Goal: Task Accomplishment & Management: Use online tool/utility

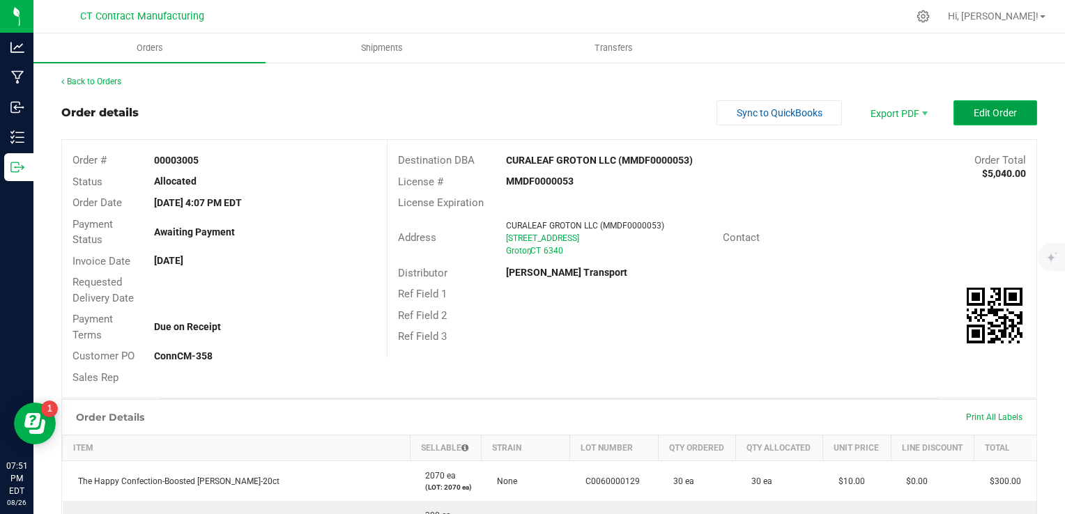
click at [974, 118] on span "Edit Order" at bounding box center [995, 112] width 43 height 11
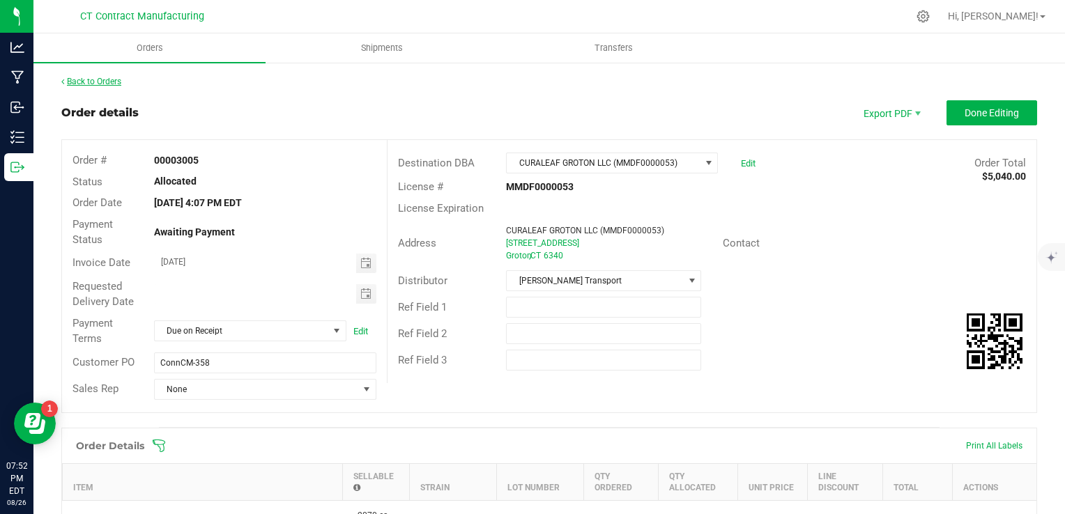
click at [109, 77] on link "Back to Orders" at bounding box center [91, 82] width 60 height 10
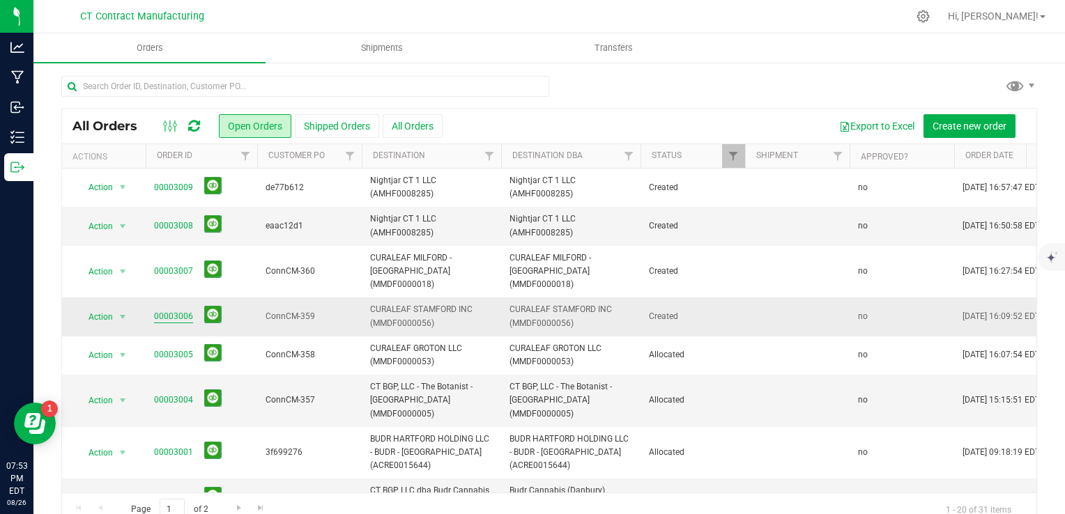
click at [169, 310] on link "00003006" at bounding box center [173, 316] width 39 height 13
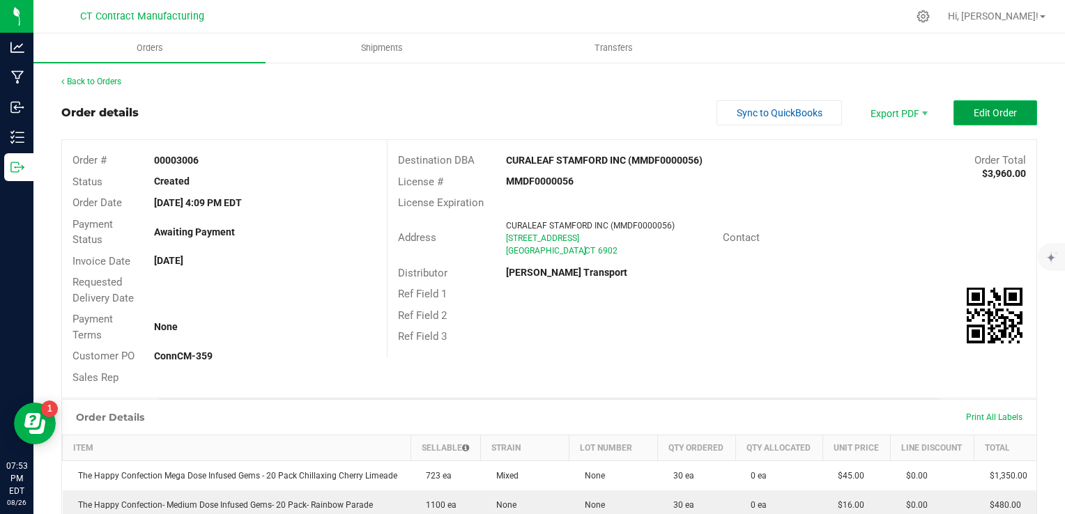
click at [988, 116] on span "Edit Order" at bounding box center [995, 112] width 43 height 11
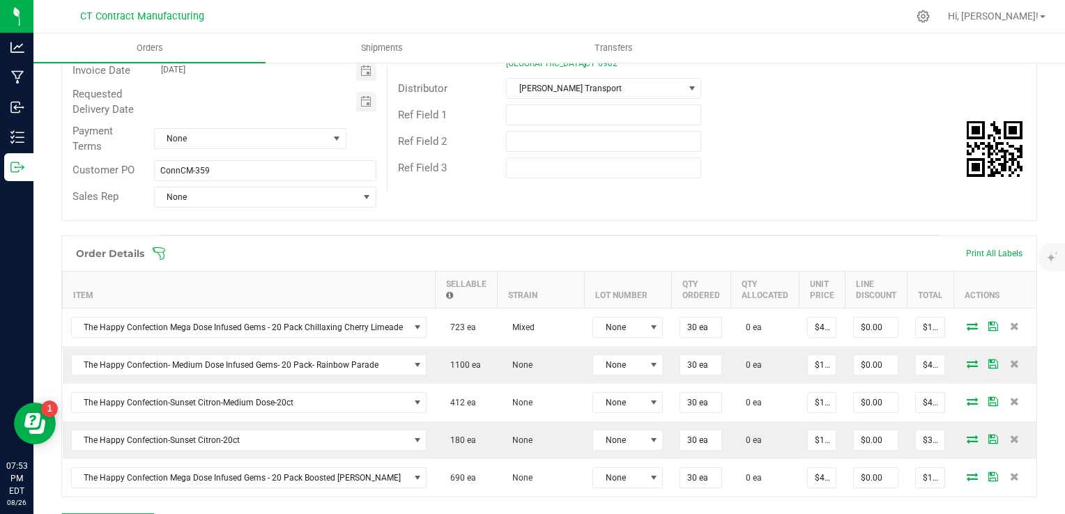
scroll to position [270, 0]
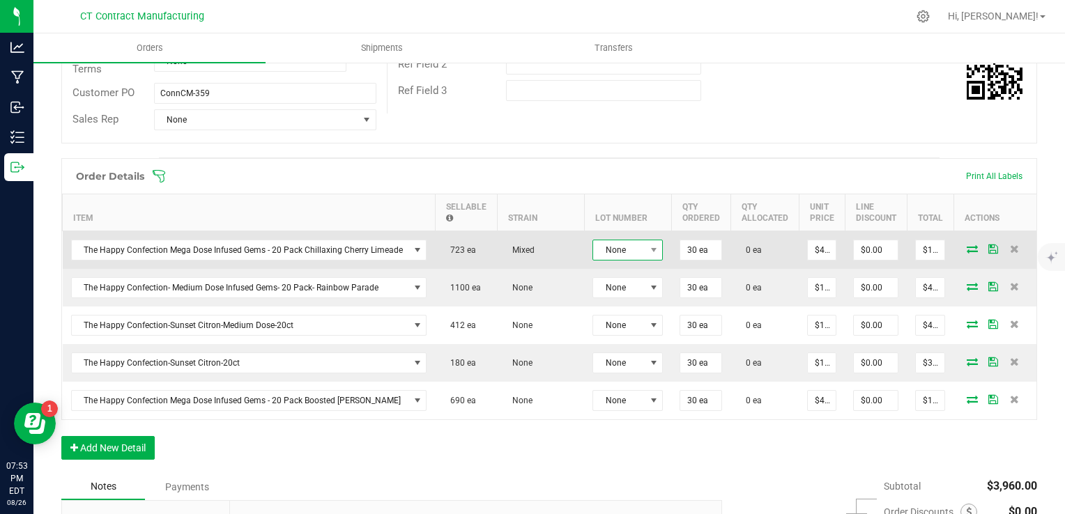
click at [623, 254] on span "None" at bounding box center [619, 250] width 52 height 20
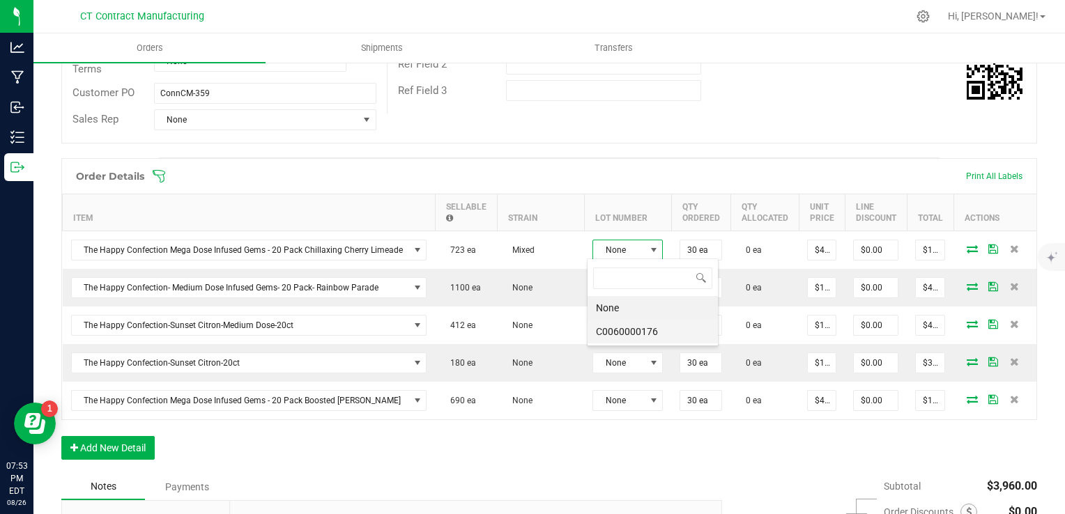
click at [619, 323] on li "C0060000176" at bounding box center [653, 332] width 130 height 24
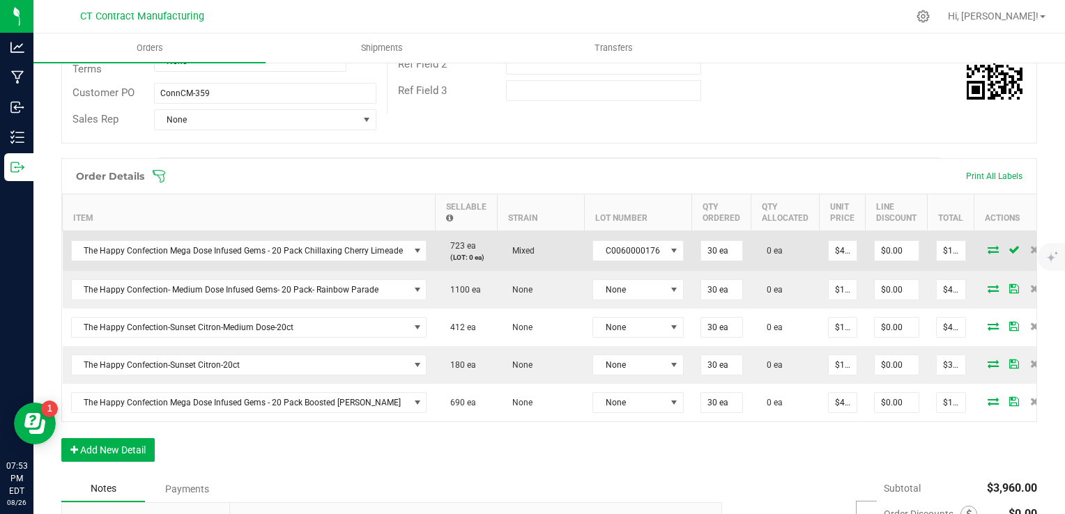
click at [985, 247] on td at bounding box center [1016, 251] width 84 height 40
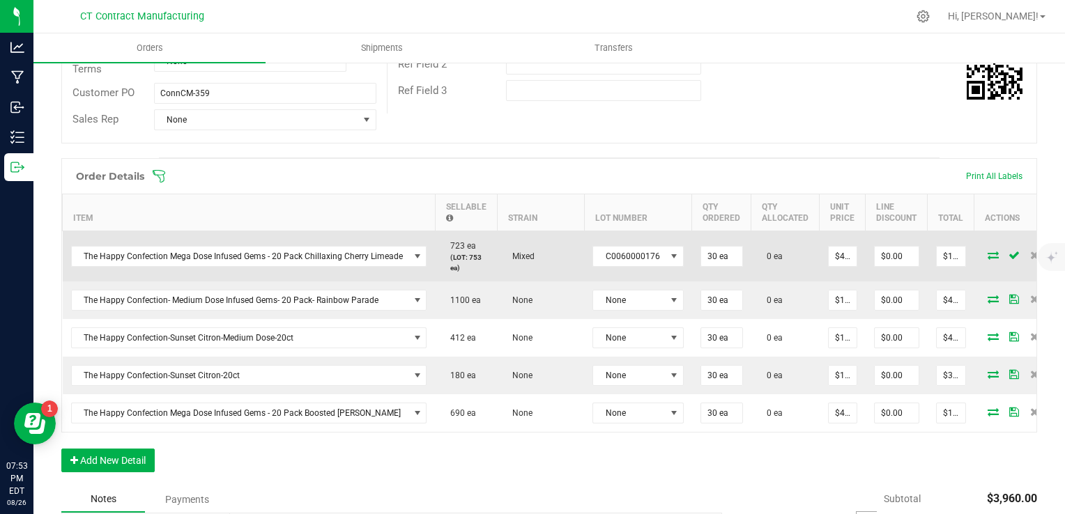
click at [988, 251] on icon at bounding box center [993, 255] width 11 height 8
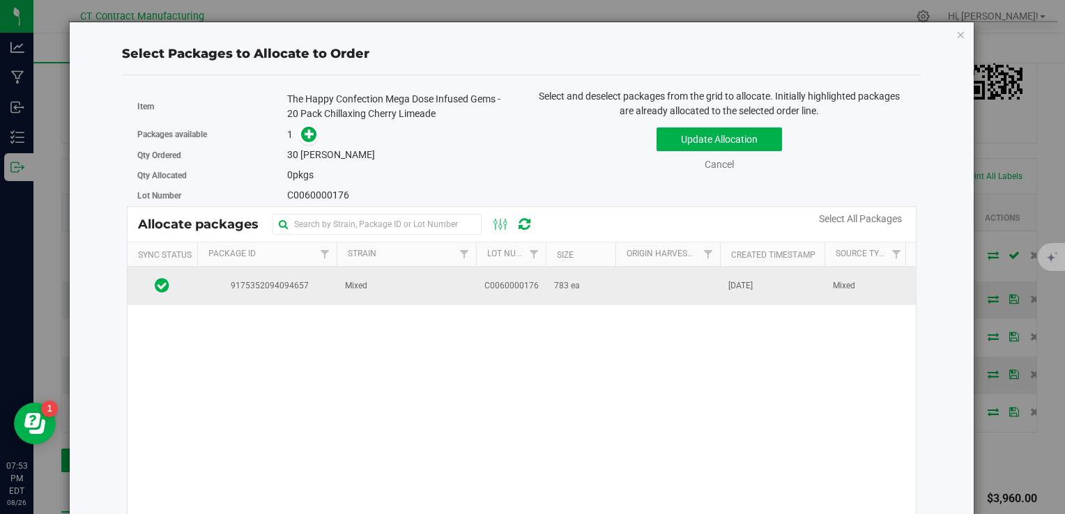
click at [670, 275] on td at bounding box center [667, 286] width 105 height 38
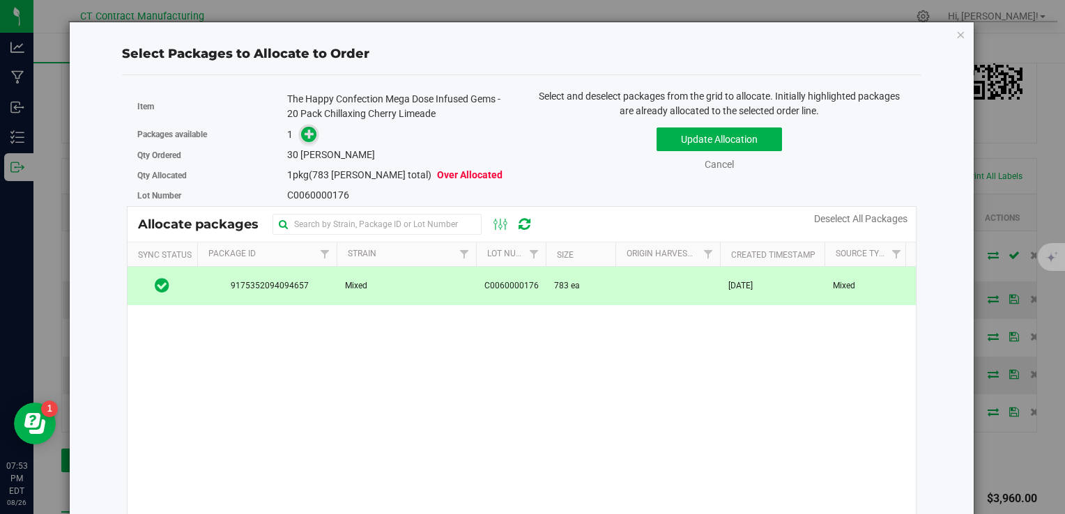
click at [301, 134] on span at bounding box center [309, 135] width 16 height 16
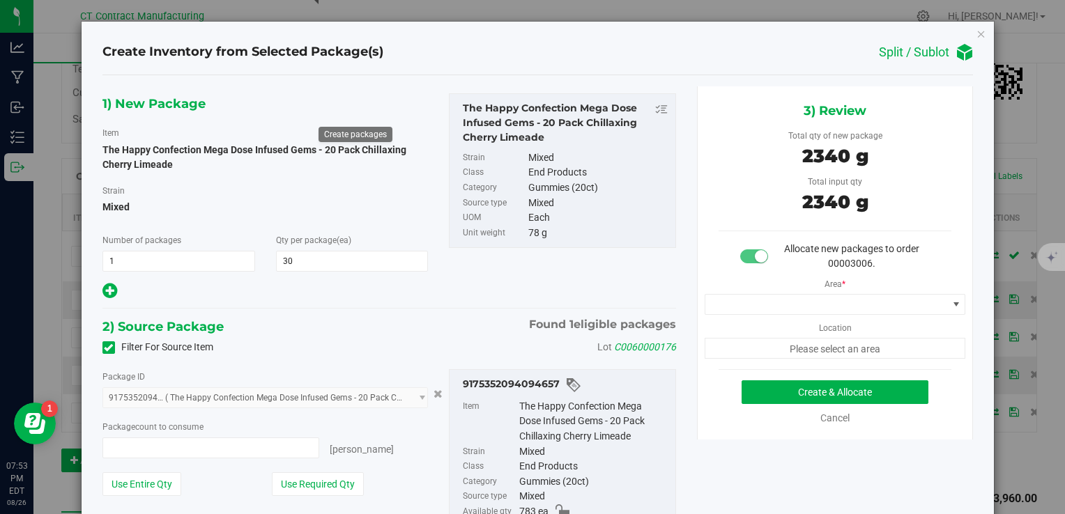
type input "30 ea"
click at [878, 392] on button "Create & Allocate" at bounding box center [835, 393] width 187 height 24
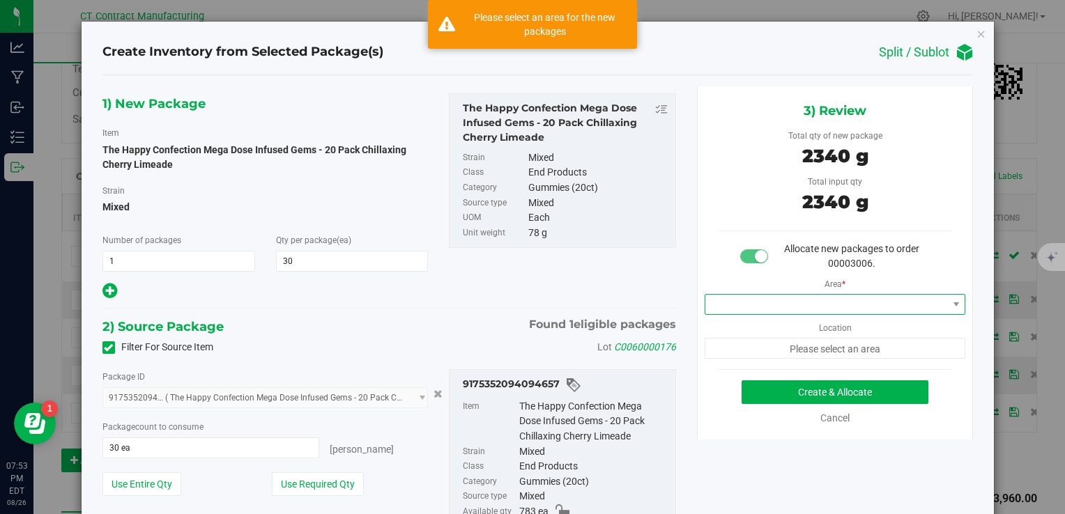
click at [812, 296] on span at bounding box center [826, 305] width 243 height 20
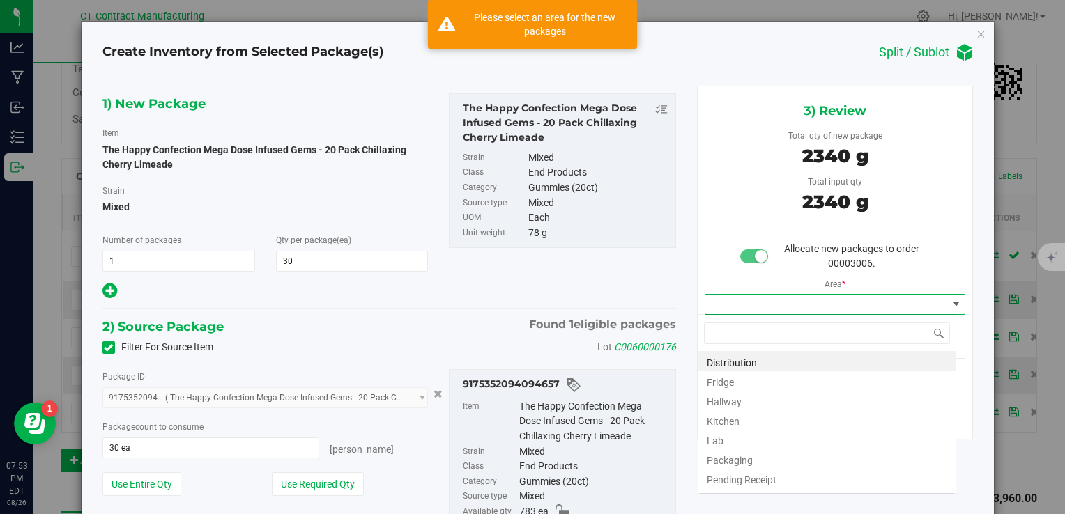
scroll to position [20, 259]
click at [758, 367] on li "Distribution" at bounding box center [826, 361] width 257 height 20
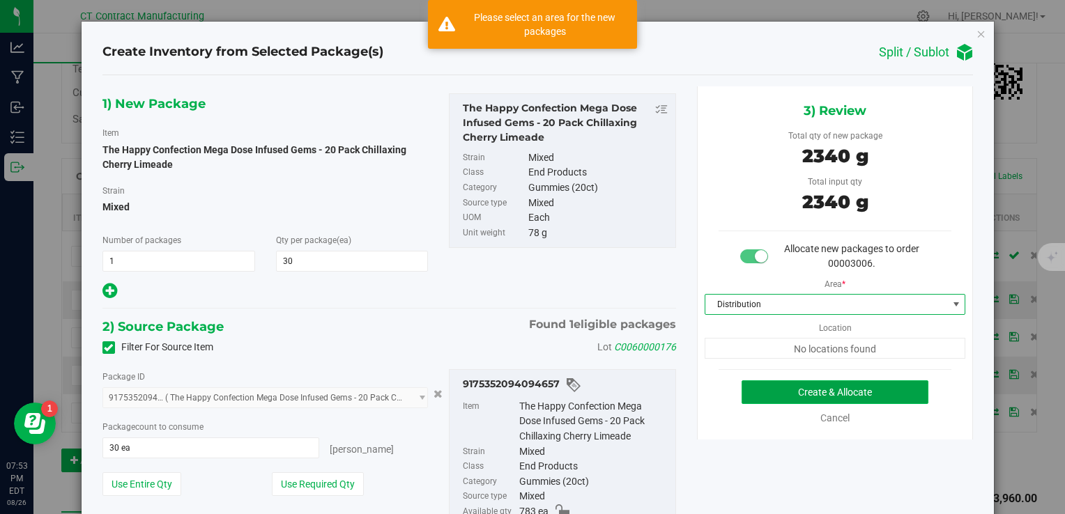
click at [790, 386] on button "Create & Allocate" at bounding box center [835, 393] width 187 height 24
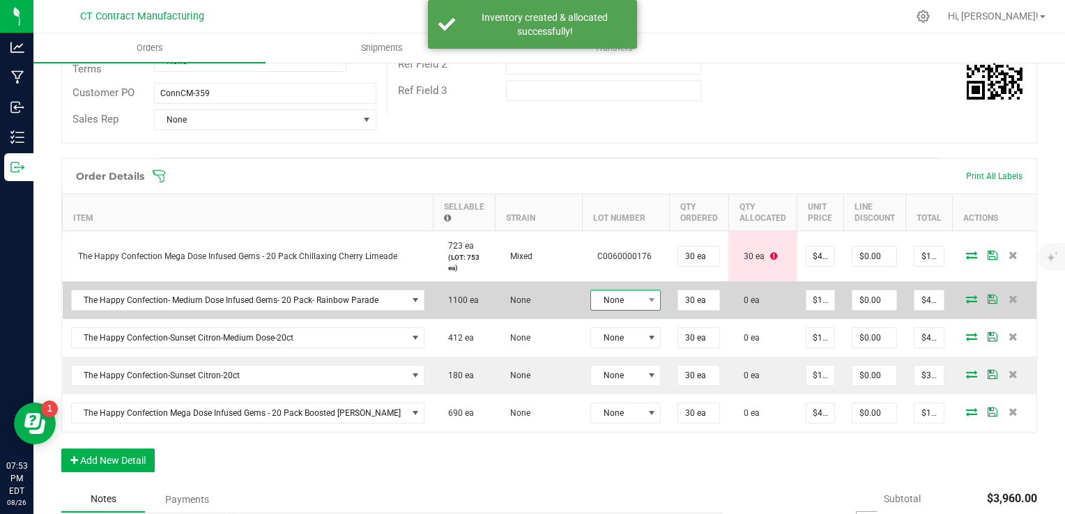
click at [609, 301] on span "None" at bounding box center [617, 301] width 52 height 20
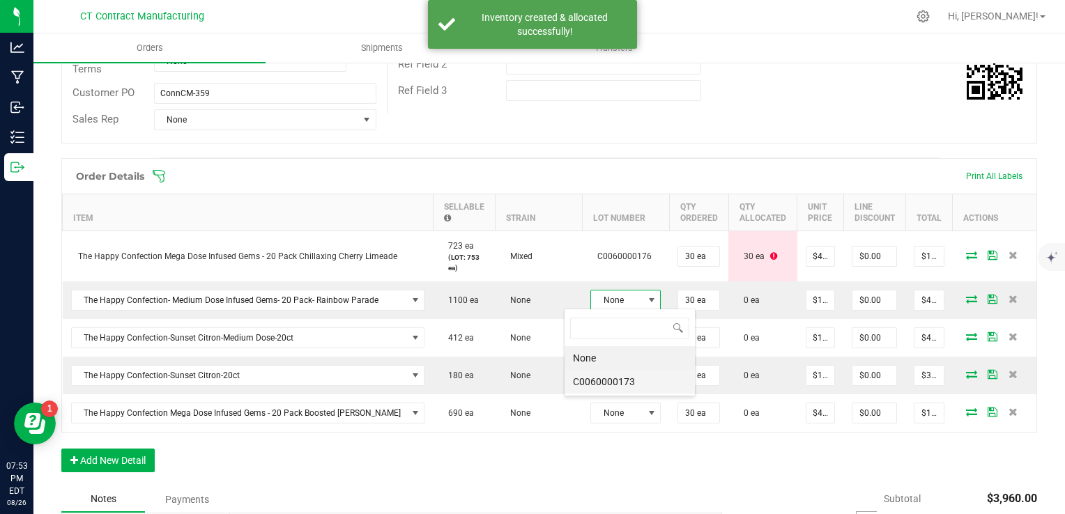
click at [630, 371] on li "C0060000173" at bounding box center [630, 382] width 130 height 24
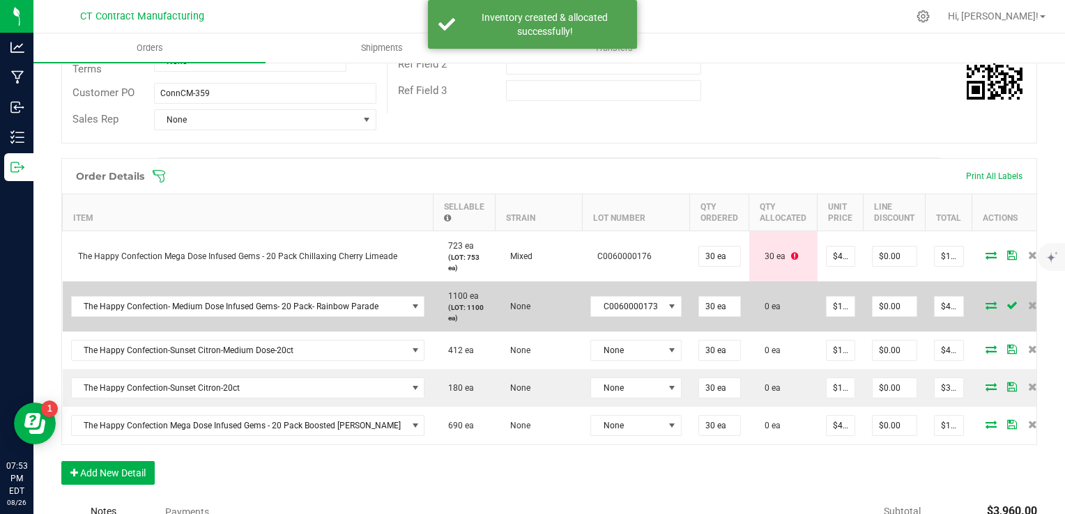
click at [972, 310] on td at bounding box center [1014, 307] width 84 height 50
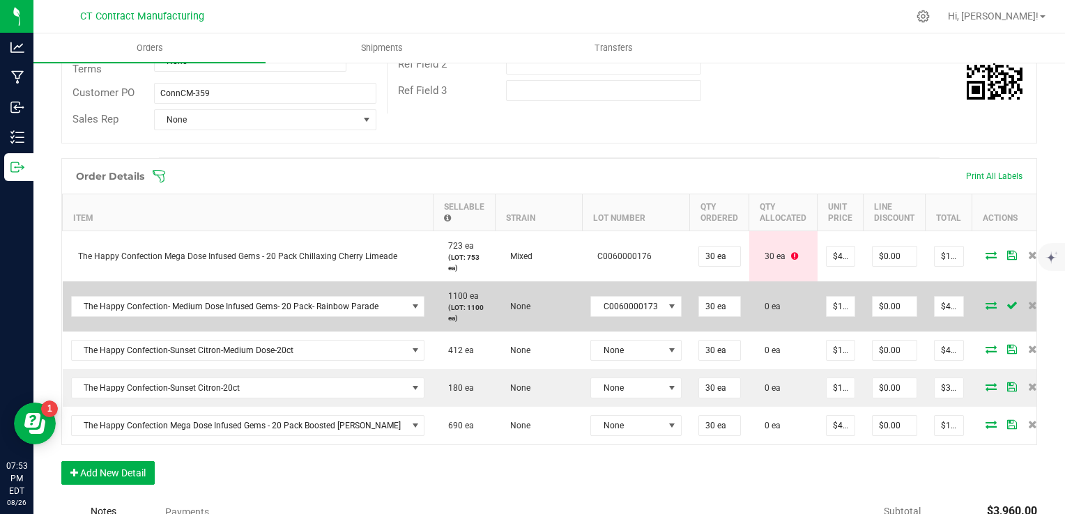
click at [986, 301] on icon at bounding box center [991, 305] width 11 height 8
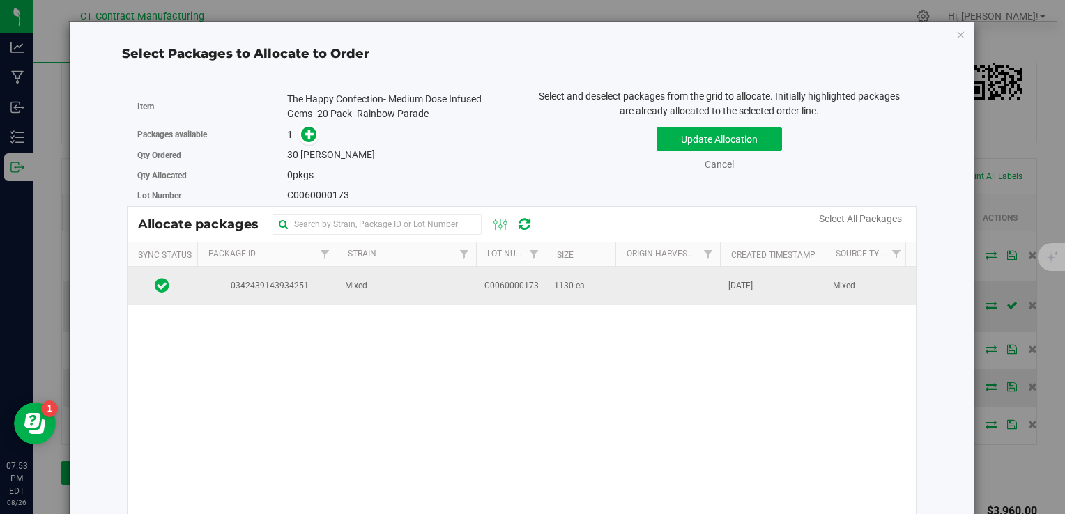
click at [727, 276] on td "May 16, 2025" at bounding box center [772, 286] width 105 height 38
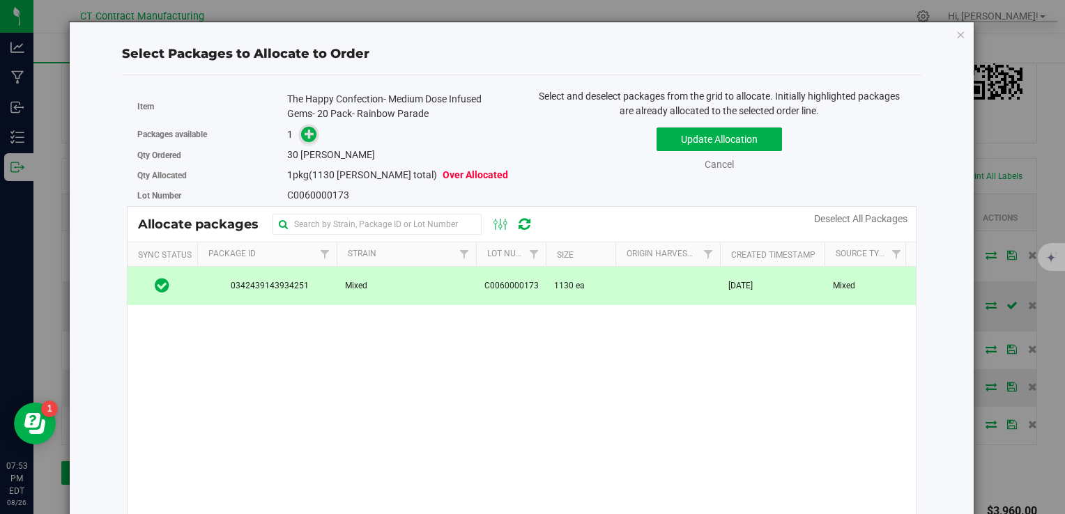
click at [314, 137] on span at bounding box center [309, 135] width 16 height 16
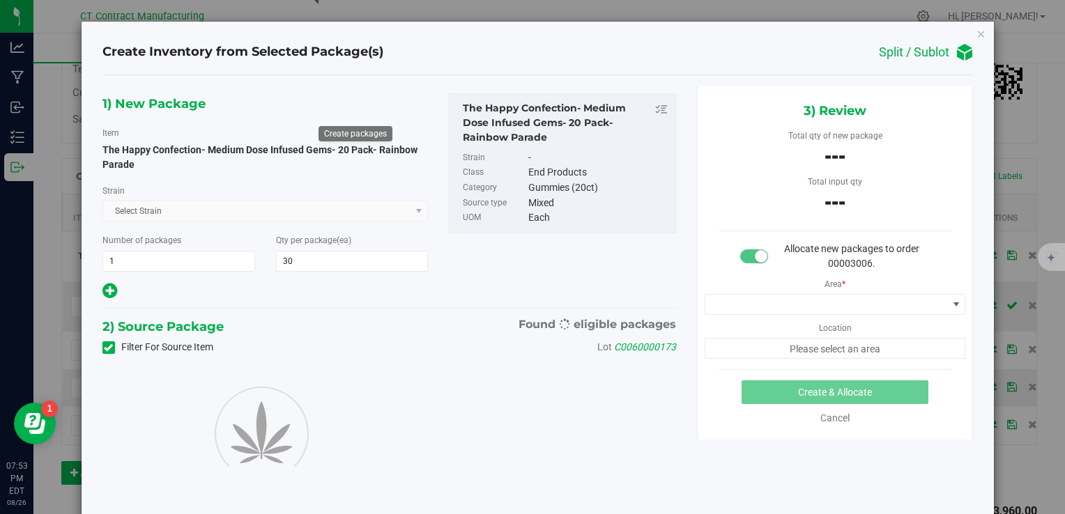
type input "30"
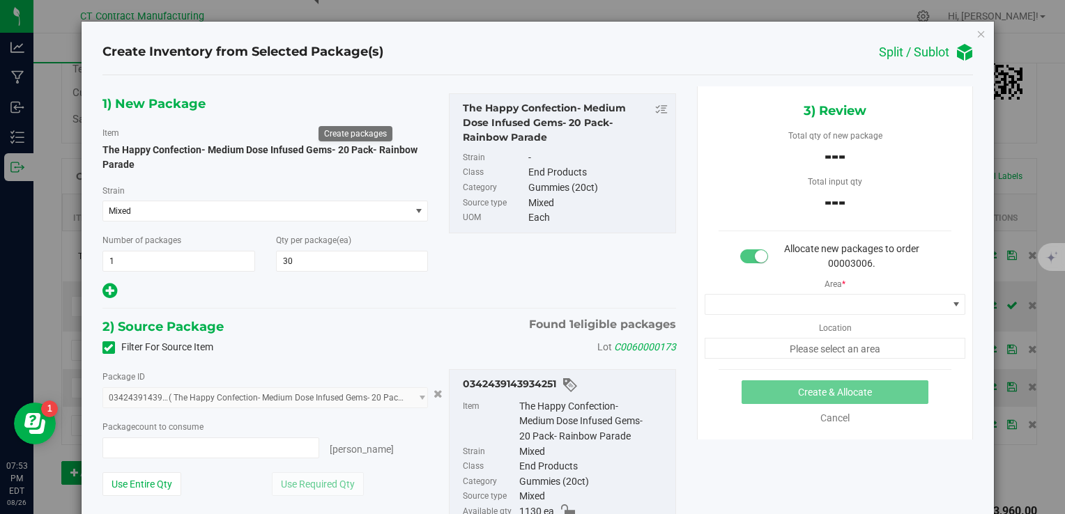
type input "0 ea"
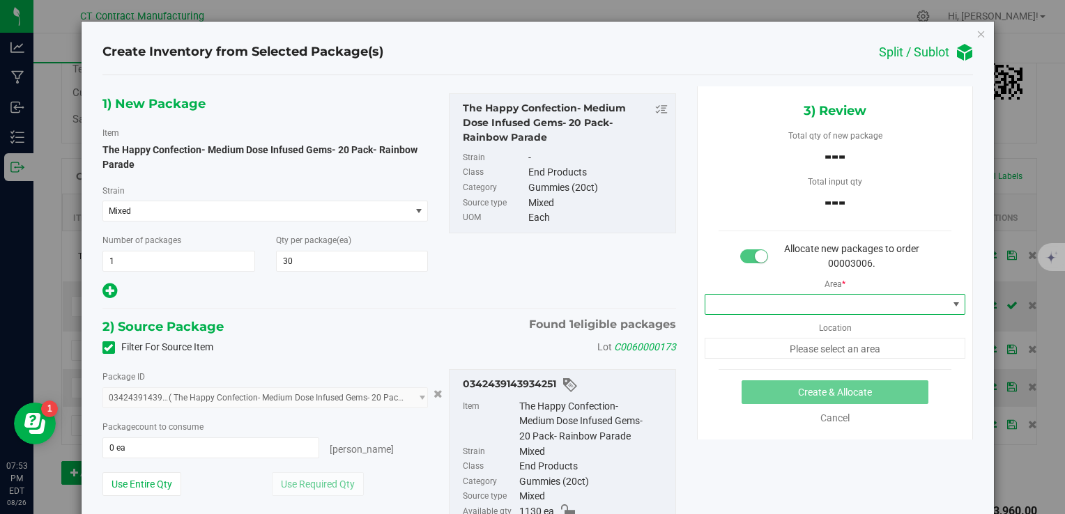
click at [817, 295] on span at bounding box center [826, 305] width 243 height 20
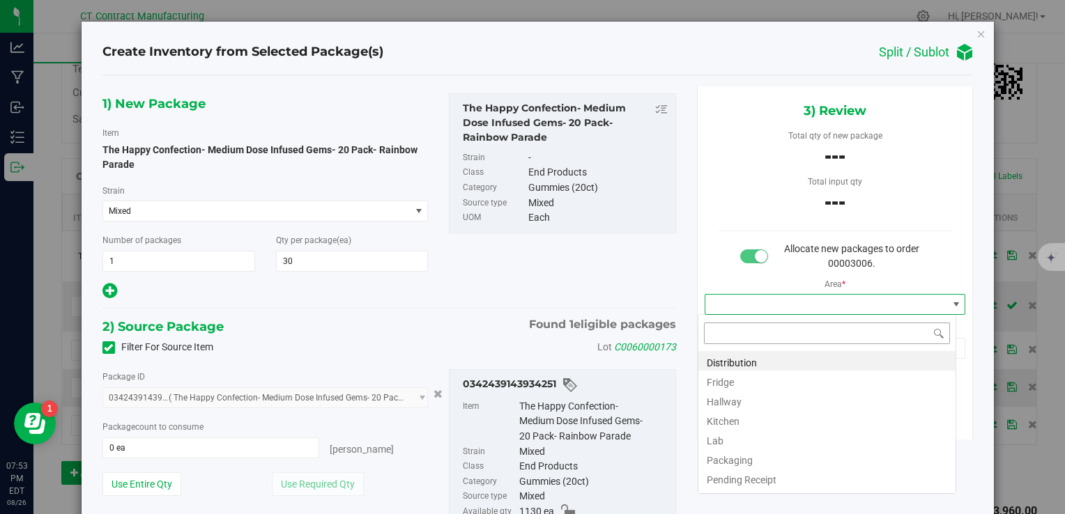
scroll to position [20, 259]
click at [781, 361] on li "Distribution" at bounding box center [826, 361] width 257 height 20
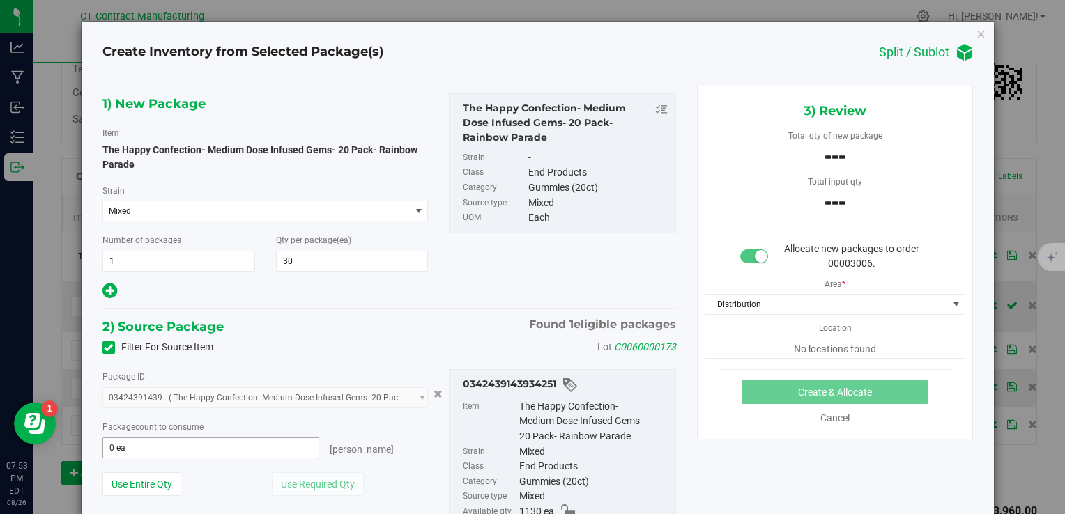
click at [181, 445] on span "0 ea 0" at bounding box center [210, 448] width 217 height 21
type input "30"
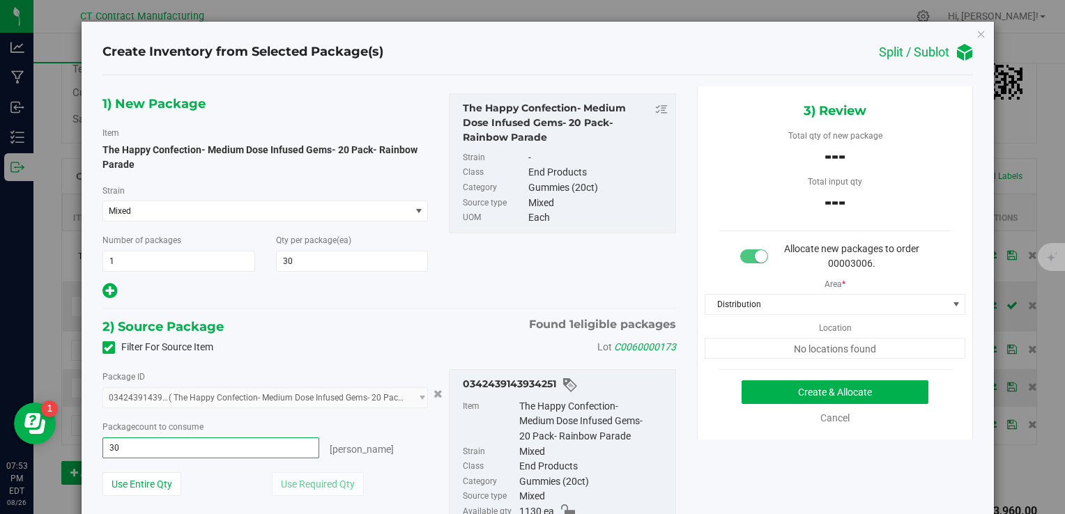
click at [441, 316] on div "2) Source Package Found 1 eligible packages" at bounding box center [389, 326] width 574 height 21
type input "30 ea"
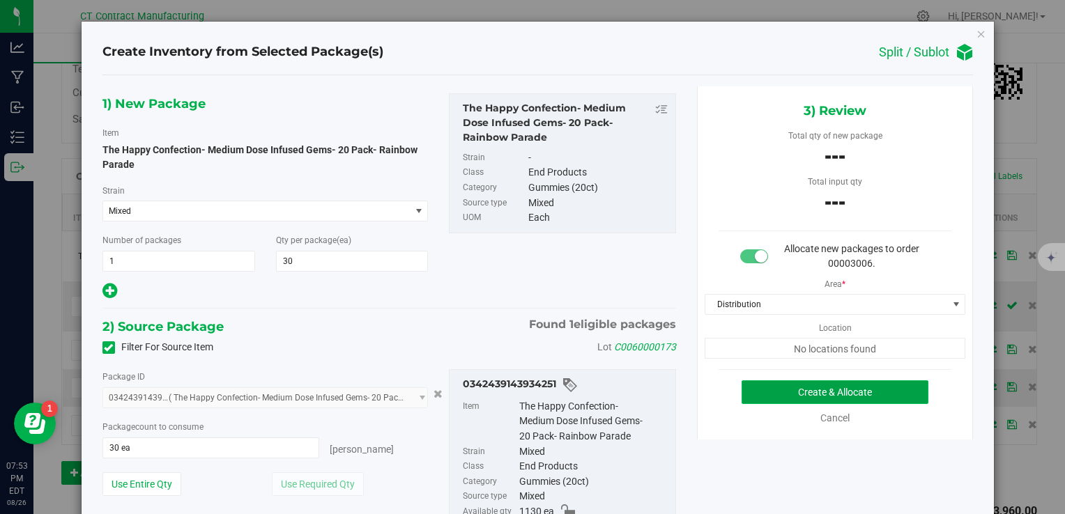
click at [843, 385] on button "Create & Allocate" at bounding box center [835, 393] width 187 height 24
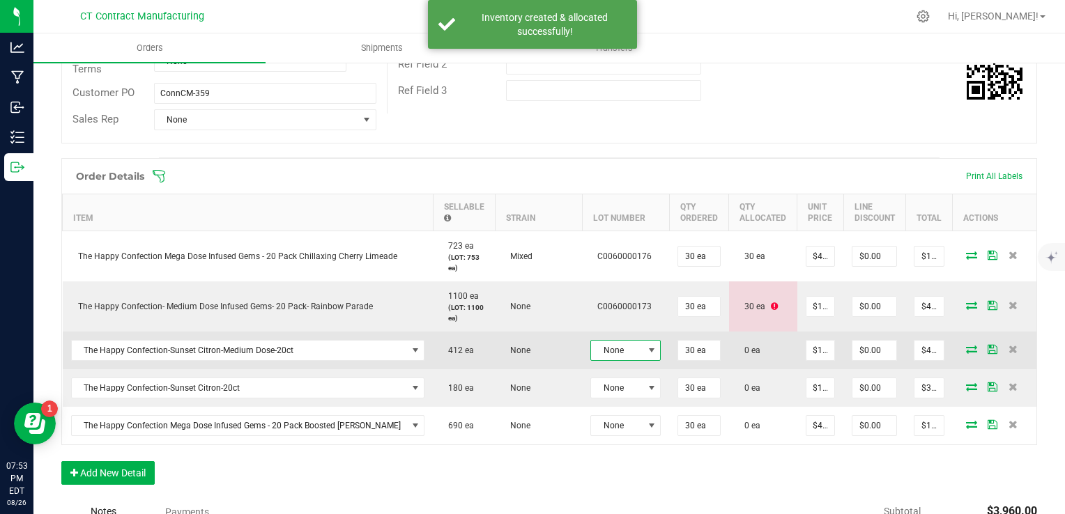
click at [646, 349] on span at bounding box center [651, 350] width 11 height 11
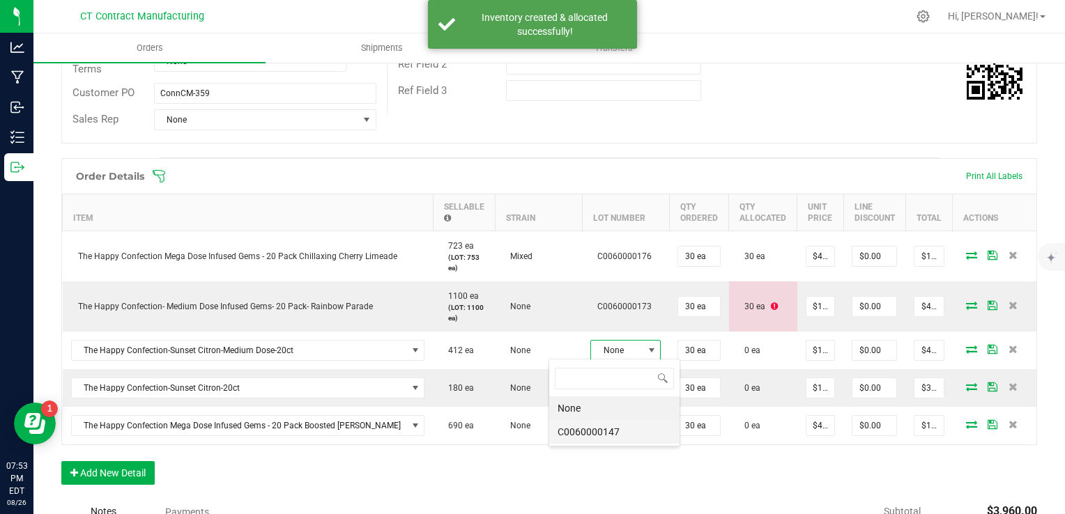
click at [616, 422] on li "C0060000147" at bounding box center [614, 432] width 130 height 24
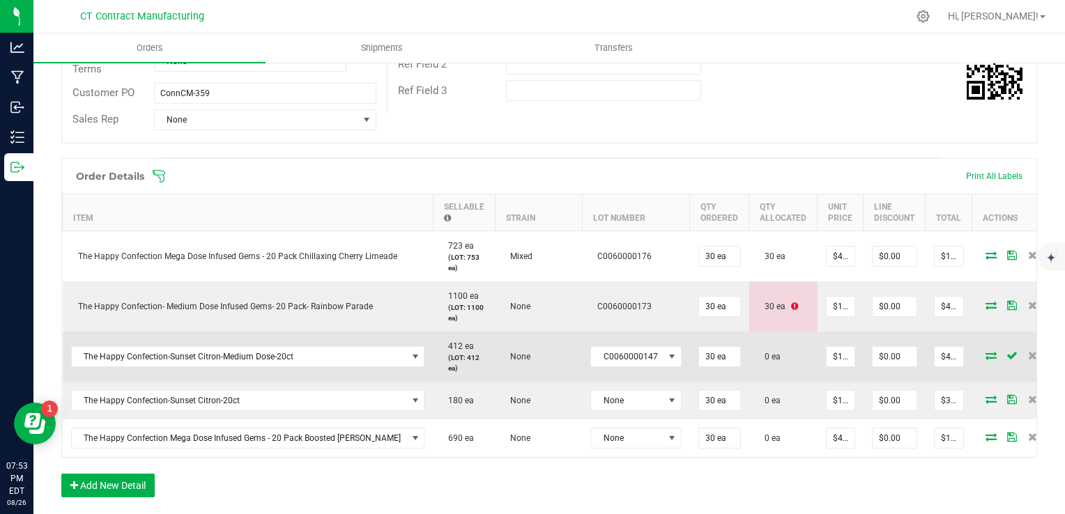
click at [986, 353] on icon at bounding box center [991, 355] width 11 height 8
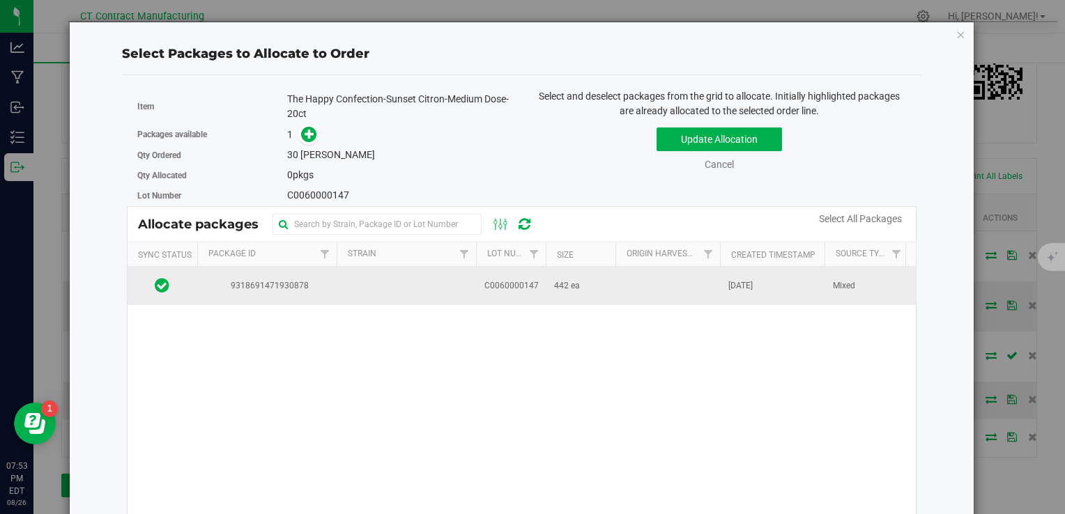
click at [690, 277] on td at bounding box center [667, 286] width 105 height 38
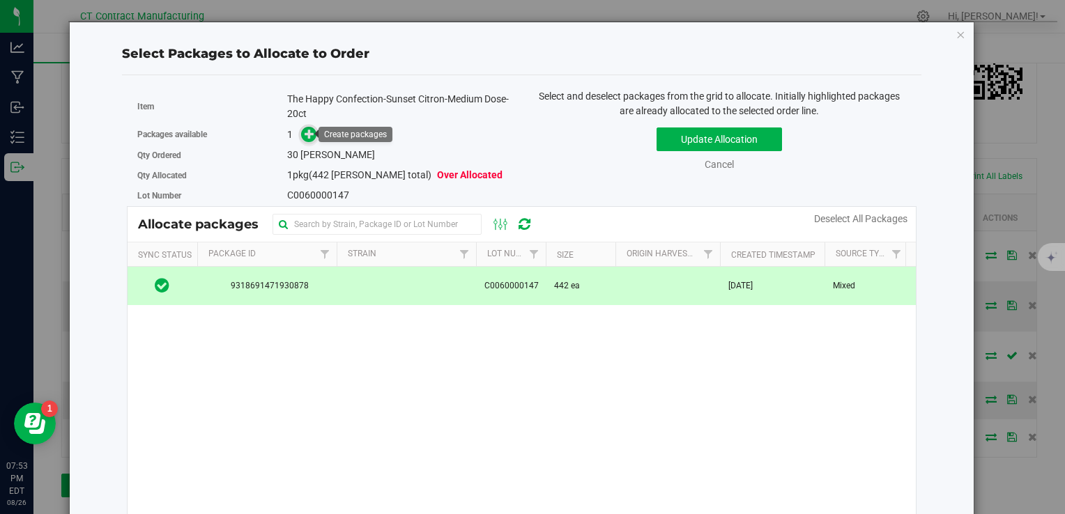
click at [312, 132] on icon at bounding box center [310, 134] width 10 height 10
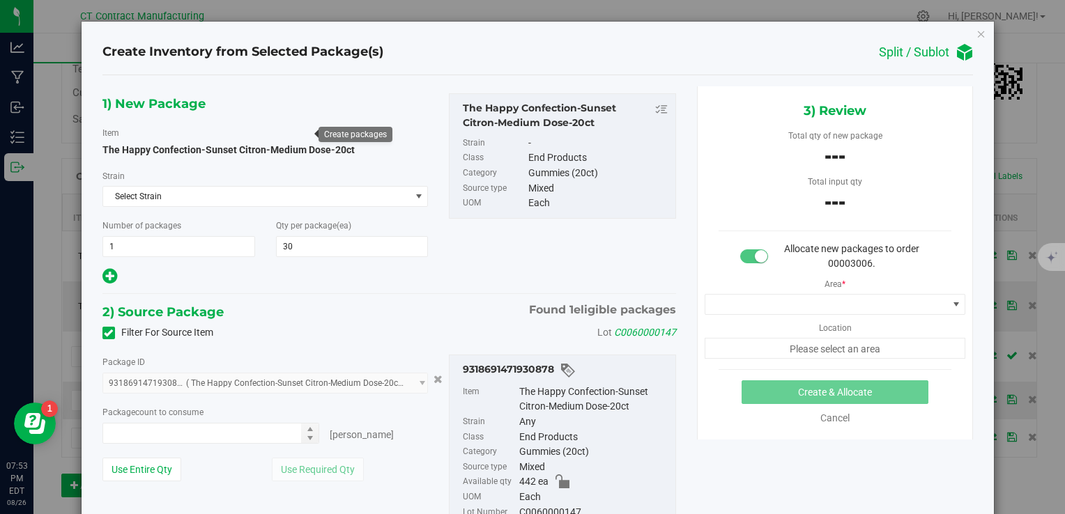
type input "30"
type input "0 ea"
type input "0"
click at [242, 429] on span "0 ea 0" at bounding box center [210, 433] width 217 height 21
type input "30"
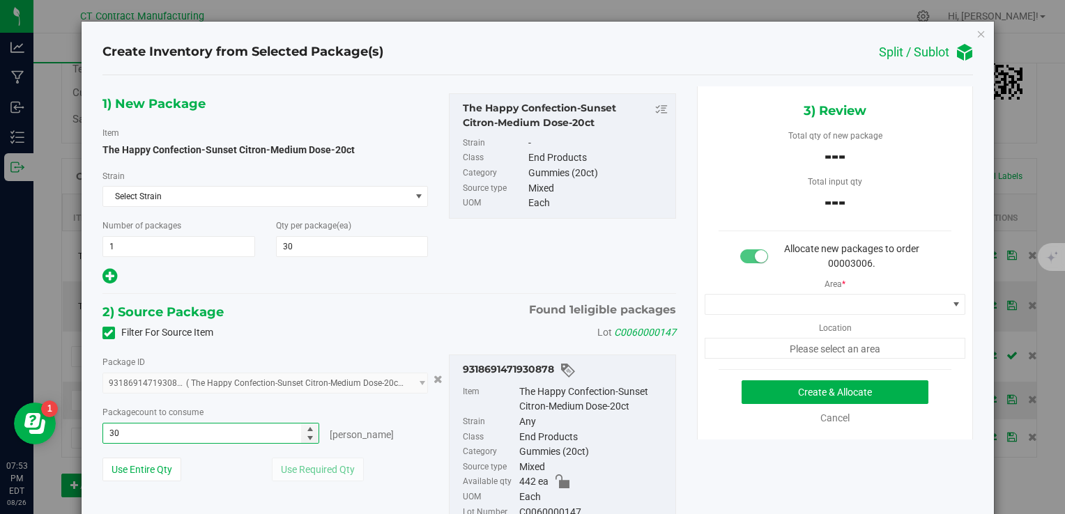
click at [454, 290] on div "1) New Package Item The Happy Confection-Sunset Citron-Medium Dose-20ct Strain …" at bounding box center [389, 321] width 595 height 470
type input "30 ea"
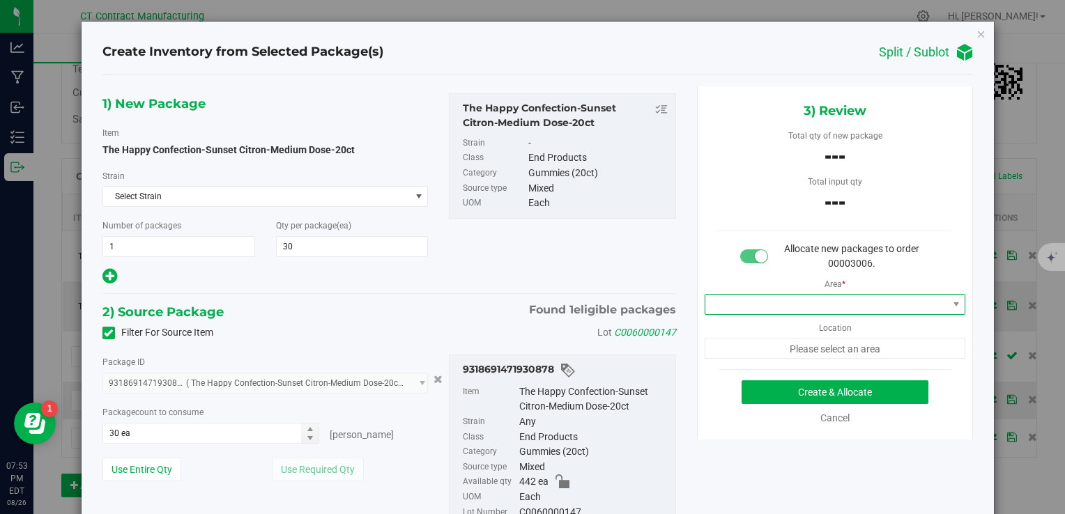
click at [783, 309] on span at bounding box center [826, 305] width 243 height 20
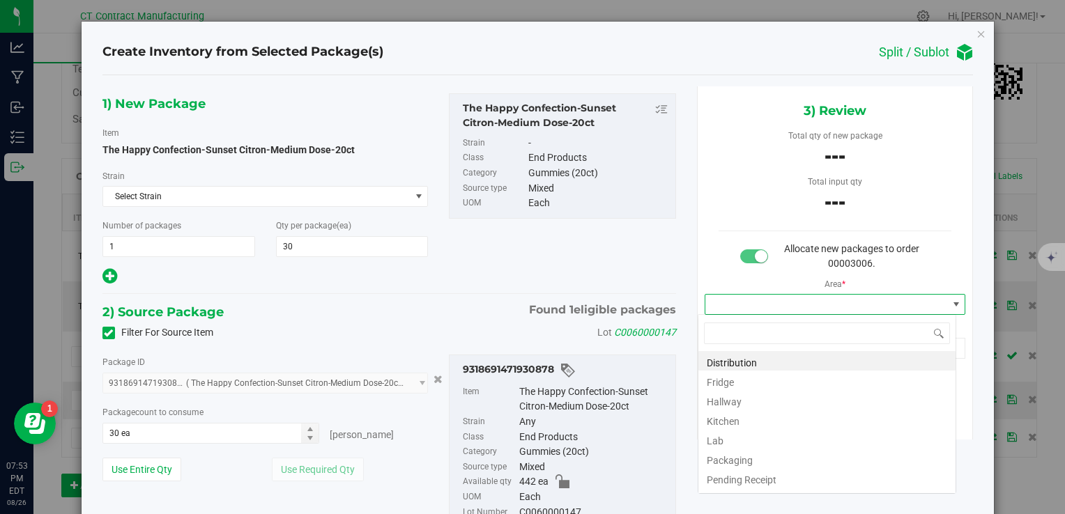
scroll to position [20, 259]
click at [736, 357] on li "Distribution" at bounding box center [826, 361] width 257 height 20
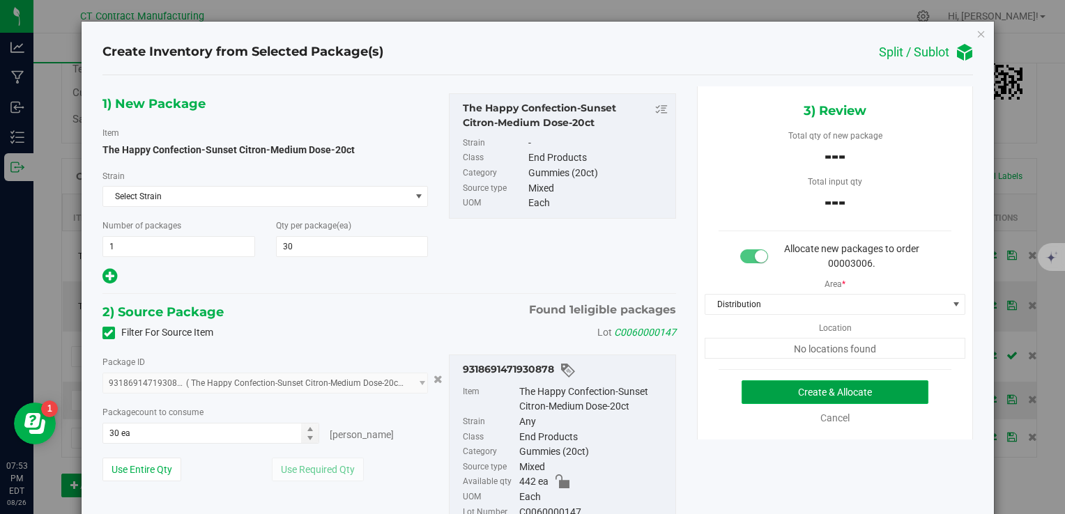
click at [781, 390] on button "Create & Allocate" at bounding box center [835, 393] width 187 height 24
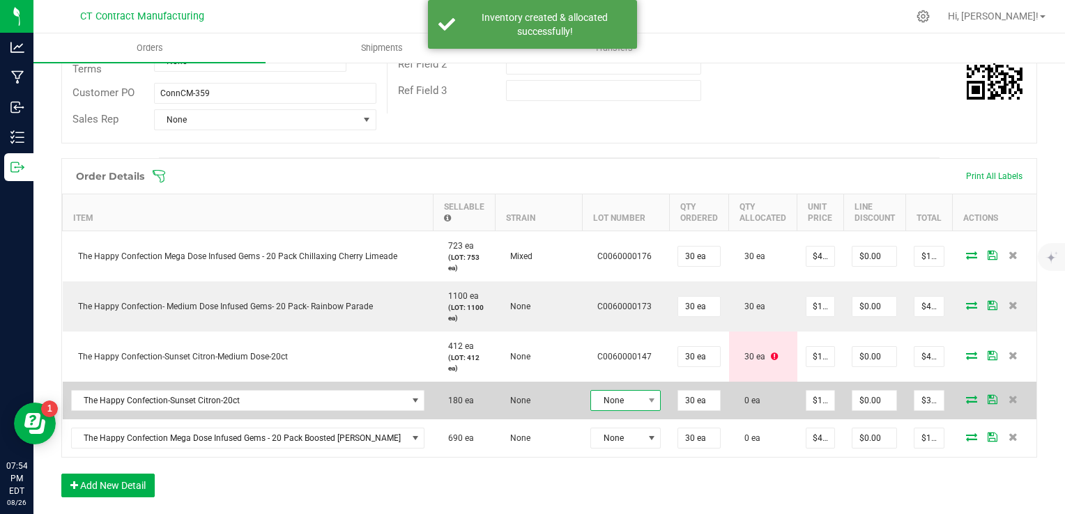
click at [591, 392] on span "None" at bounding box center [617, 401] width 52 height 20
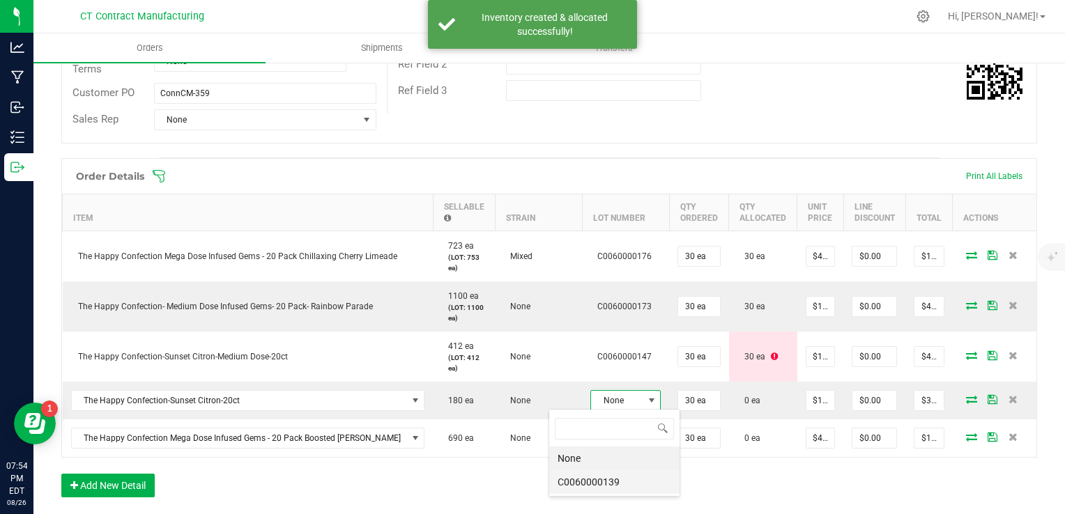
click at [622, 477] on li "C0060000139" at bounding box center [614, 482] width 130 height 24
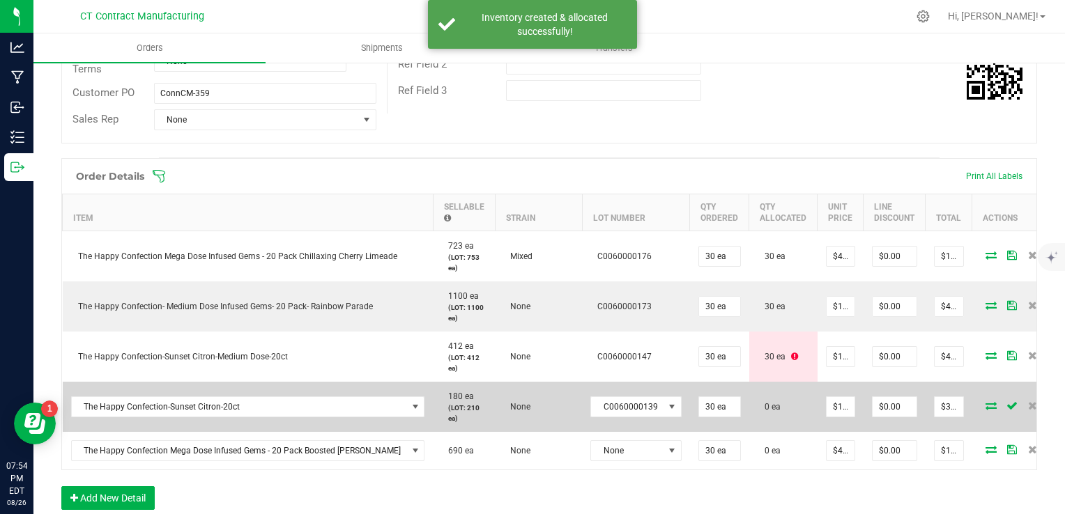
click at [986, 401] on icon at bounding box center [991, 405] width 11 height 8
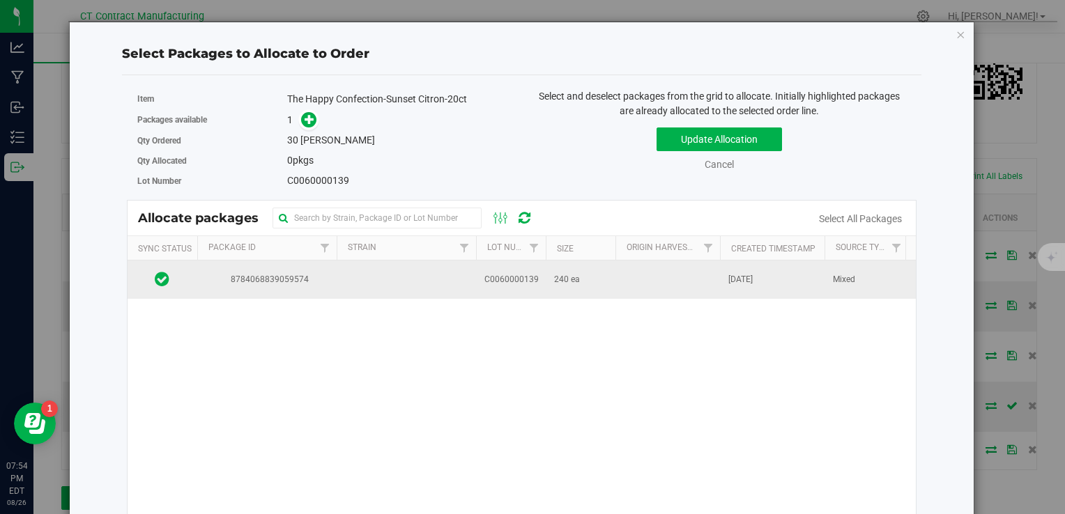
click at [576, 275] on span "240 ea" at bounding box center [567, 279] width 26 height 13
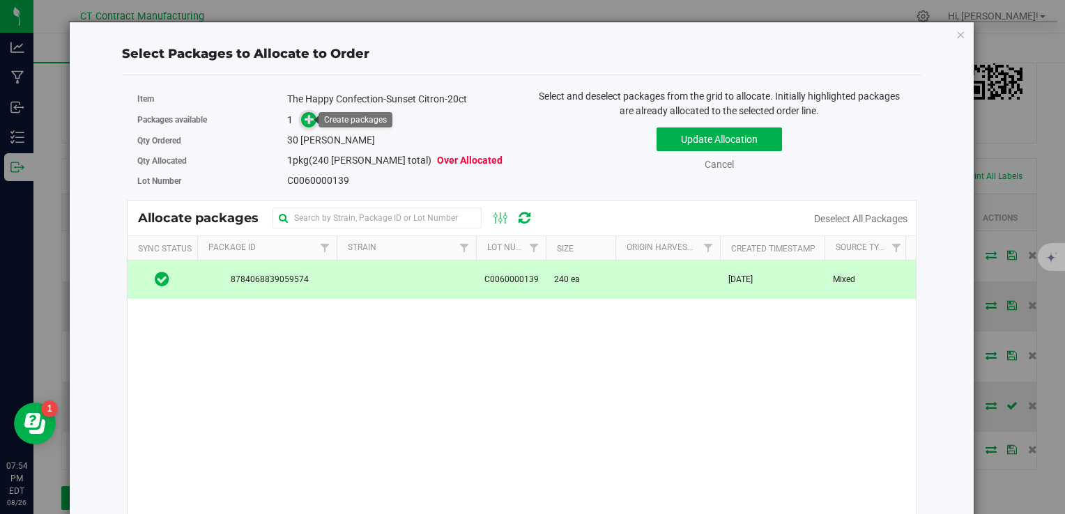
click at [301, 115] on span at bounding box center [309, 120] width 16 height 16
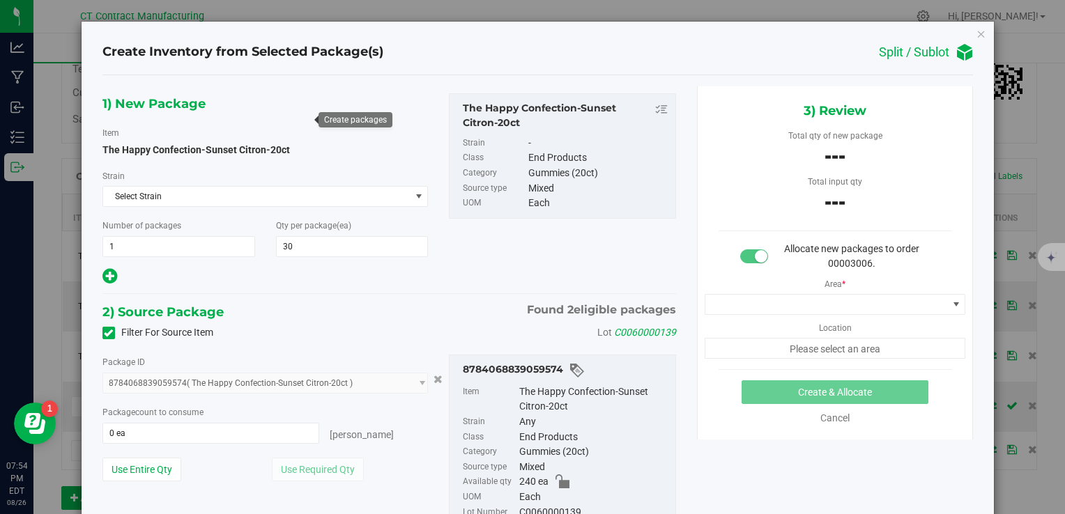
click at [254, 420] on div "Package count to consume 0 ea 0 eaches" at bounding box center [265, 424] width 326 height 39
click at [254, 421] on div "Package count to consume 0 ea 0 eaches" at bounding box center [265, 424] width 326 height 39
click at [238, 434] on span at bounding box center [210, 433] width 217 height 21
type input "30"
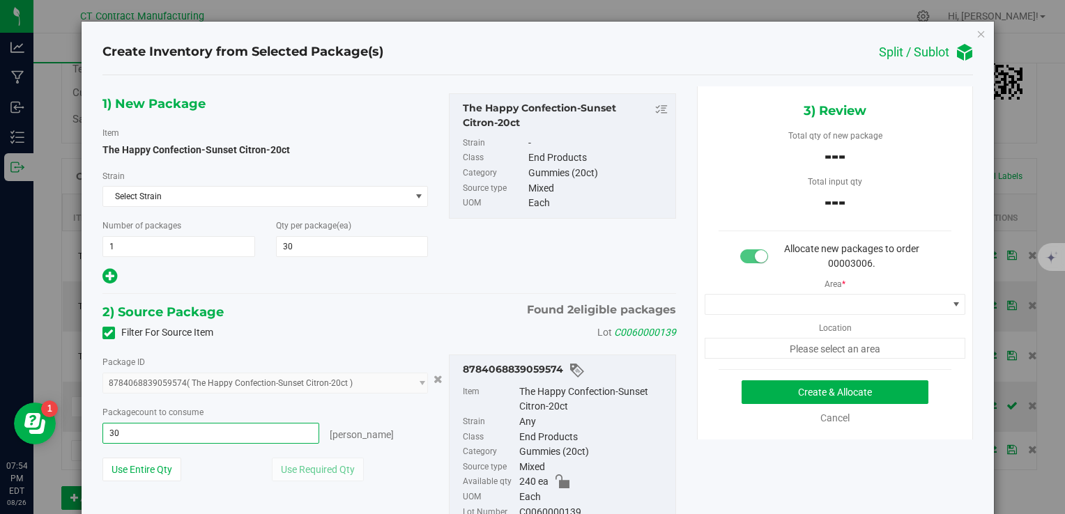
type input "30 ea"
click at [374, 308] on div "2) Source Package Found 2 eligible packages" at bounding box center [389, 312] width 574 height 21
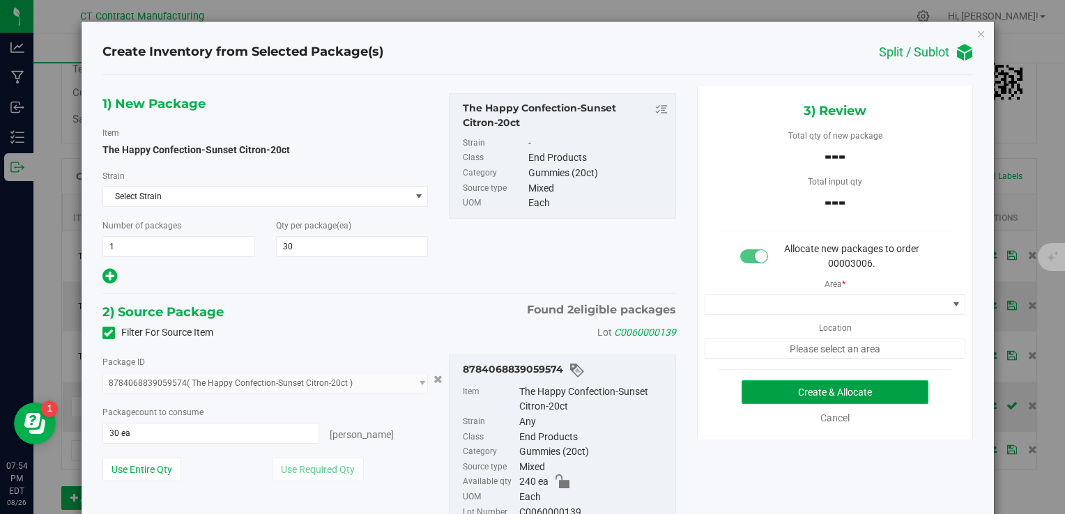
click at [785, 394] on button "Create & Allocate" at bounding box center [835, 393] width 187 height 24
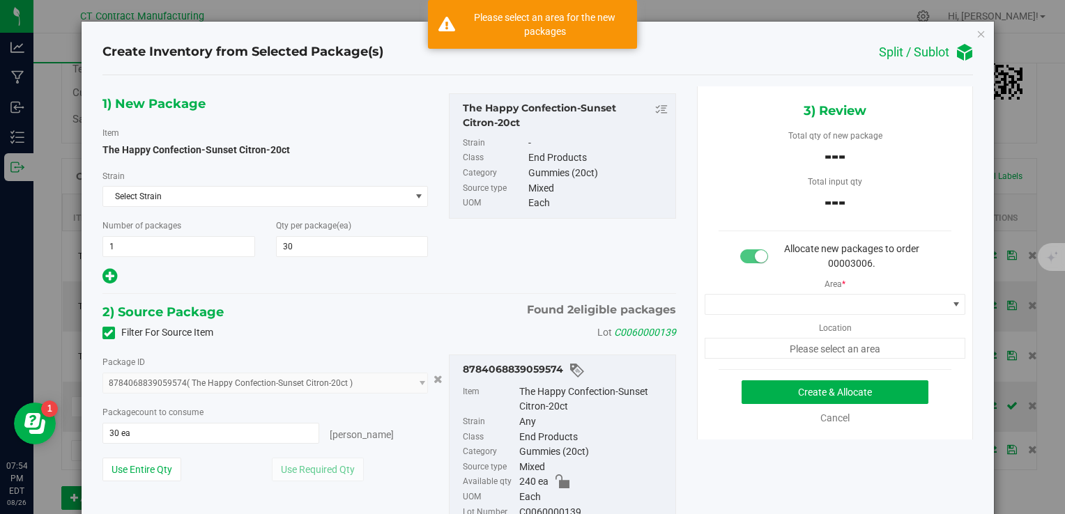
click at [815, 291] on div "Area * Location Please select an area" at bounding box center [835, 315] width 275 height 88
click at [797, 309] on span at bounding box center [826, 305] width 243 height 20
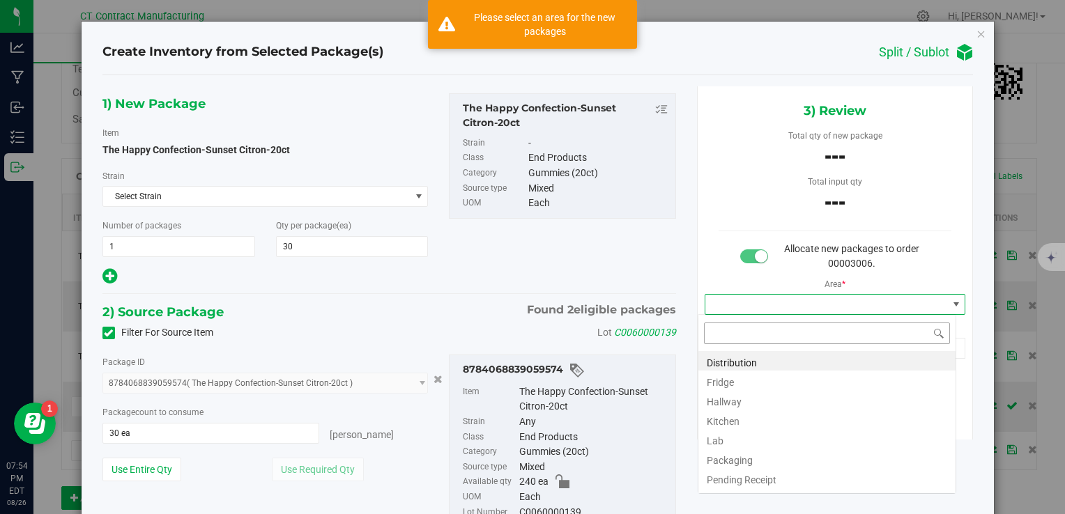
scroll to position [20, 259]
click at [726, 358] on li "Distribution" at bounding box center [826, 361] width 257 height 20
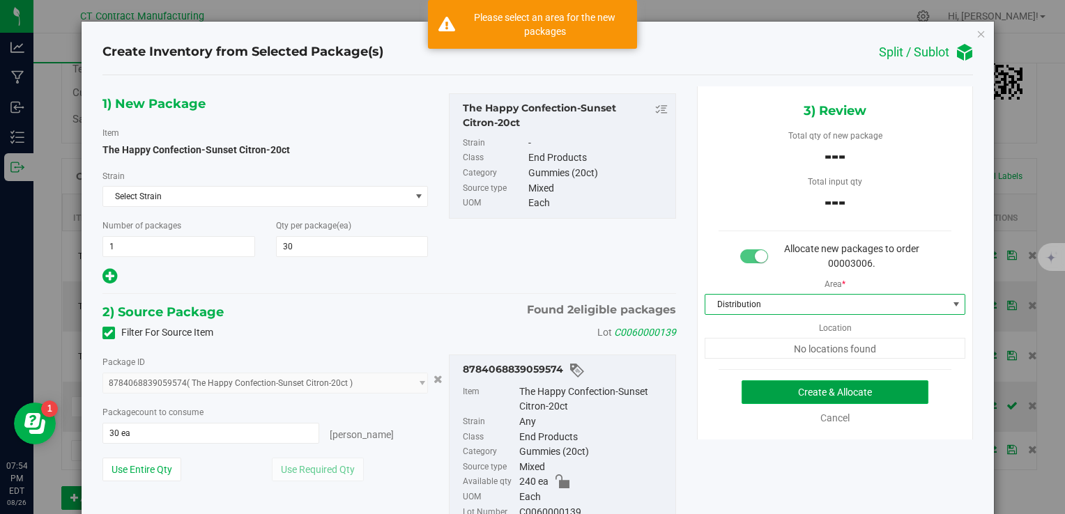
click at [779, 399] on button "Create & Allocate" at bounding box center [835, 393] width 187 height 24
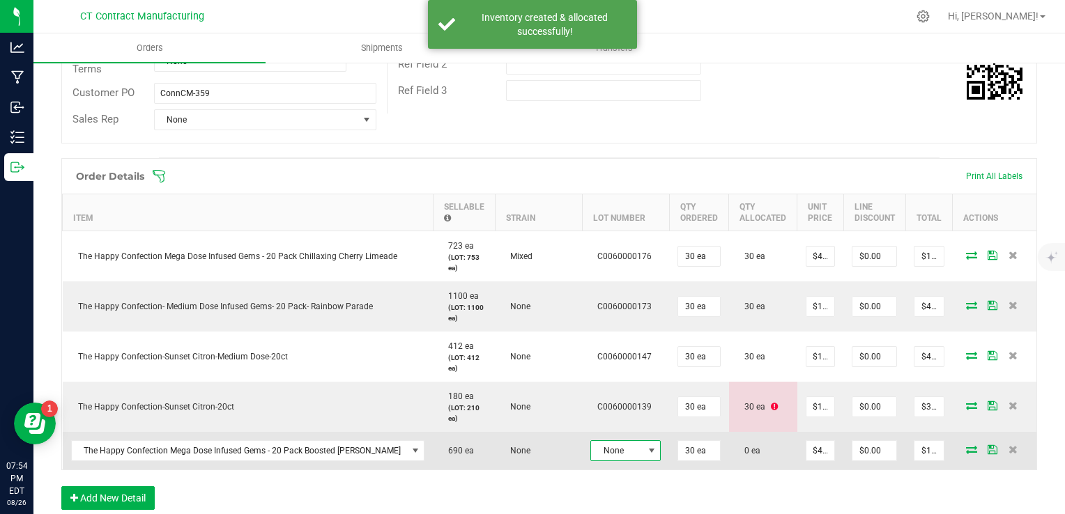
click at [592, 446] on span "None" at bounding box center [617, 451] width 52 height 20
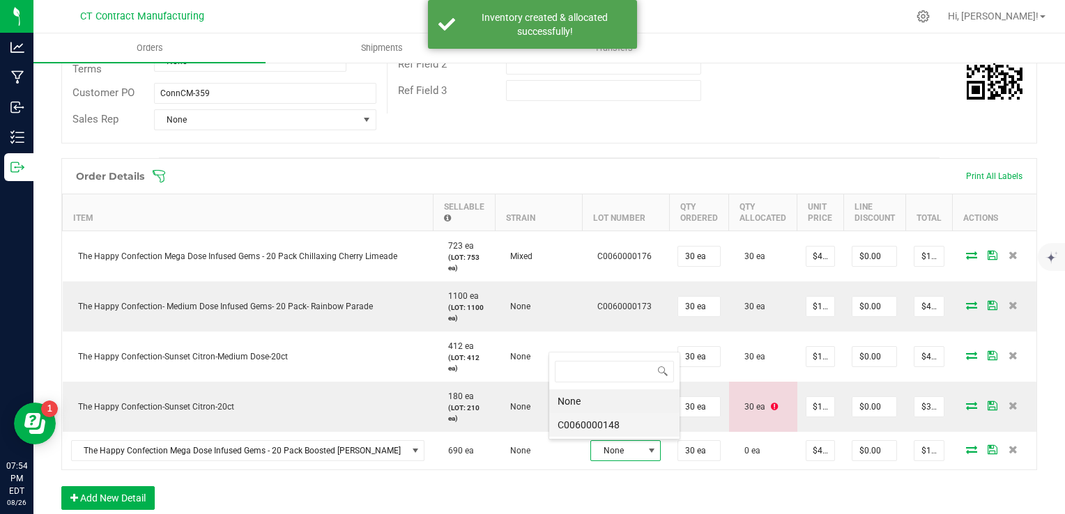
click at [625, 420] on li "C0060000148" at bounding box center [614, 425] width 130 height 24
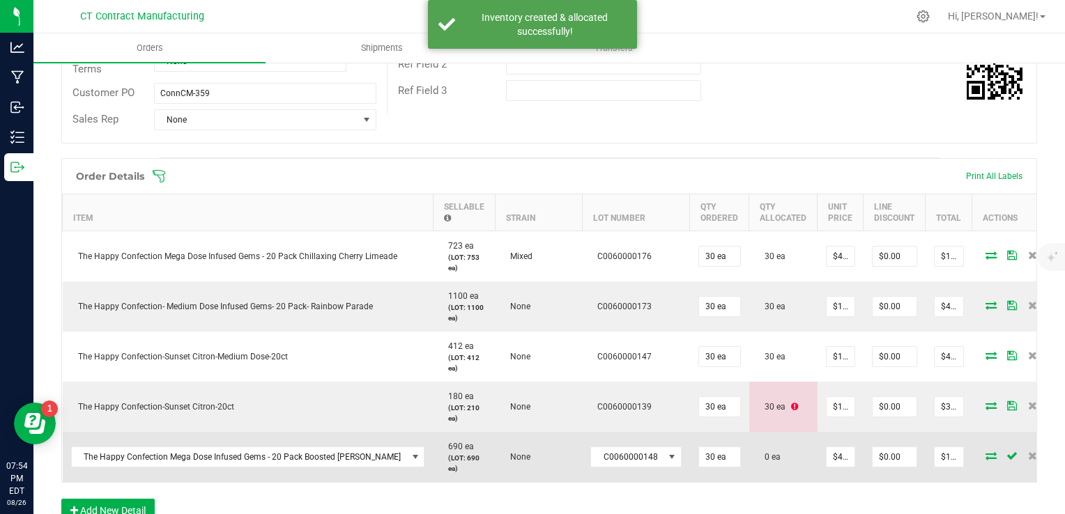
click at [986, 455] on icon at bounding box center [991, 456] width 11 height 8
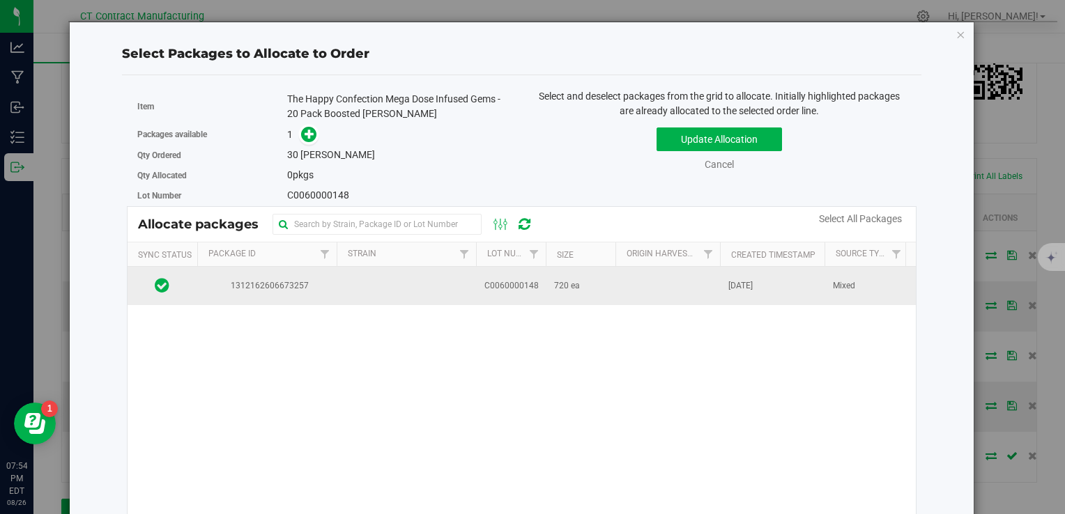
click at [592, 275] on td "720 ea" at bounding box center [581, 286] width 70 height 38
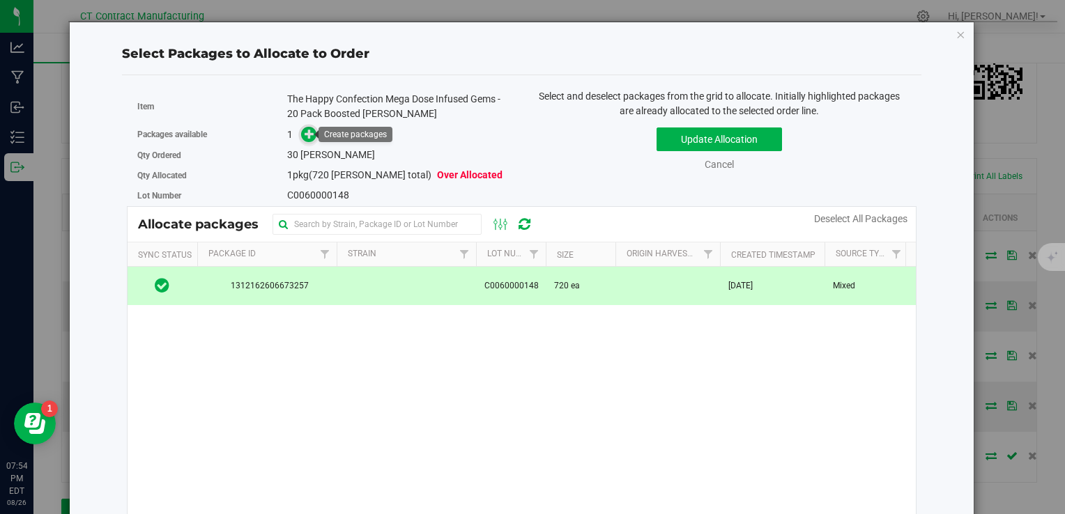
click at [305, 135] on icon at bounding box center [310, 134] width 10 height 10
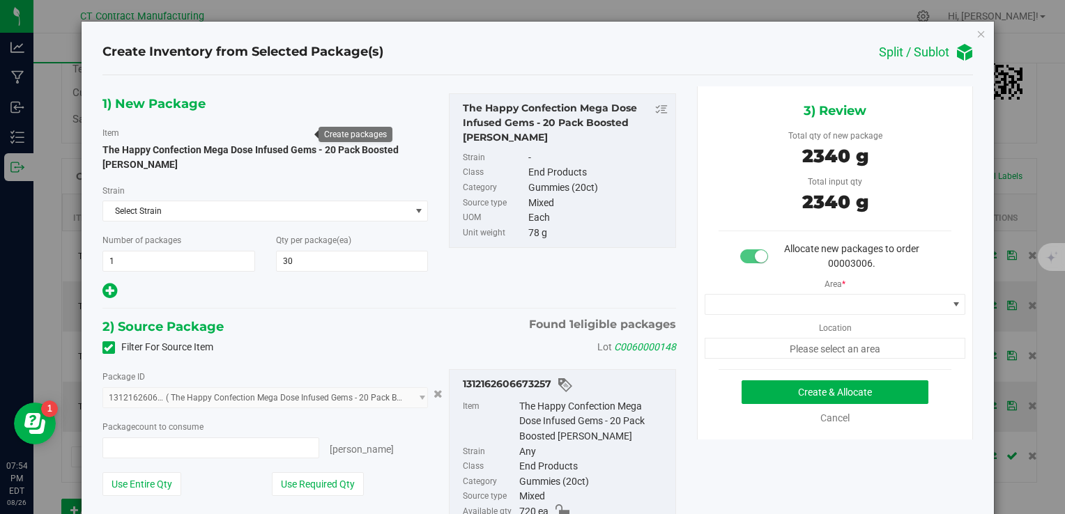
type input "30 ea"
click at [756, 307] on span at bounding box center [826, 305] width 243 height 20
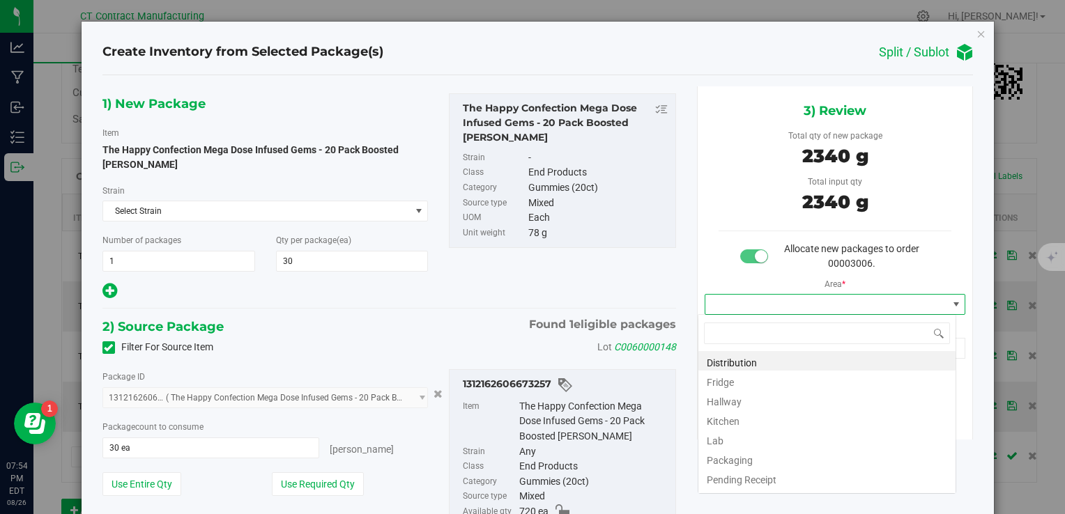
scroll to position [20, 259]
click at [764, 353] on li "Distribution" at bounding box center [826, 361] width 257 height 20
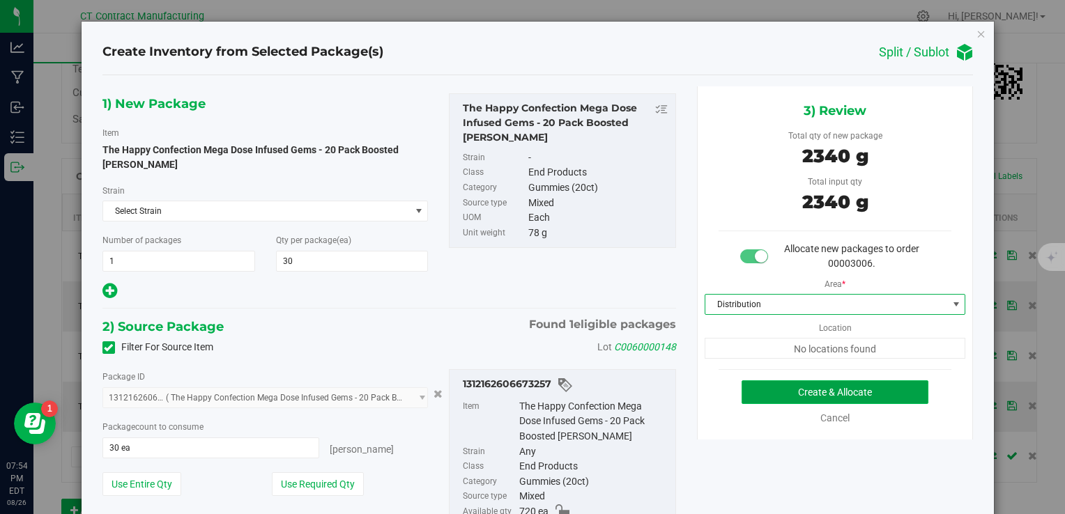
click at [779, 383] on button "Create & Allocate" at bounding box center [835, 393] width 187 height 24
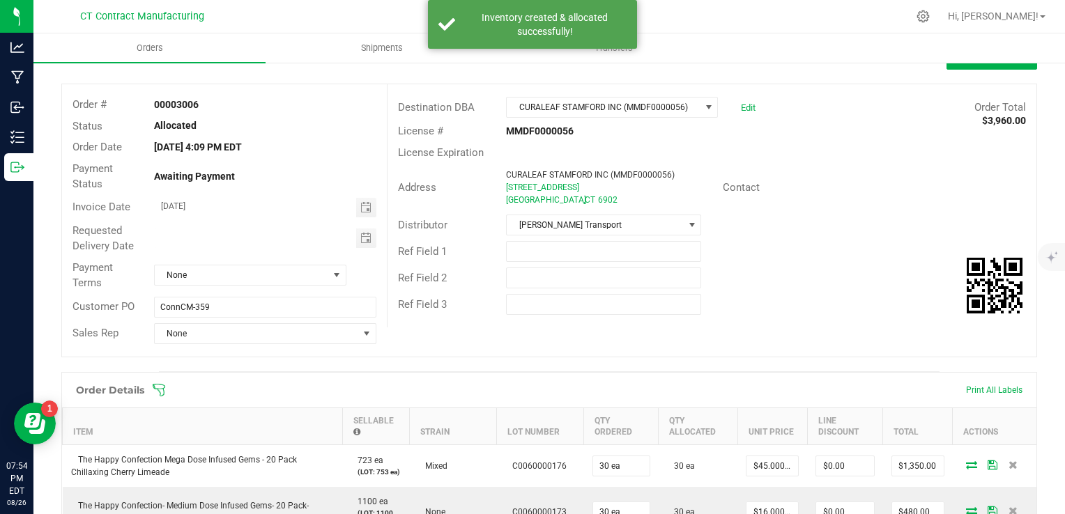
scroll to position [54, 0]
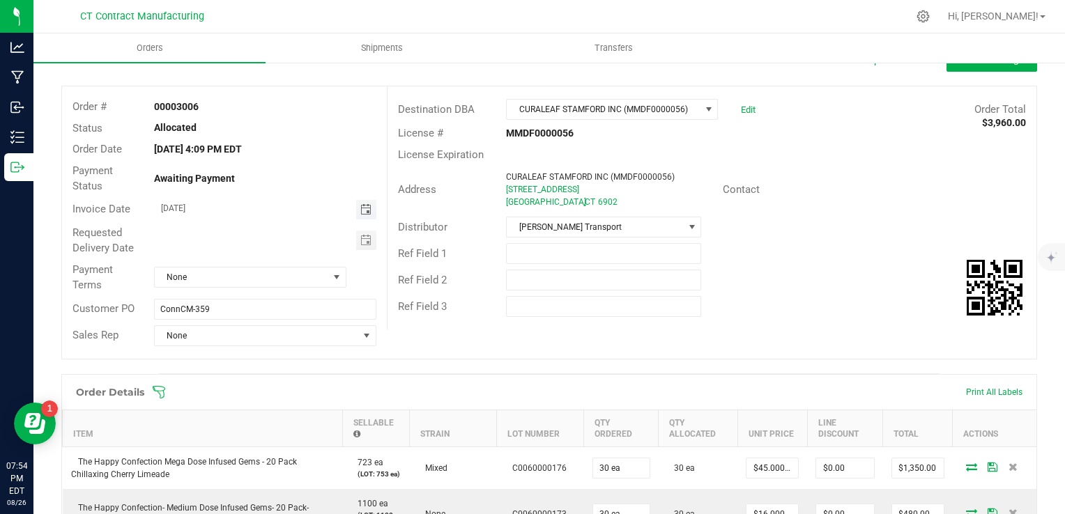
click at [360, 210] on span "Toggle calendar" at bounding box center [365, 209] width 11 height 11
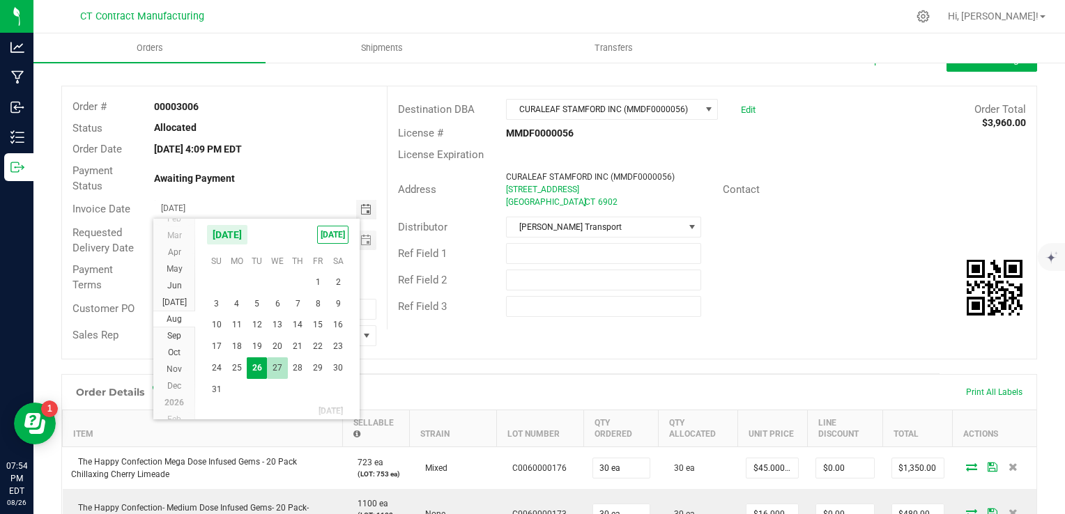
click at [279, 367] on span "27" at bounding box center [277, 369] width 20 height 22
type input "08/27/2025"
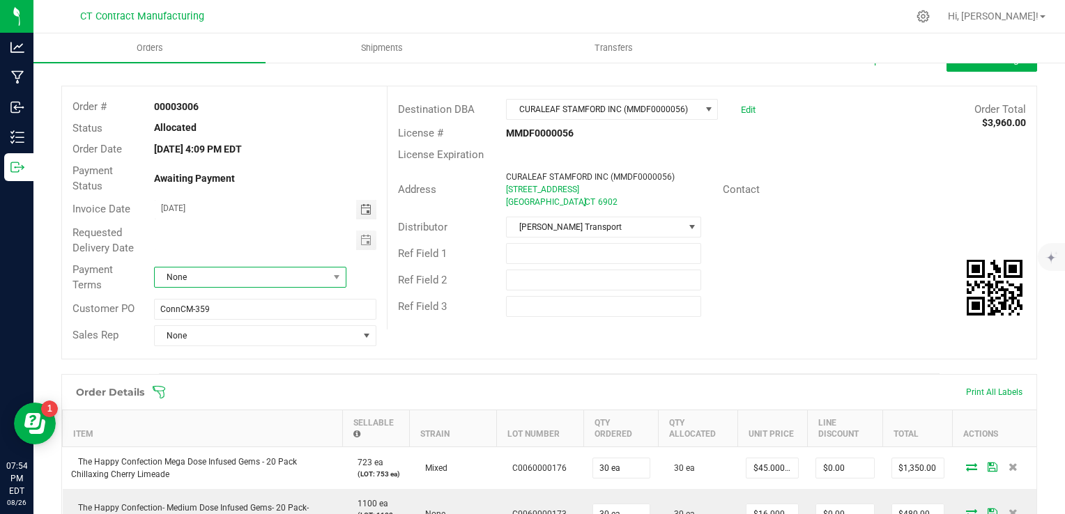
click at [251, 286] on span "None" at bounding box center [242, 278] width 174 height 20
click at [250, 420] on li "Due on Receipt" at bounding box center [247, 432] width 189 height 24
click at [996, 68] on button "Done Editing" at bounding box center [991, 59] width 91 height 25
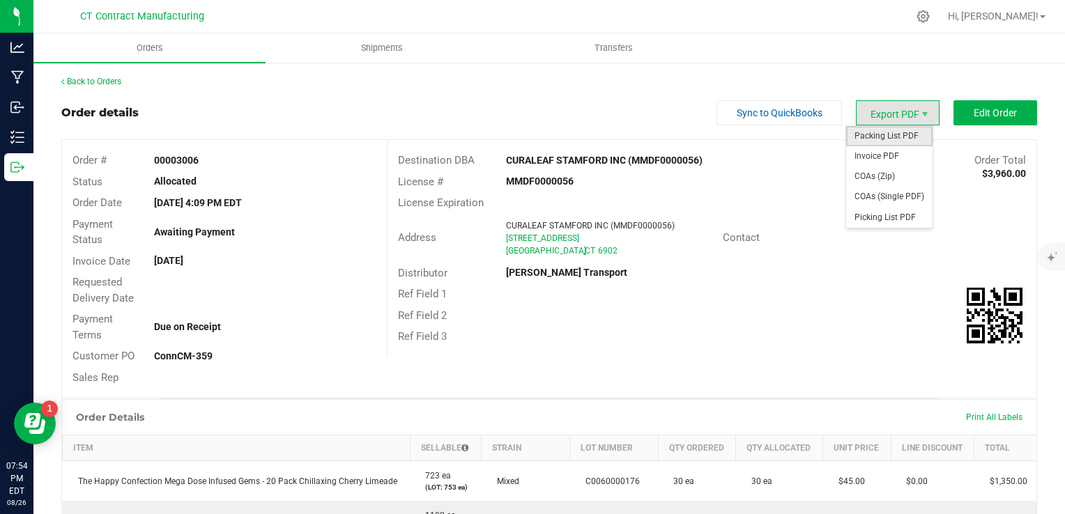
click at [880, 138] on span "Packing List PDF" at bounding box center [889, 136] width 86 height 20
click at [892, 159] on span "Invoice PDF" at bounding box center [889, 156] width 86 height 20
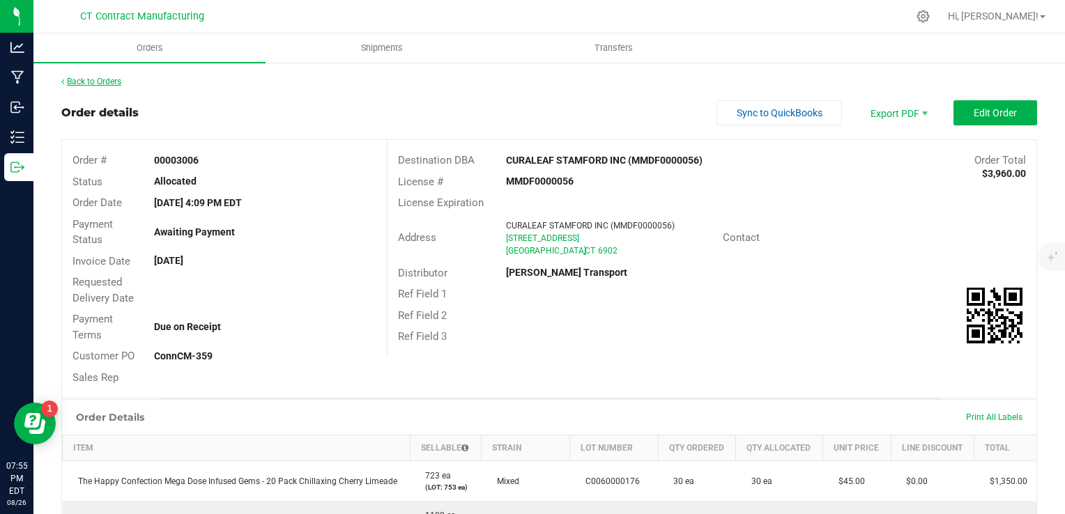
click at [115, 82] on link "Back to Orders" at bounding box center [91, 82] width 60 height 10
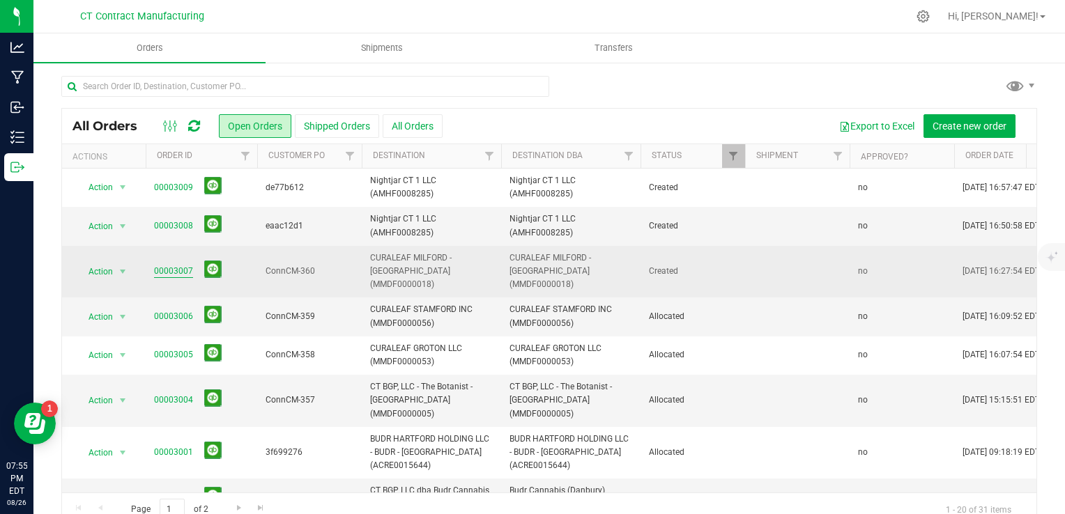
click at [164, 265] on link "00003007" at bounding box center [173, 271] width 39 height 13
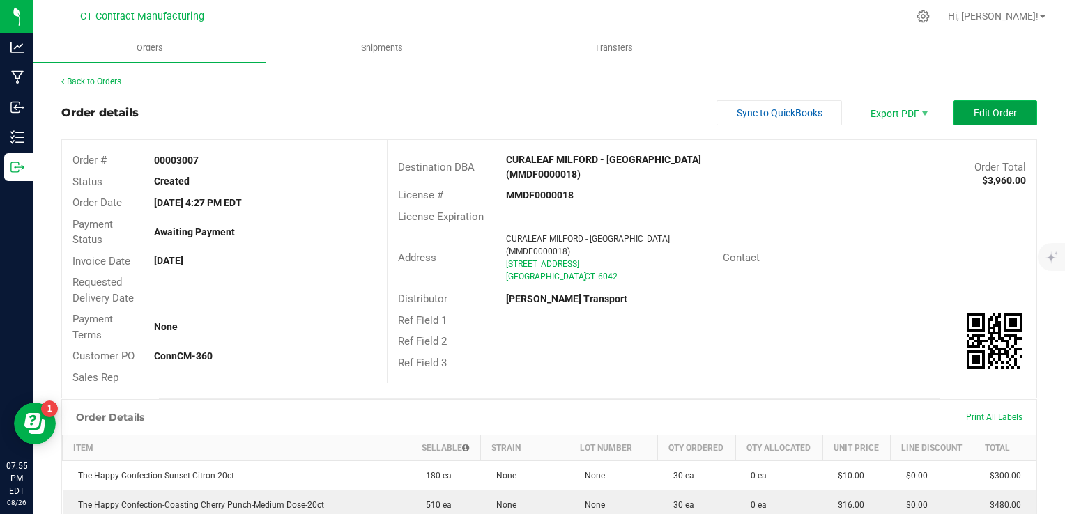
click at [983, 100] on button "Edit Order" at bounding box center [995, 112] width 84 height 25
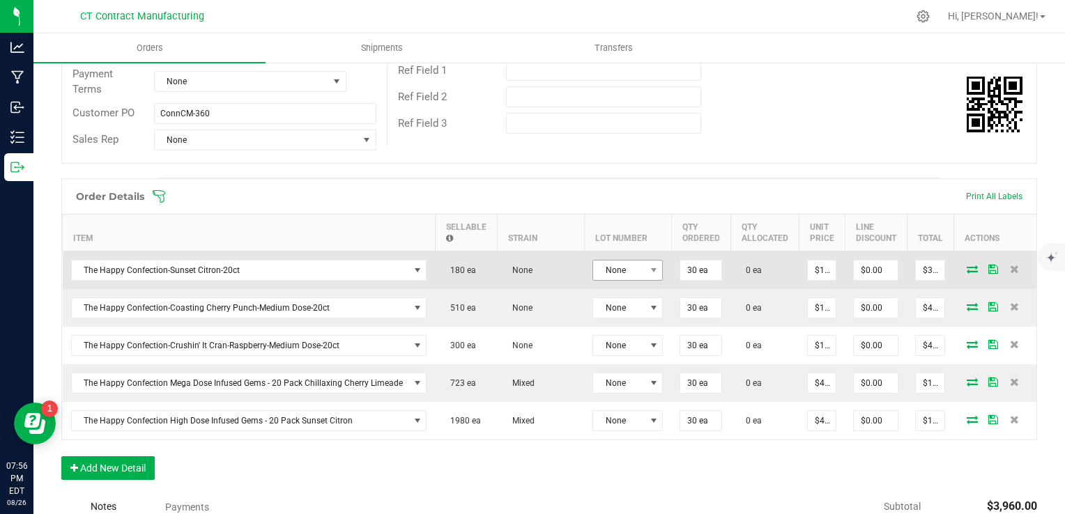
scroll to position [250, 0]
click at [605, 263] on span "None" at bounding box center [619, 270] width 52 height 20
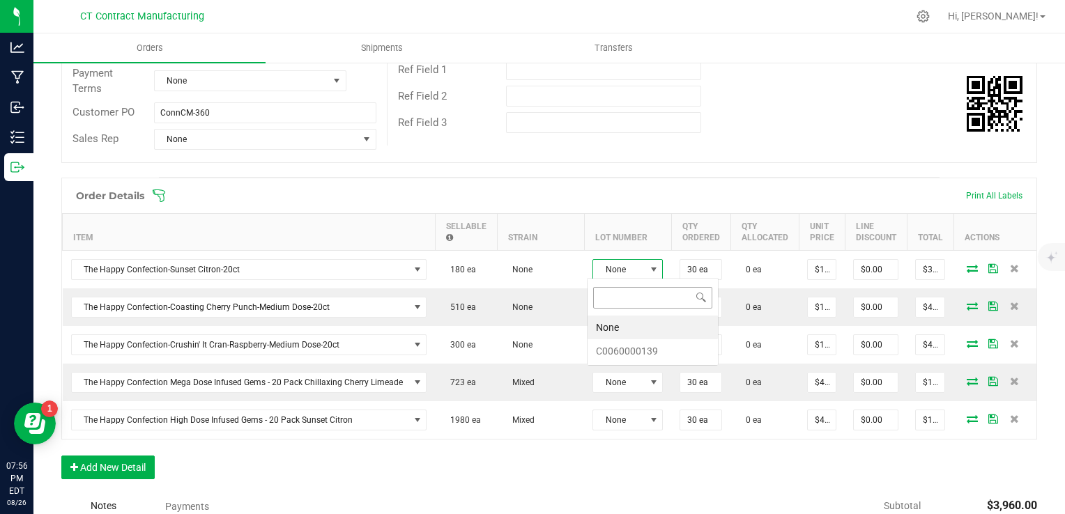
scroll to position [20, 70]
click at [647, 344] on li "C0060000139" at bounding box center [653, 351] width 130 height 24
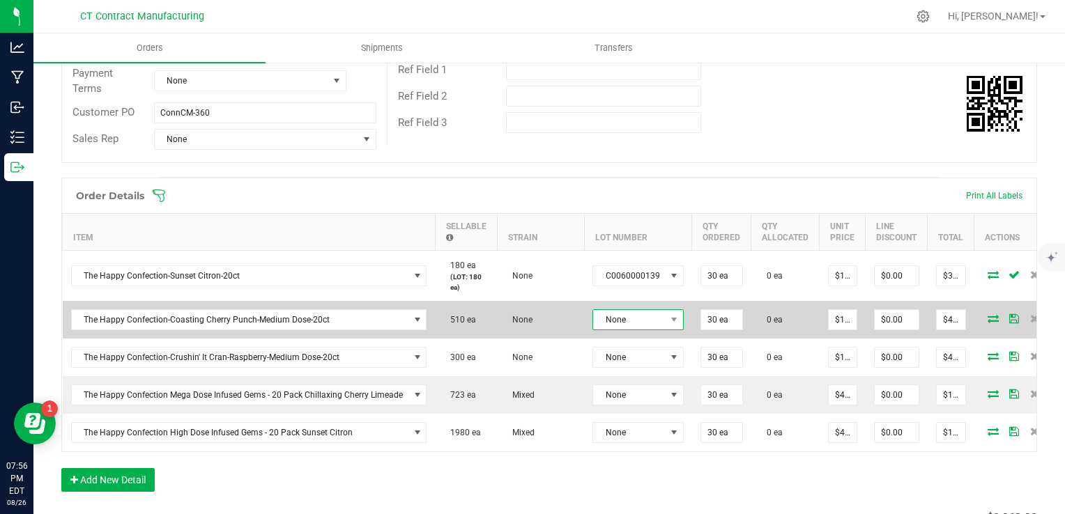
click at [657, 320] on span "None" at bounding box center [629, 320] width 72 height 20
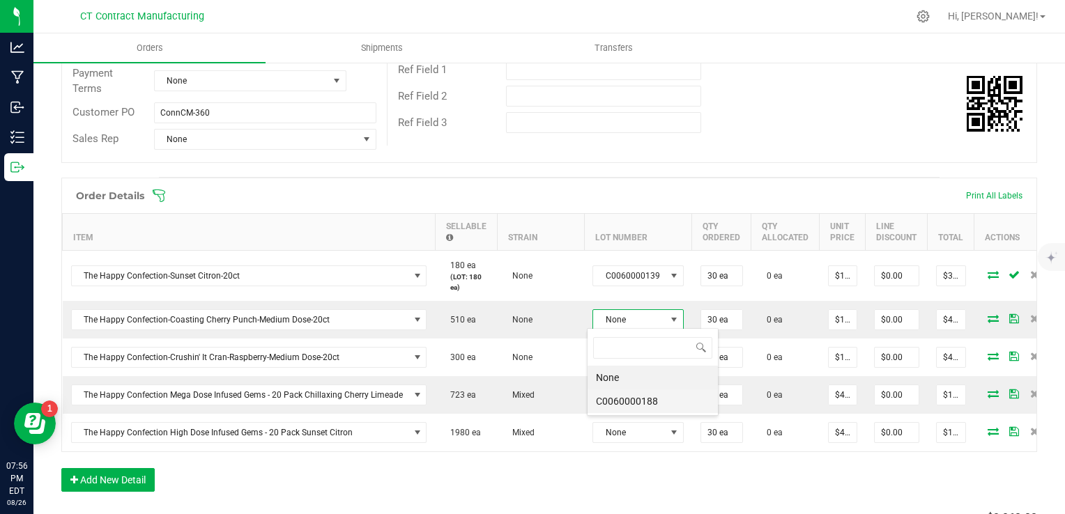
click at [661, 395] on li "C0060000188" at bounding box center [653, 402] width 130 height 24
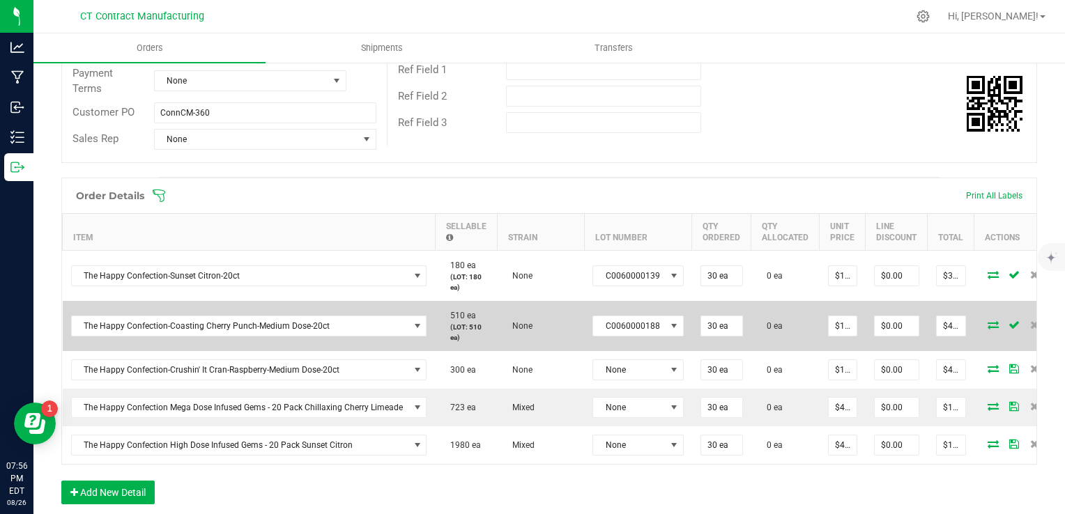
click at [989, 326] on span at bounding box center [993, 325] width 21 height 8
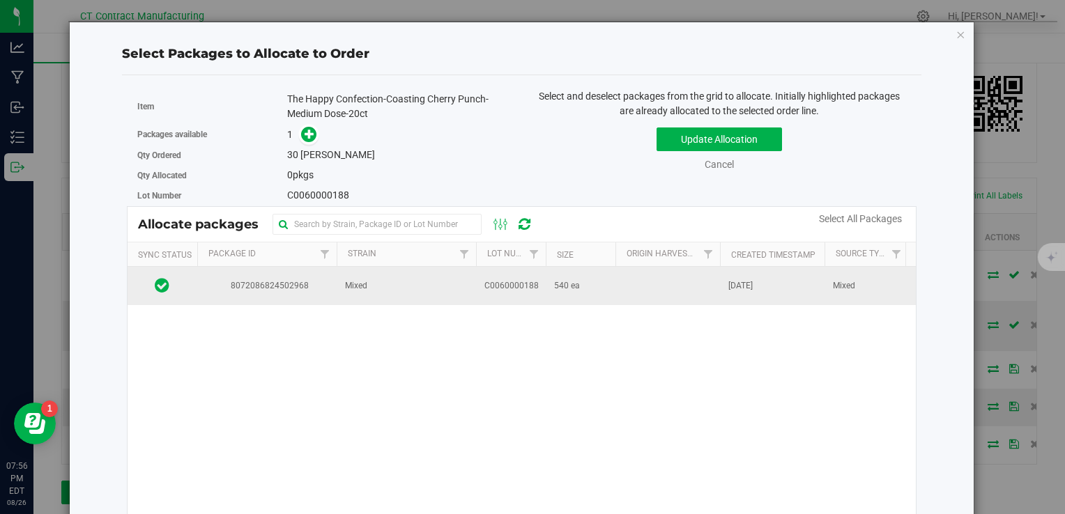
click at [715, 286] on td at bounding box center [667, 286] width 105 height 38
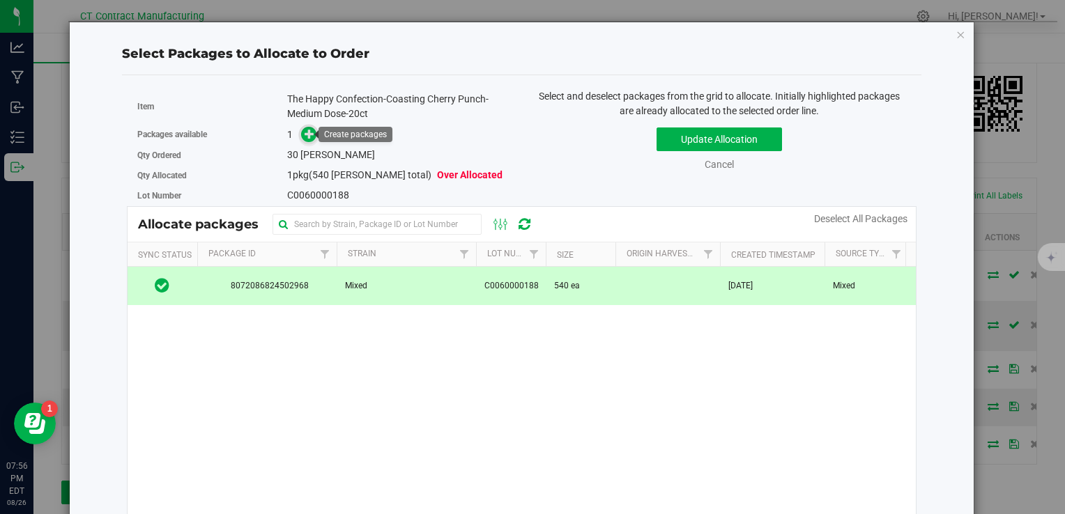
click at [310, 129] on icon at bounding box center [310, 134] width 10 height 10
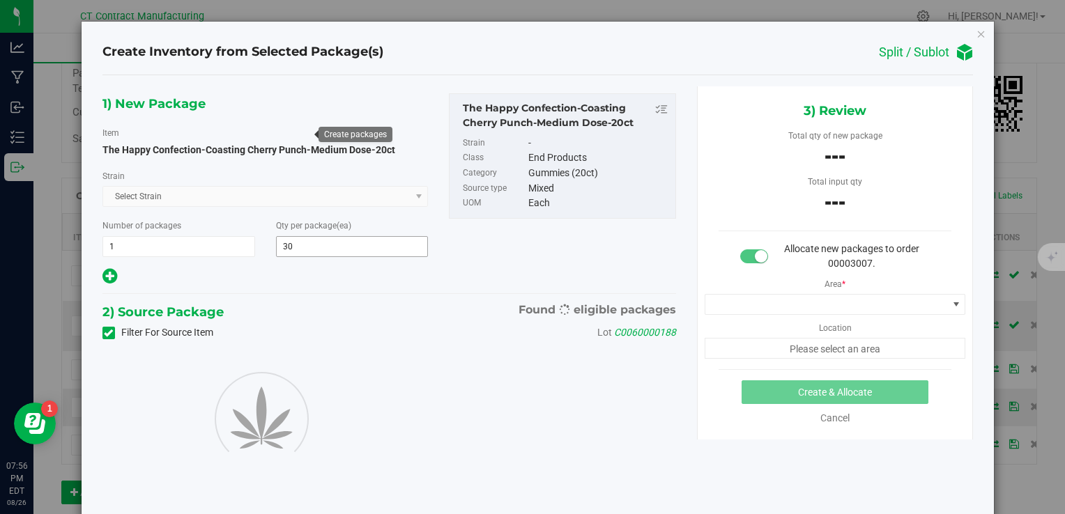
type input "30"
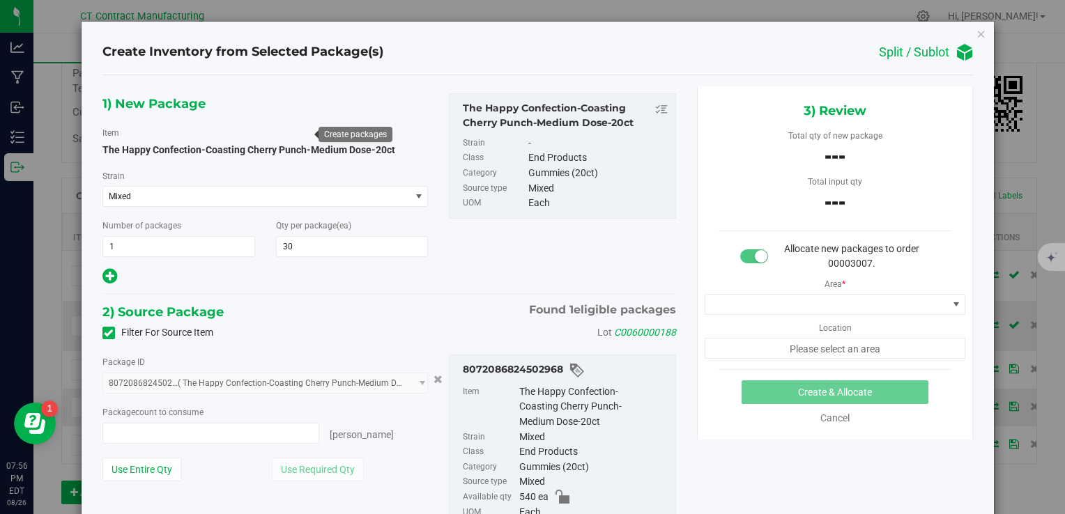
type input "0 ea"
click at [262, 439] on span "0 ea 0" at bounding box center [210, 433] width 217 height 21
type input "30"
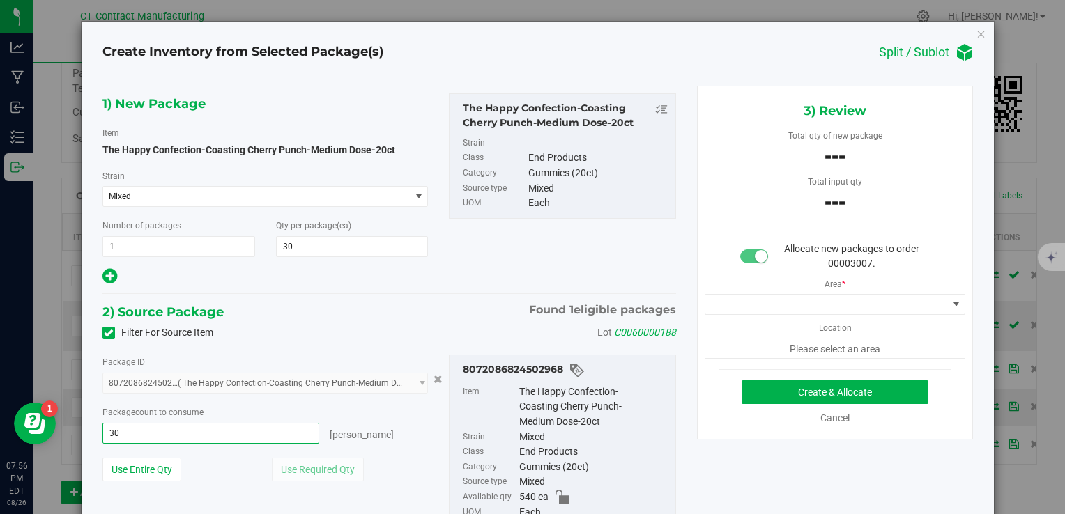
click at [459, 271] on div "1) New Package Item The Happy Confection-Coasting Cherry Punch-Medium Dose-20ct…" at bounding box center [389, 189] width 595 height 193
type input "30 ea"
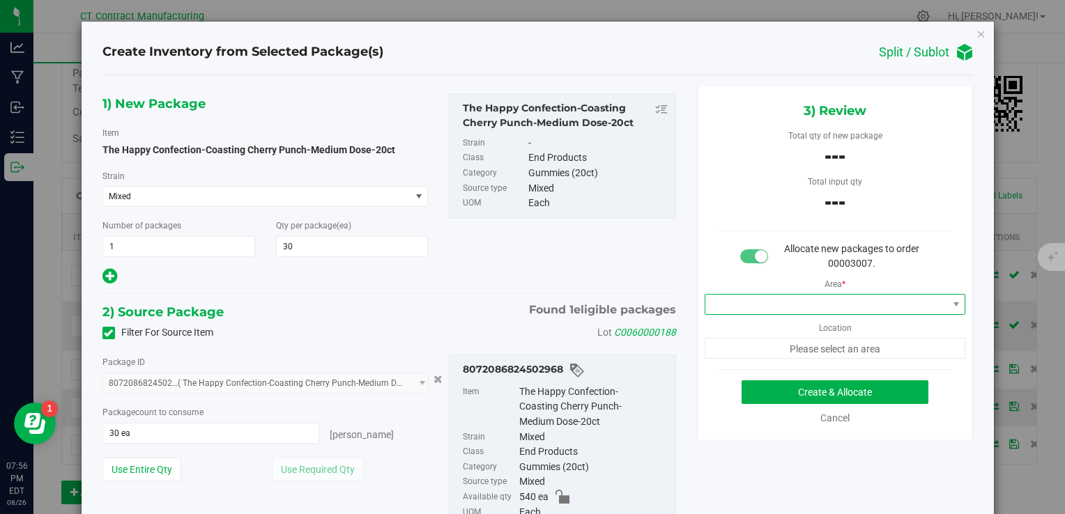
click at [871, 300] on span at bounding box center [826, 305] width 243 height 20
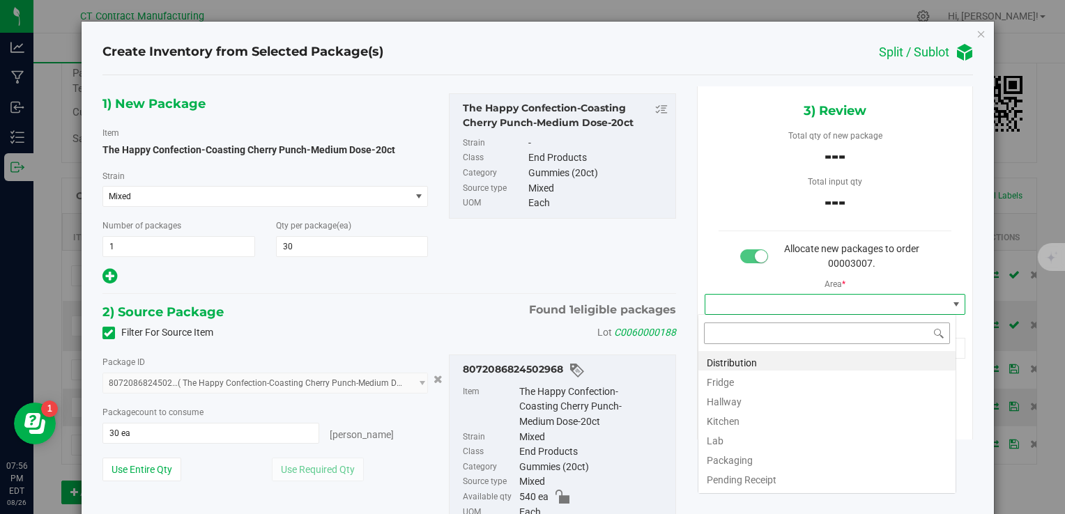
scroll to position [20, 259]
click at [789, 364] on li "Distribution" at bounding box center [826, 361] width 257 height 20
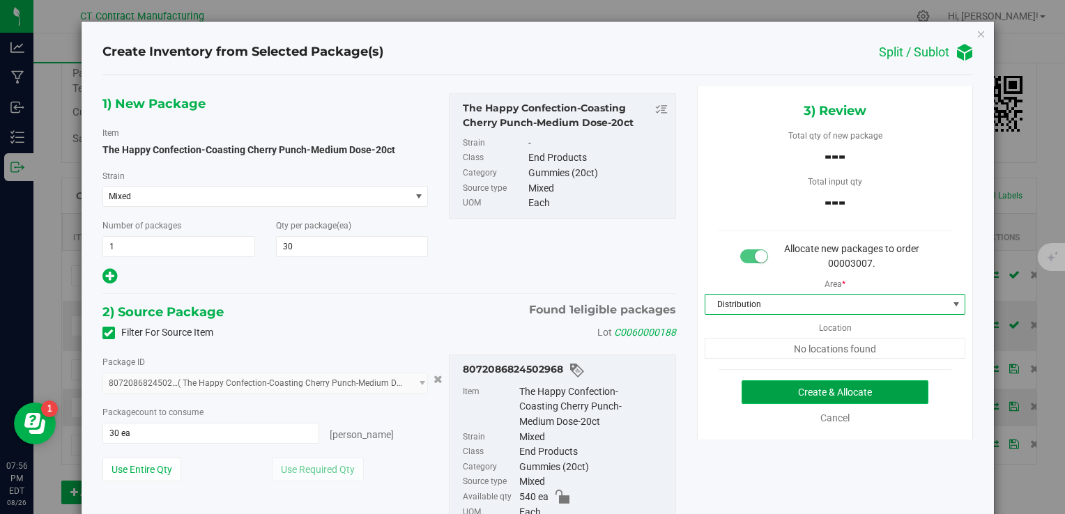
click at [798, 401] on button "Create & Allocate" at bounding box center [835, 393] width 187 height 24
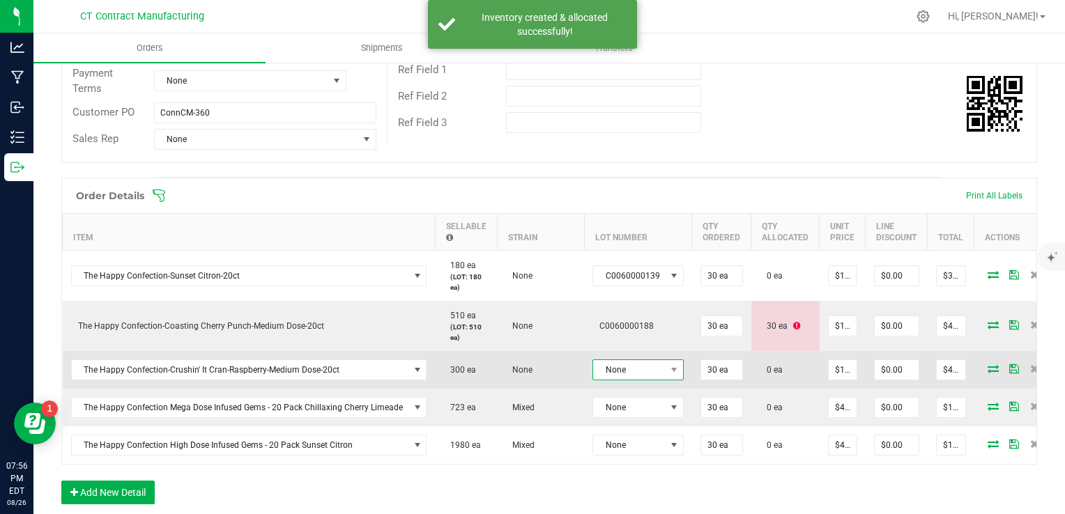
click at [644, 371] on span "None" at bounding box center [629, 370] width 72 height 20
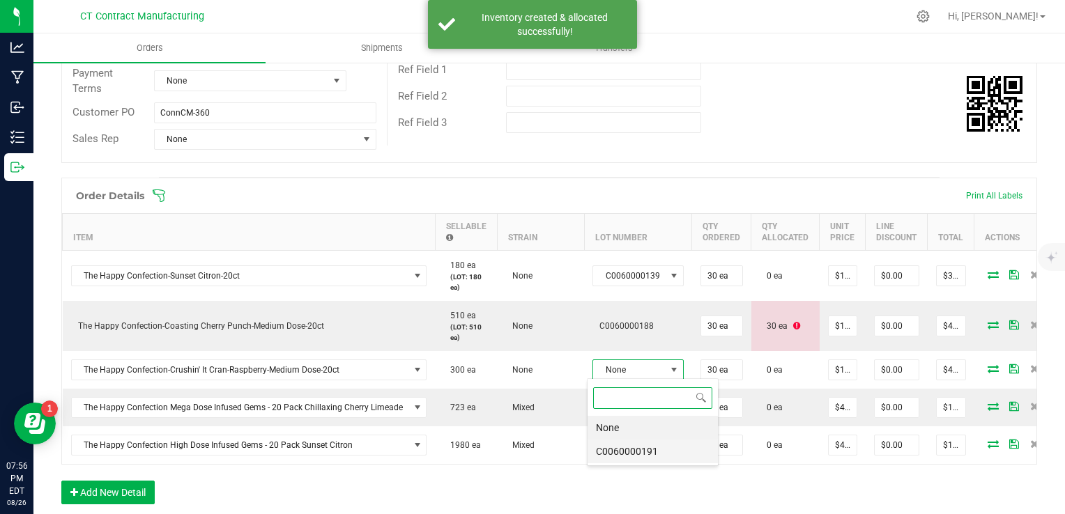
click at [659, 443] on li "C0060000191" at bounding box center [653, 452] width 130 height 24
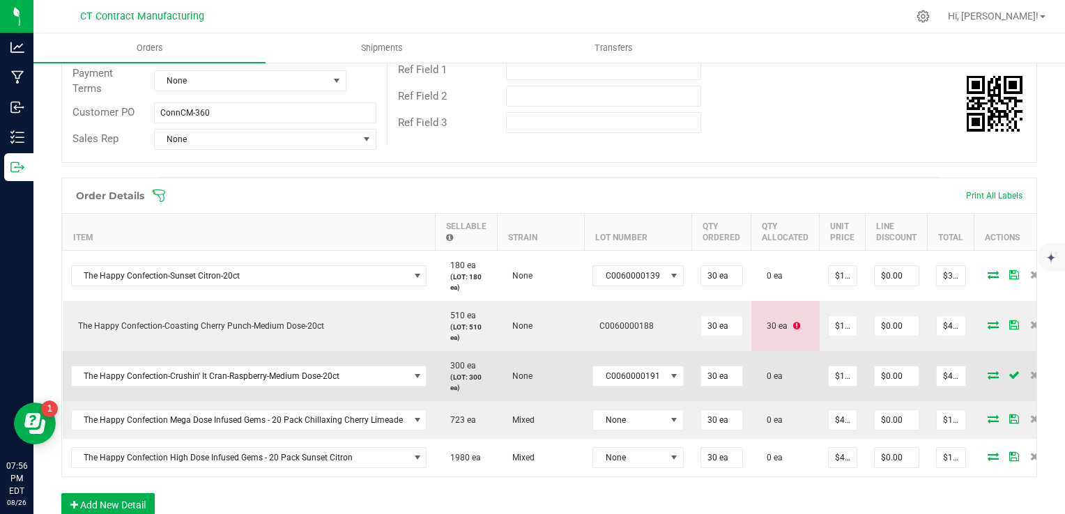
click at [988, 375] on icon at bounding box center [993, 375] width 11 height 8
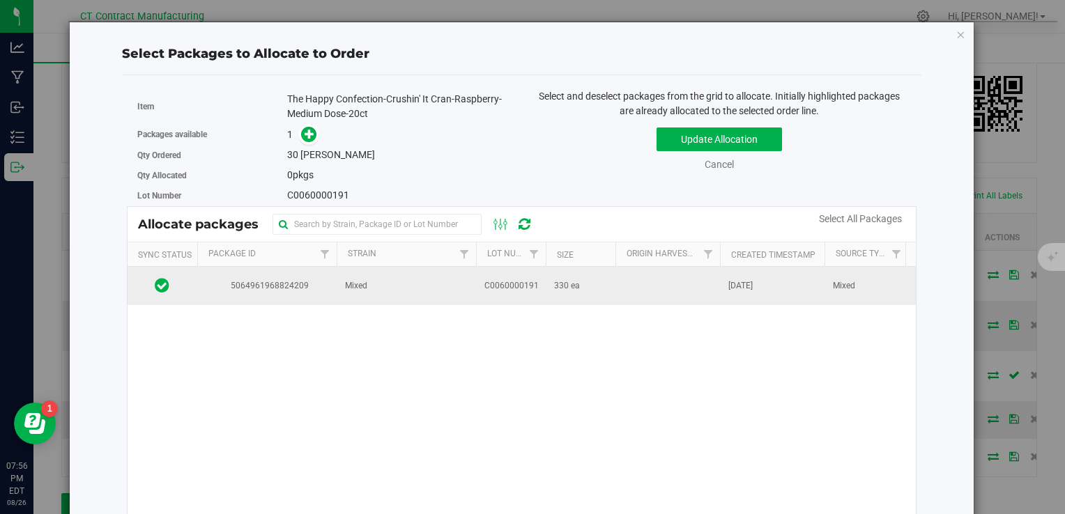
click at [664, 297] on td at bounding box center [667, 286] width 105 height 38
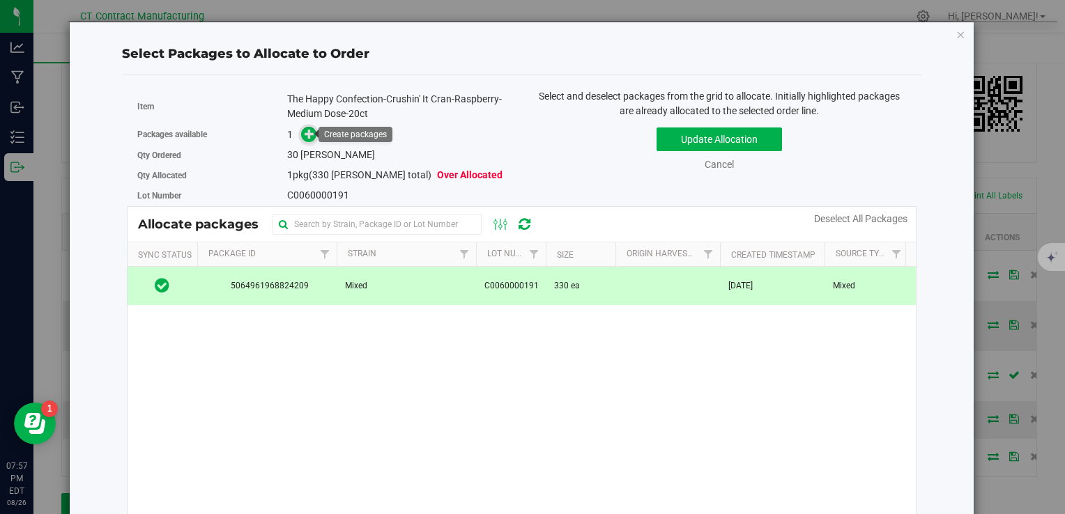
click at [308, 137] on icon at bounding box center [310, 134] width 10 height 10
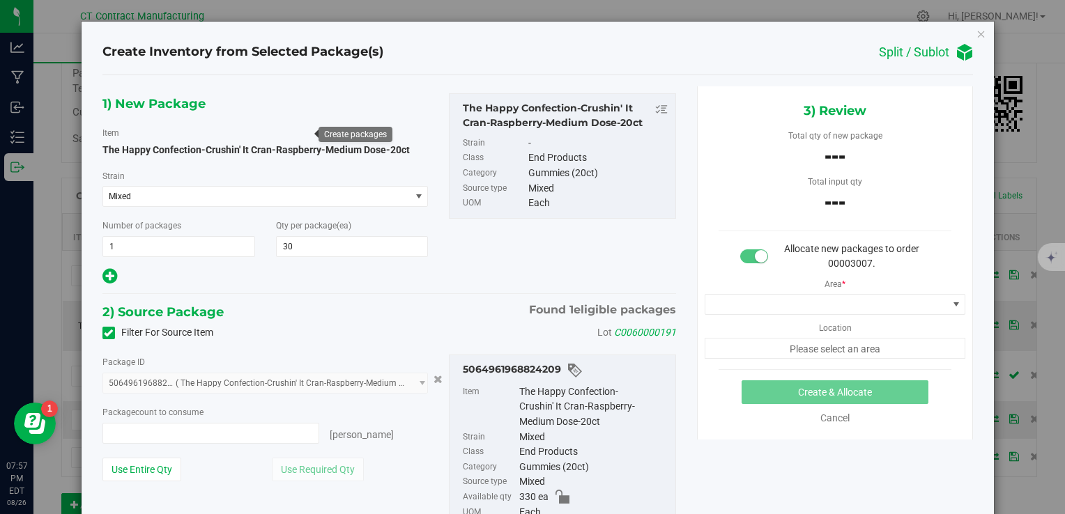
type input "0 ea"
type input "0"
click at [197, 433] on span "0 ea 0" at bounding box center [210, 433] width 217 height 21
type input "30"
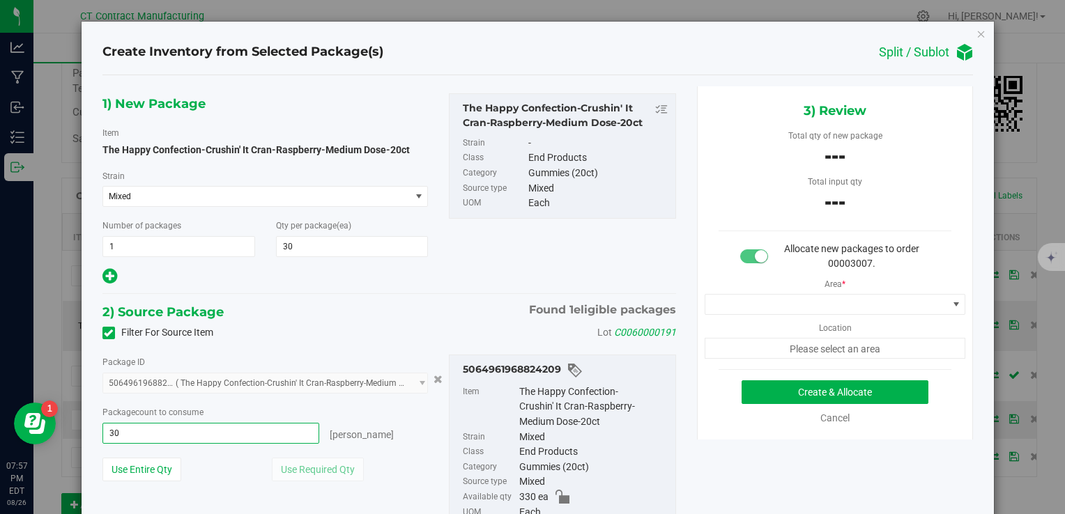
click at [351, 286] on div at bounding box center [265, 277] width 326 height 19
type input "30 ea"
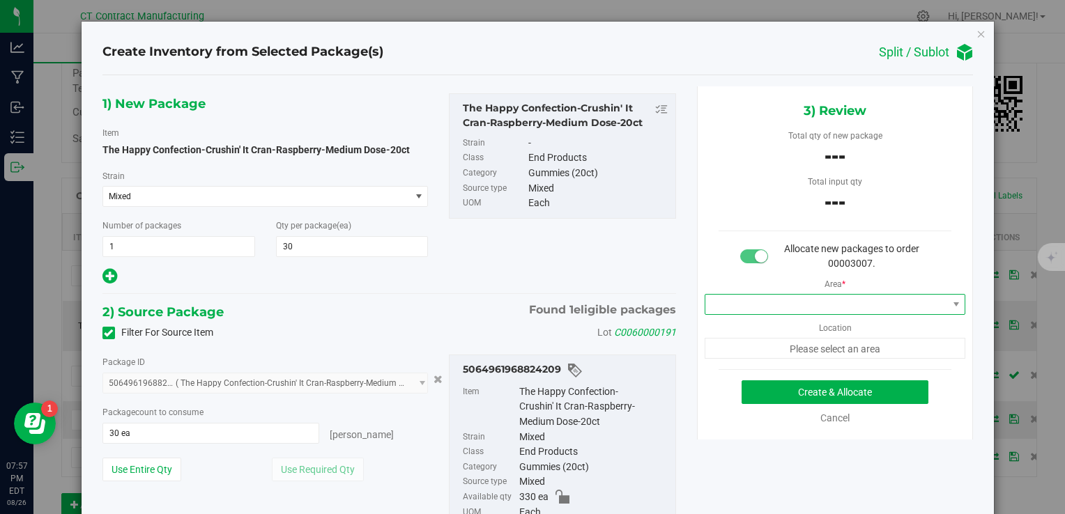
click at [790, 306] on span at bounding box center [826, 305] width 243 height 20
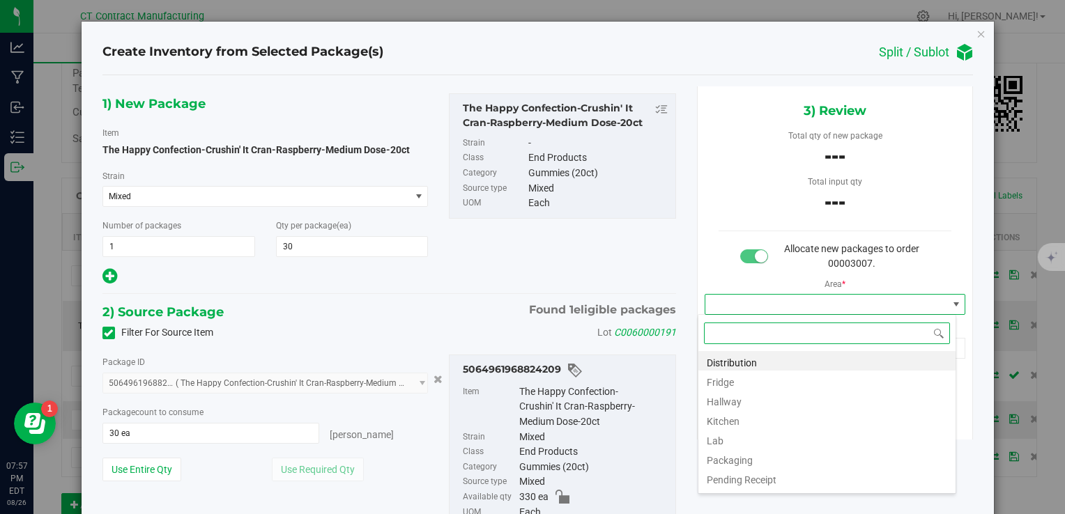
scroll to position [20, 259]
click at [784, 366] on li "Distribution" at bounding box center [826, 361] width 257 height 20
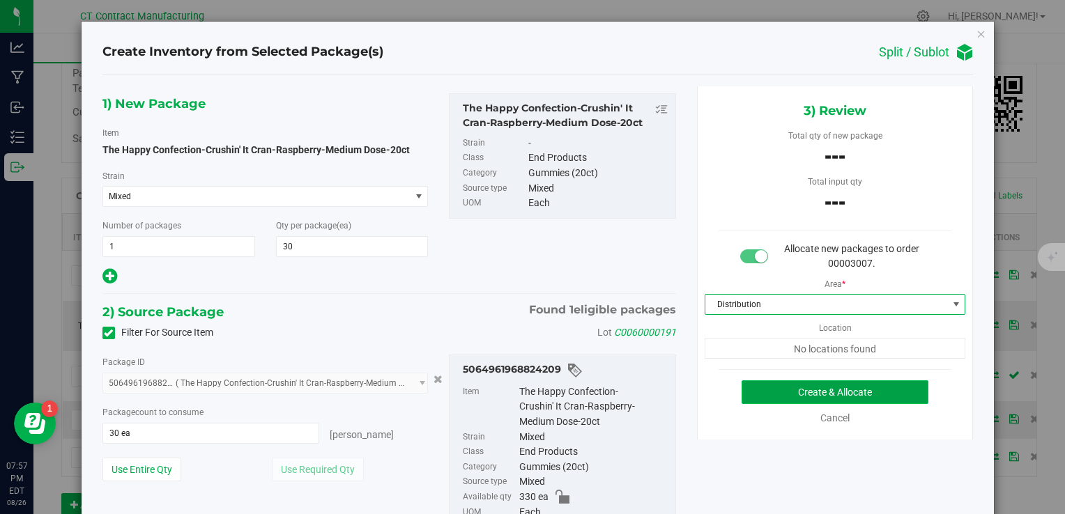
click at [804, 394] on button "Create & Allocate" at bounding box center [835, 393] width 187 height 24
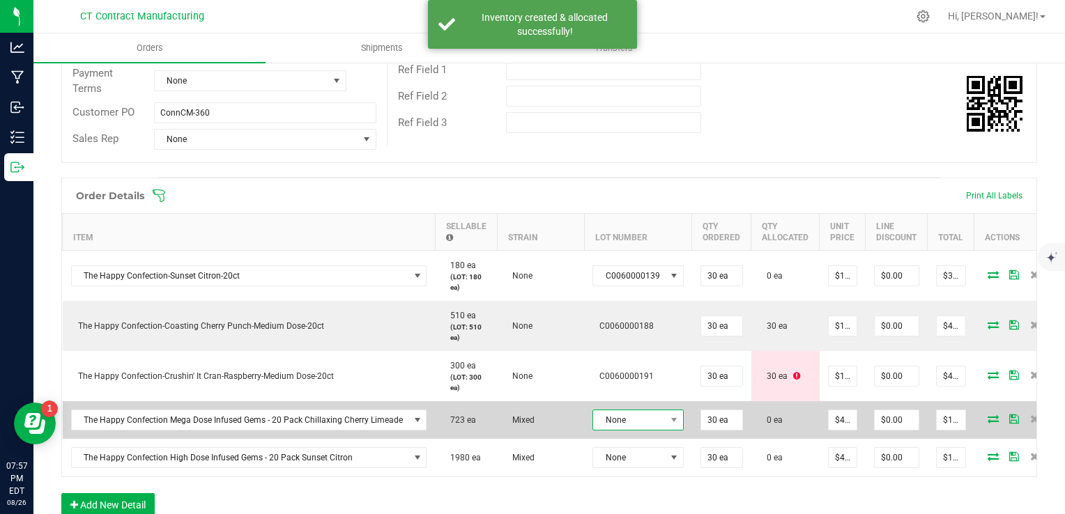
click at [630, 414] on span "None" at bounding box center [629, 421] width 72 height 20
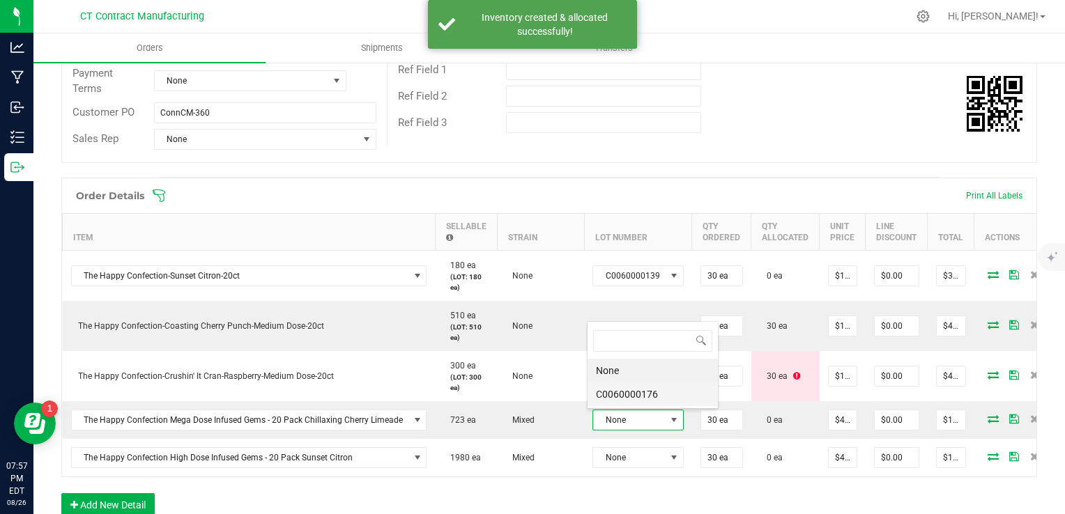
click at [644, 390] on li "C0060000176" at bounding box center [653, 395] width 130 height 24
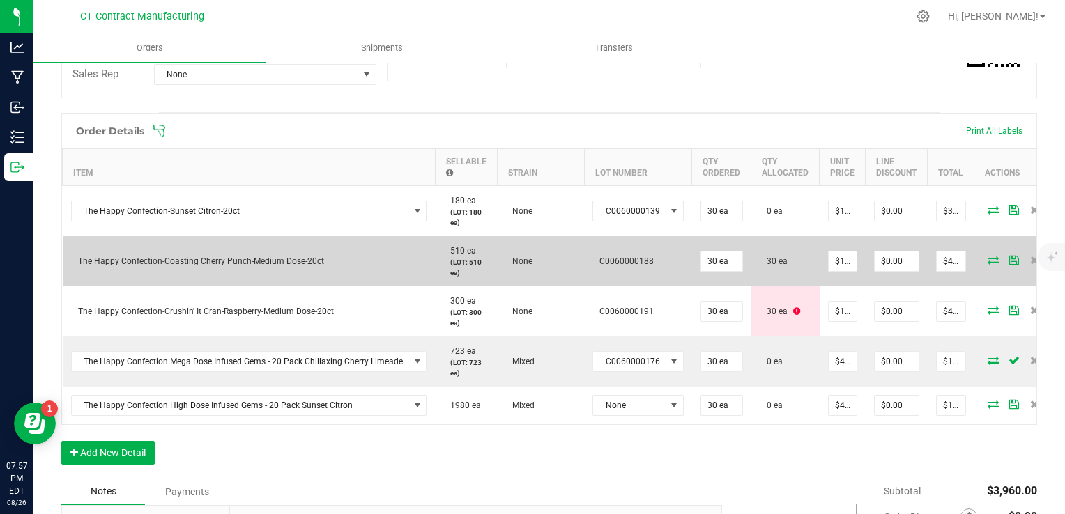
scroll to position [315, 0]
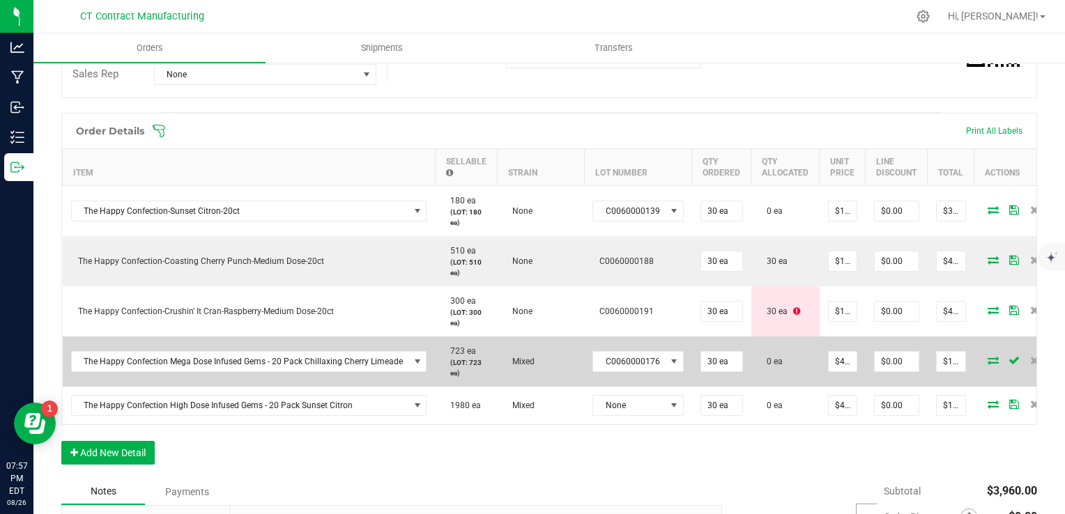
click at [983, 359] on span at bounding box center [993, 360] width 21 height 8
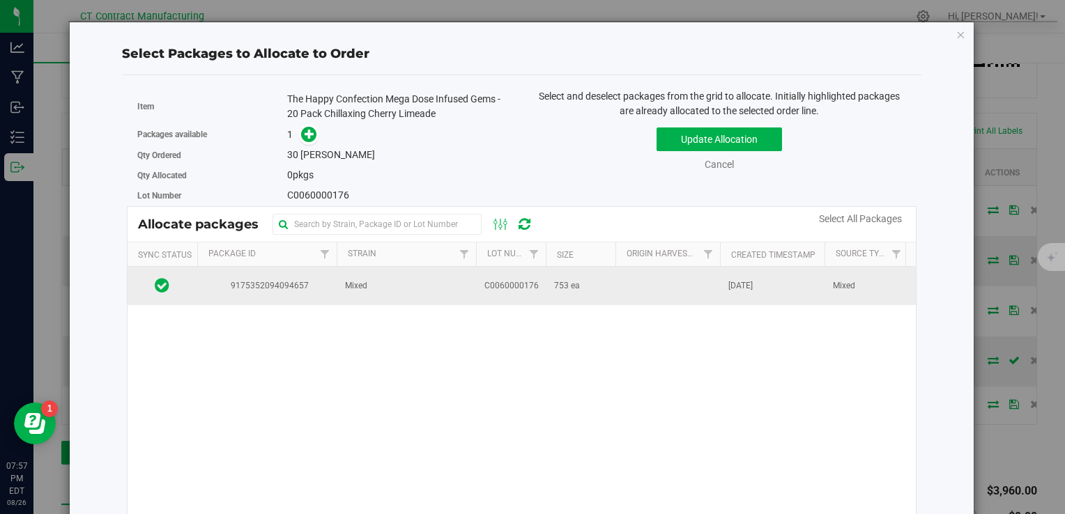
click at [749, 290] on span "May 20, 2025" at bounding box center [740, 285] width 24 height 13
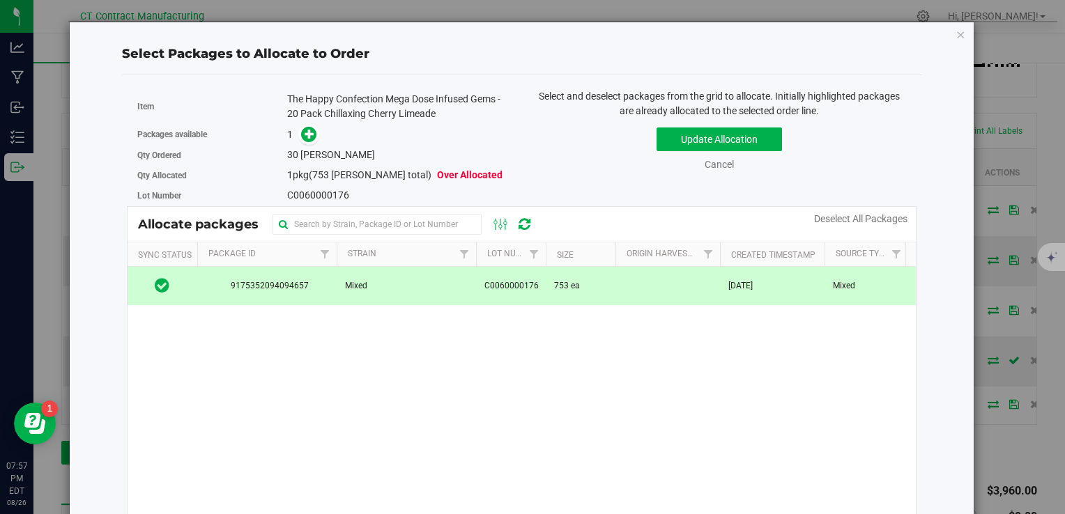
click at [295, 135] on span at bounding box center [306, 135] width 22 height 16
click at [305, 135] on icon at bounding box center [310, 134] width 10 height 10
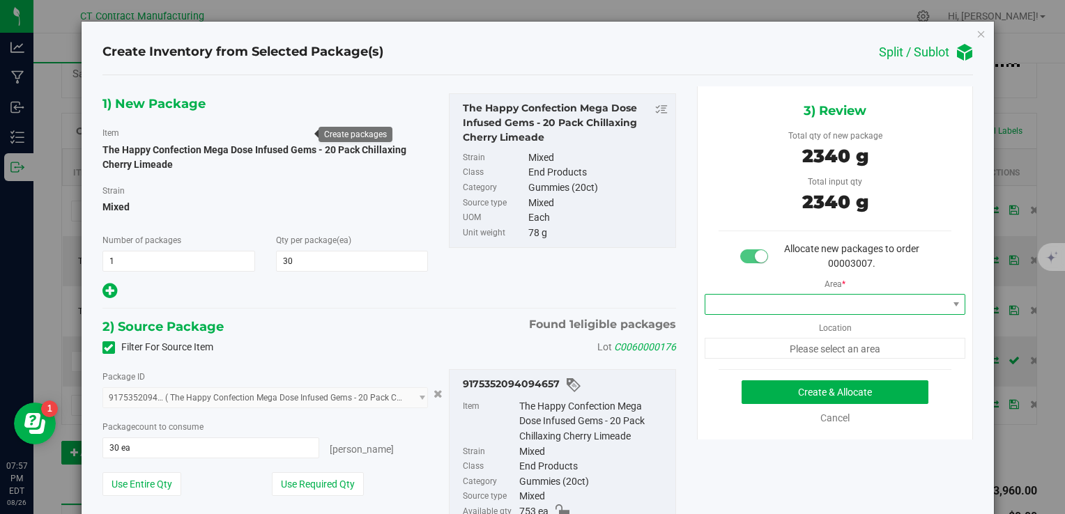
click at [756, 312] on span at bounding box center [826, 305] width 243 height 20
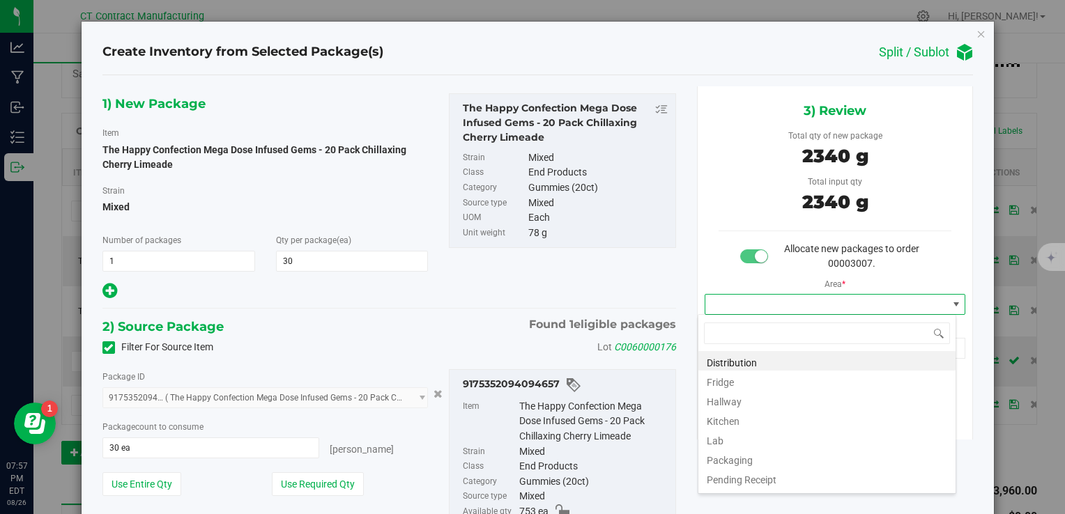
scroll to position [20, 259]
click at [769, 359] on li "Distribution" at bounding box center [826, 361] width 257 height 20
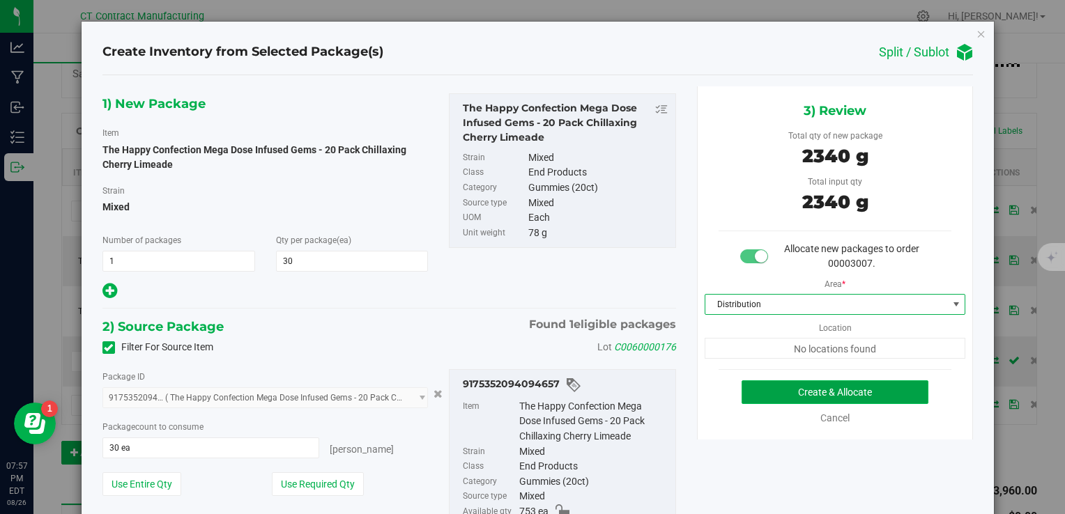
click at [793, 390] on button "Create & Allocate" at bounding box center [835, 393] width 187 height 24
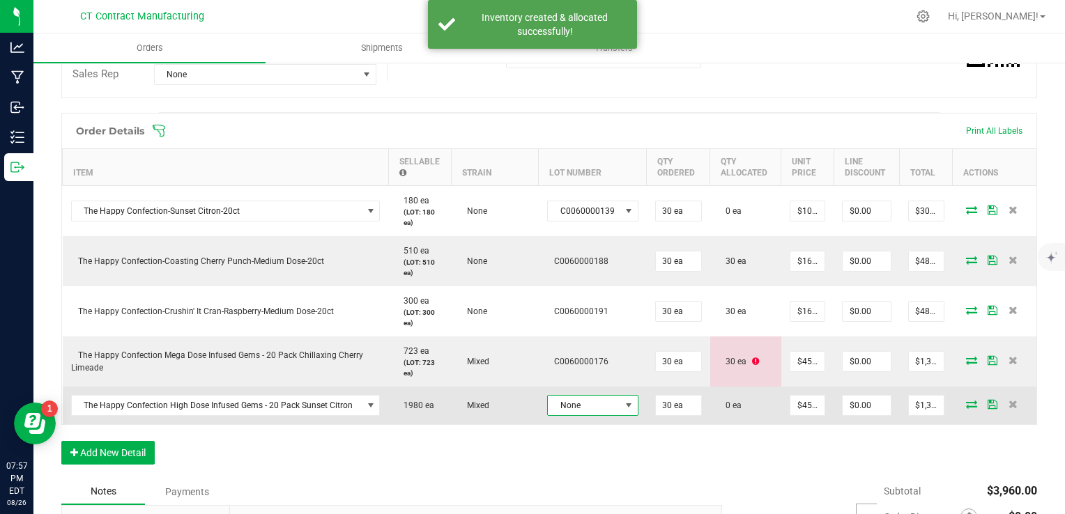
click at [600, 399] on span "None" at bounding box center [584, 406] width 72 height 20
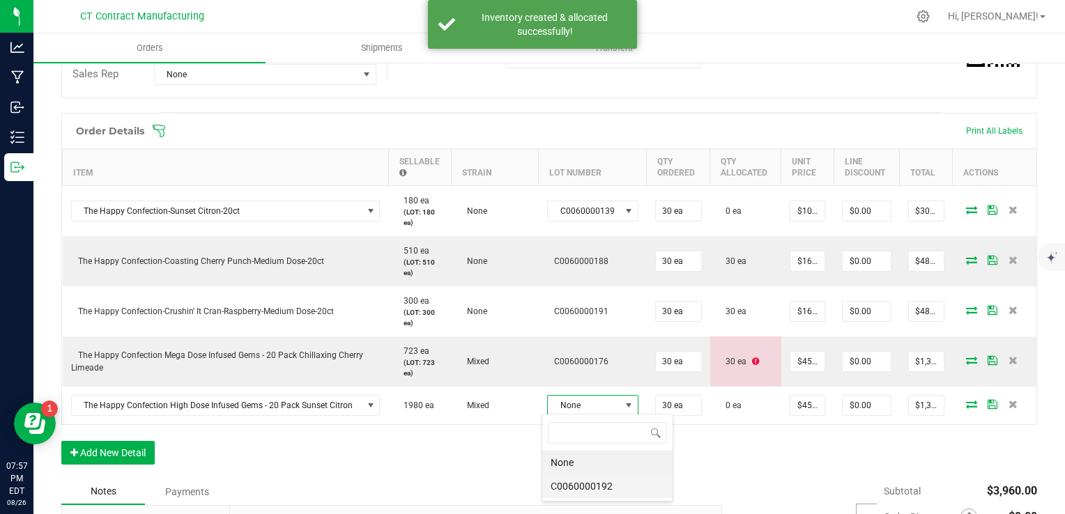
click at [620, 484] on li "C0060000192" at bounding box center [607, 487] width 130 height 24
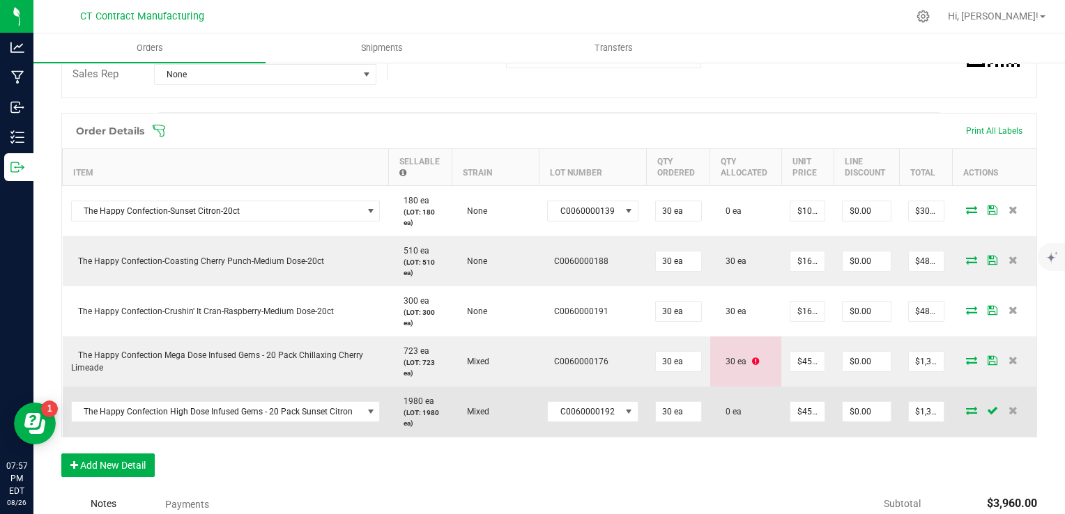
click at [966, 406] on icon at bounding box center [971, 410] width 11 height 8
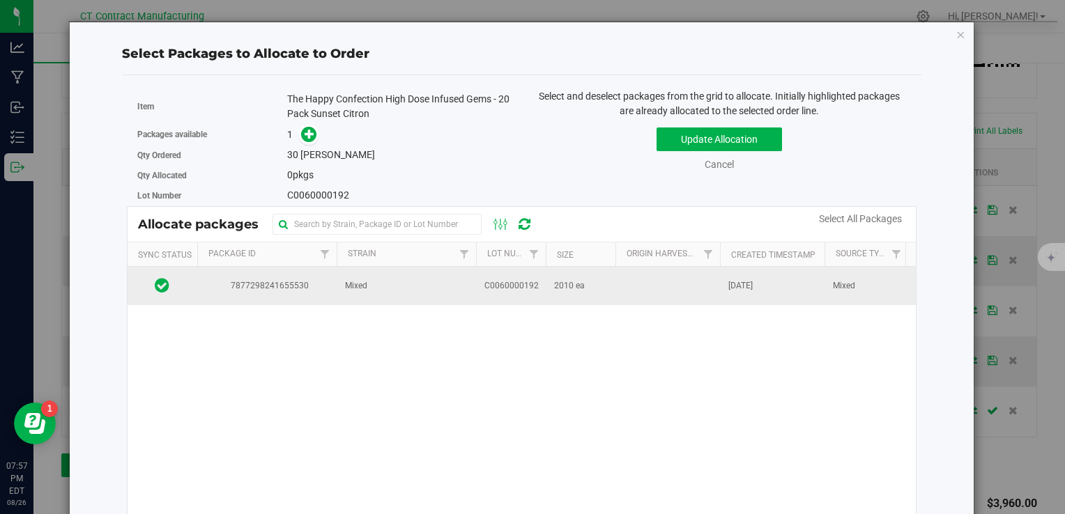
click at [619, 279] on td at bounding box center [667, 286] width 105 height 38
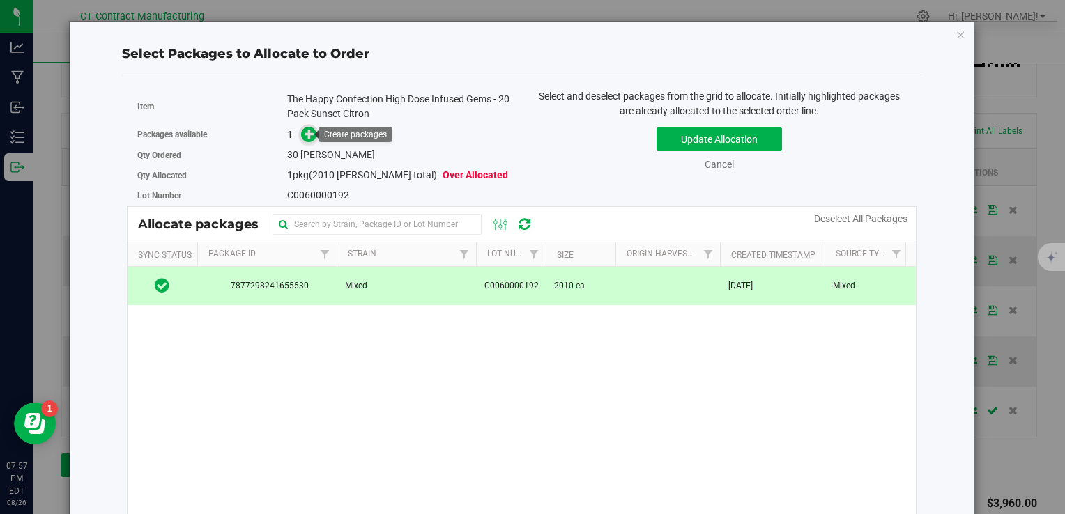
click at [310, 138] on icon at bounding box center [310, 134] width 10 height 10
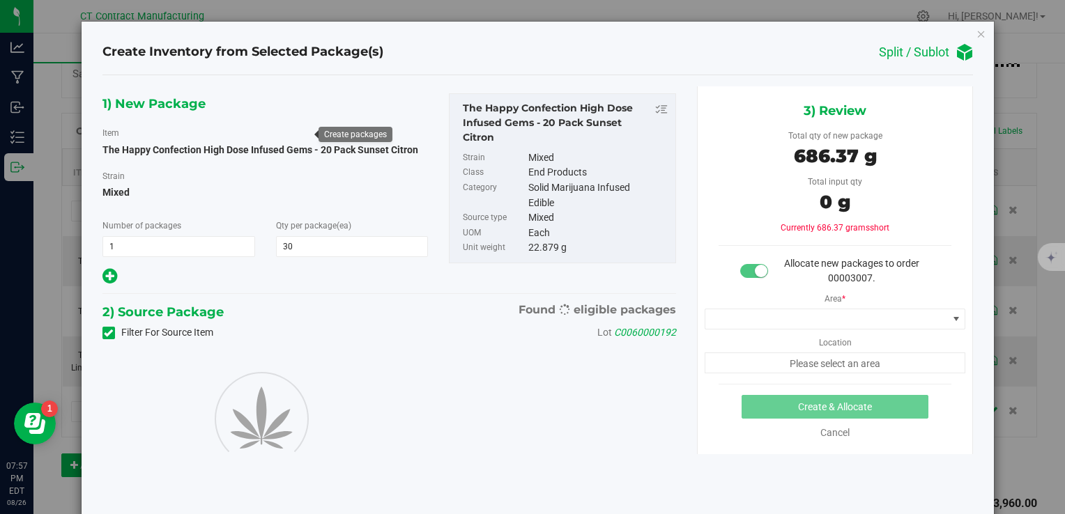
type input "30"
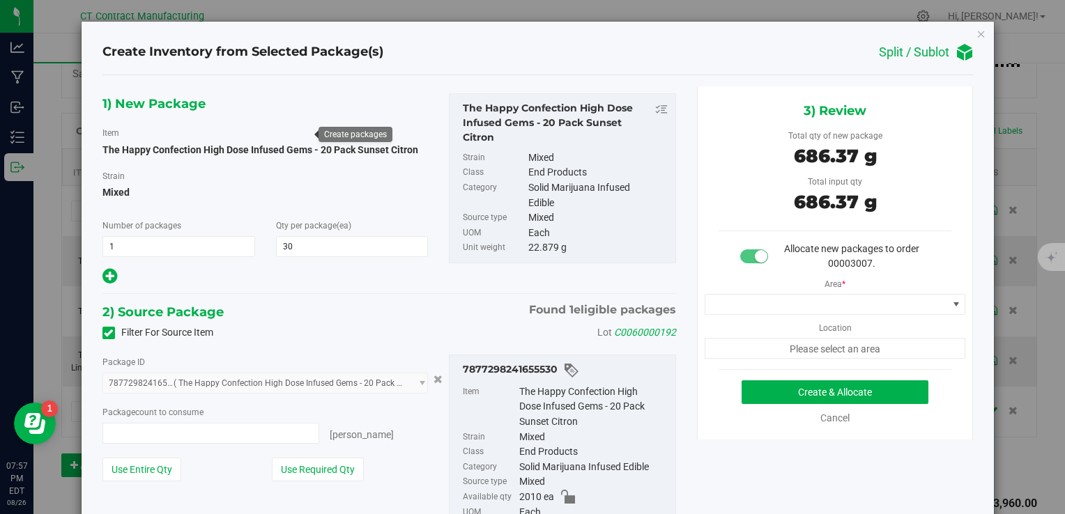
type input "30 ea"
click at [822, 292] on div "Area * Location Please select an area" at bounding box center [835, 315] width 275 height 88
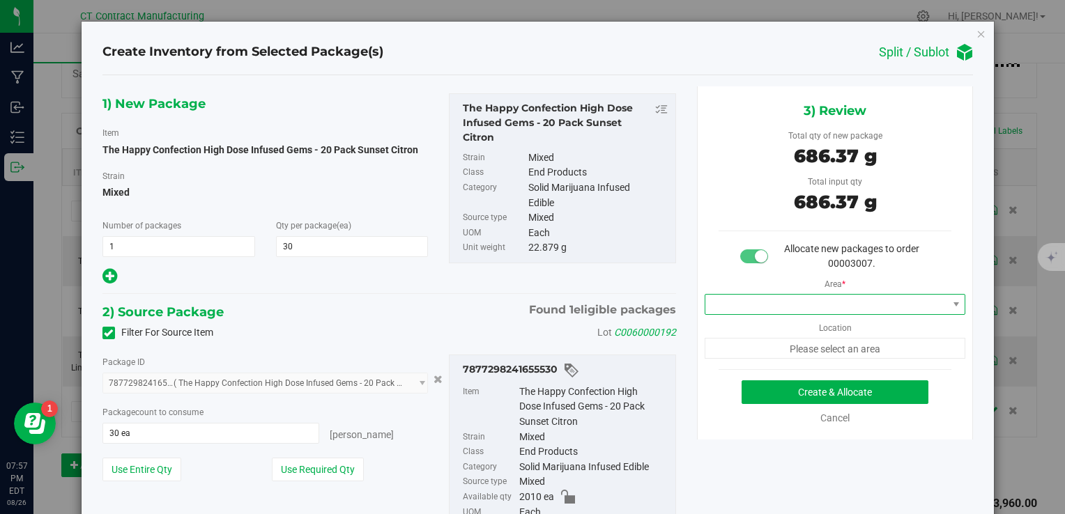
click at [828, 298] on span at bounding box center [826, 305] width 243 height 20
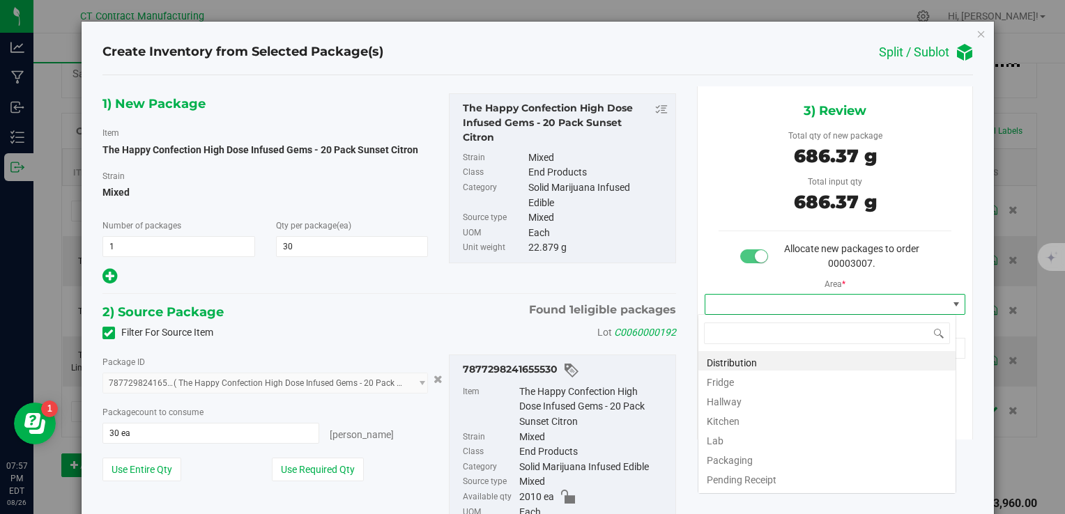
scroll to position [20, 259]
click at [839, 352] on li "Distribution" at bounding box center [826, 361] width 257 height 20
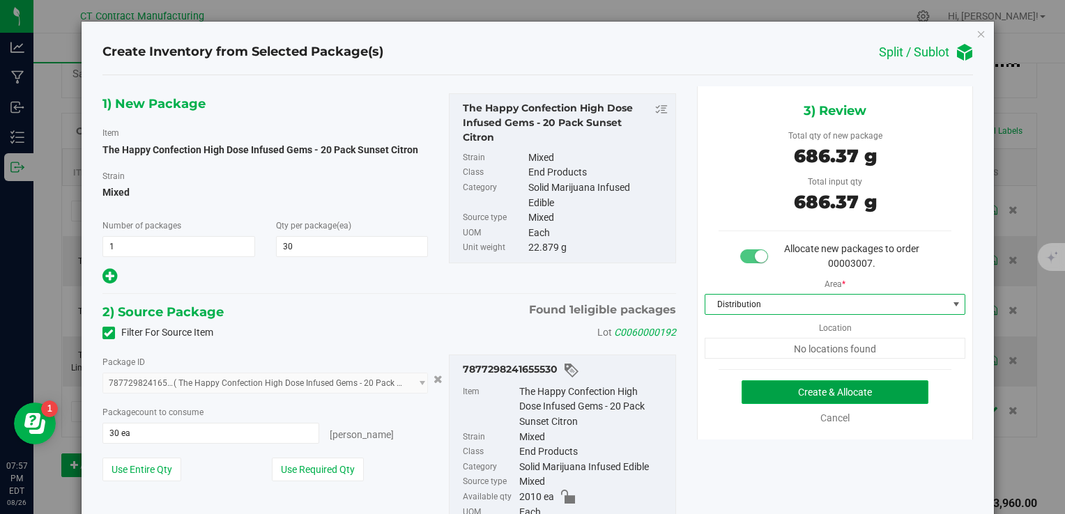
click at [861, 394] on button "Create & Allocate" at bounding box center [835, 393] width 187 height 24
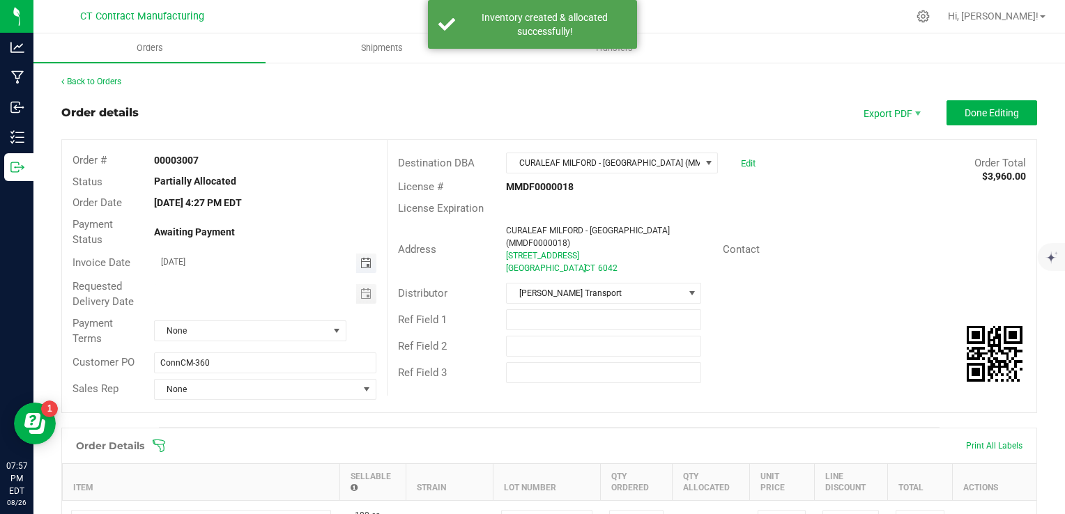
click at [365, 258] on span "Toggle calendar" at bounding box center [365, 263] width 11 height 11
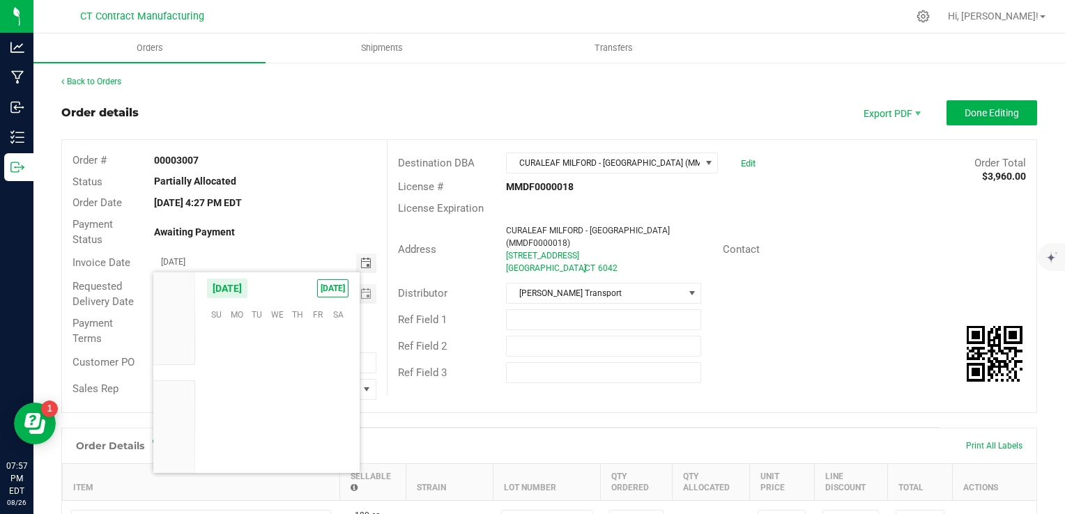
scroll to position [225930, 0]
click at [273, 420] on span "27" at bounding box center [277, 423] width 20 height 22
type input "08/27/2025"
click at [258, 325] on span "None" at bounding box center [242, 331] width 174 height 20
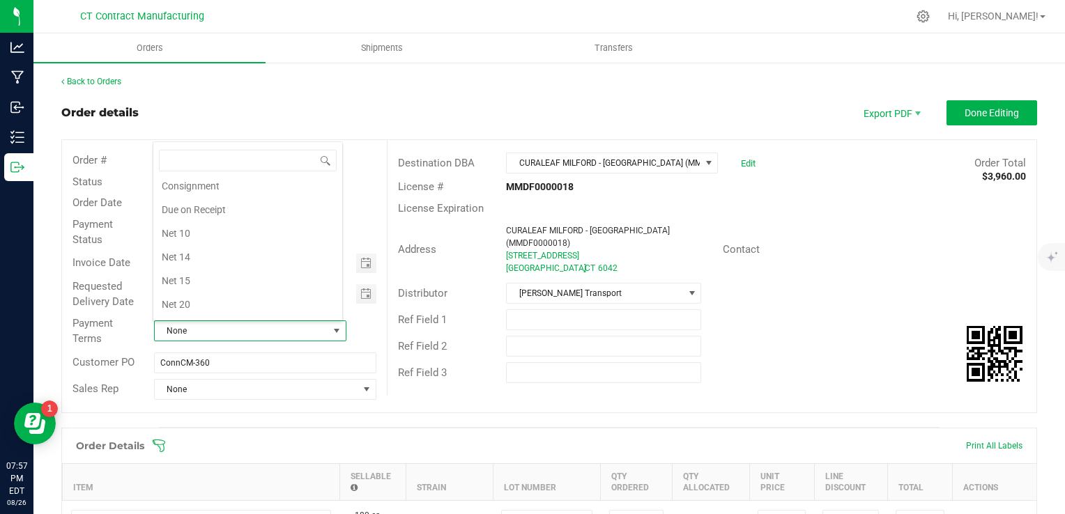
scroll to position [75, 0]
click at [249, 201] on li "Due on Receipt" at bounding box center [247, 210] width 189 height 24
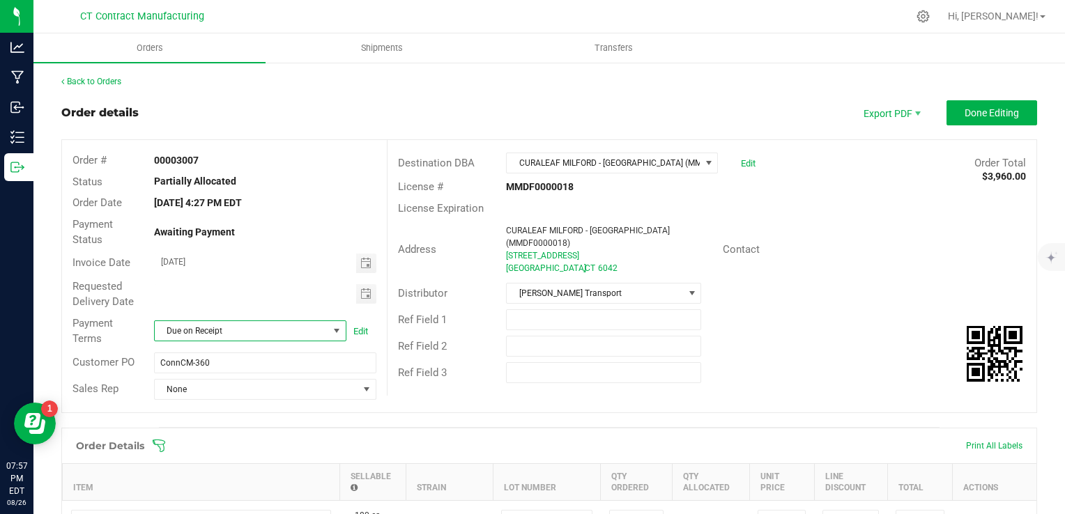
click at [415, 107] on div "Order details Export PDF Done Editing" at bounding box center [549, 112] width 976 height 25
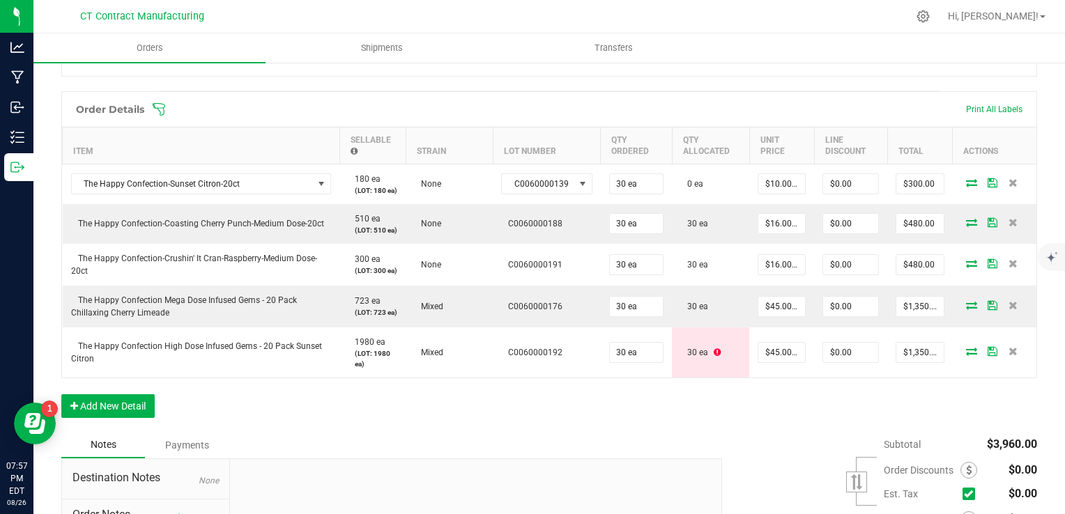
scroll to position [337, 0]
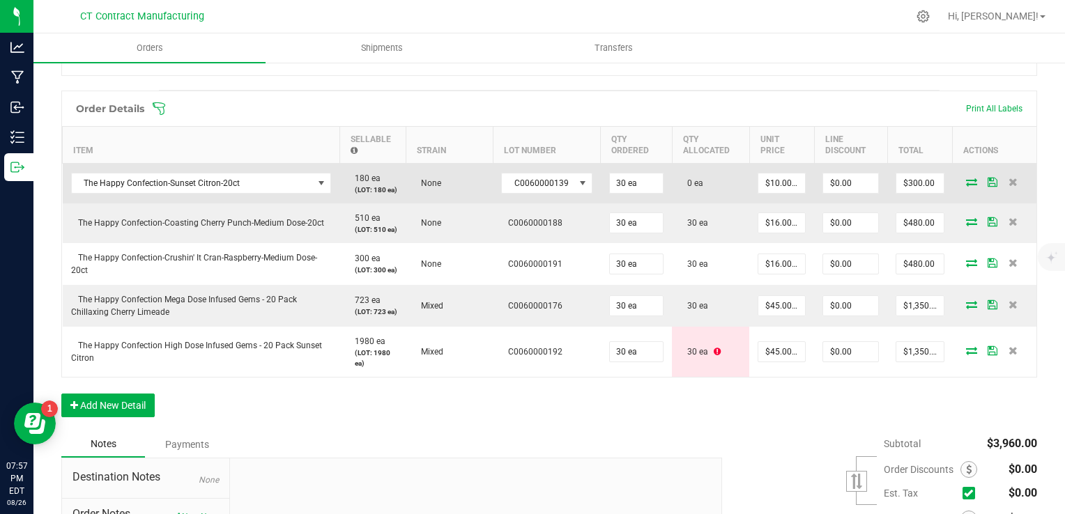
click at [966, 184] on icon at bounding box center [971, 182] width 11 height 8
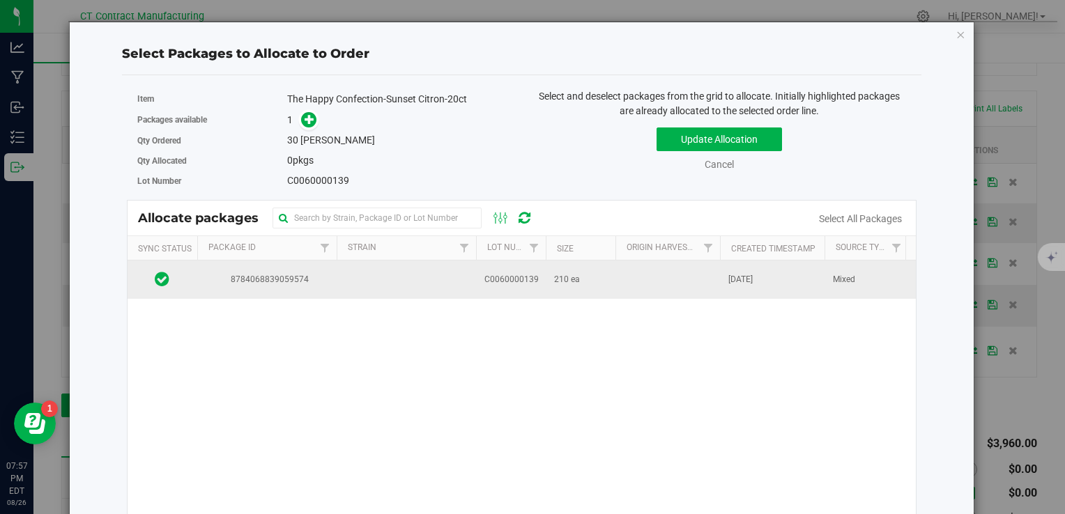
click at [591, 291] on td "210 ea" at bounding box center [581, 280] width 70 height 38
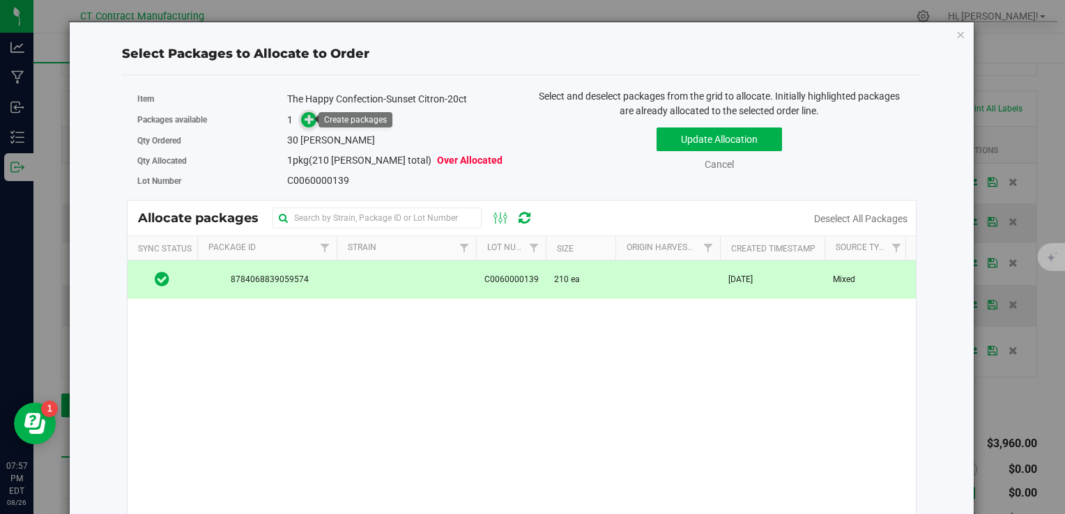
click at [307, 124] on icon at bounding box center [310, 119] width 10 height 10
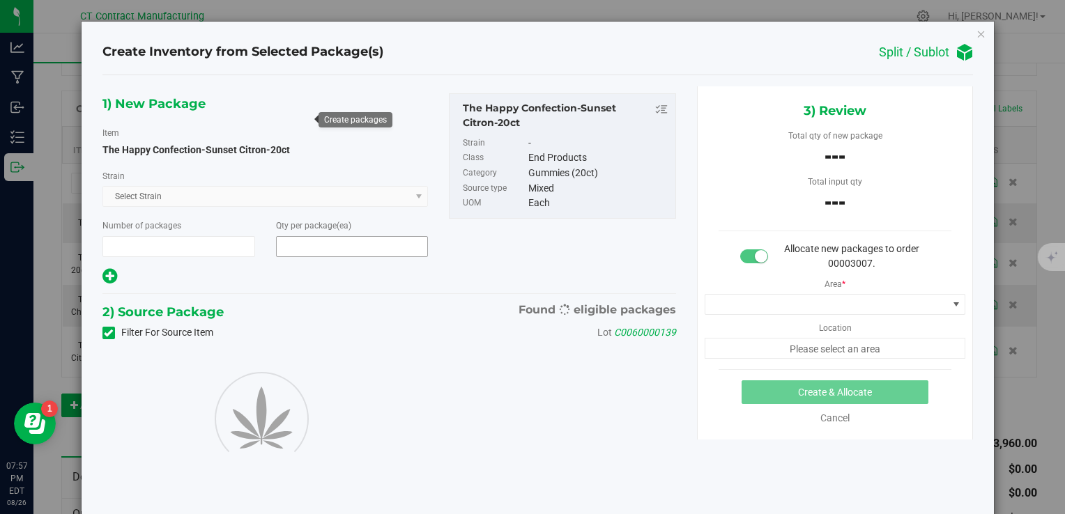
type input "1"
type input "30"
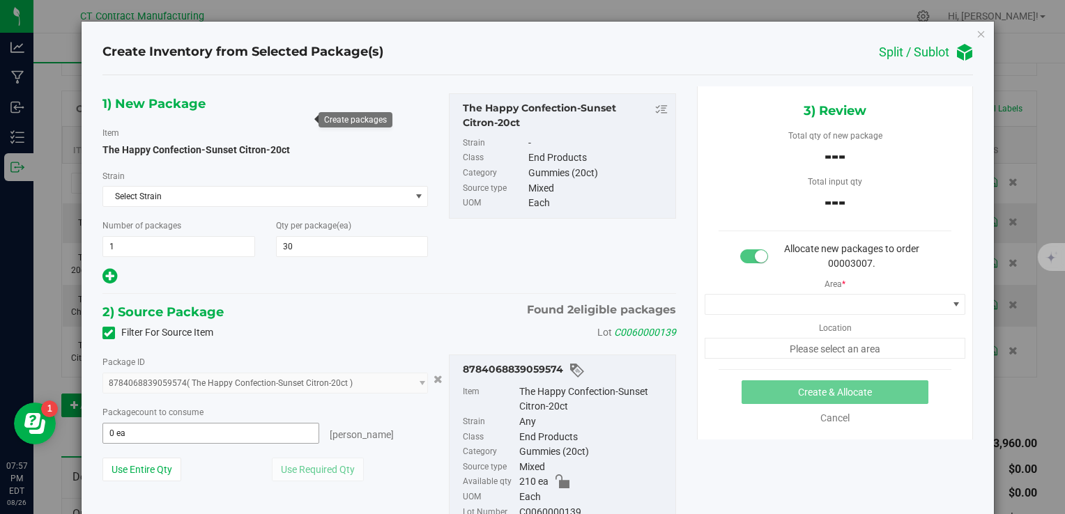
click at [226, 427] on span "0 ea 0" at bounding box center [210, 433] width 217 height 21
type input "30"
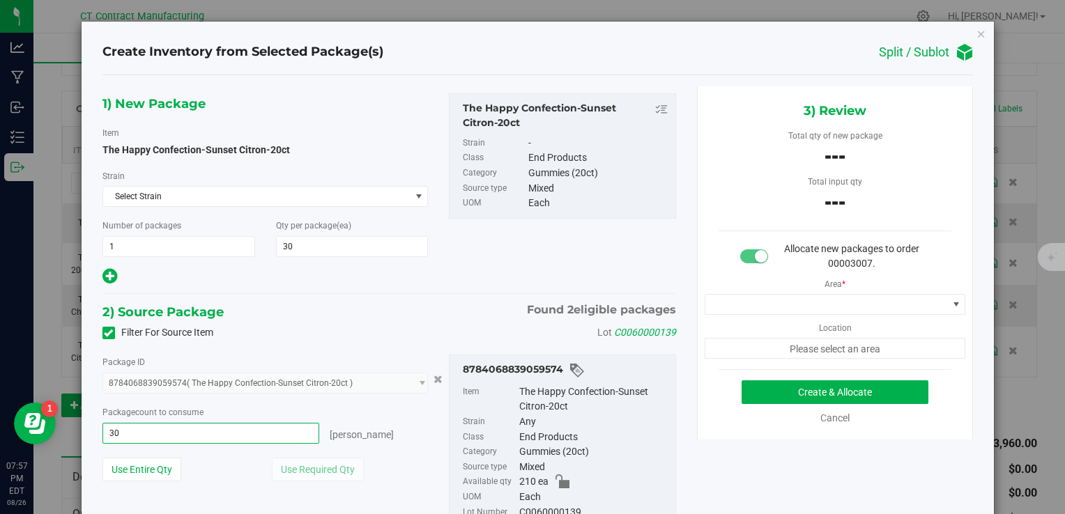
click at [397, 284] on div at bounding box center [265, 277] width 326 height 19
type input "30 ea"
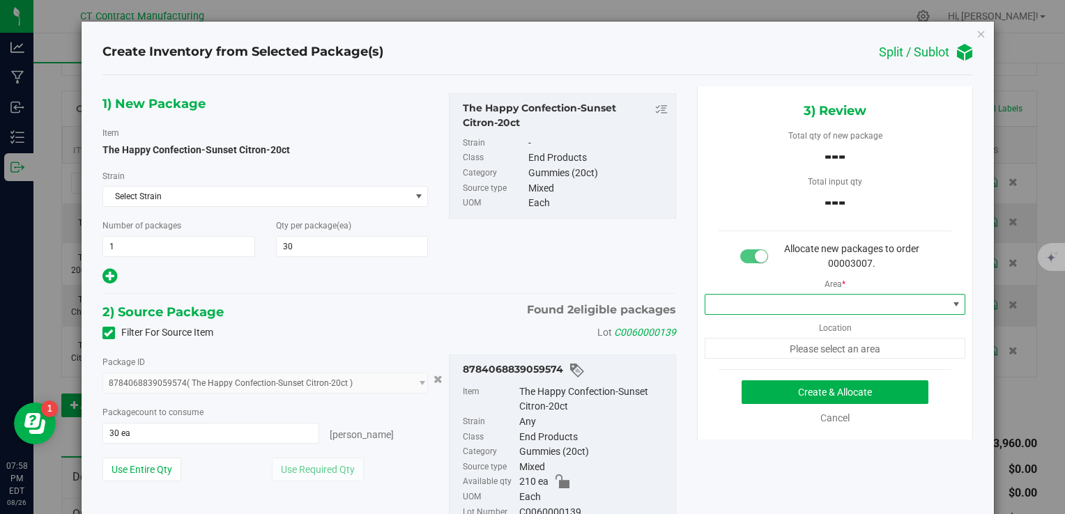
click at [764, 307] on span at bounding box center [826, 305] width 243 height 20
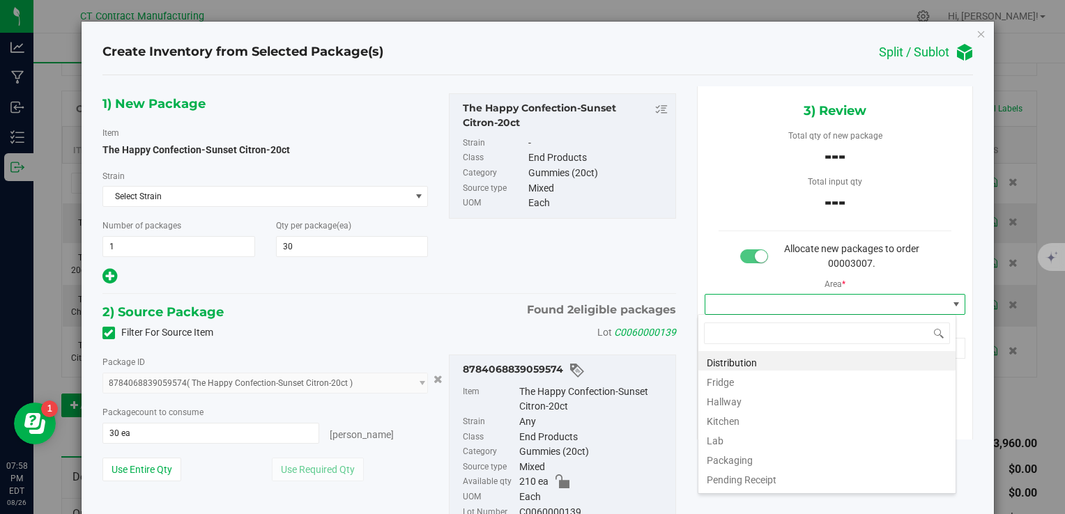
scroll to position [20, 259]
click at [752, 361] on li "Distribution" at bounding box center [826, 361] width 257 height 20
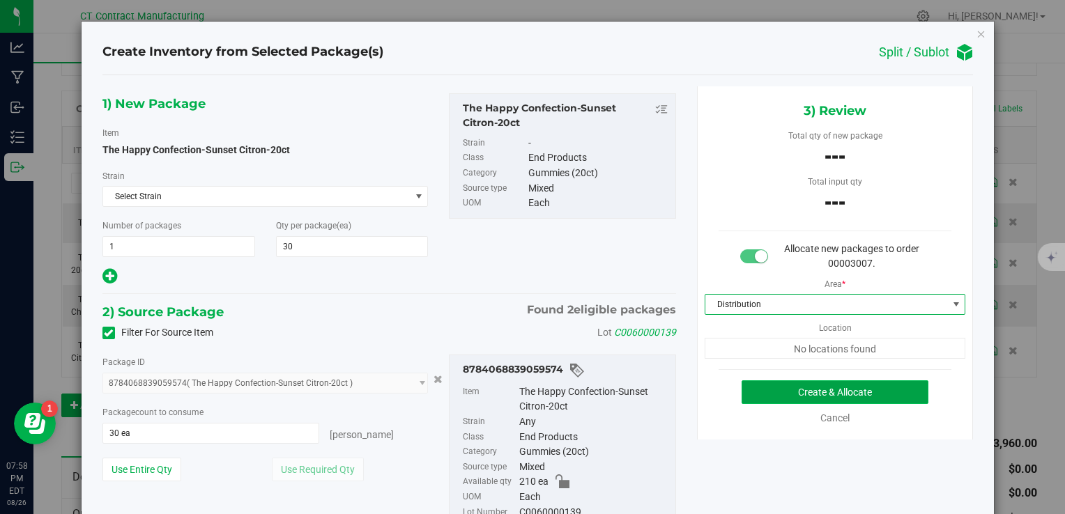
click at [775, 392] on button "Create & Allocate" at bounding box center [835, 393] width 187 height 24
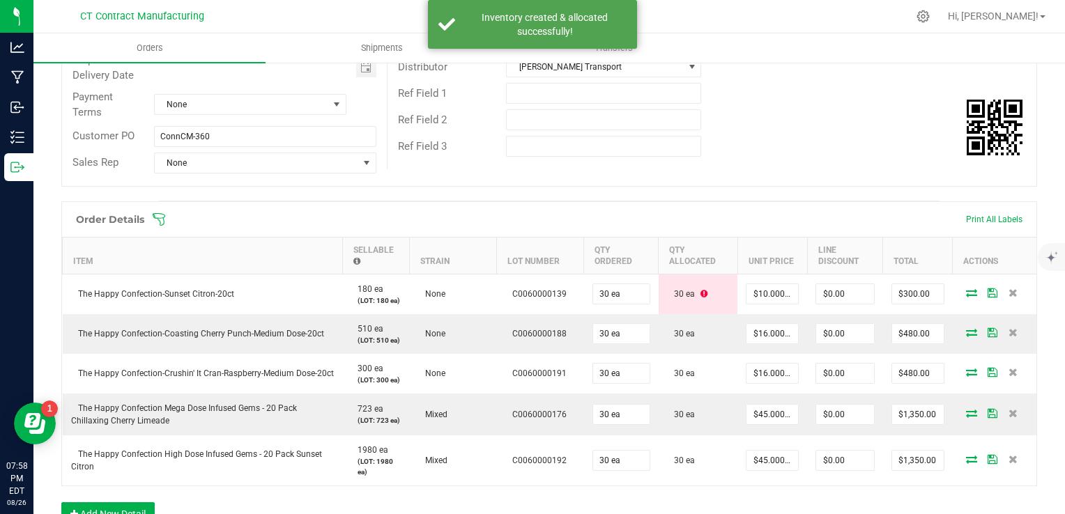
scroll to position [59, 0]
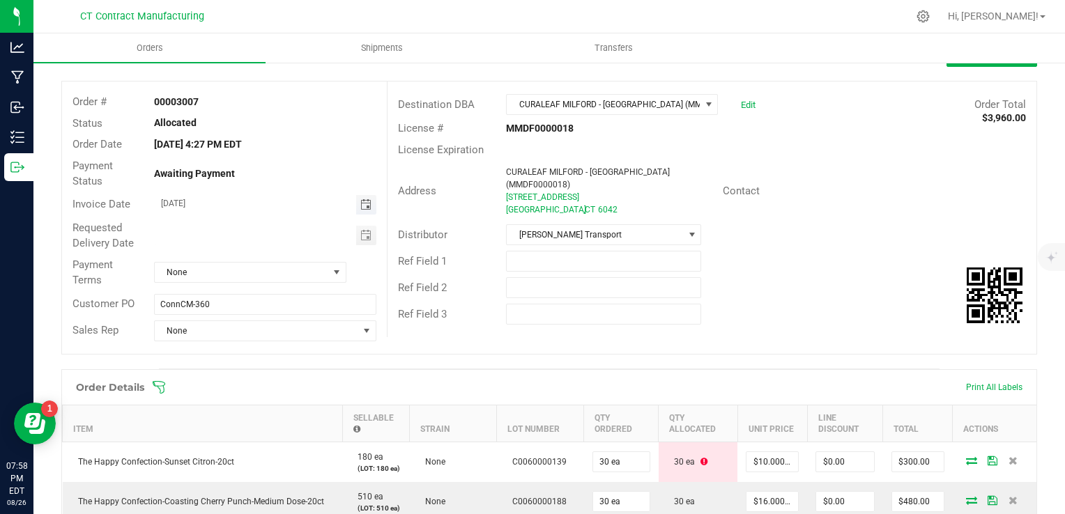
click at [360, 207] on span "Toggle calendar" at bounding box center [365, 204] width 11 height 11
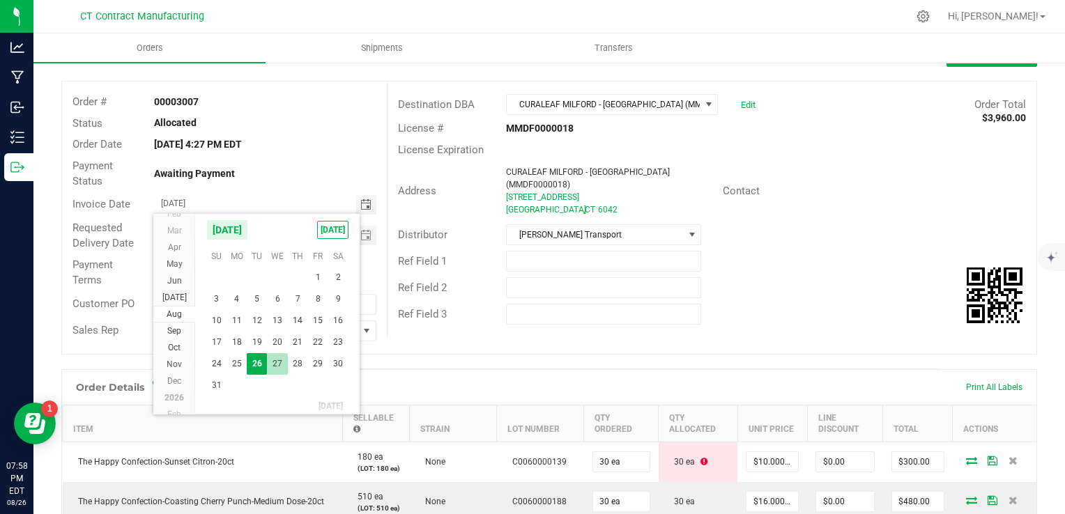
click at [282, 358] on span "27" at bounding box center [277, 364] width 20 height 22
type input "08/27/2025"
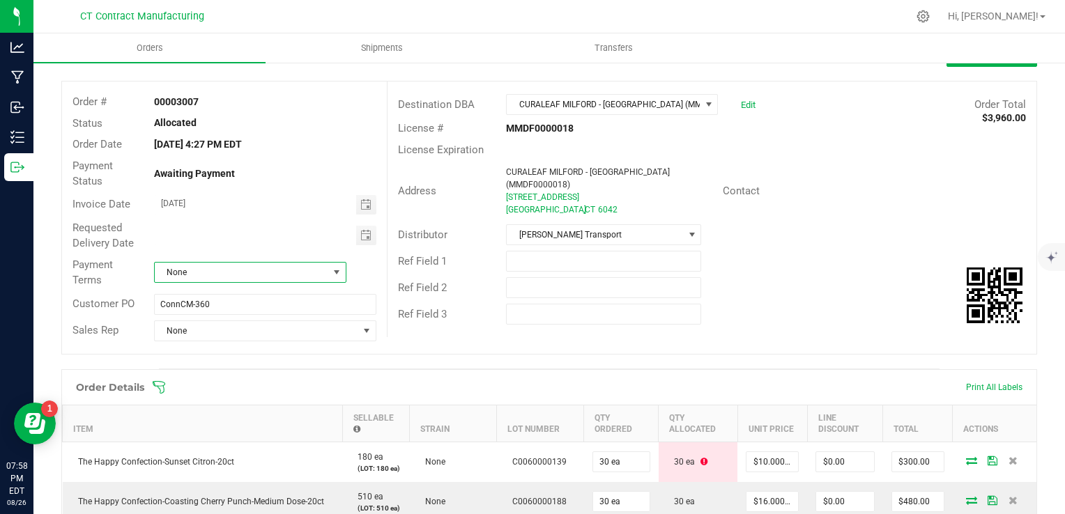
click at [243, 270] on span "None" at bounding box center [242, 273] width 174 height 20
click at [245, 353] on li "Due on Receipt" at bounding box center [247, 354] width 189 height 24
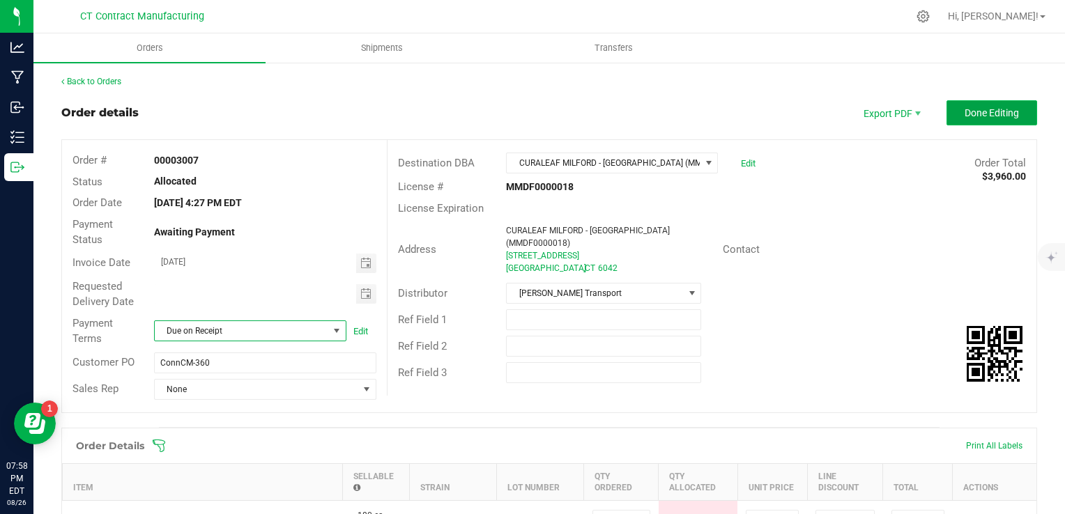
click at [981, 102] on button "Done Editing" at bounding box center [991, 112] width 91 height 25
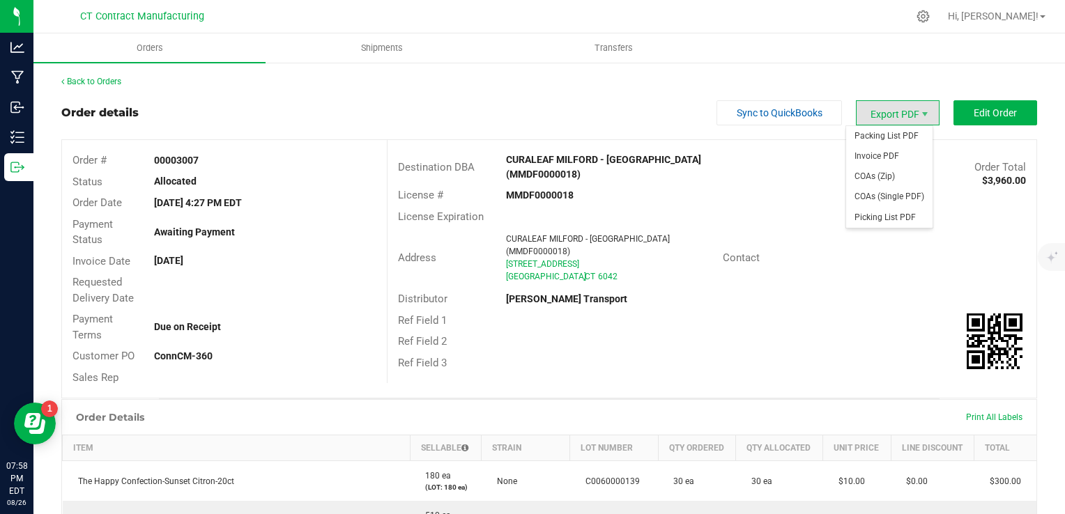
click at [875, 110] on span "Export PDF" at bounding box center [898, 112] width 84 height 25
click at [880, 130] on span "Packing List PDF" at bounding box center [889, 136] width 86 height 20
click at [903, 150] on span "Invoice PDF" at bounding box center [889, 156] width 86 height 20
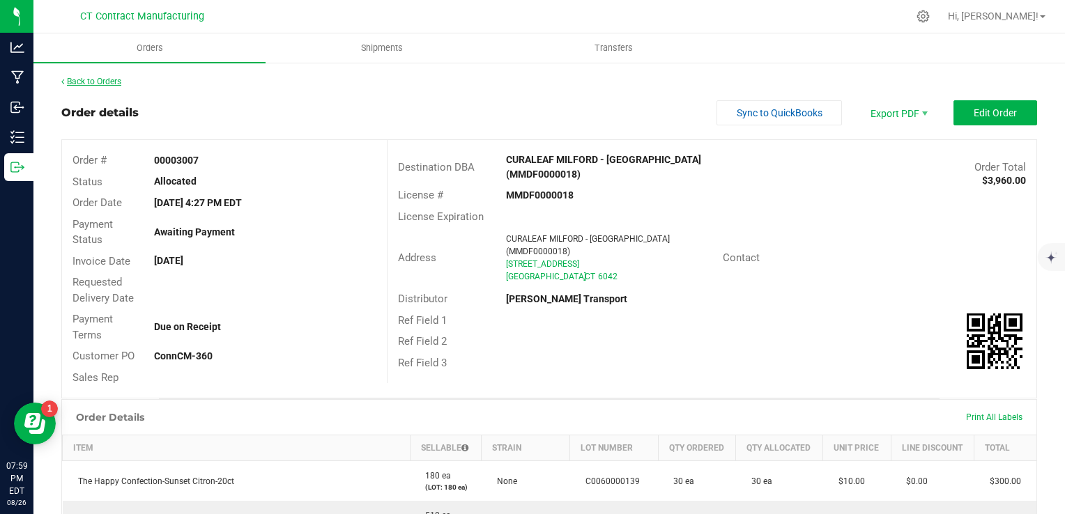
click at [120, 80] on link "Back to Orders" at bounding box center [91, 82] width 60 height 10
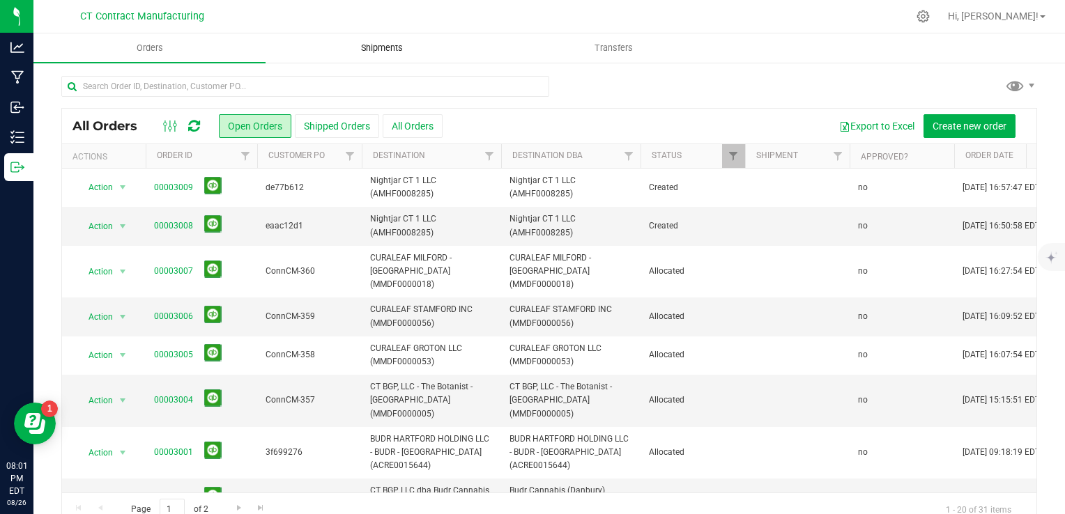
click at [359, 57] on uib-tab-heading "Shipments" at bounding box center [381, 48] width 231 height 28
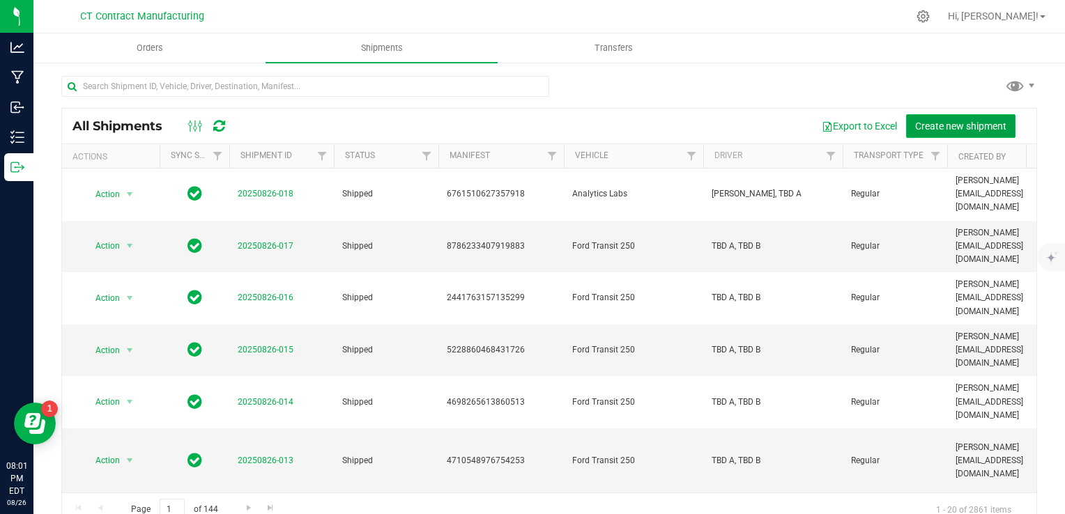
click at [956, 122] on span "Create new shipment" at bounding box center [960, 126] width 91 height 11
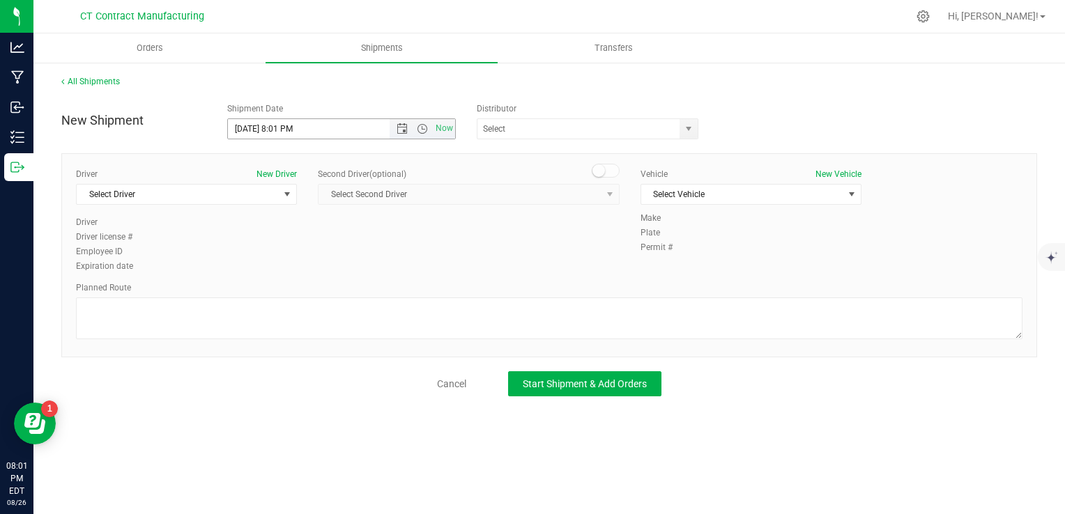
click at [407, 135] on span "Now" at bounding box center [423, 129] width 66 height 20
click at [402, 130] on span "Open the date view" at bounding box center [402, 128] width 11 height 11
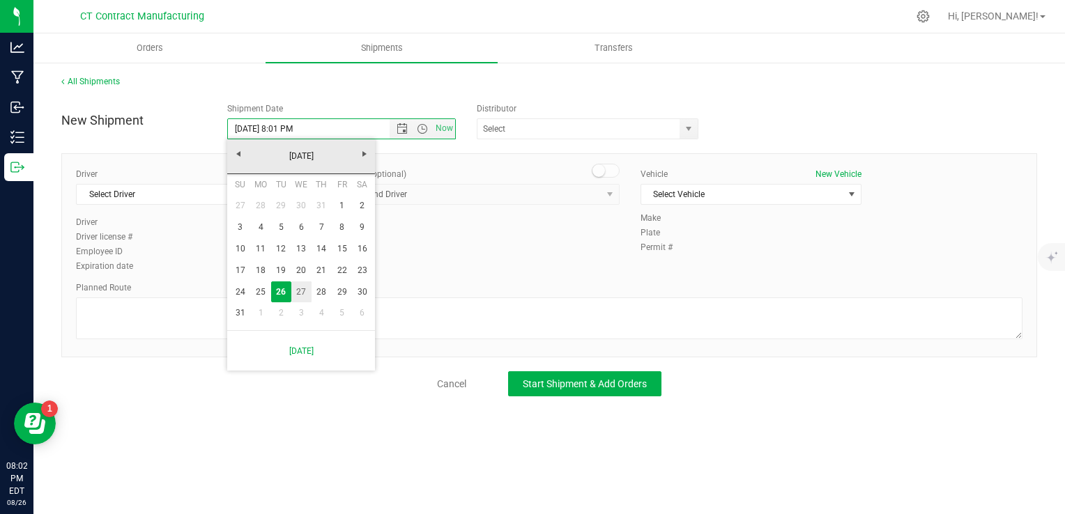
click at [307, 284] on link "27" at bounding box center [301, 293] width 20 height 22
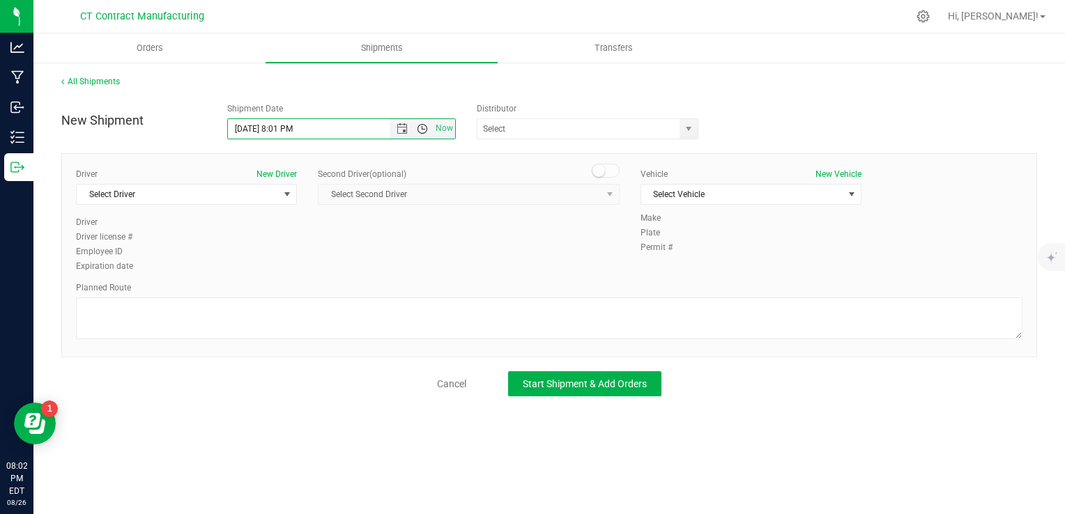
click at [422, 125] on span "Open the time view" at bounding box center [422, 128] width 11 height 11
click at [290, 169] on li "8:00 AM" at bounding box center [341, 172] width 226 height 18
type input "8/27/2025 8:00 AM"
click at [691, 129] on span "select" at bounding box center [688, 128] width 11 height 11
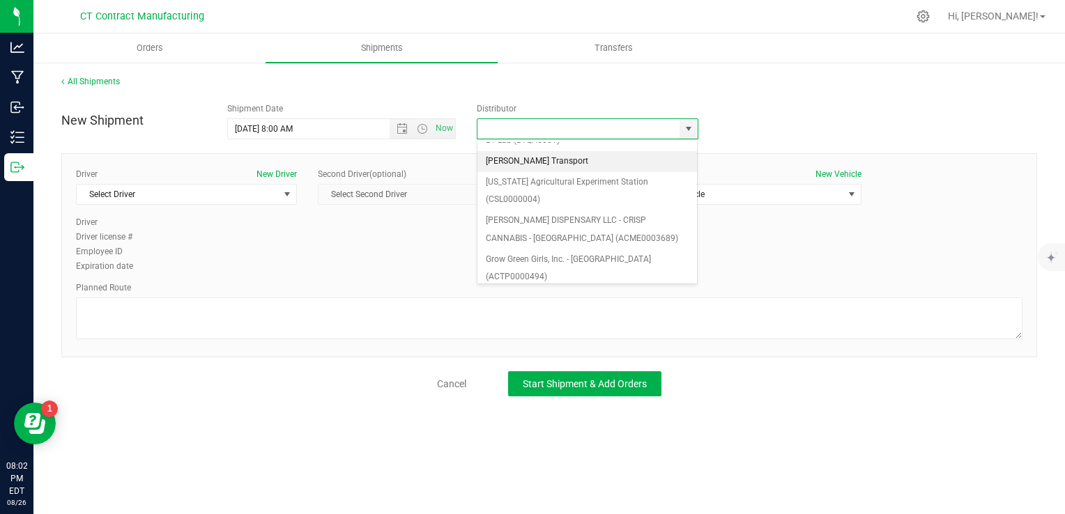
scroll to position [96, 0]
click at [587, 284] on li "Grow Green Girls, Inc. - [GEOGRAPHIC_DATA] (ACTP0000443)" at bounding box center [587, 303] width 220 height 38
type input "Grow Green Girls, Inc. - [GEOGRAPHIC_DATA] (ACTP0000443)"
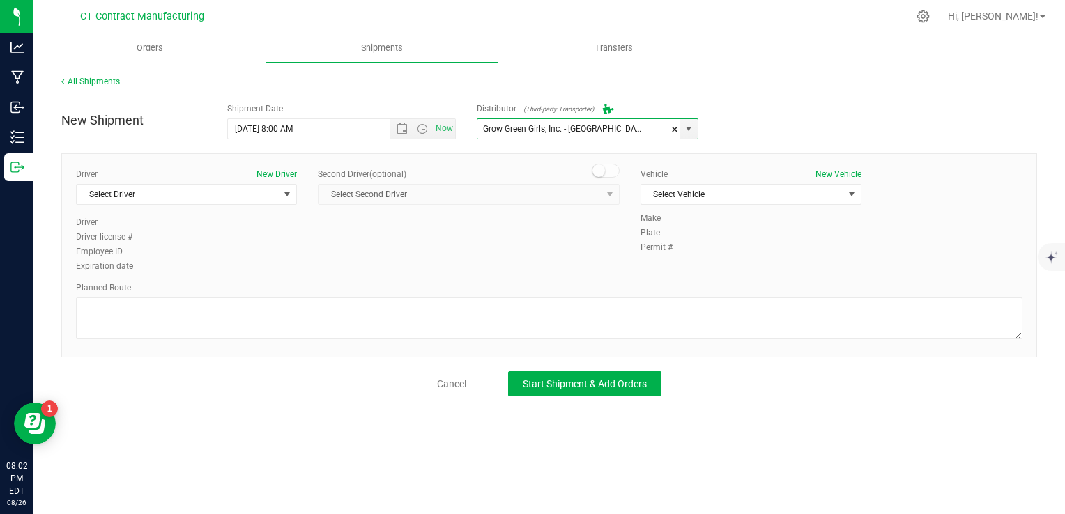
scroll to position [0, 0]
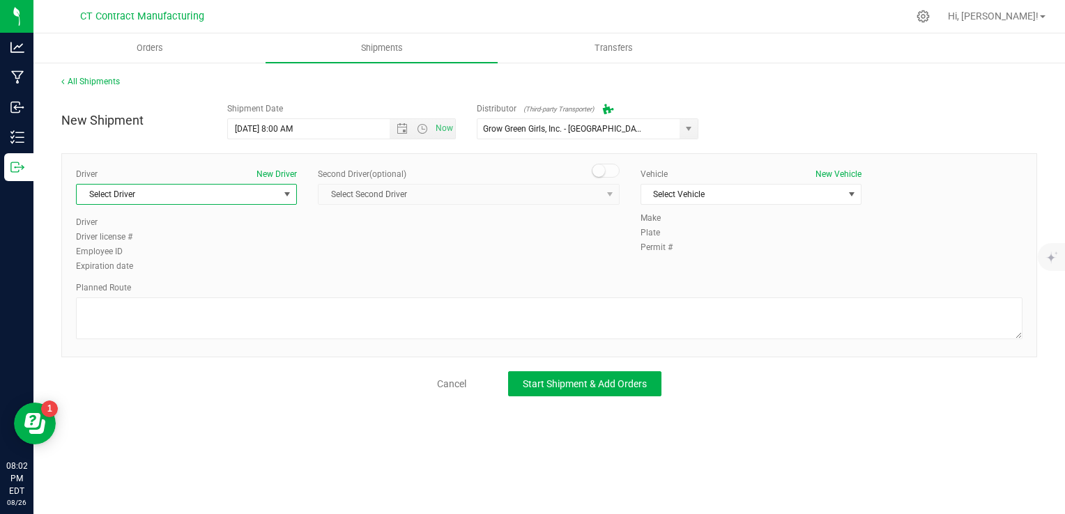
click at [237, 186] on span "Select Driver" at bounding box center [178, 195] width 202 height 20
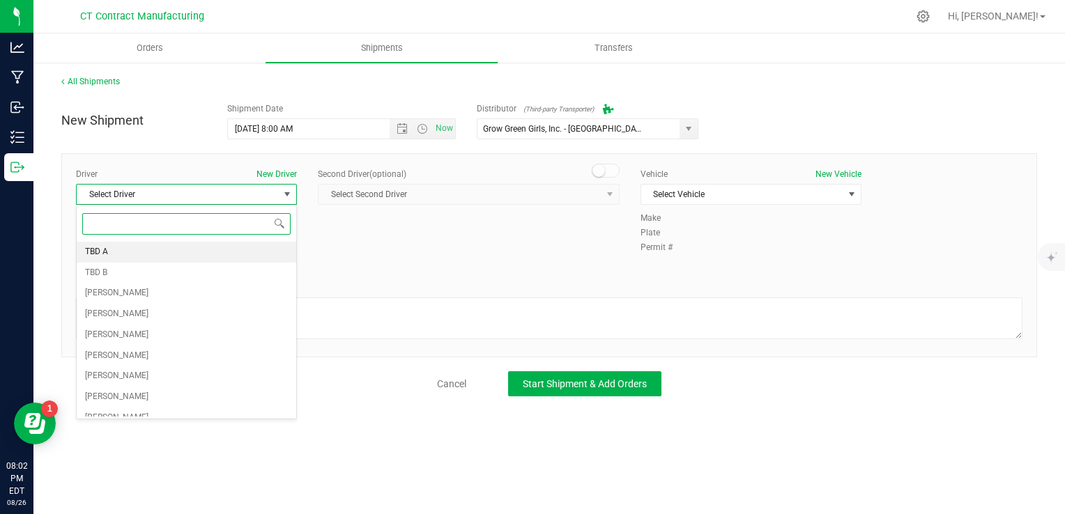
click at [228, 242] on li "TBD A" at bounding box center [187, 252] width 220 height 21
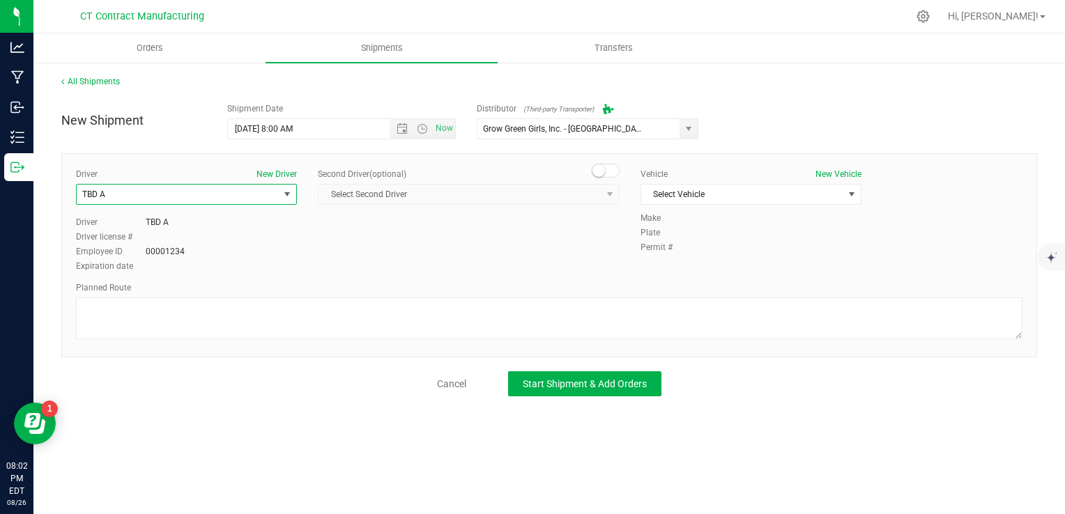
click at [606, 164] on span at bounding box center [606, 171] width 28 height 14
click at [602, 185] on span "select" at bounding box center [609, 195] width 17 height 20
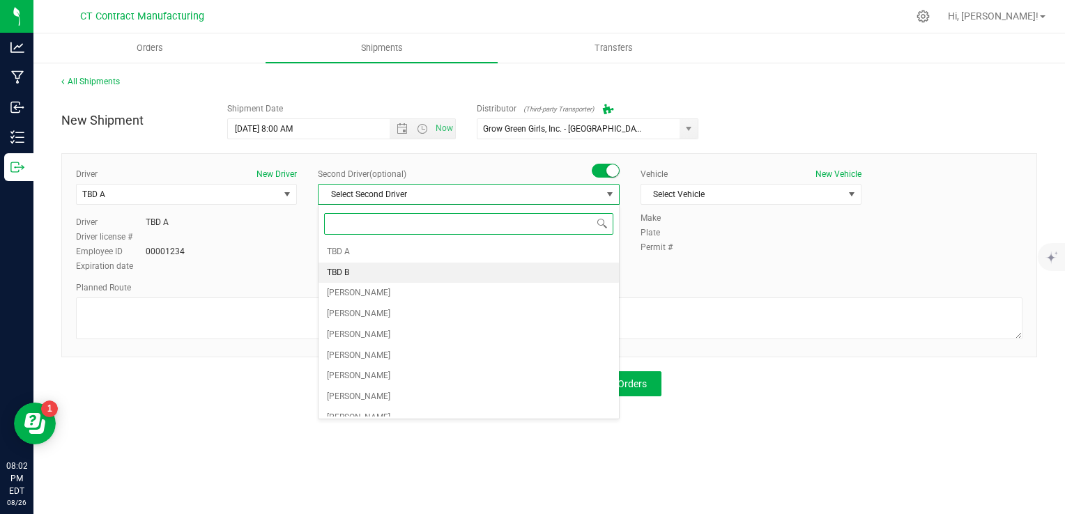
click at [591, 267] on li "TBD B" at bounding box center [469, 273] width 300 height 21
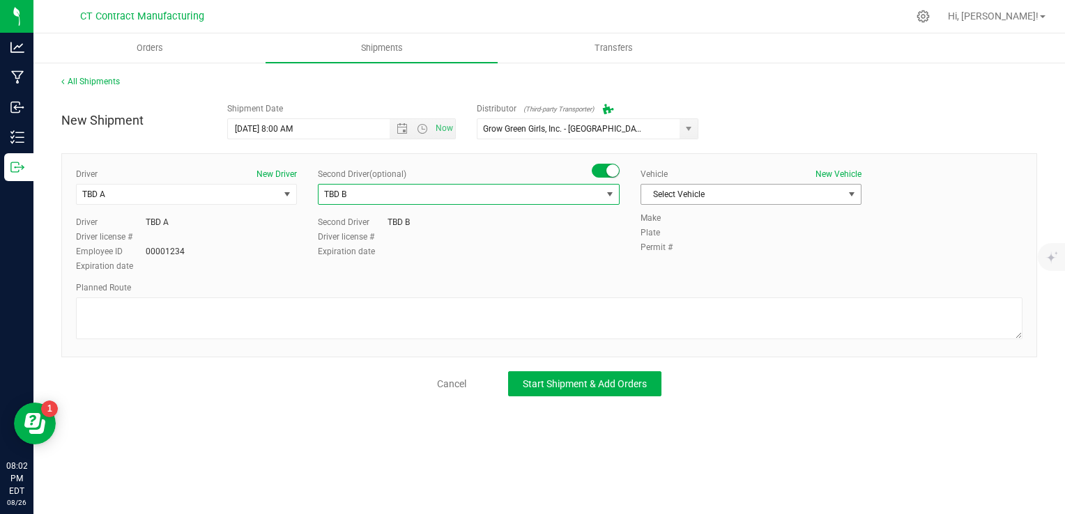
click at [730, 197] on span "Select Vehicle" at bounding box center [742, 195] width 202 height 20
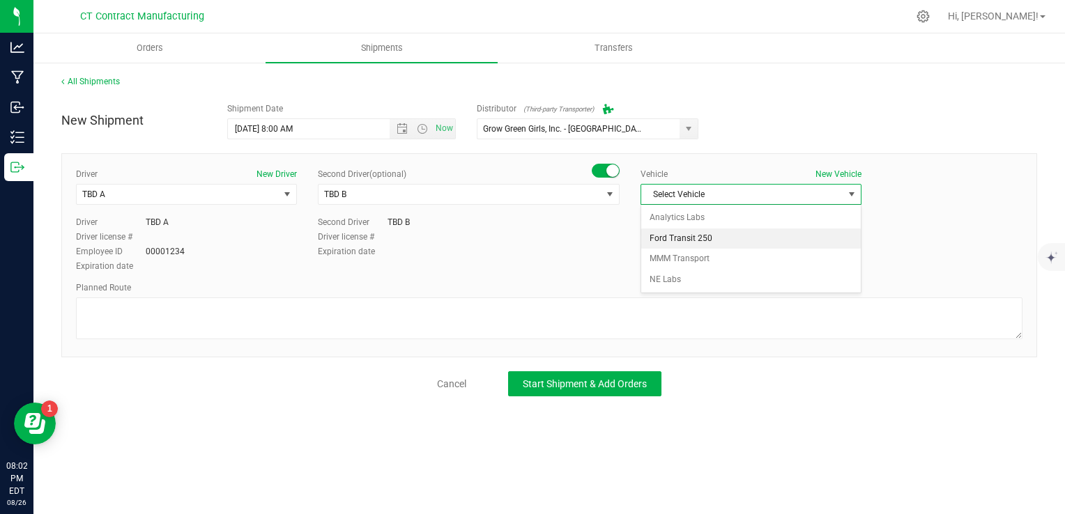
click at [732, 240] on li "Ford Transit 250" at bounding box center [751, 239] width 220 height 21
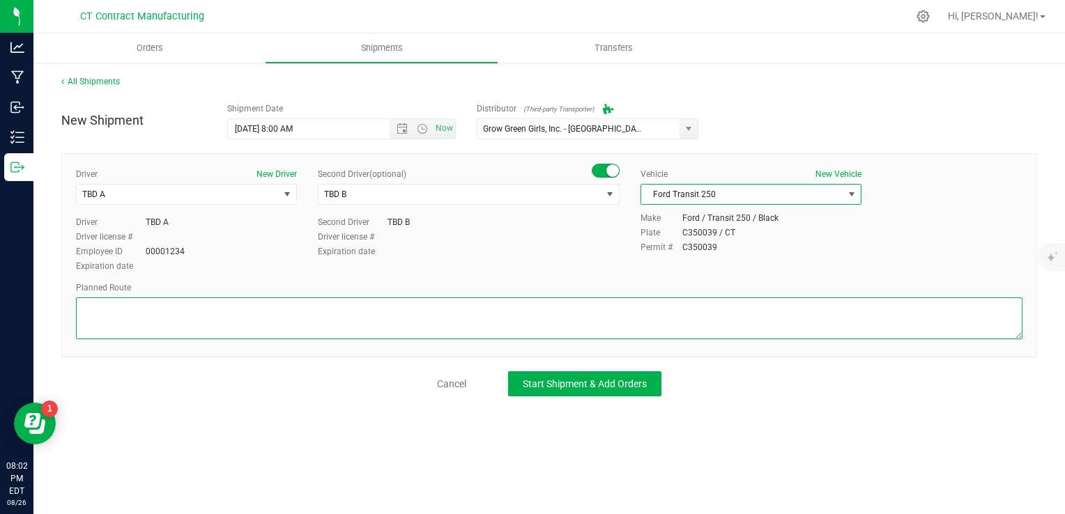
click at [730, 312] on textarea at bounding box center [549, 319] width 946 height 42
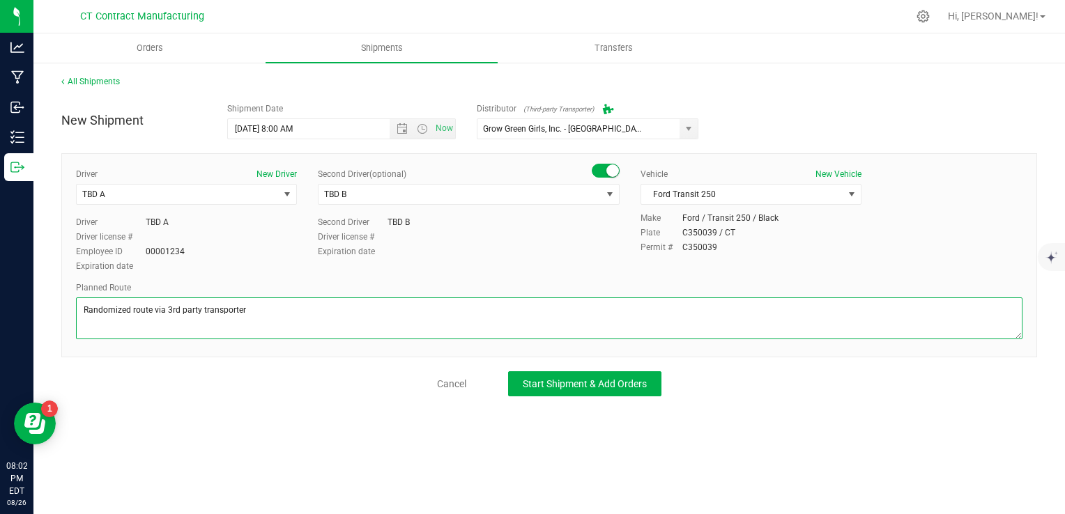
click at [616, 322] on textarea at bounding box center [549, 319] width 946 height 42
type textarea "Randomized route via 3rd party transporter"
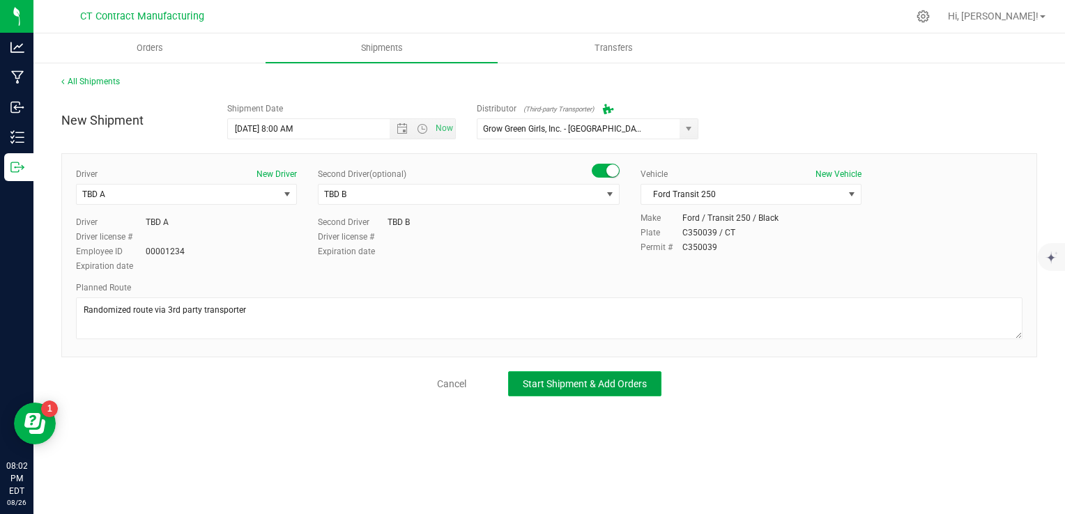
click at [624, 381] on span "Start Shipment & Add Orders" at bounding box center [585, 383] width 124 height 11
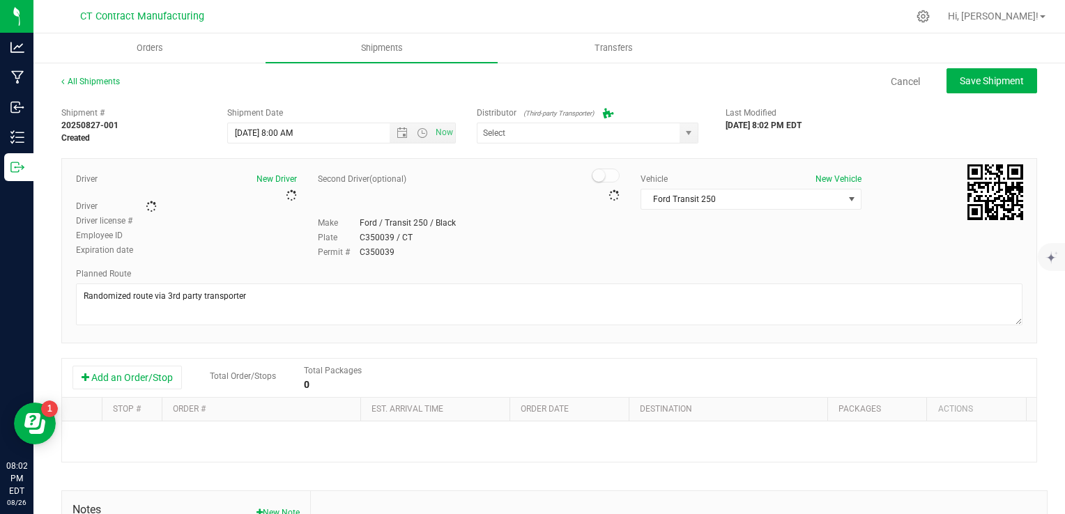
type input "Grow Green Girls, Inc. - [GEOGRAPHIC_DATA] (ACTP0000443)"
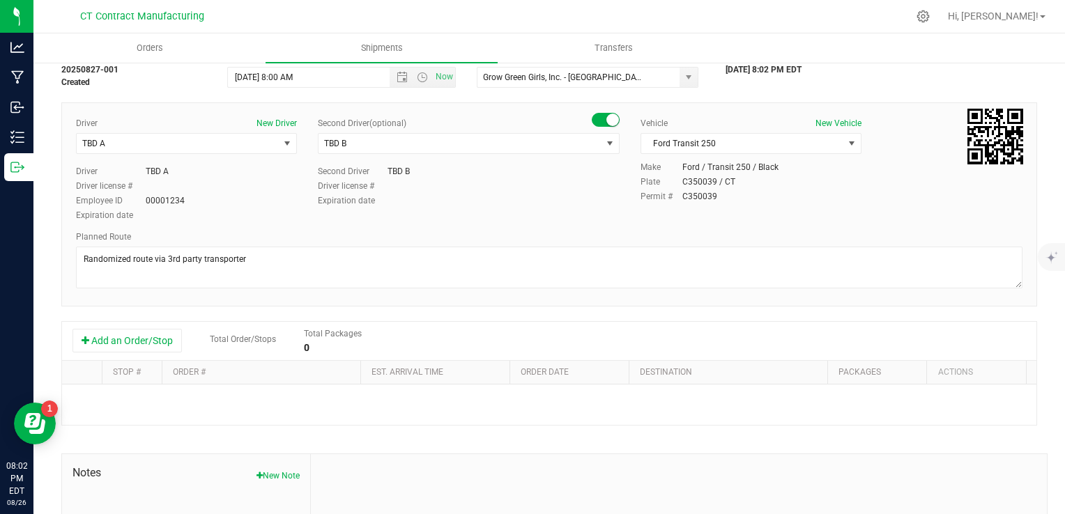
scroll to position [56, 0]
click at [145, 337] on button "Add an Order/Stop" at bounding box center [126, 341] width 109 height 24
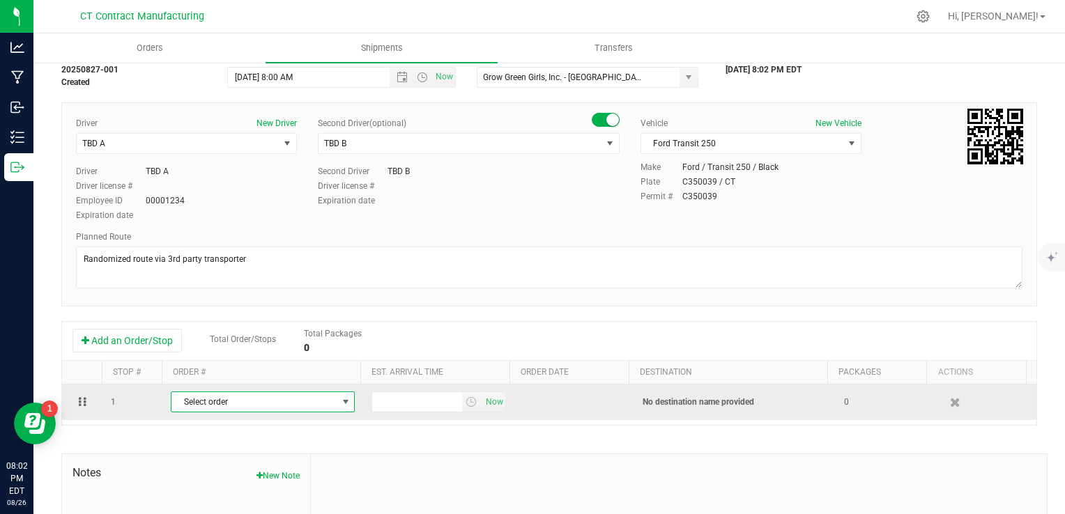
click at [220, 406] on span "Select order" at bounding box center [253, 402] width 165 height 20
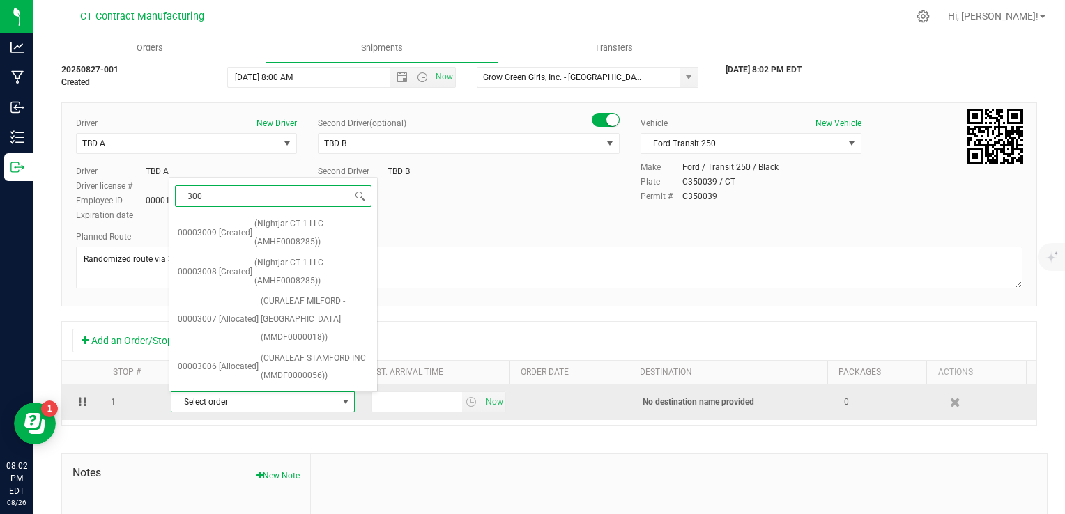
type input "3007"
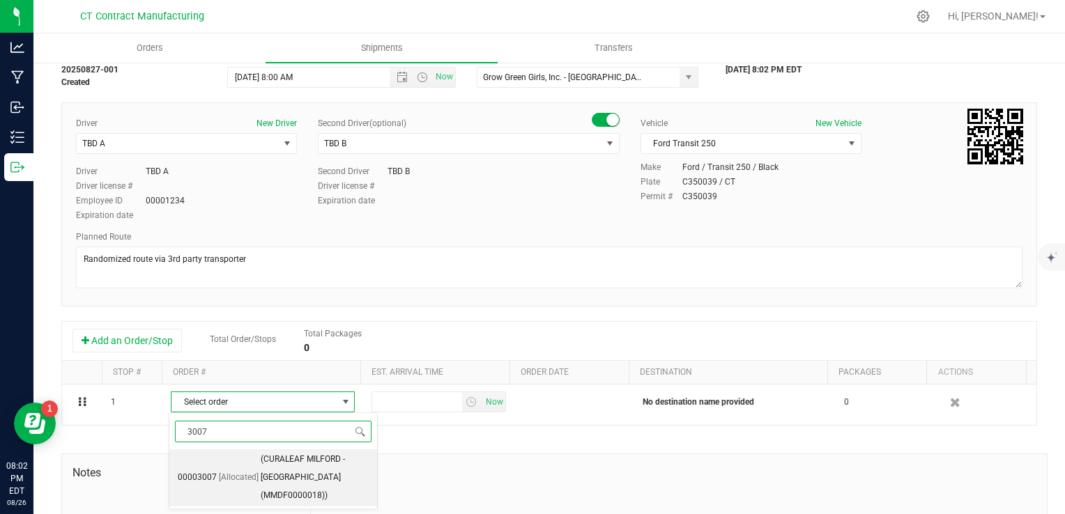
click at [263, 462] on span "(CURALEAF MILFORD - Manchester (MMDF0000018))" at bounding box center [315, 478] width 108 height 54
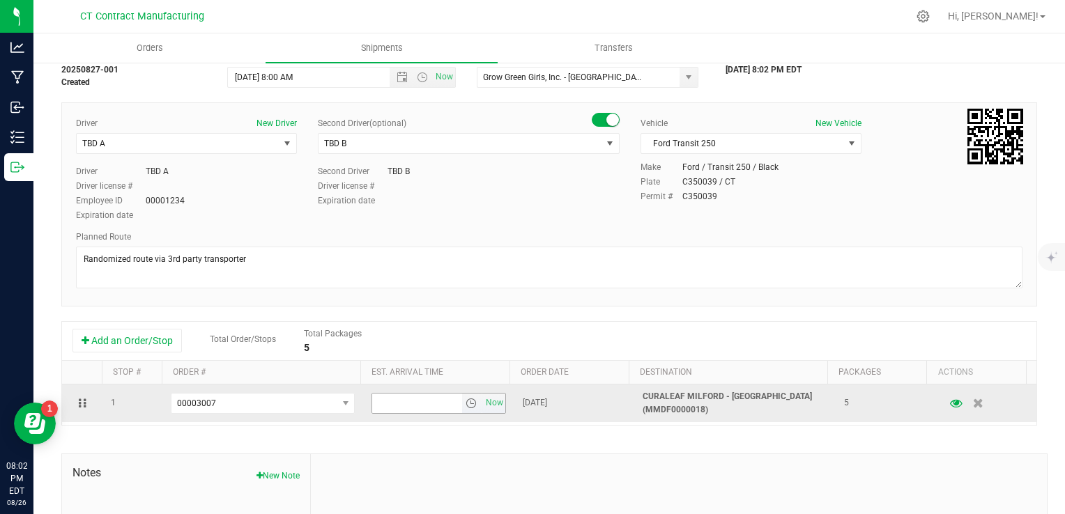
click at [466, 401] on span "select" at bounding box center [471, 403] width 11 height 11
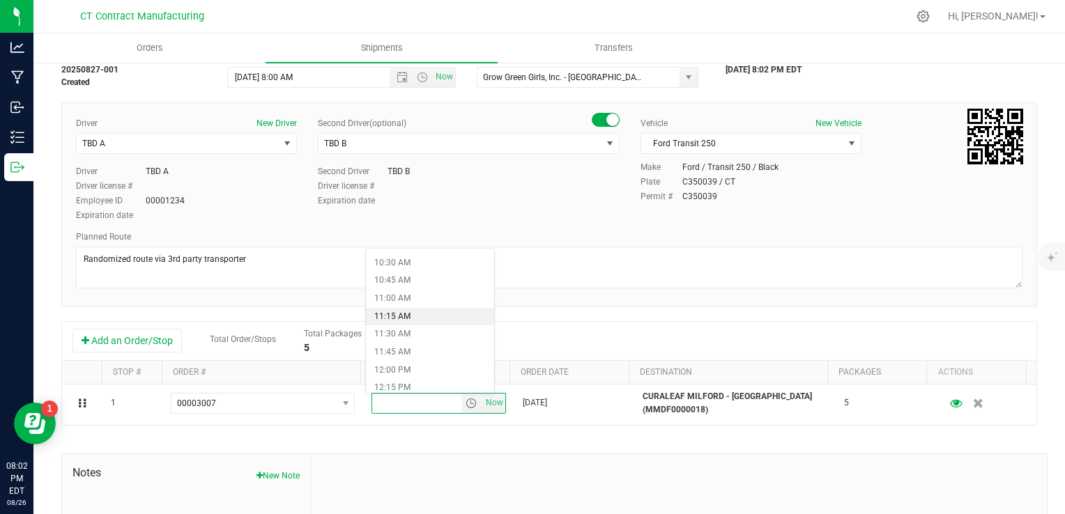
scroll to position [750, 0]
click at [421, 300] on li "11:00 AM" at bounding box center [430, 298] width 128 height 18
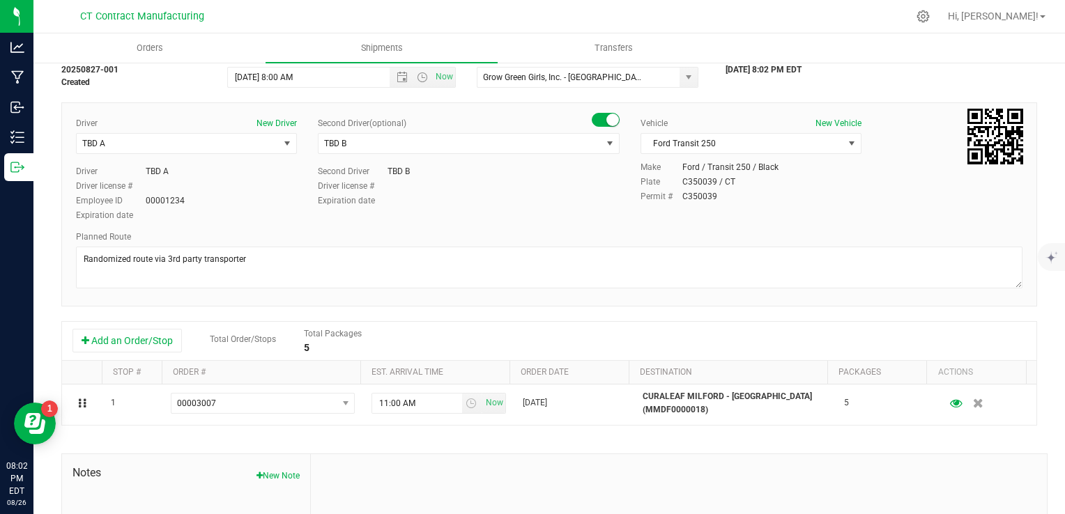
click at [659, 353] on div "Add an Order/Stop Total Order/Stops Total Packages 5" at bounding box center [548, 341] width 953 height 24
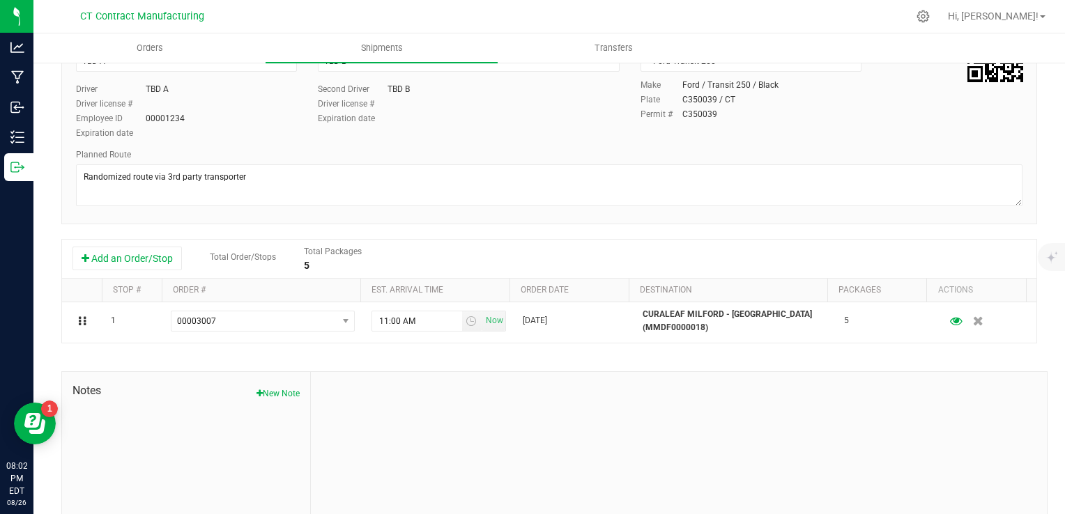
scroll to position [0, 0]
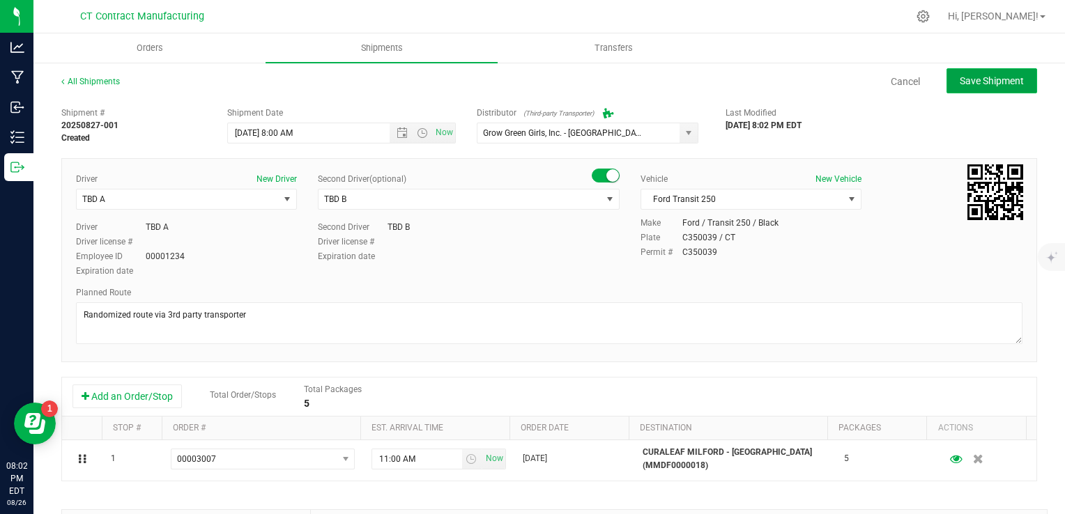
click at [973, 84] on span "Save Shipment" at bounding box center [992, 80] width 64 height 11
type input "8/27/2025 12:00 PM"
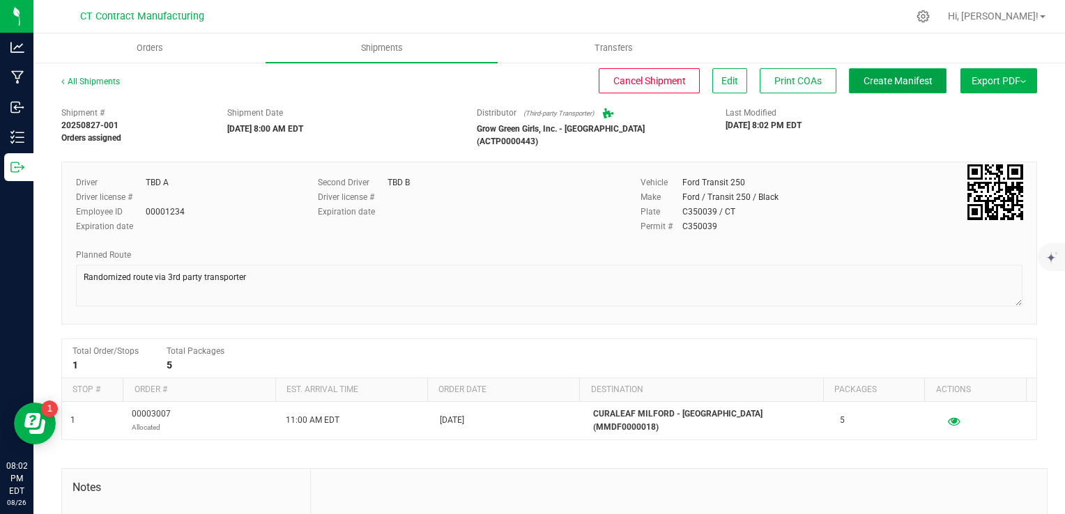
click at [913, 83] on span "Create Manifest" at bounding box center [898, 80] width 69 height 11
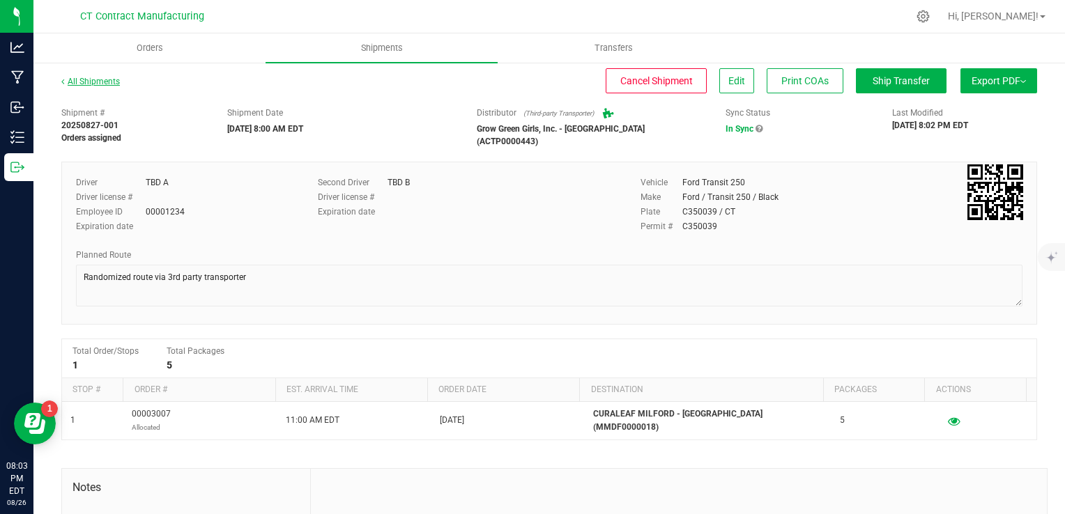
click at [104, 82] on link "All Shipments" at bounding box center [90, 82] width 59 height 10
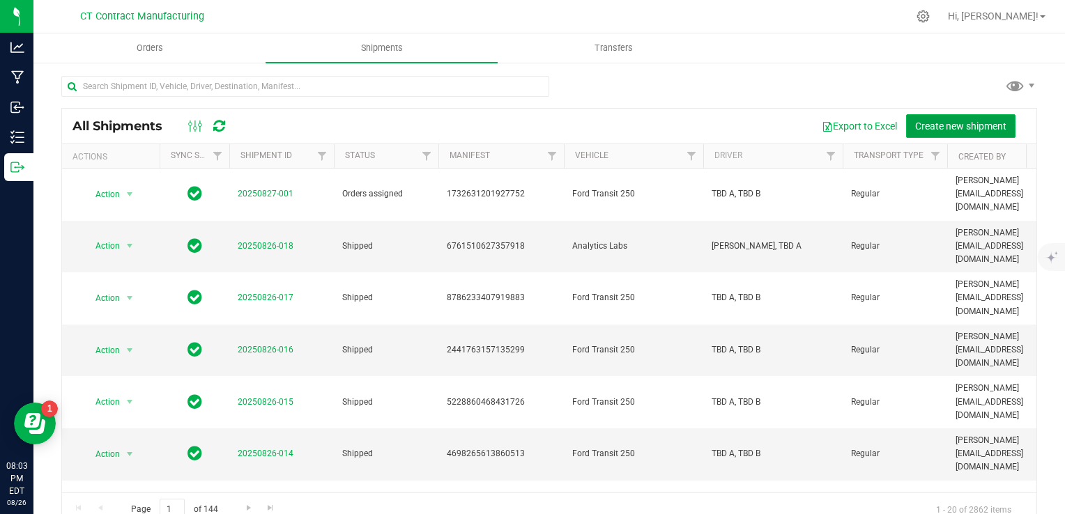
click at [962, 128] on span "Create new shipment" at bounding box center [960, 126] width 91 height 11
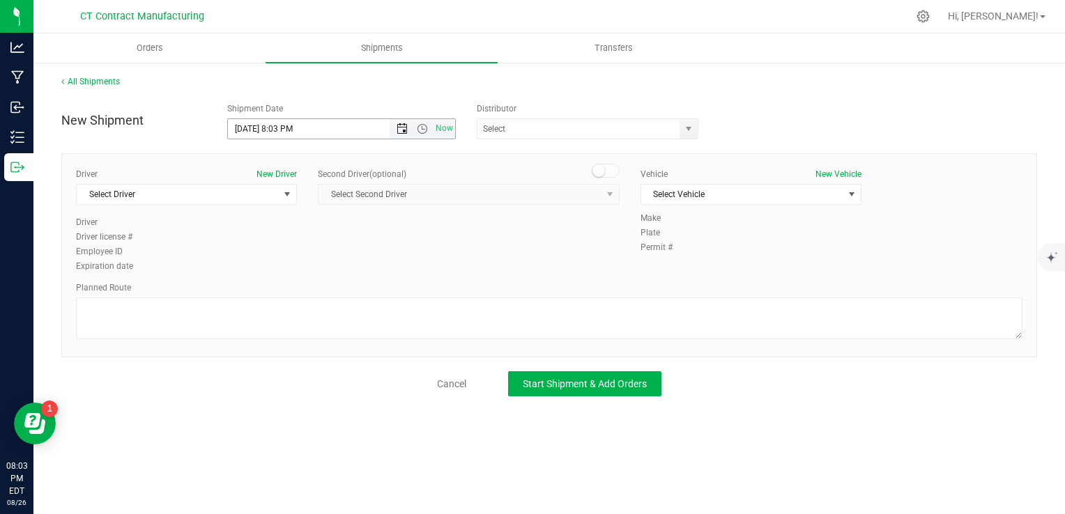
click at [404, 129] on span "Open the date view" at bounding box center [402, 128] width 11 height 11
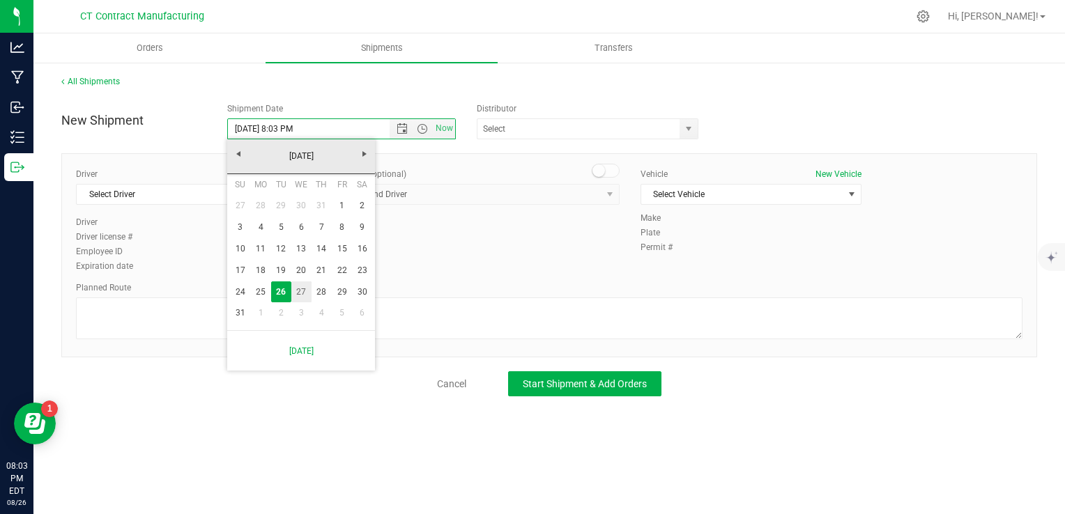
click at [302, 295] on link "27" at bounding box center [301, 293] width 20 height 22
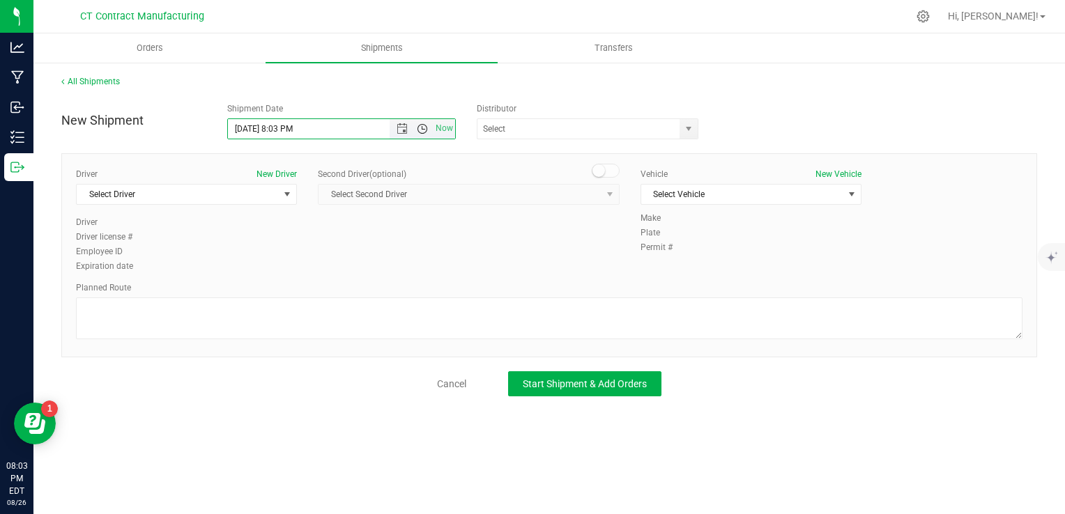
click at [423, 129] on span "Open the time view" at bounding box center [422, 128] width 11 height 11
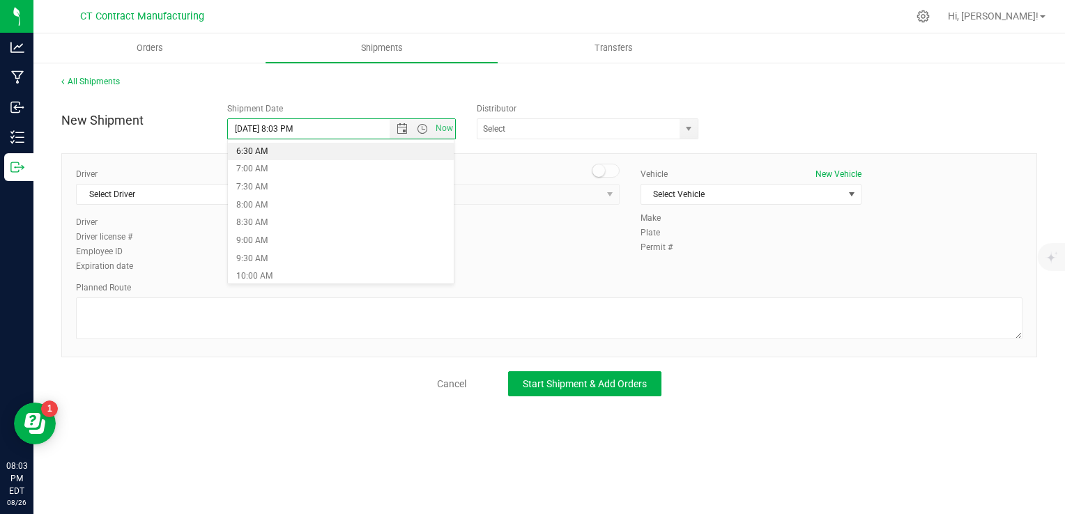
scroll to position [234, 0]
click at [323, 207] on li "8:00 AM" at bounding box center [341, 204] width 226 height 18
type input "8/27/2025 8:00 AM"
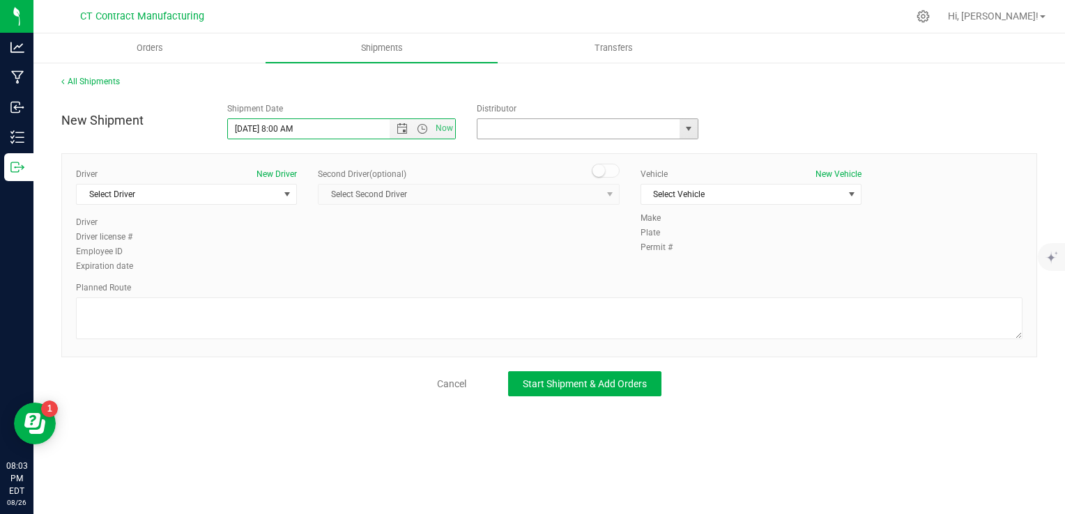
click at [526, 131] on input "text" at bounding box center [575, 129] width 197 height 20
click at [689, 130] on span "select" at bounding box center [688, 128] width 11 height 11
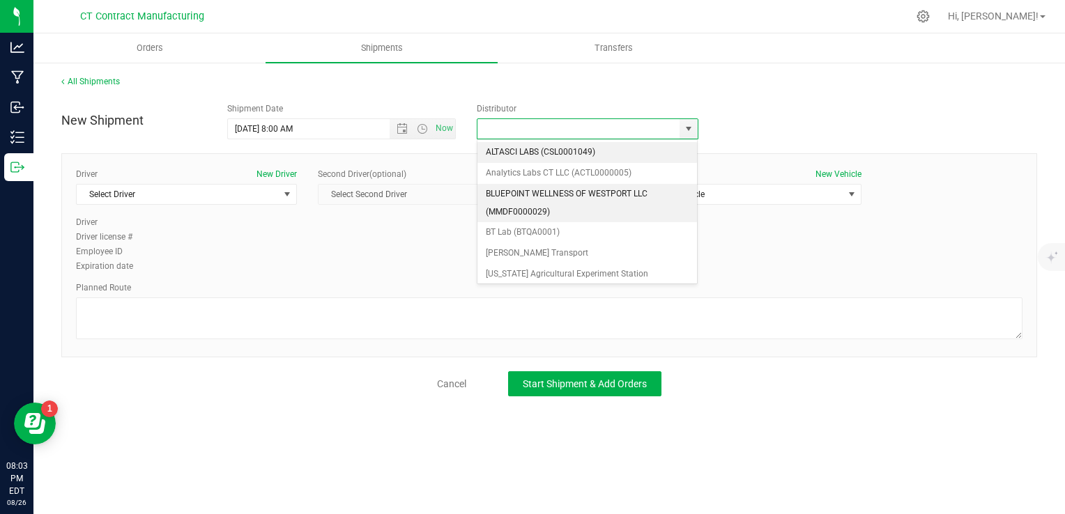
scroll to position [103, 0]
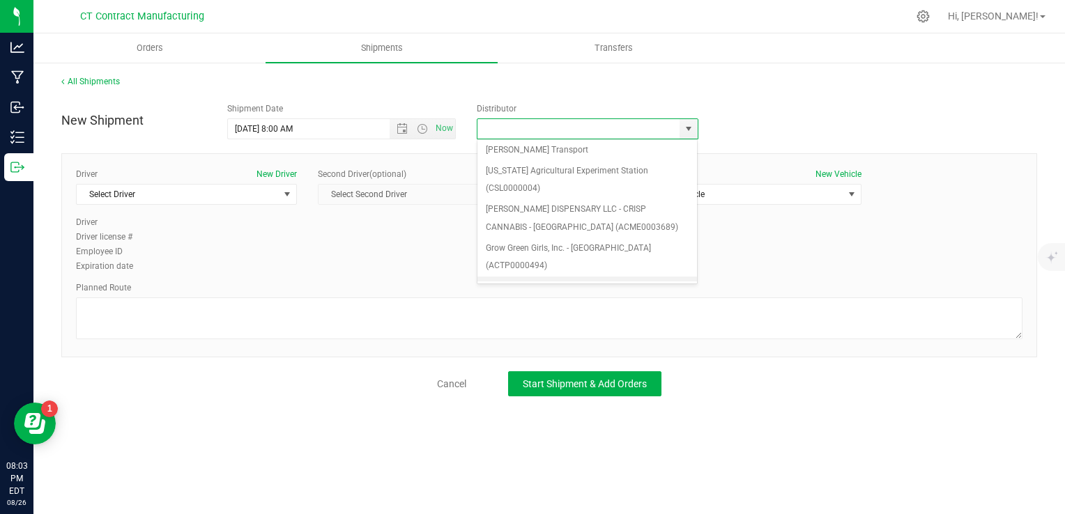
click at [605, 277] on li "Grow Green Girls, Inc. - [GEOGRAPHIC_DATA] (ACTP0000443)" at bounding box center [587, 296] width 220 height 38
type input "Grow Green Girls, Inc. - [GEOGRAPHIC_DATA] (ACTP0000443)"
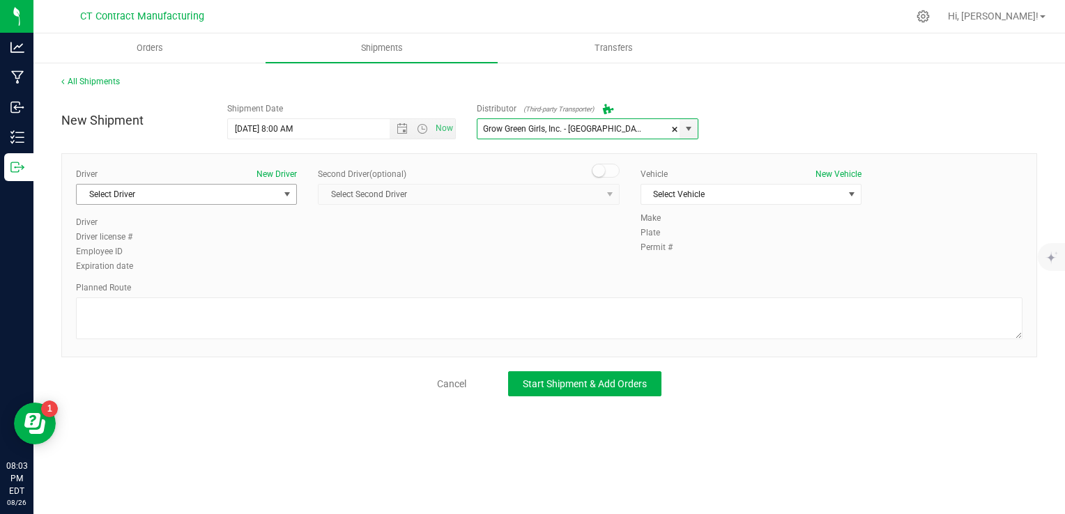
click at [229, 191] on span "Select Driver" at bounding box center [178, 195] width 202 height 20
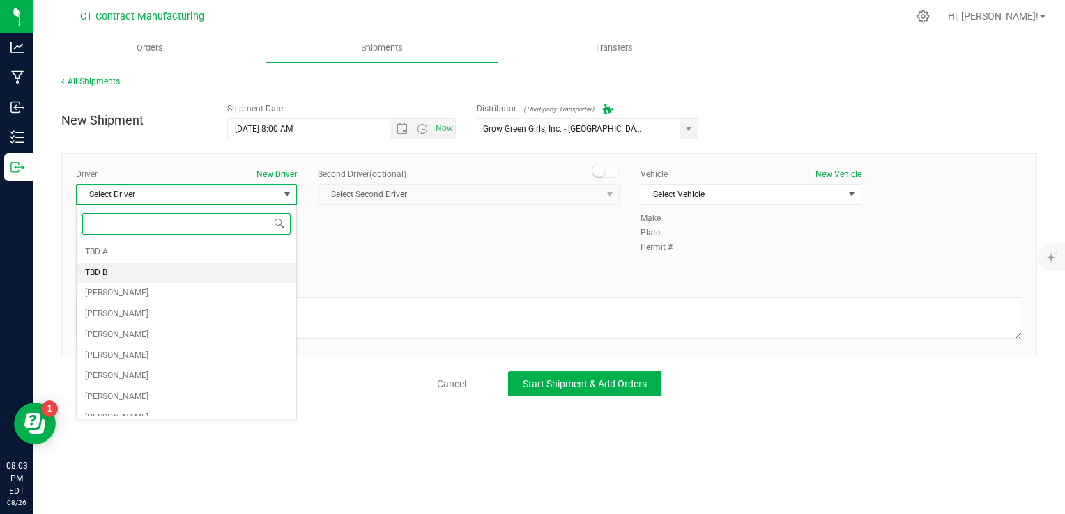
click at [184, 268] on li "TBD B" at bounding box center [187, 273] width 220 height 21
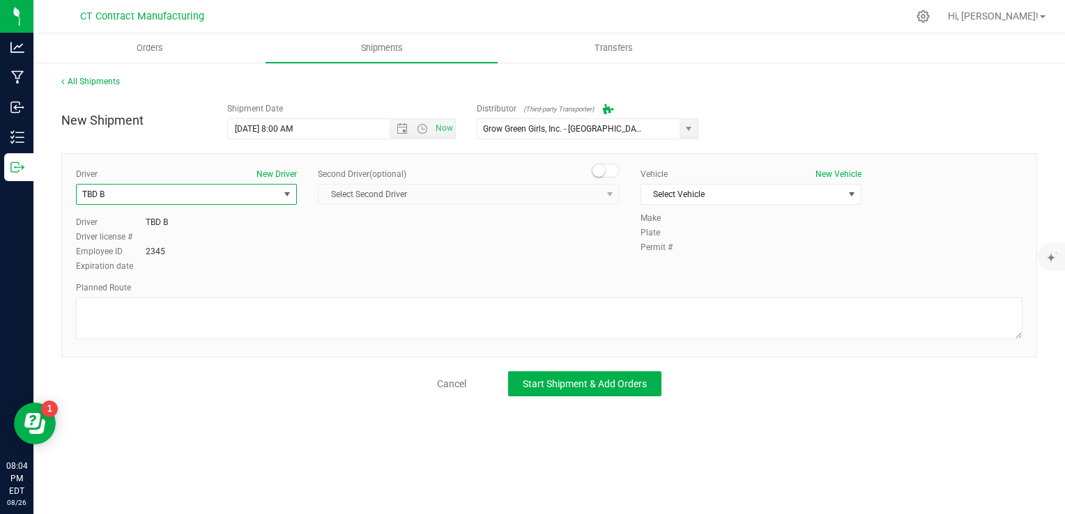
click at [237, 195] on span "TBD B" at bounding box center [178, 195] width 202 height 20
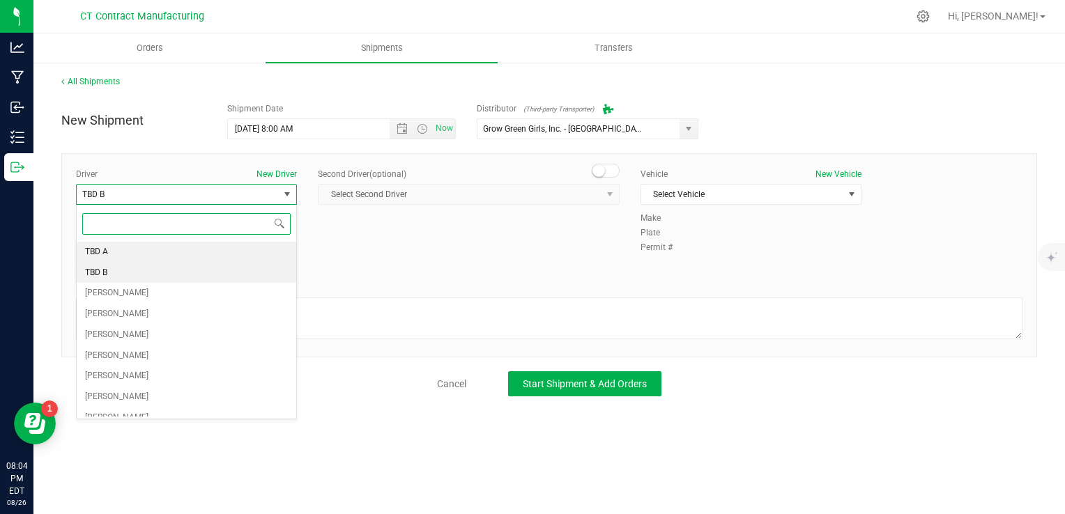
click at [237, 245] on li "TBD A" at bounding box center [187, 252] width 220 height 21
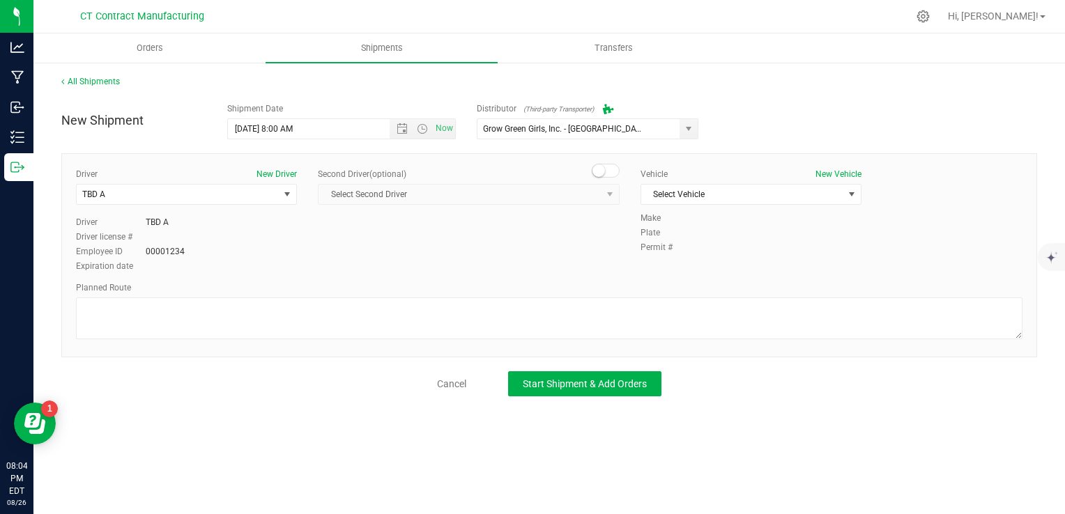
click at [607, 174] on span at bounding box center [606, 171] width 28 height 14
click at [566, 194] on span "Select Second Driver" at bounding box center [460, 195] width 283 height 20
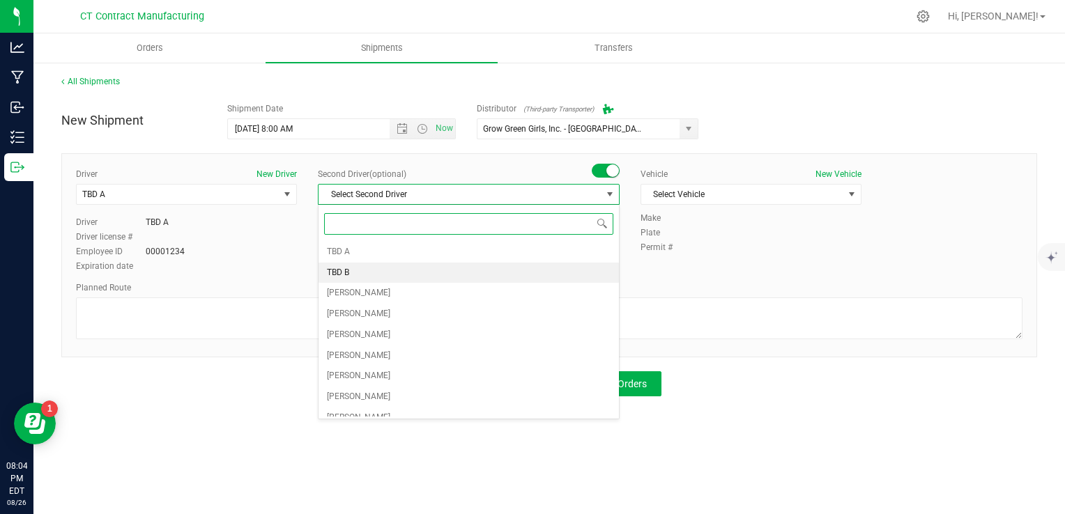
click at [477, 272] on li "TBD B" at bounding box center [469, 273] width 300 height 21
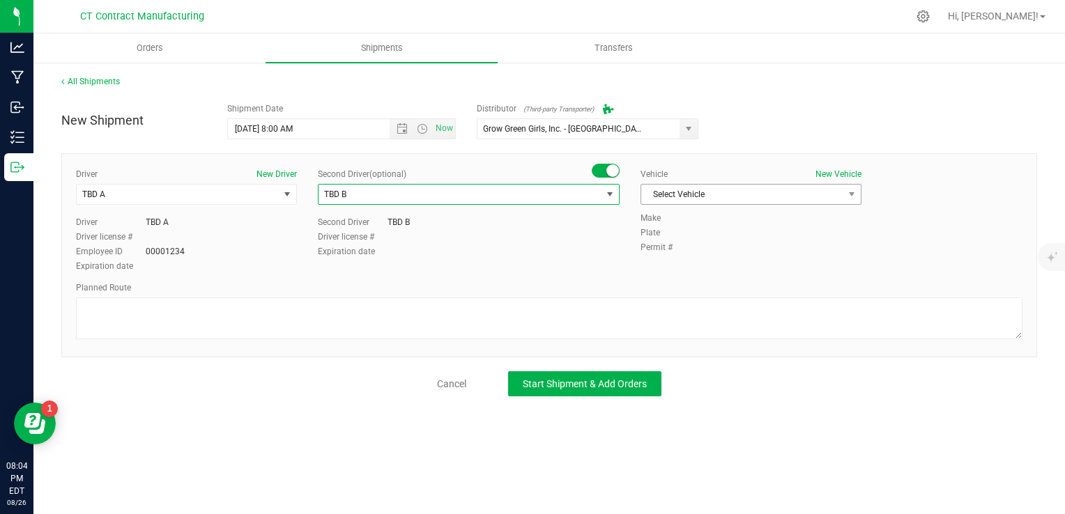
click at [716, 194] on span "Select Vehicle" at bounding box center [742, 195] width 202 height 20
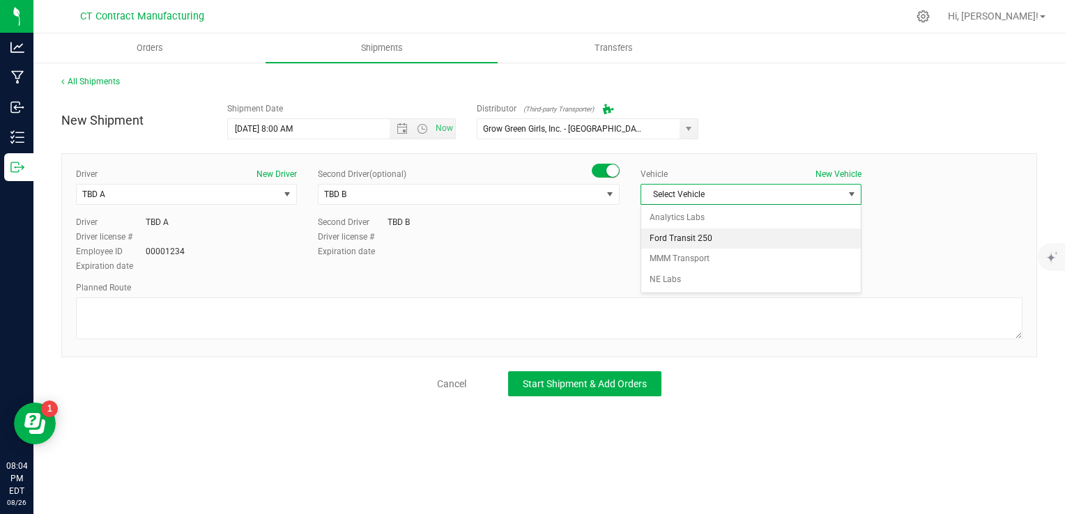
click at [716, 239] on li "Ford Transit 250" at bounding box center [751, 239] width 220 height 21
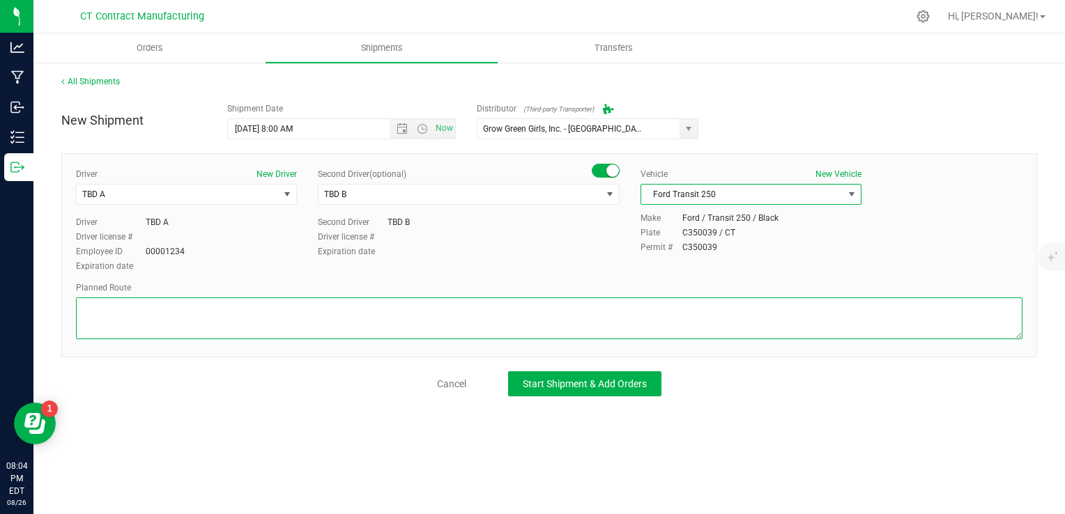
click at [673, 322] on textarea at bounding box center [549, 319] width 946 height 42
paste textarea "Randomized route via 3rd party transporter"
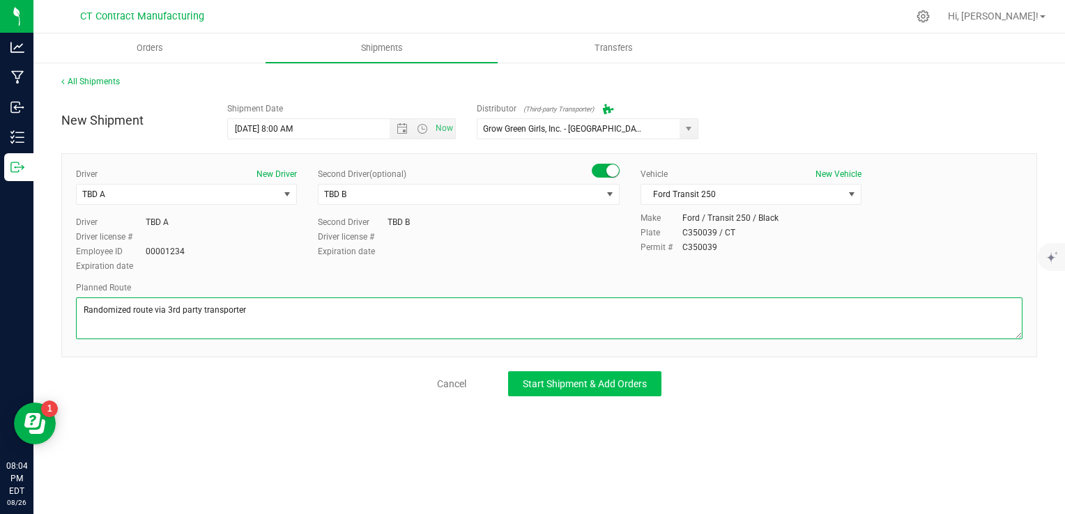
type textarea "Randomized route via 3rd party transporter"
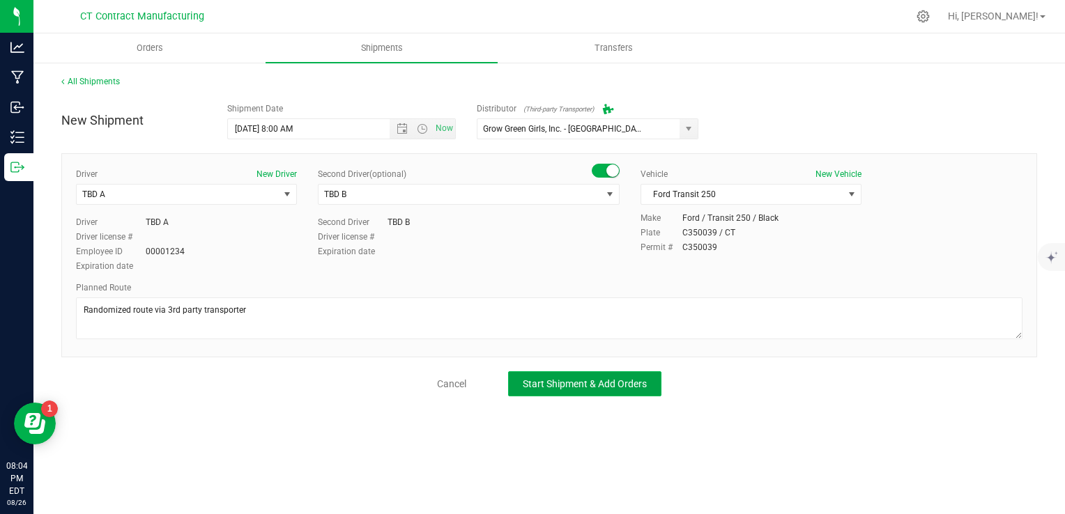
click at [584, 392] on button "Start Shipment & Add Orders" at bounding box center [584, 383] width 153 height 25
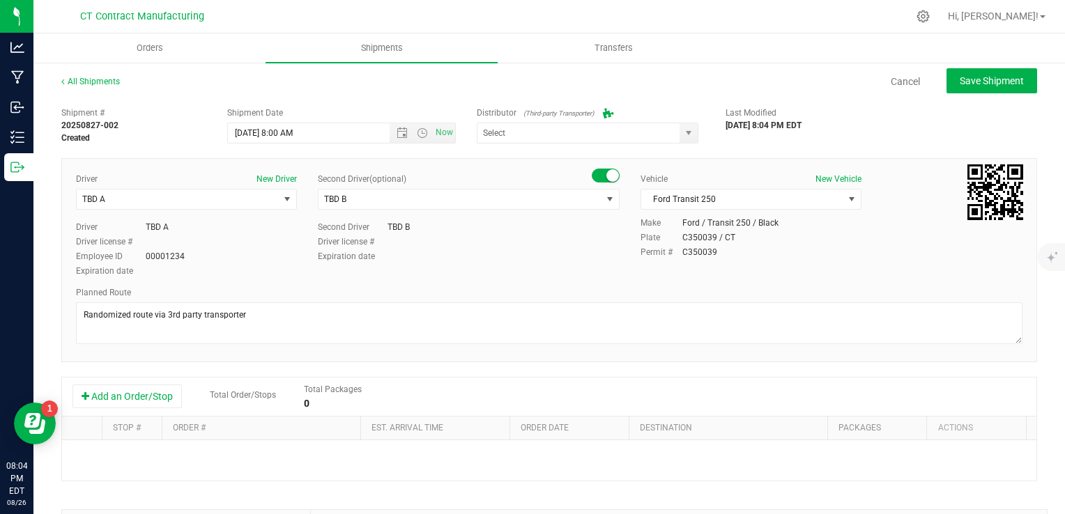
type input "Grow Green Girls, Inc. - [GEOGRAPHIC_DATA] (ACTP0000443)"
click at [145, 404] on button "Add an Order/Stop" at bounding box center [126, 397] width 109 height 24
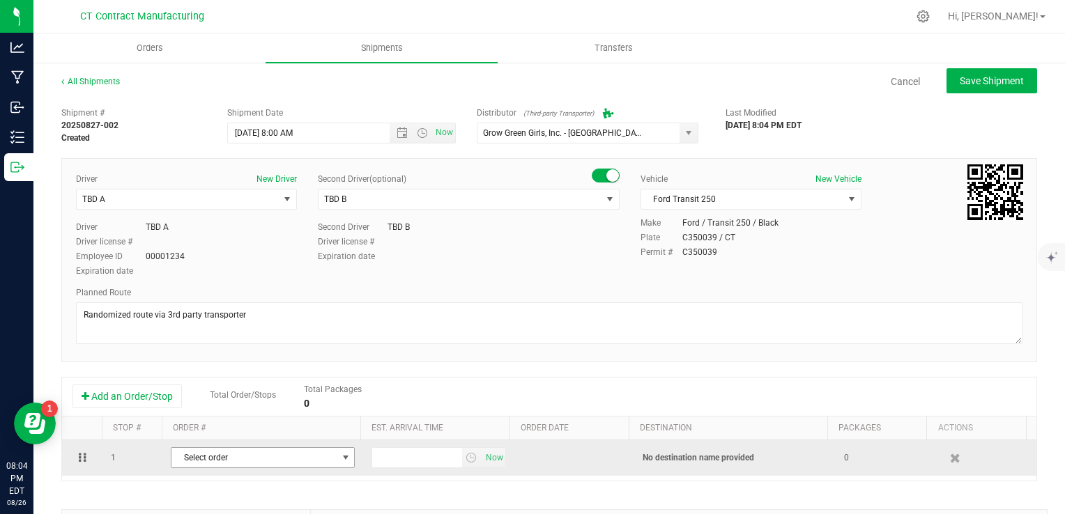
click at [250, 459] on span "Select order" at bounding box center [253, 458] width 165 height 20
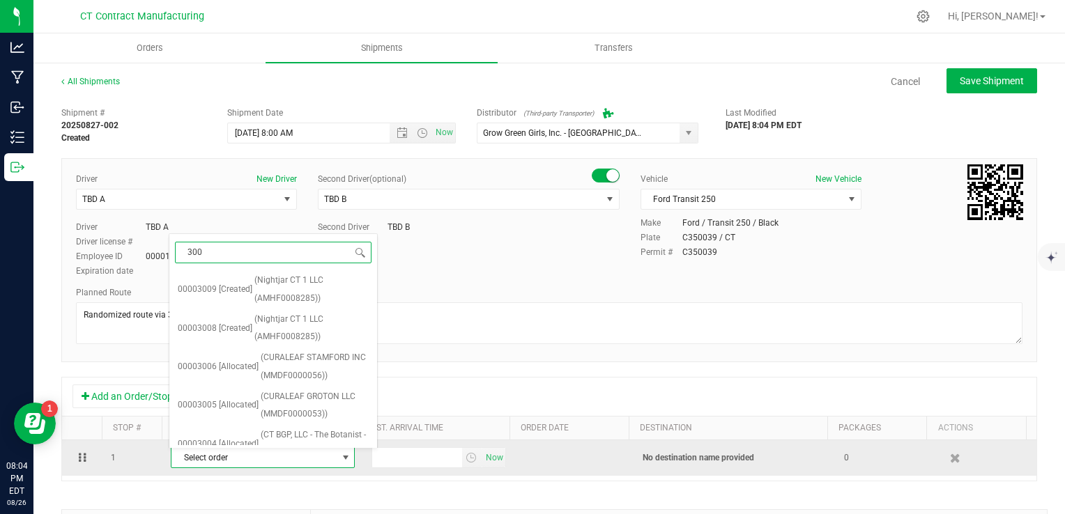
type input "3005"
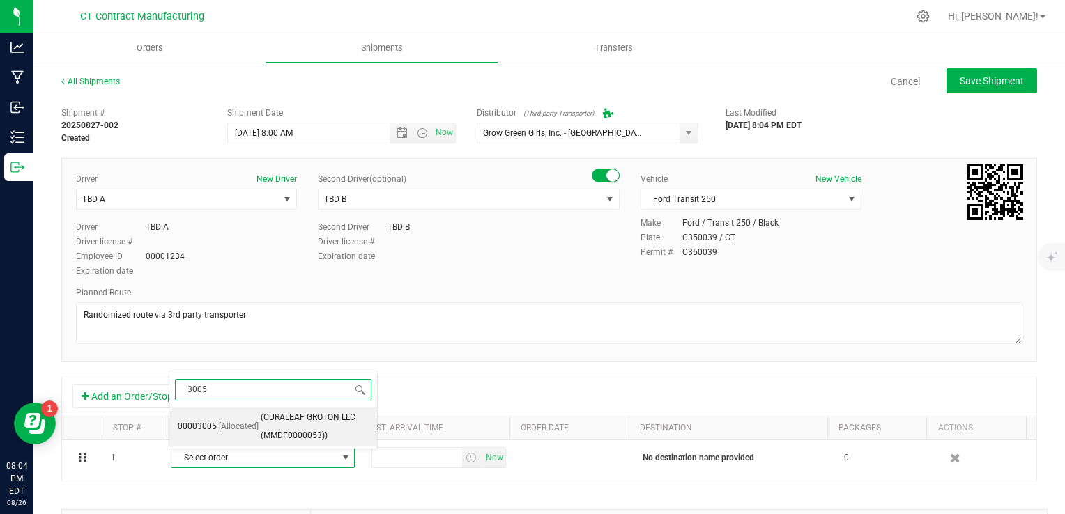
click at [273, 439] on span "(CURALEAF GROTON LLC (MMDF0000053))" at bounding box center [315, 427] width 108 height 36
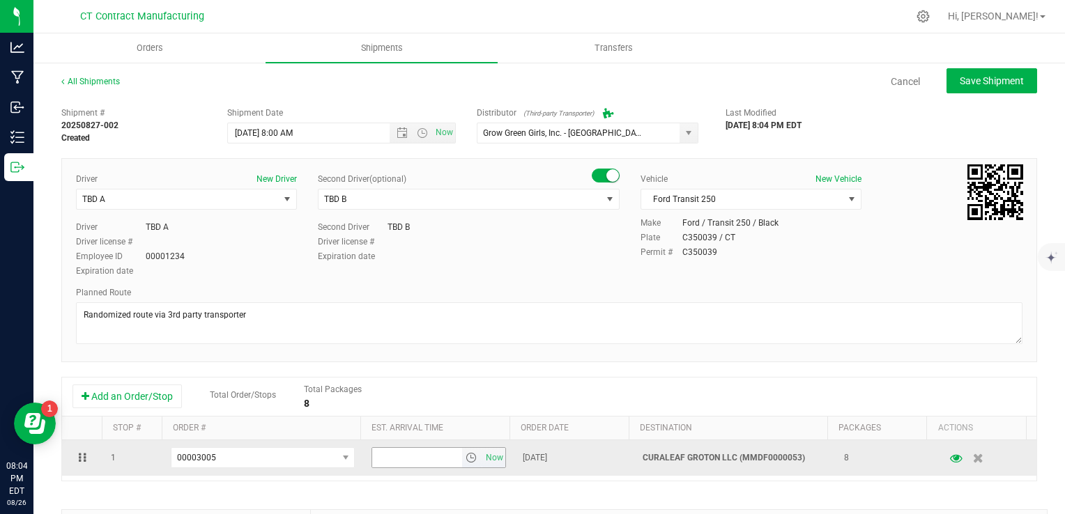
click at [466, 460] on span "select" at bounding box center [471, 457] width 11 height 11
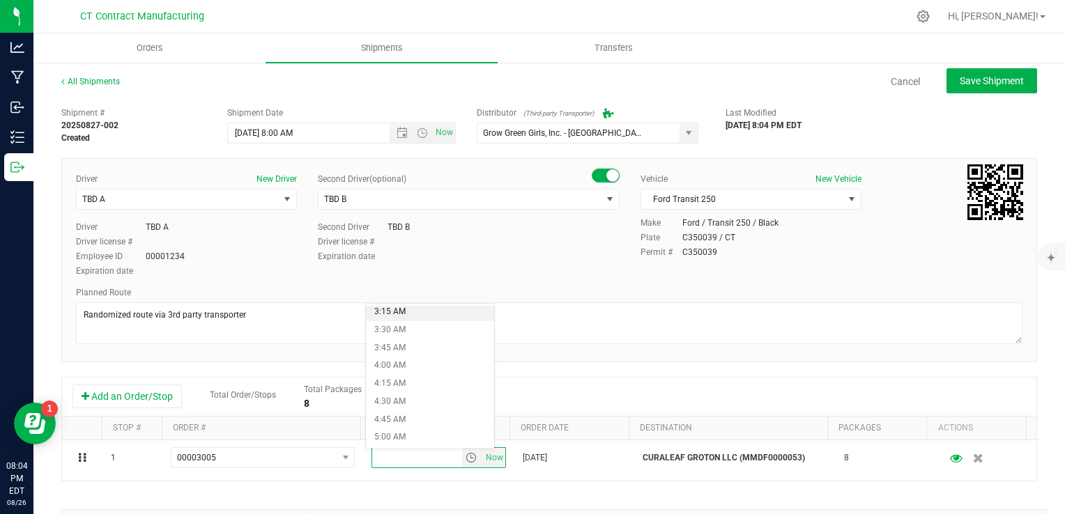
scroll to position [240, 0]
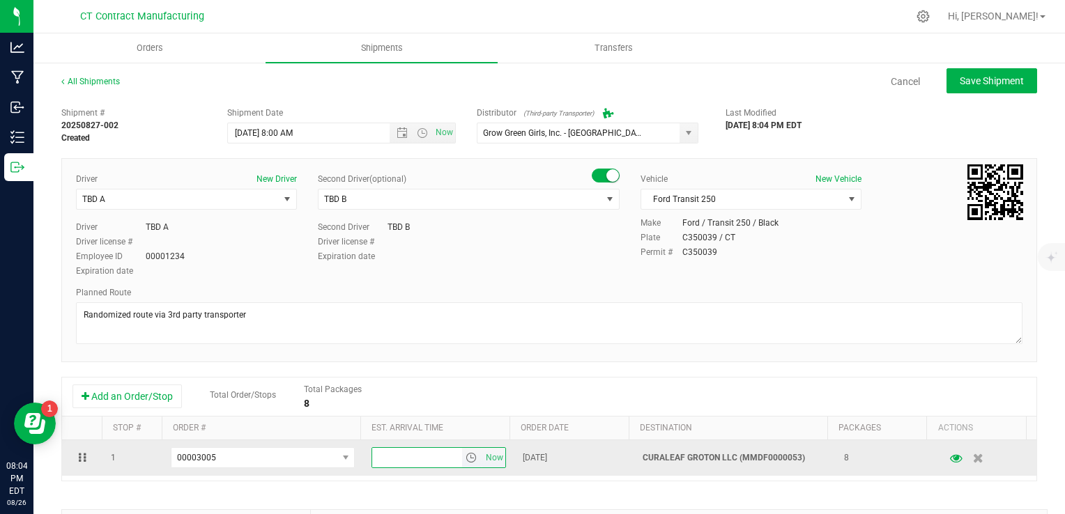
click at [466, 461] on span "select" at bounding box center [471, 457] width 11 height 11
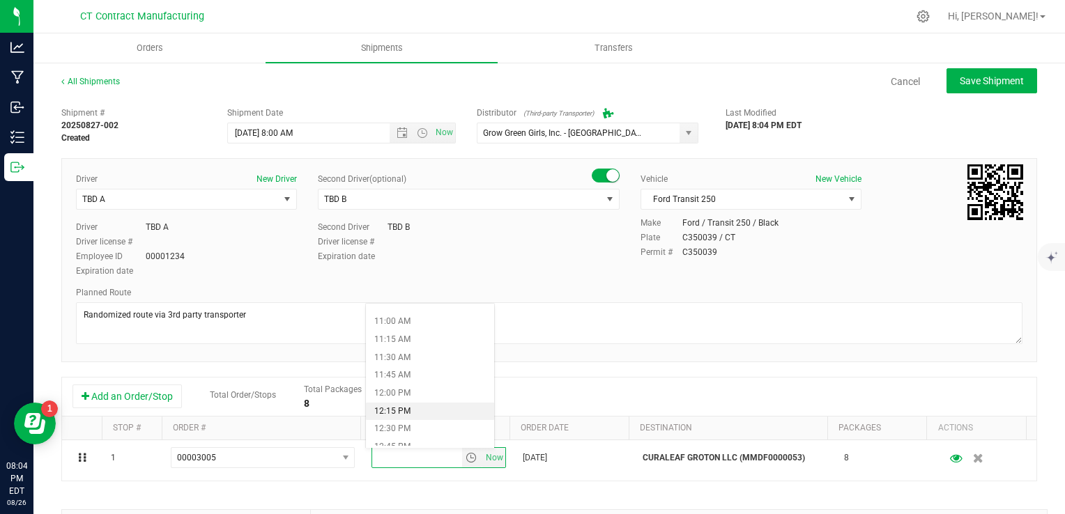
scroll to position [801, 0]
click at [407, 411] on li "12:30 PM" at bounding box center [430, 410] width 128 height 18
click at [521, 413] on div "Add an Order/Stop Total Order/Stops Total Packages 8" at bounding box center [549, 397] width 974 height 39
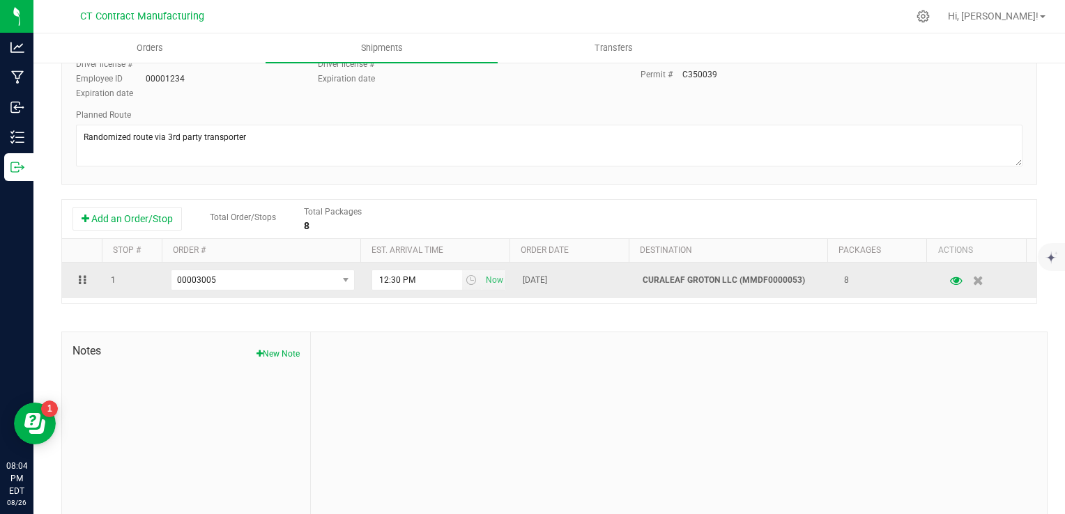
scroll to position [0, 0]
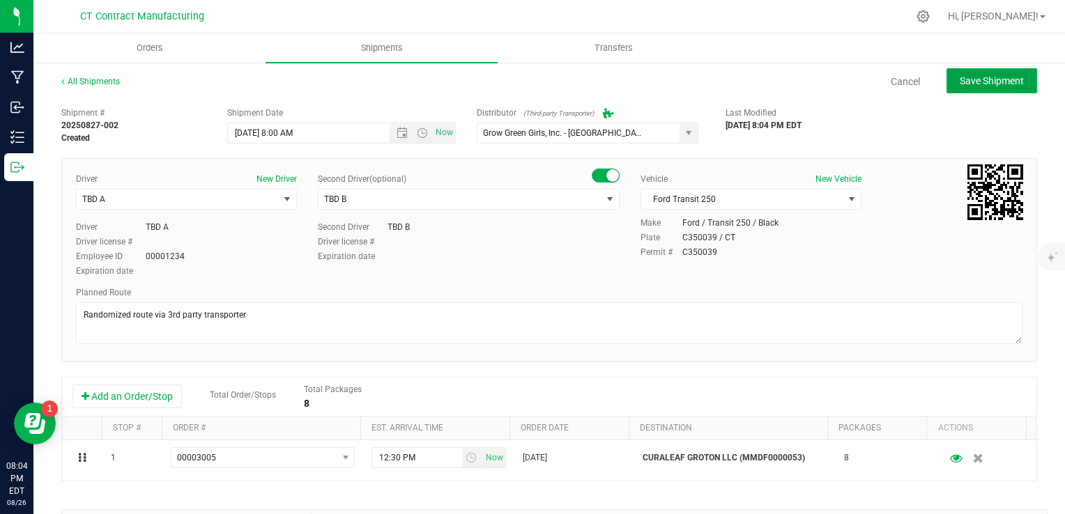
click at [1001, 71] on button "Save Shipment" at bounding box center [991, 80] width 91 height 25
type input "8/27/2025 12:00 PM"
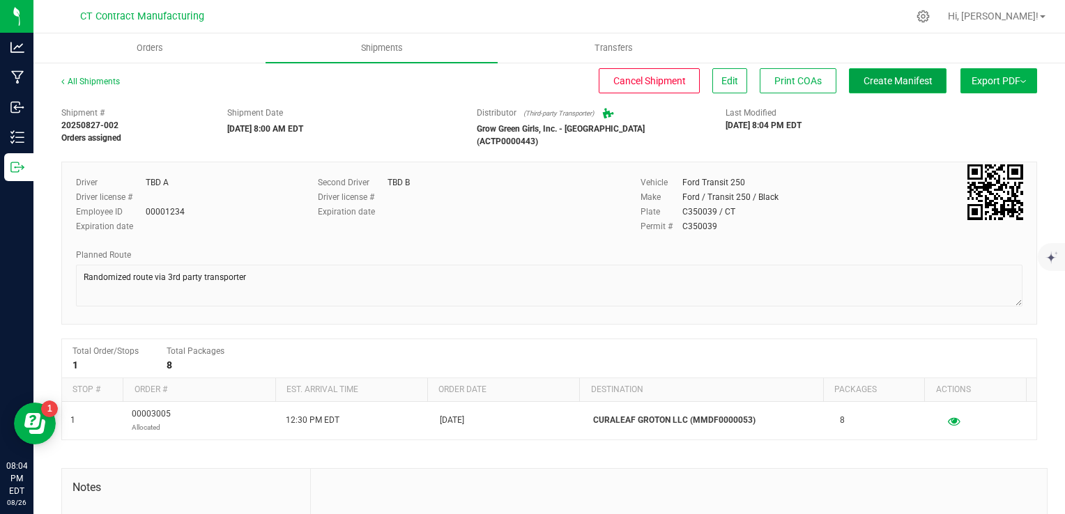
click at [898, 71] on button "Create Manifest" at bounding box center [898, 80] width 98 height 25
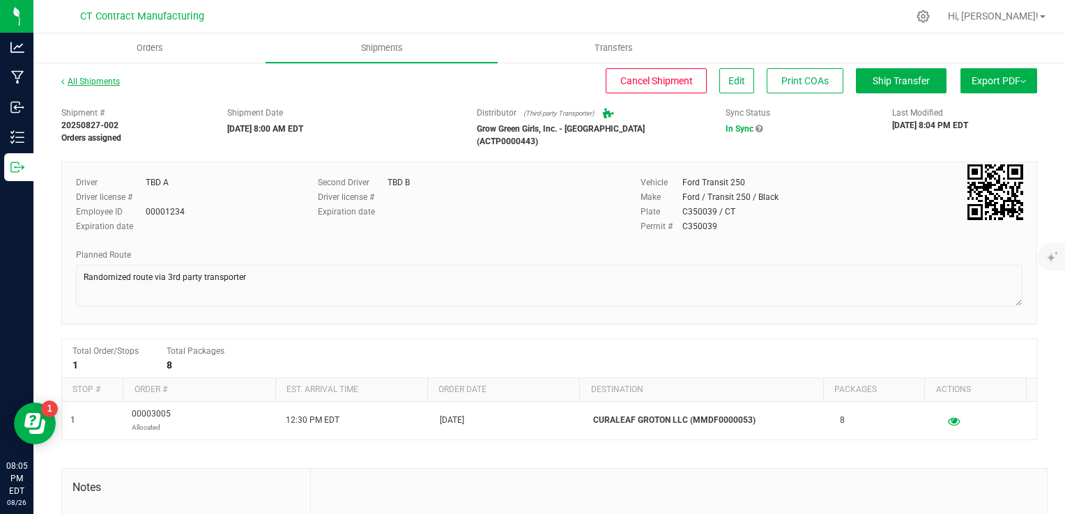
click at [86, 82] on link "All Shipments" at bounding box center [90, 82] width 59 height 10
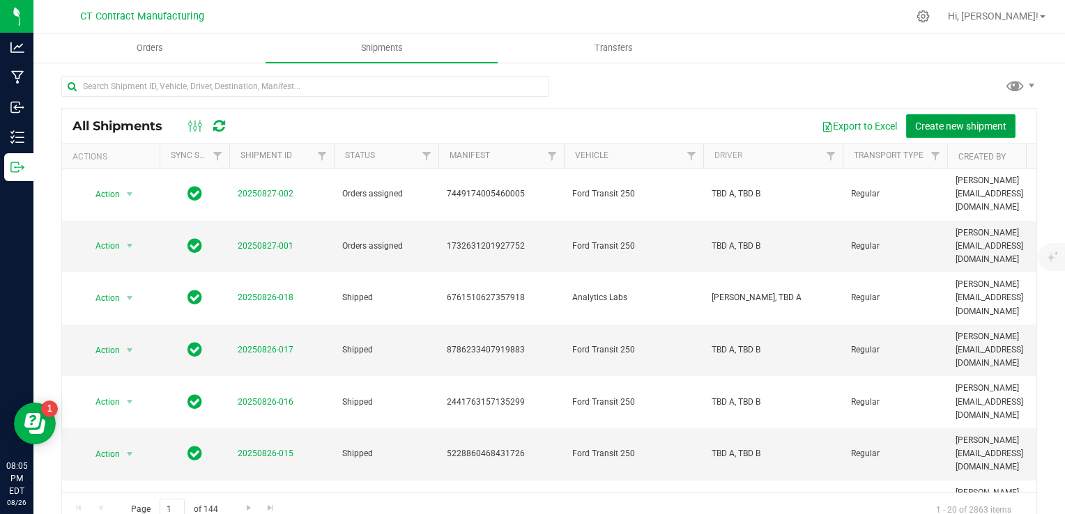
click at [930, 124] on span "Create new shipment" at bounding box center [960, 126] width 91 height 11
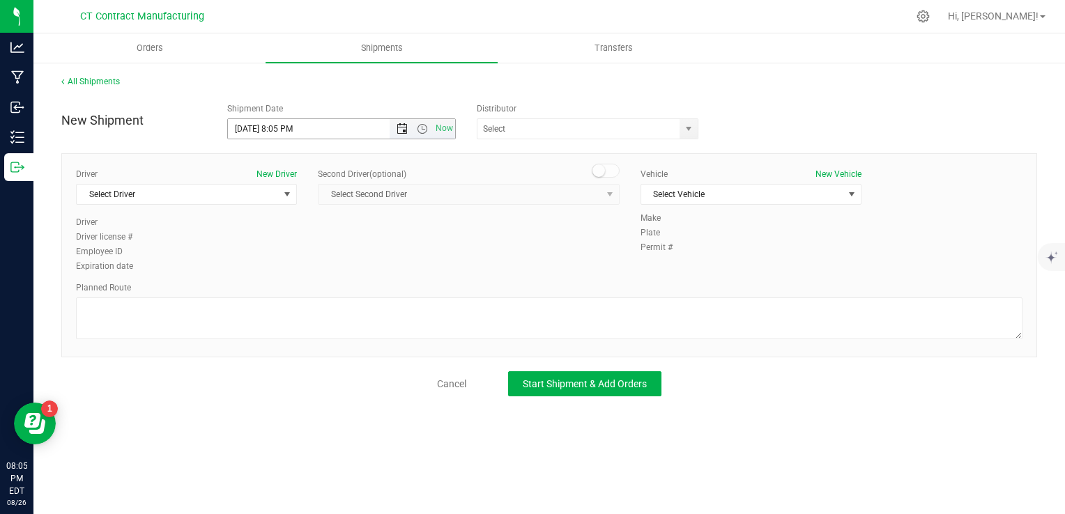
click at [395, 128] on span "Open the date view" at bounding box center [402, 128] width 24 height 11
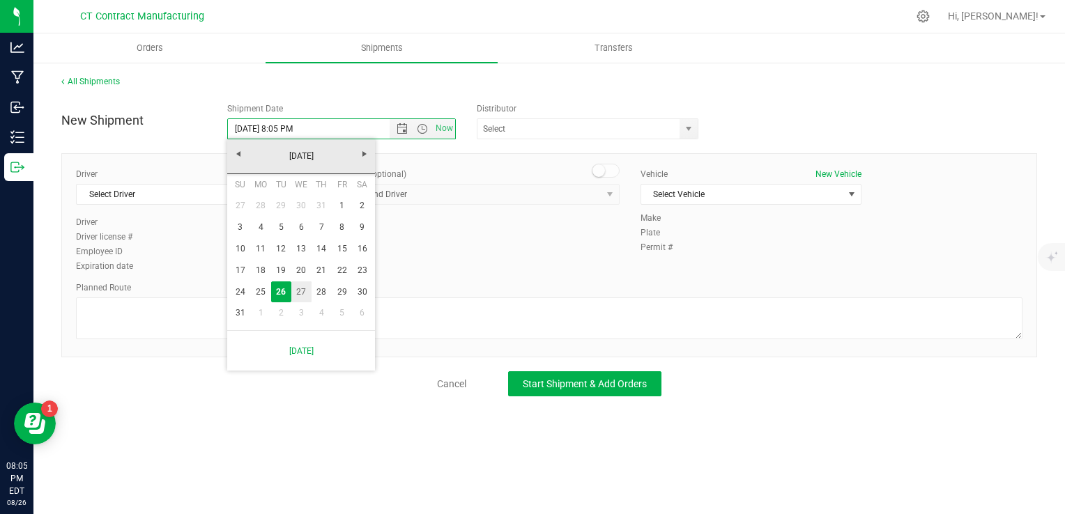
click at [299, 290] on link "27" at bounding box center [301, 293] width 20 height 22
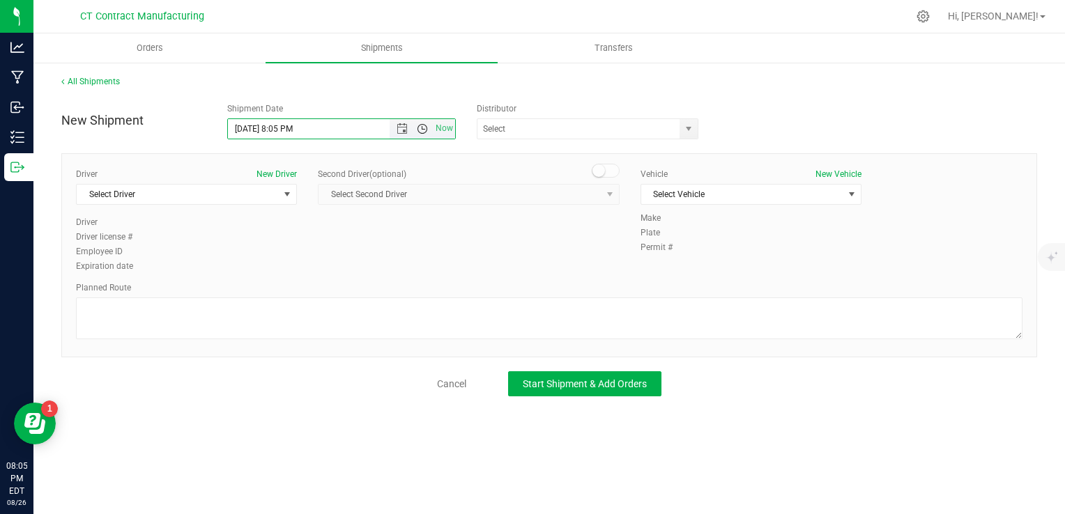
click at [424, 130] on span "Open the time view" at bounding box center [422, 128] width 11 height 11
click at [339, 234] on li "8:00 AM" at bounding box center [341, 232] width 226 height 18
type input "8/27/2025 8:00 AM"
click at [689, 122] on span "select" at bounding box center [688, 129] width 17 height 20
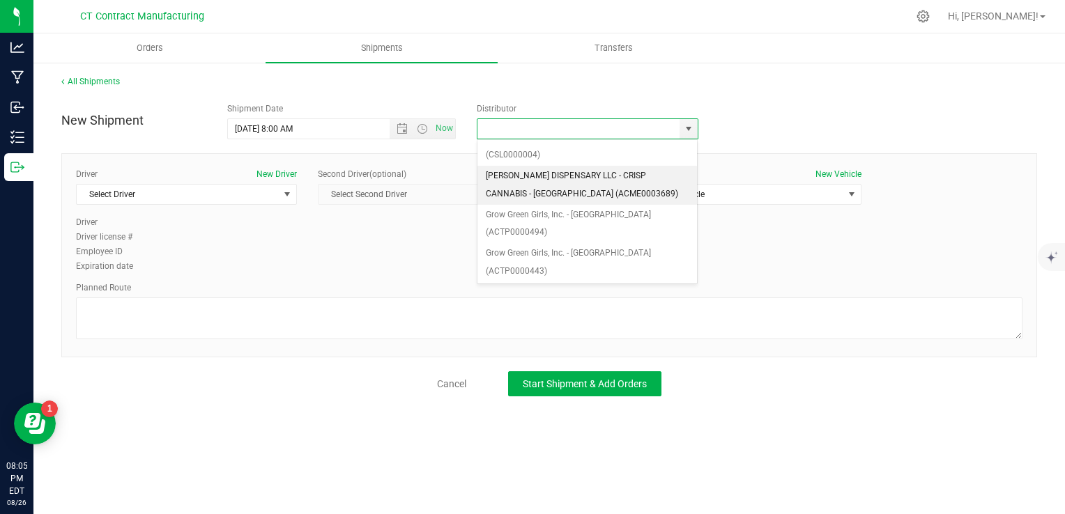
scroll to position [137, 0]
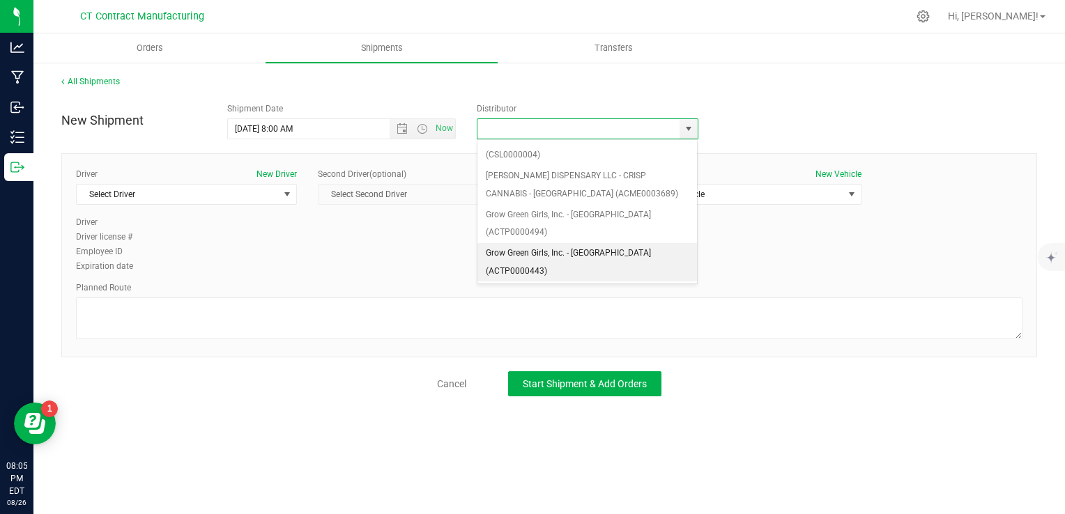
click at [616, 243] on li "Grow Green Girls, Inc. - [GEOGRAPHIC_DATA] (ACTP0000443)" at bounding box center [587, 262] width 220 height 38
type input "Grow Green Girls, Inc. - [GEOGRAPHIC_DATA] (ACTP0000443)"
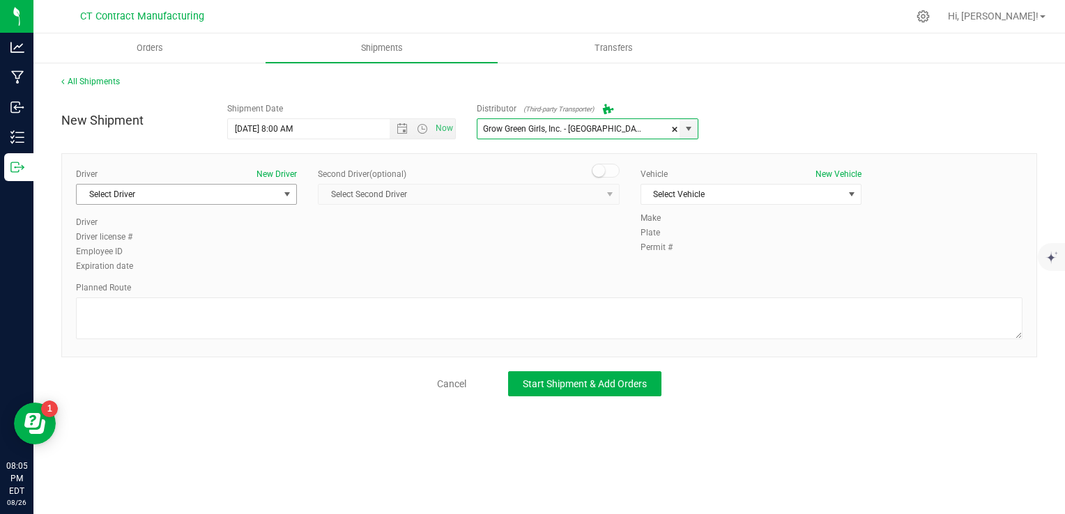
click at [217, 195] on span "Select Driver" at bounding box center [178, 195] width 202 height 20
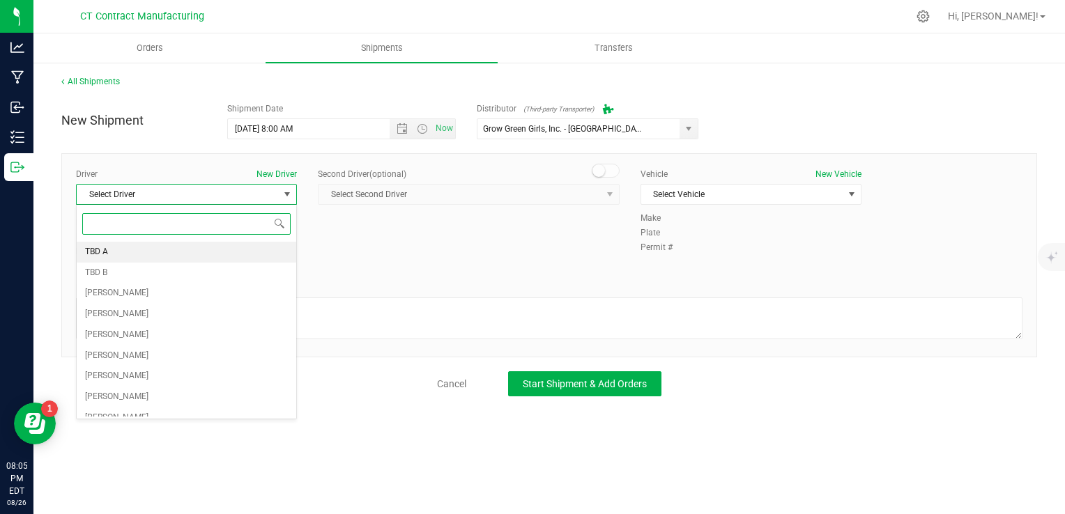
click at [203, 242] on li "TBD A" at bounding box center [187, 252] width 220 height 21
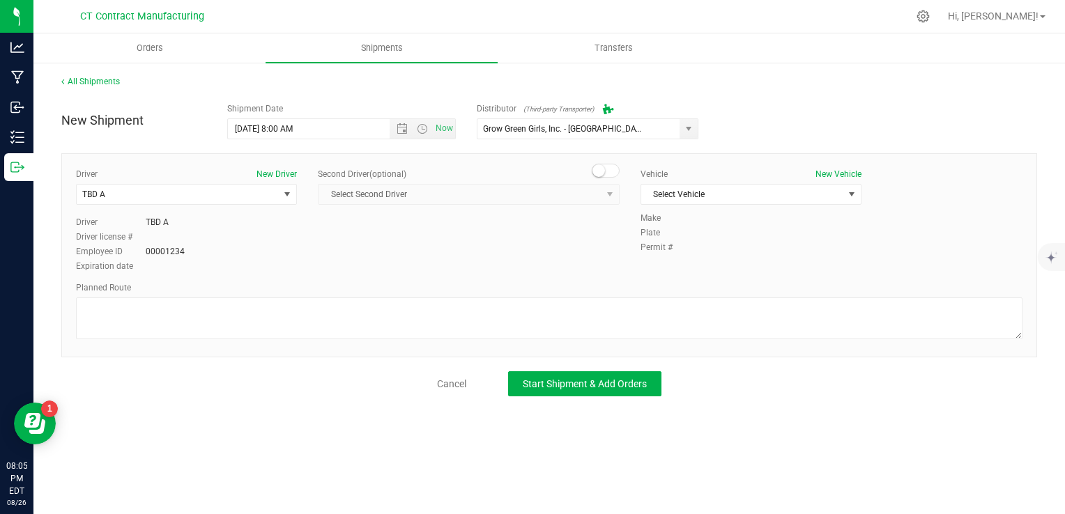
click at [600, 174] on small at bounding box center [598, 170] width 13 height 13
click at [546, 197] on span "Select Second Driver" at bounding box center [460, 195] width 283 height 20
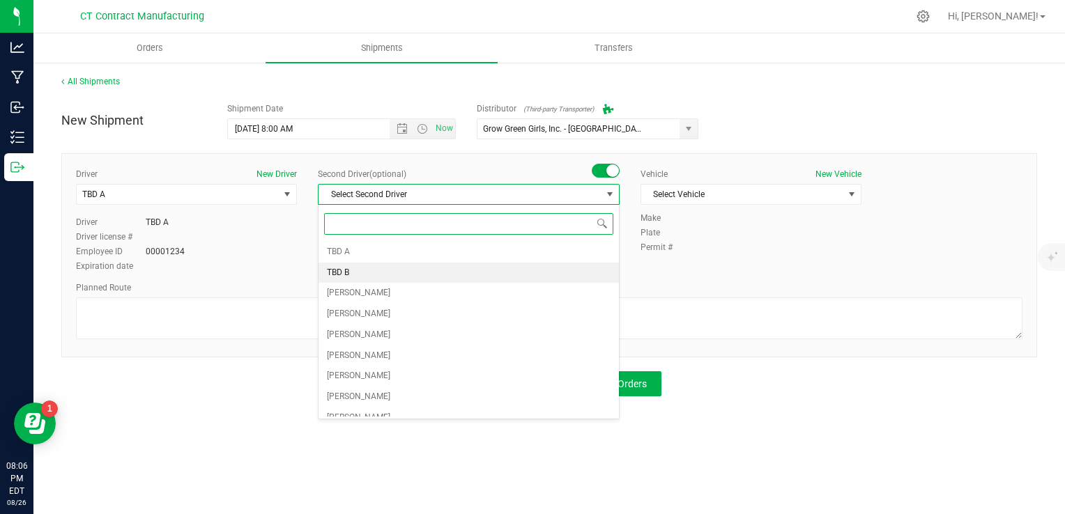
click at [522, 276] on li "TBD B" at bounding box center [469, 273] width 300 height 21
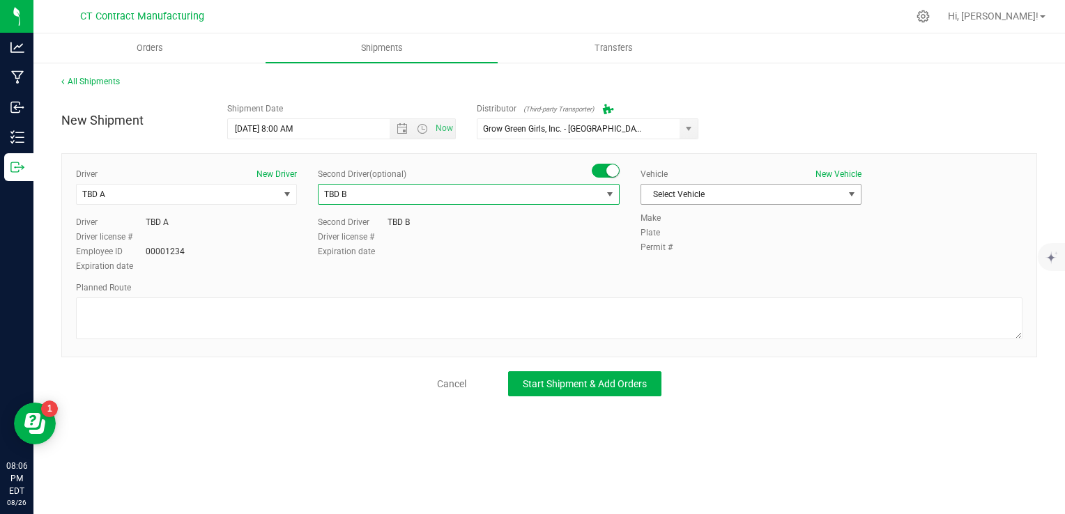
click at [706, 192] on span "Select Vehicle" at bounding box center [742, 195] width 202 height 20
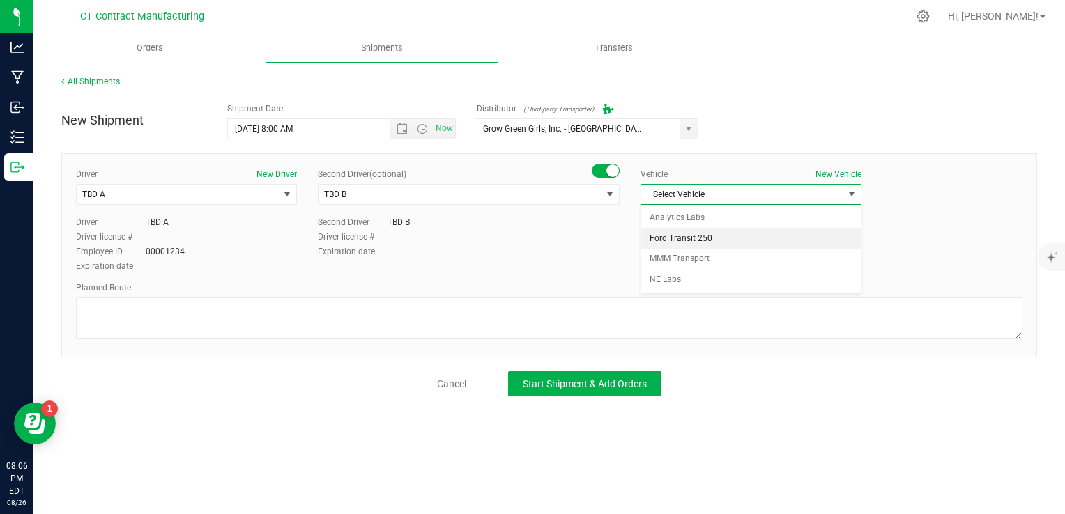
click at [703, 238] on li "Ford Transit 250" at bounding box center [751, 239] width 220 height 21
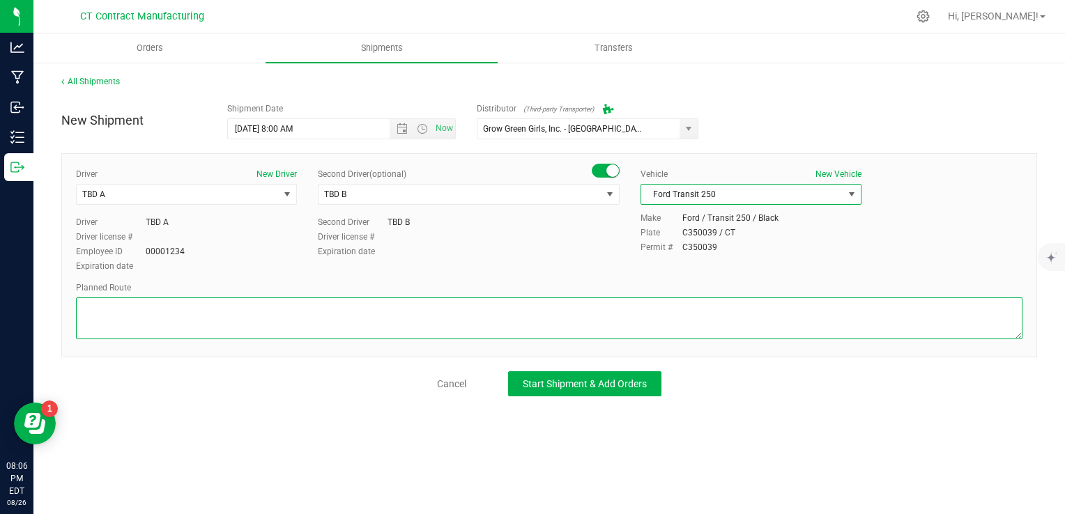
click at [556, 323] on textarea at bounding box center [549, 319] width 946 height 42
paste textarea "Randomized route via 3rd party transporter"
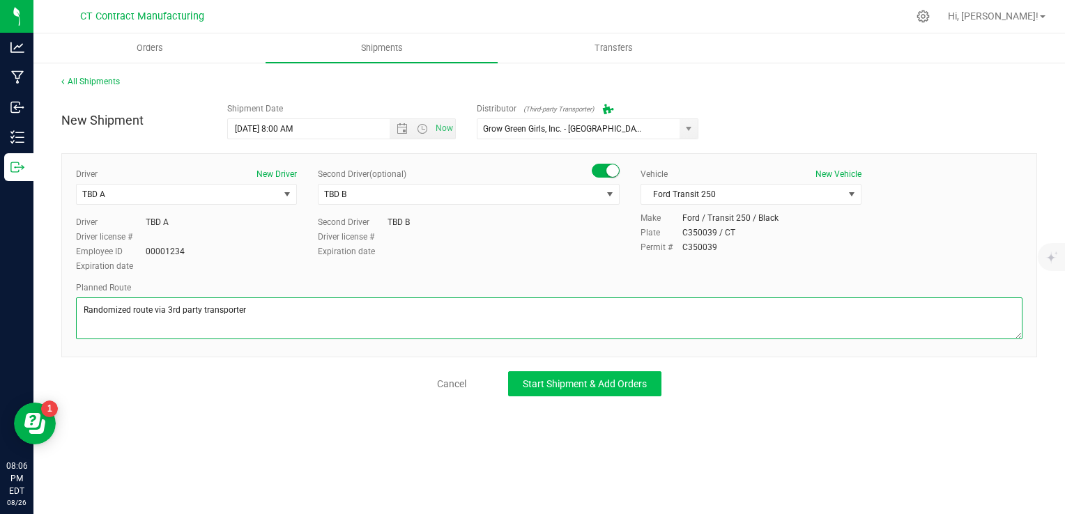
type textarea "Randomized route via 3rd party transporter"
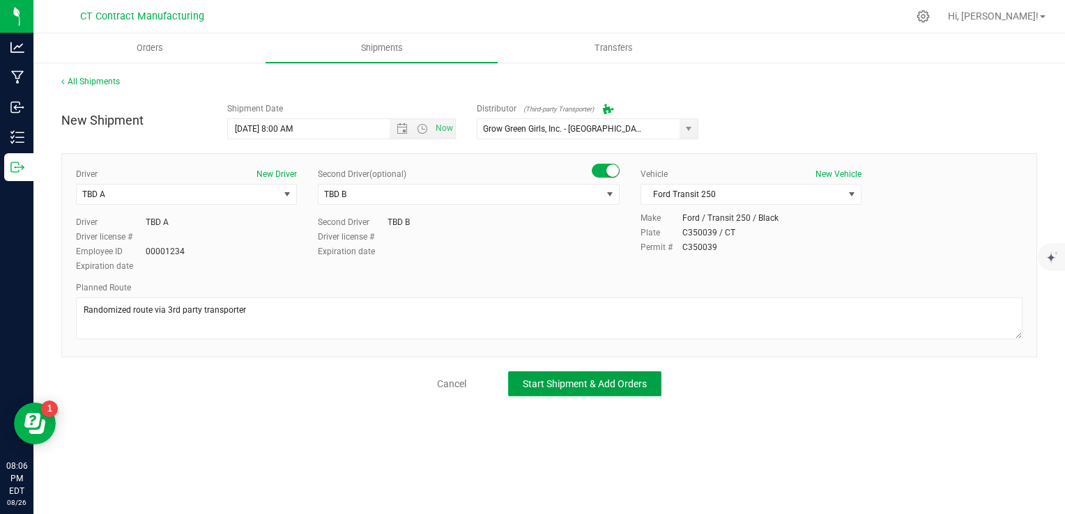
click at [559, 383] on span "Start Shipment & Add Orders" at bounding box center [585, 383] width 124 height 11
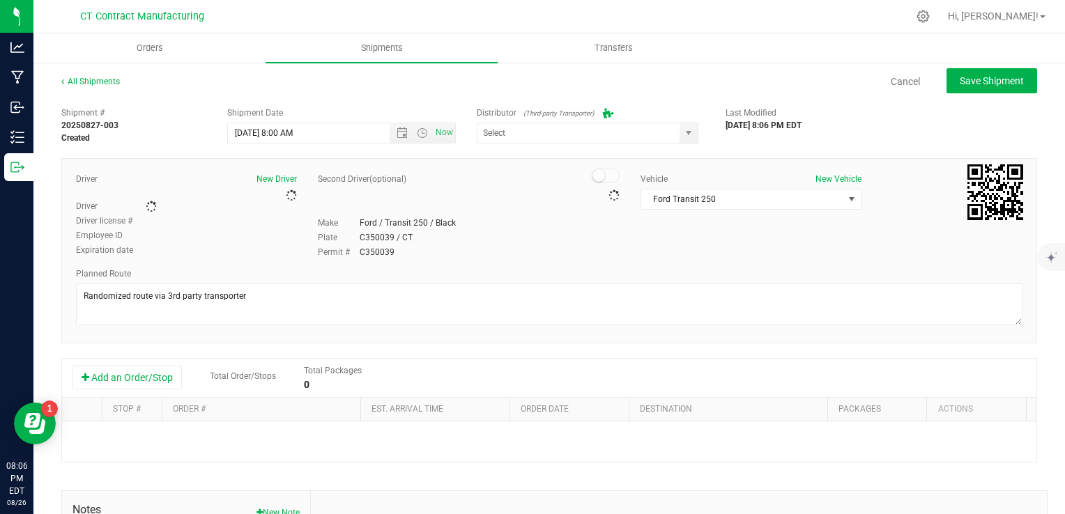
type input "Grow Green Girls, Inc. - [GEOGRAPHIC_DATA] (ACTP0000443)"
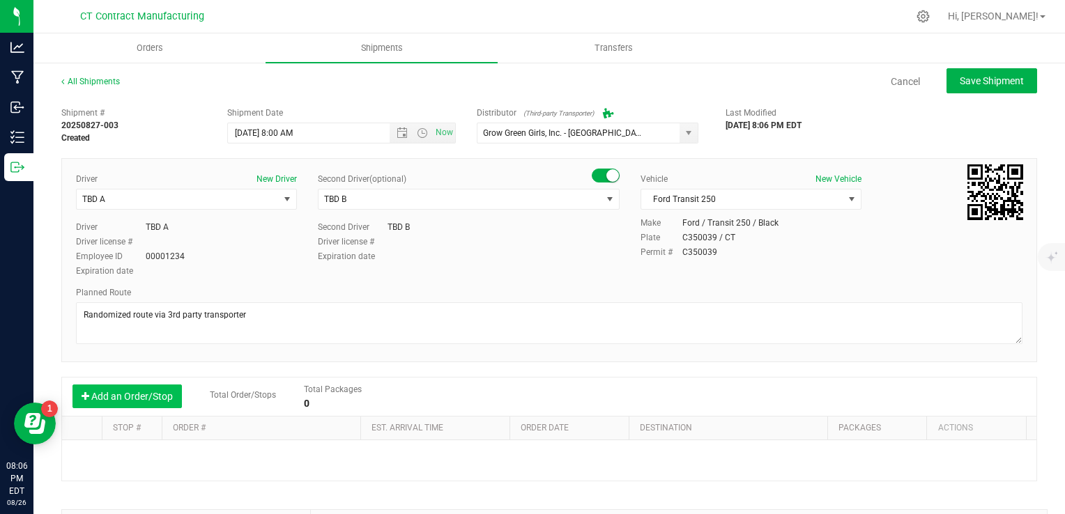
click at [164, 394] on button "Add an Order/Stop" at bounding box center [126, 397] width 109 height 24
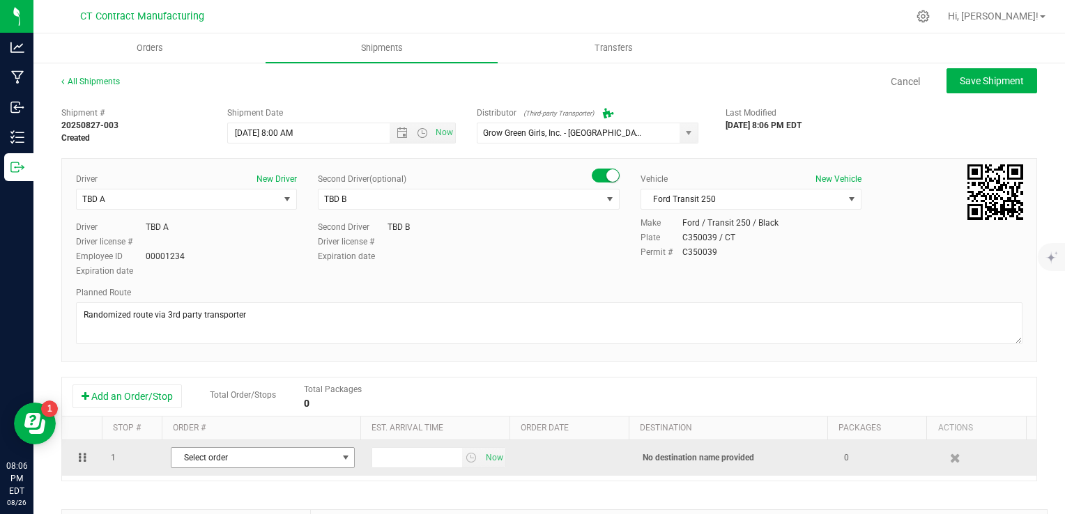
click at [262, 459] on span "Select order" at bounding box center [253, 458] width 165 height 20
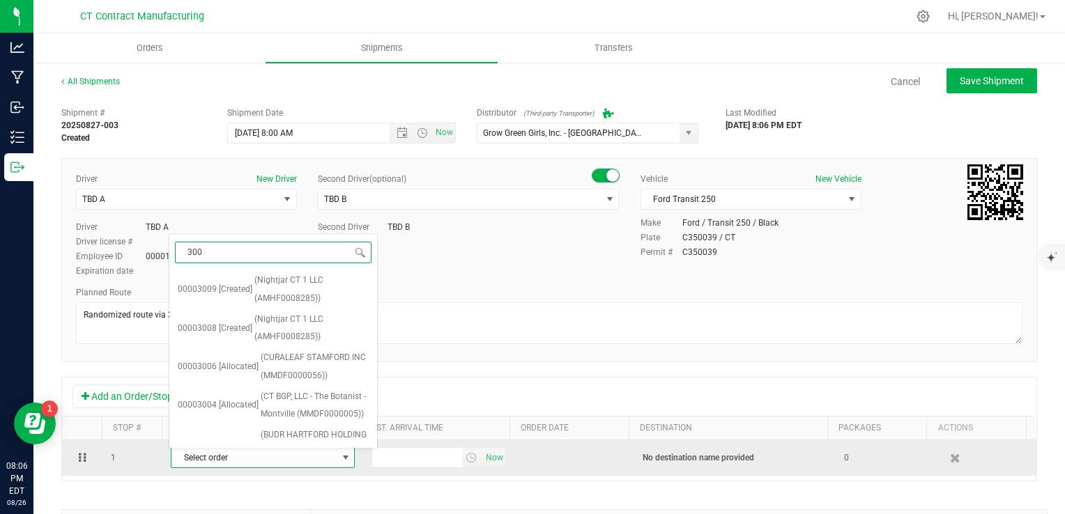
type input "3006"
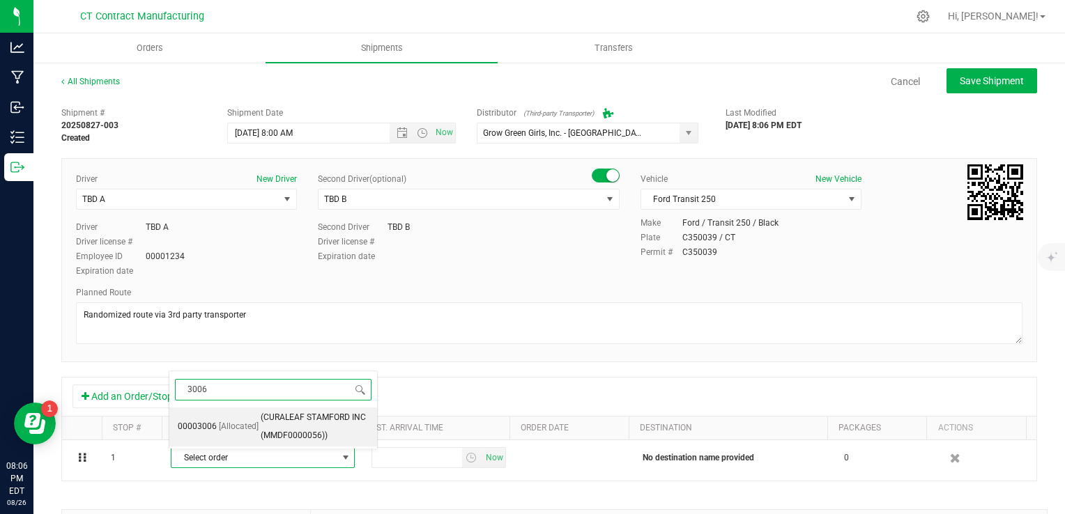
click at [298, 431] on span "(CURALEAF STAMFORD INC (MMDF0000056))" at bounding box center [315, 427] width 108 height 36
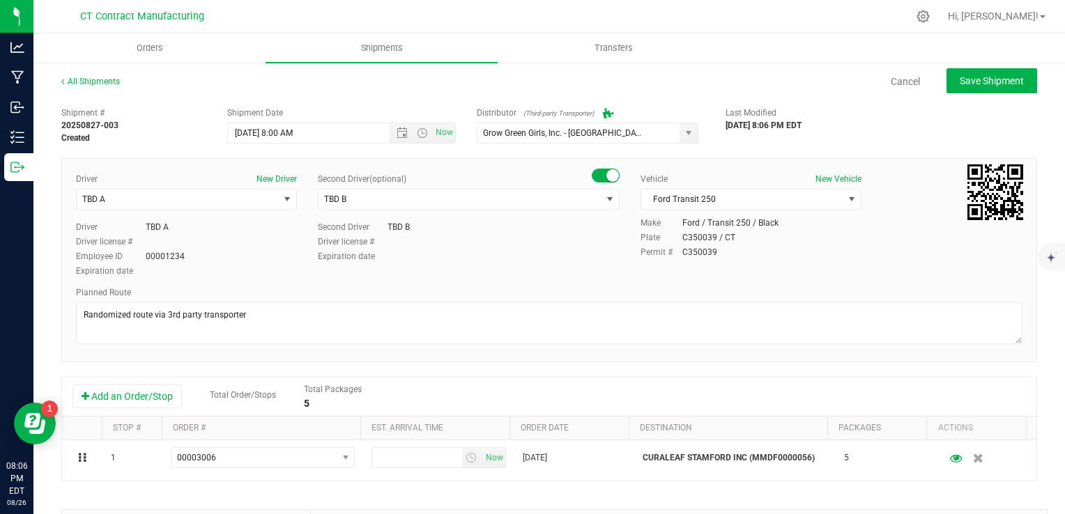
scroll to position [31, 0]
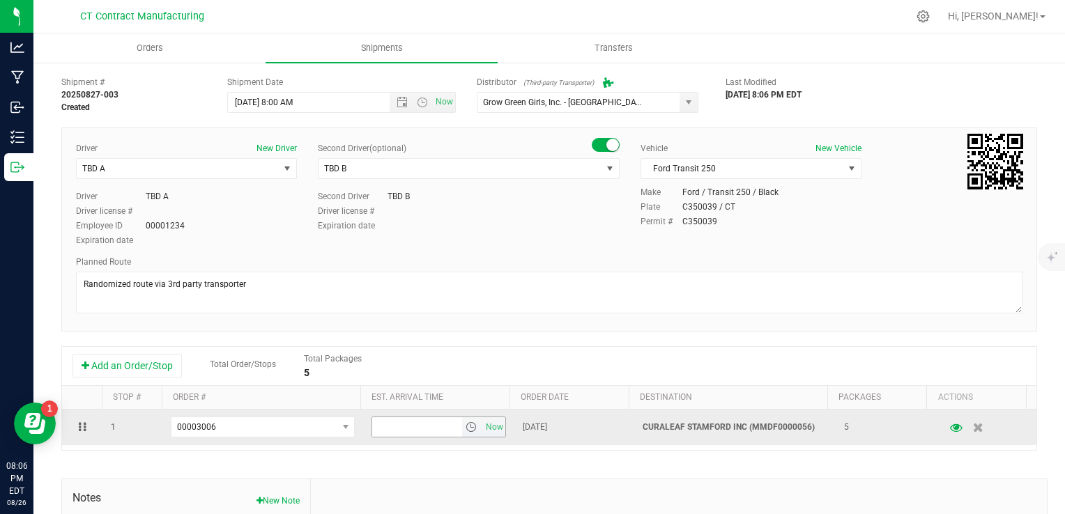
click at [466, 431] on span "select" at bounding box center [471, 427] width 11 height 11
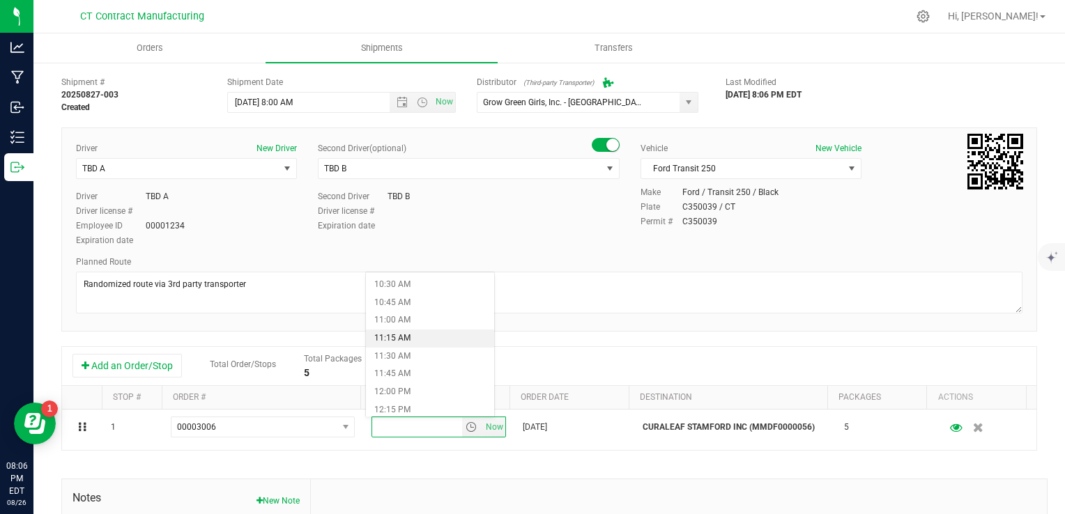
scroll to position [752, 0]
click at [409, 354] on li "11:30 AM" at bounding box center [430, 356] width 128 height 18
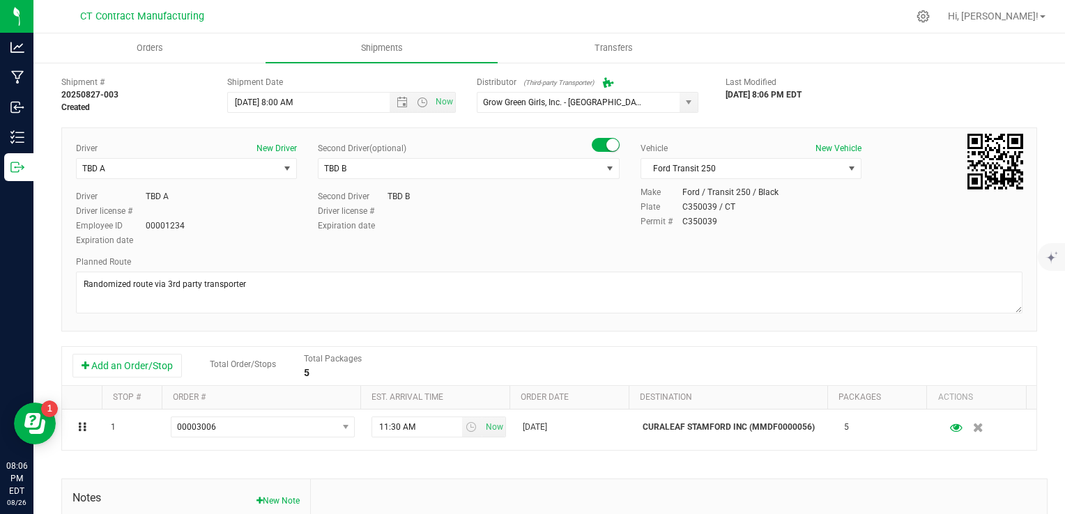
click at [557, 355] on div "Add an Order/Stop Total Order/Stops Total Packages 5" at bounding box center [548, 366] width 953 height 24
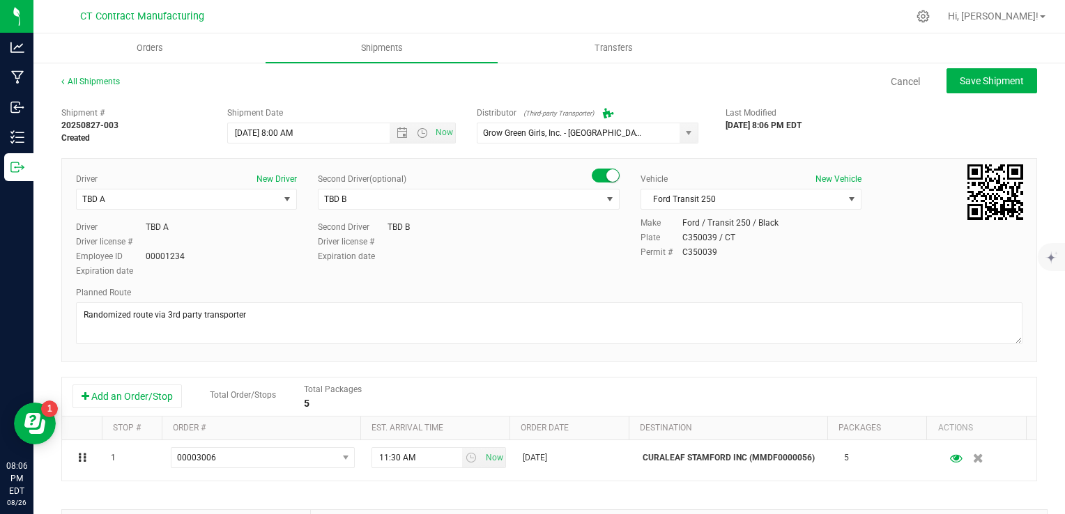
scroll to position [0, 0]
click at [998, 89] on button "Save Shipment" at bounding box center [991, 80] width 91 height 25
type input "8/27/2025 12:00 PM"
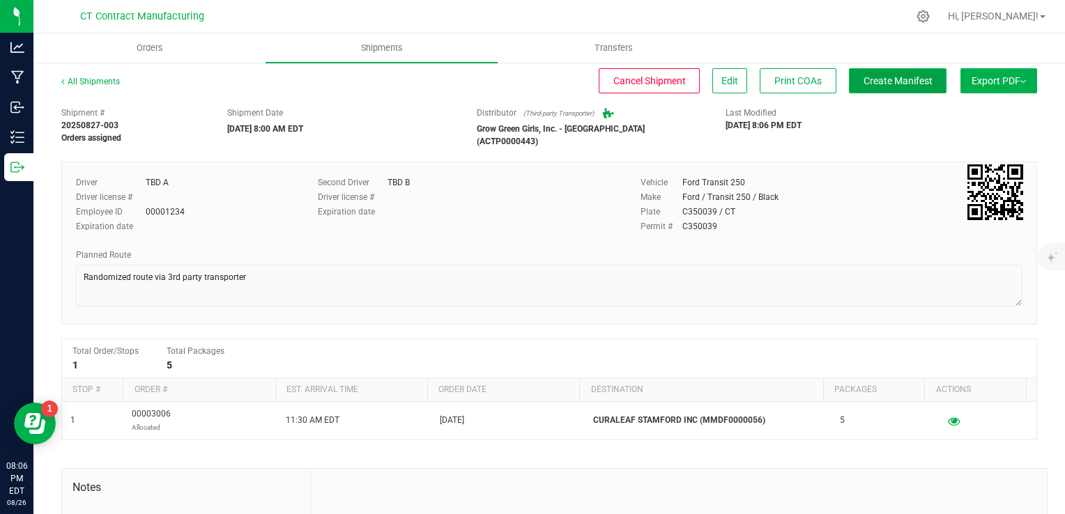
click at [910, 82] on span "Create Manifest" at bounding box center [898, 80] width 69 height 11
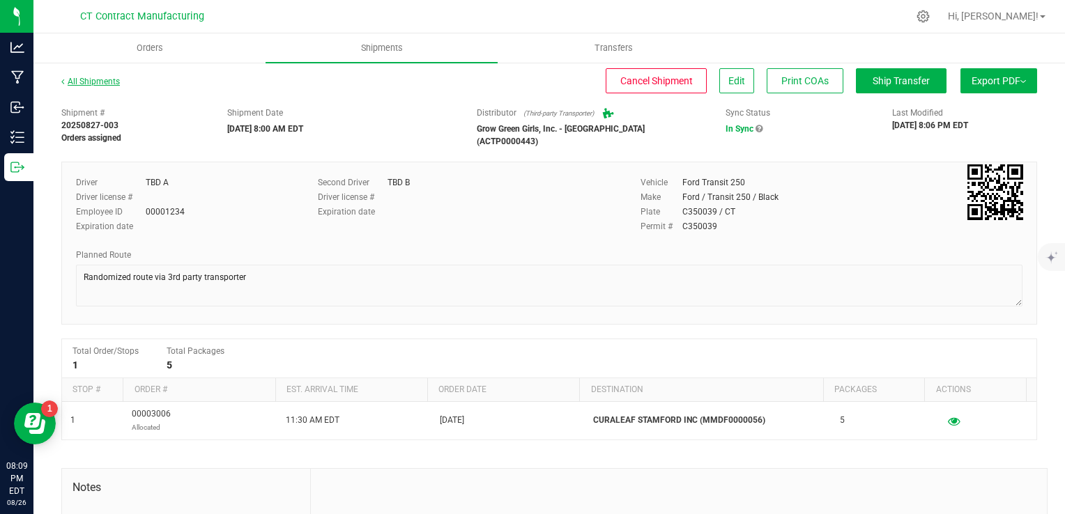
click at [114, 79] on link "All Shipments" at bounding box center [90, 82] width 59 height 10
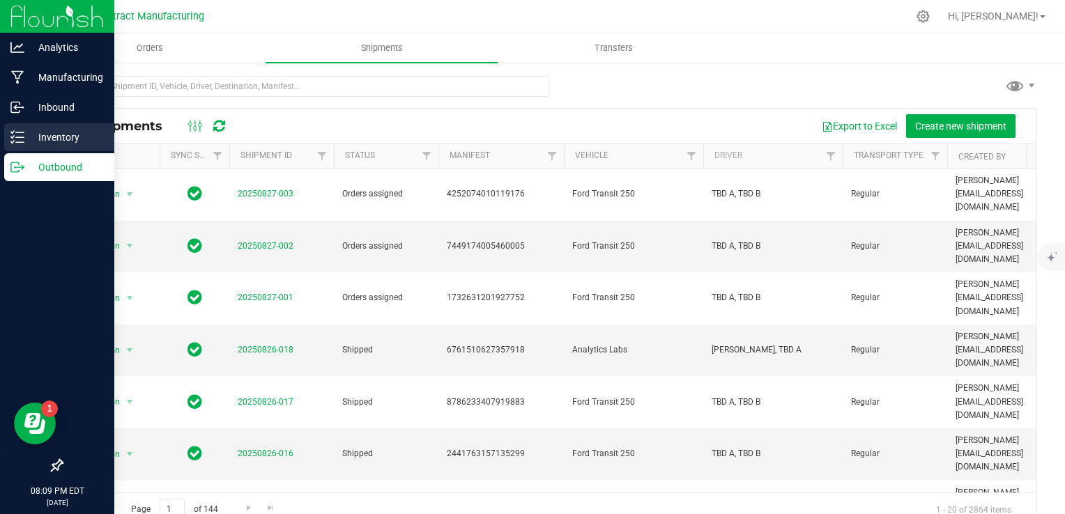
click at [34, 140] on p "Inventory" at bounding box center [66, 137] width 84 height 17
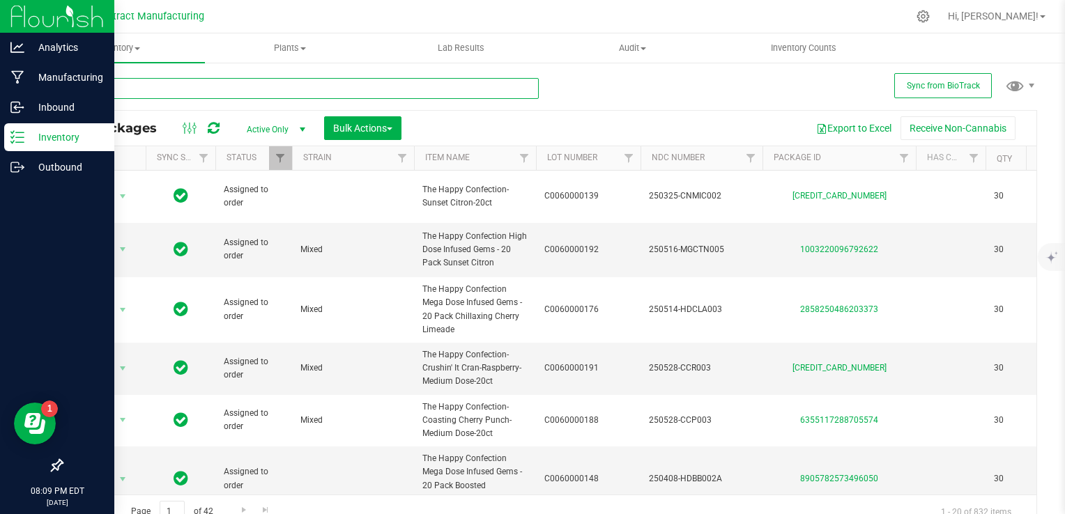
click at [175, 84] on input "text" at bounding box center [299, 88] width 477 height 21
type input "lighthouse"
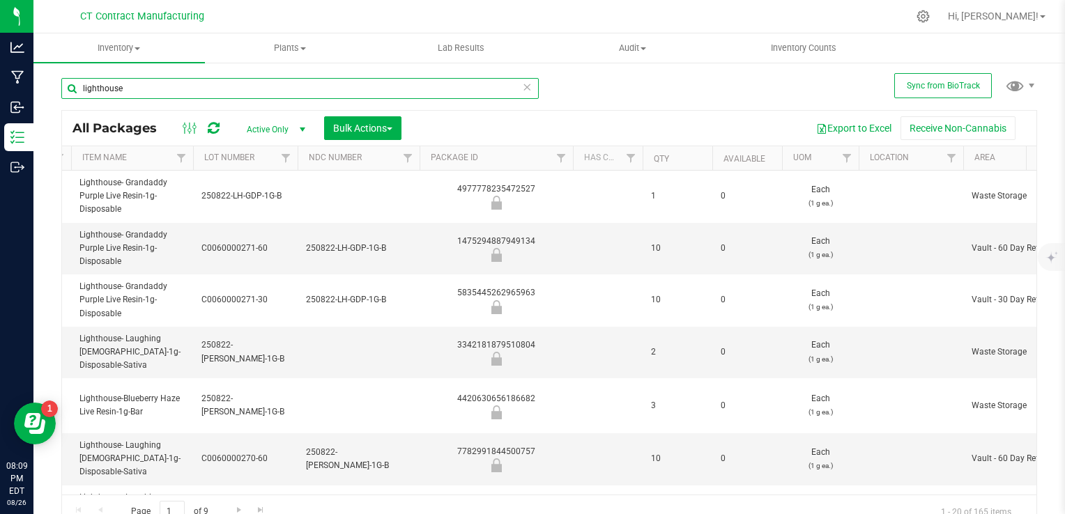
scroll to position [0, 482]
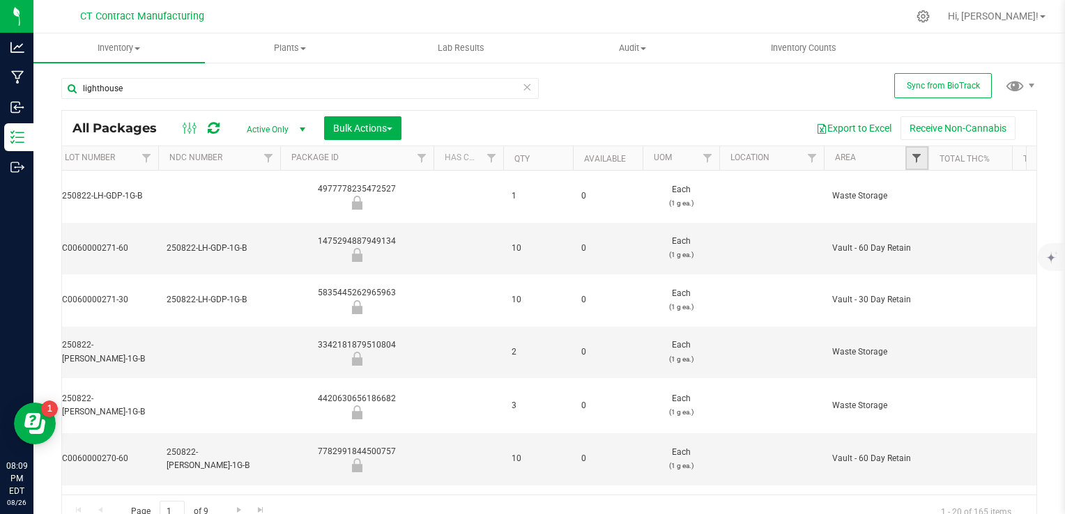
click at [914, 158] on span "Filter" at bounding box center [916, 158] width 11 height 11
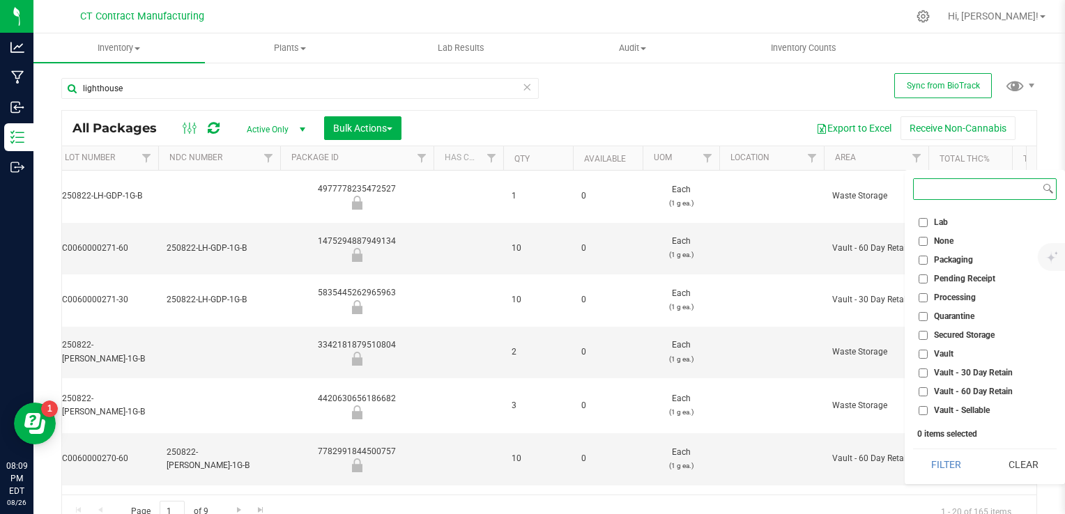
scroll to position [106, 0]
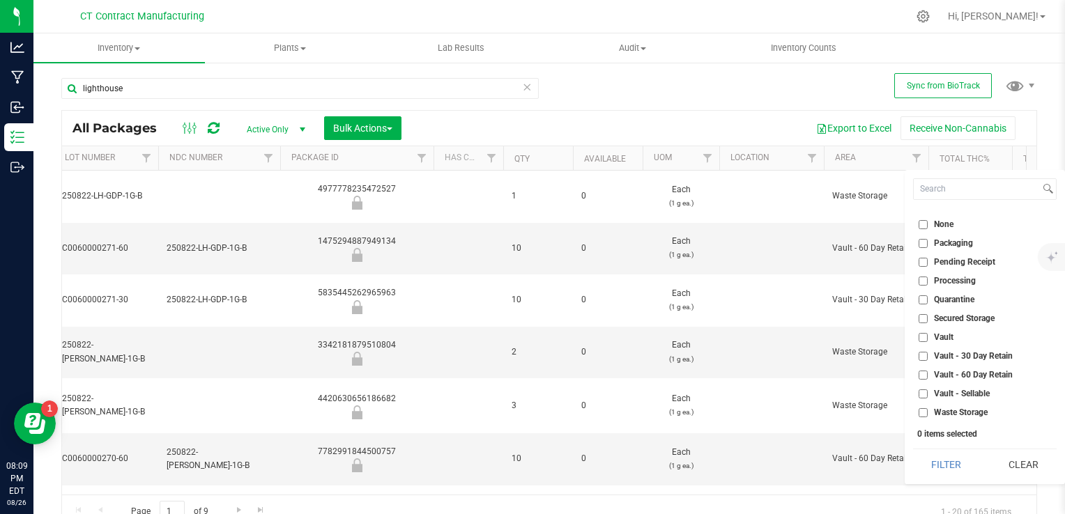
click at [923, 392] on input "Vault - Sellable" at bounding box center [923, 394] width 9 height 9
checkbox input "true"
click at [940, 479] on button "Filter" at bounding box center [946, 465] width 67 height 31
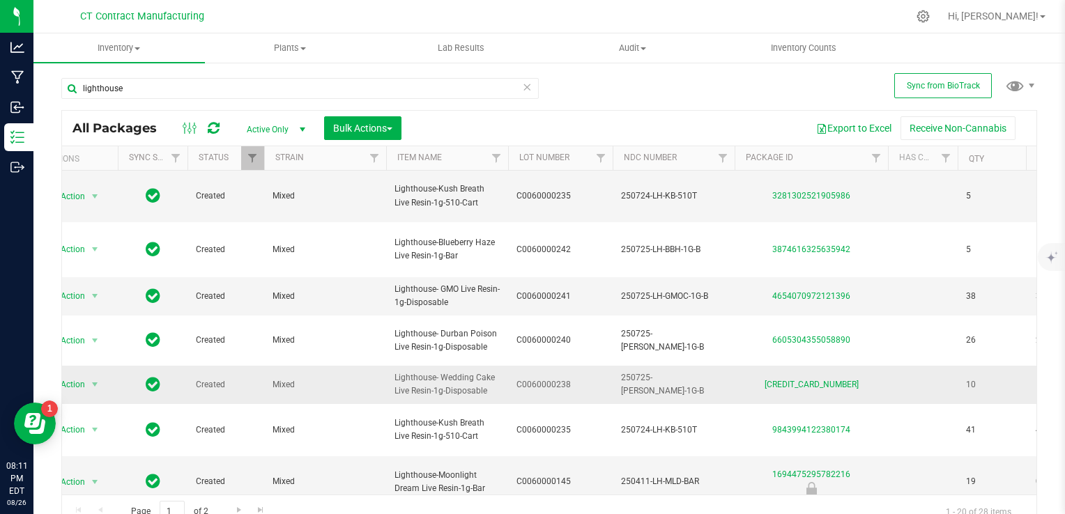
scroll to position [167, 28]
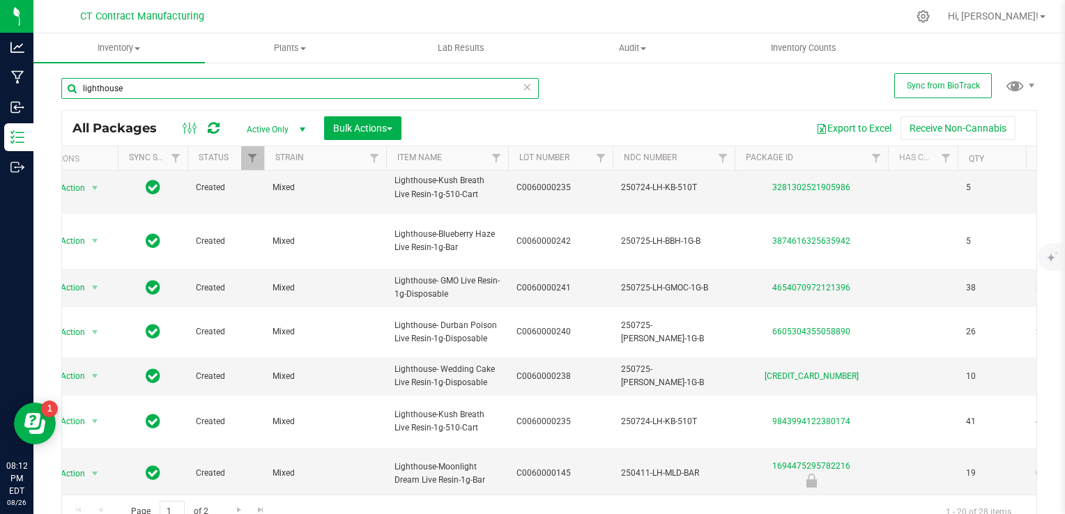
click at [95, 89] on input "lighthouse" at bounding box center [299, 88] width 477 height 21
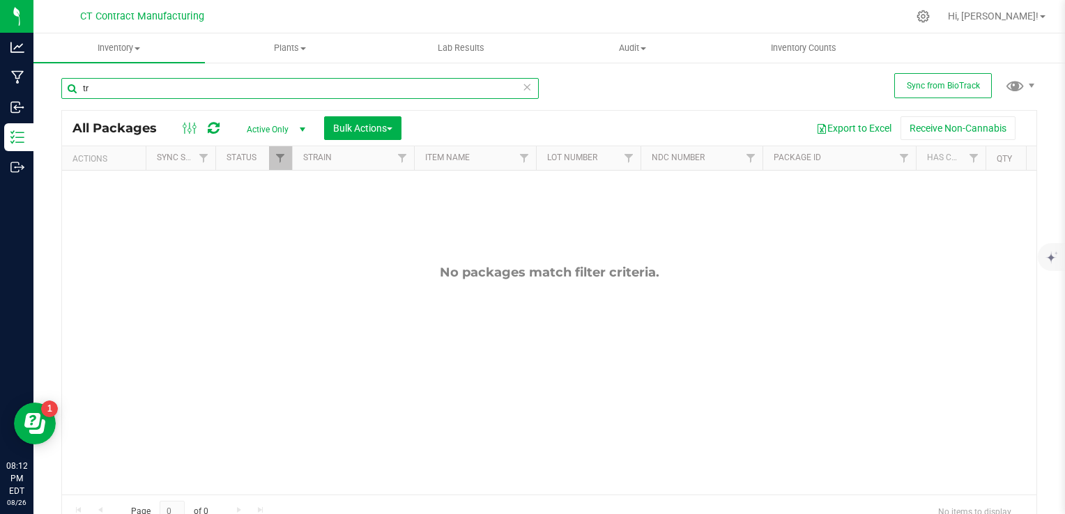
type input "t"
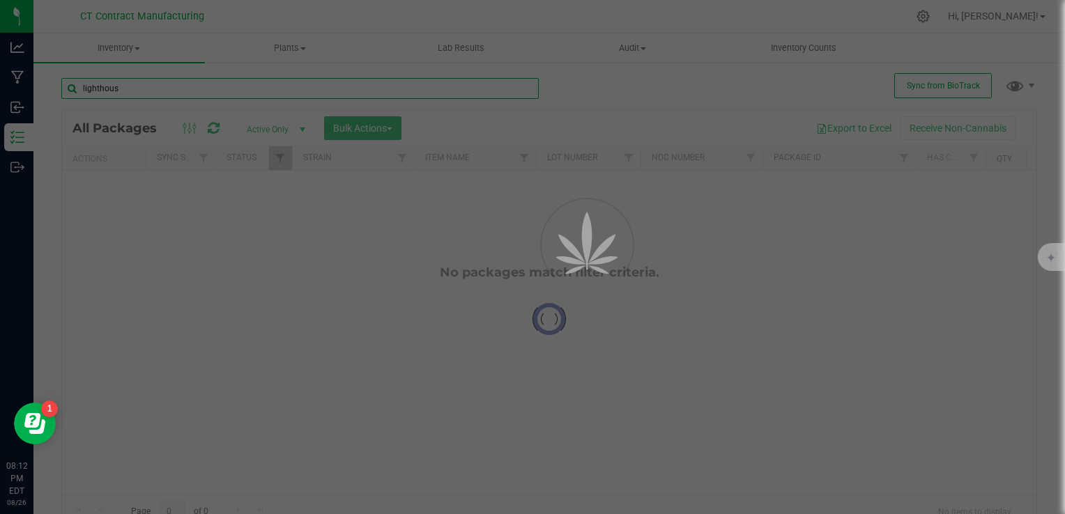
type input "lighthouse"
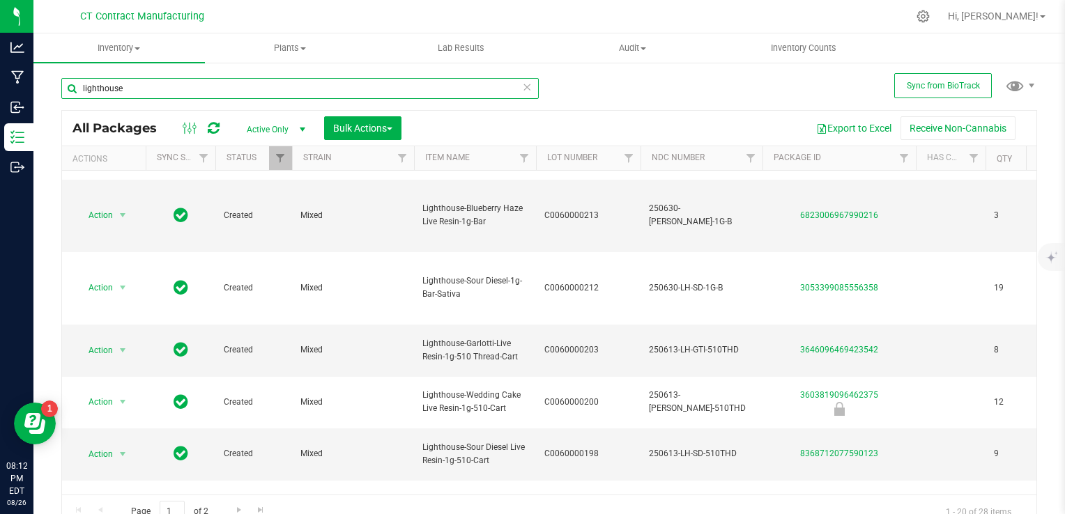
scroll to position [666, 0]
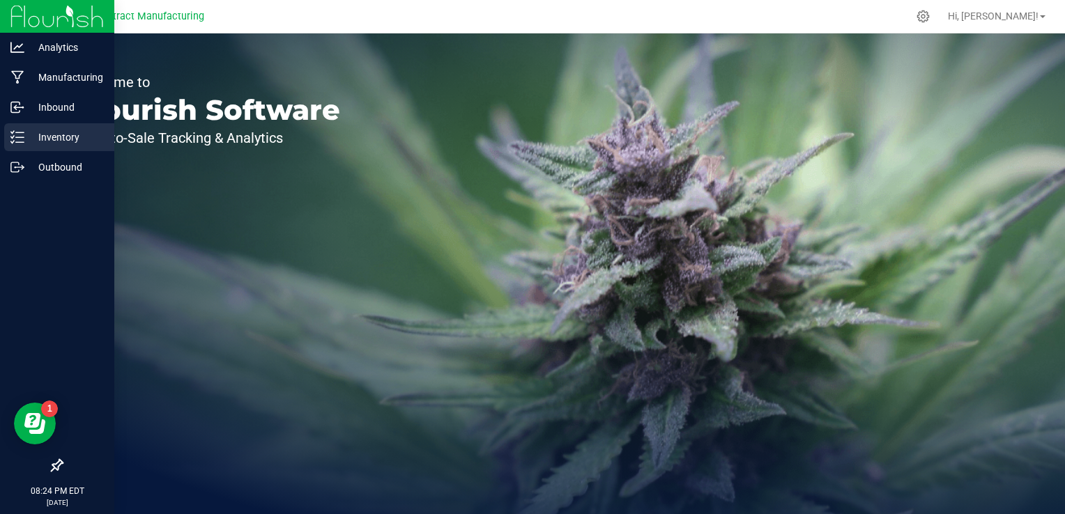
click at [54, 149] on div "Inventory" at bounding box center [59, 137] width 110 height 28
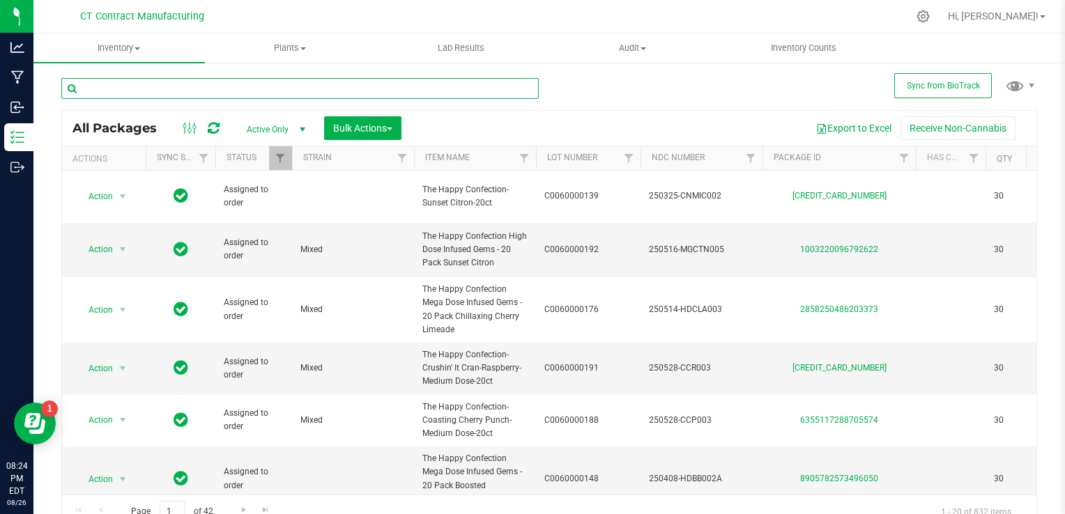
click at [178, 87] on input "text" at bounding box center [299, 88] width 477 height 21
type input "sour diesel"
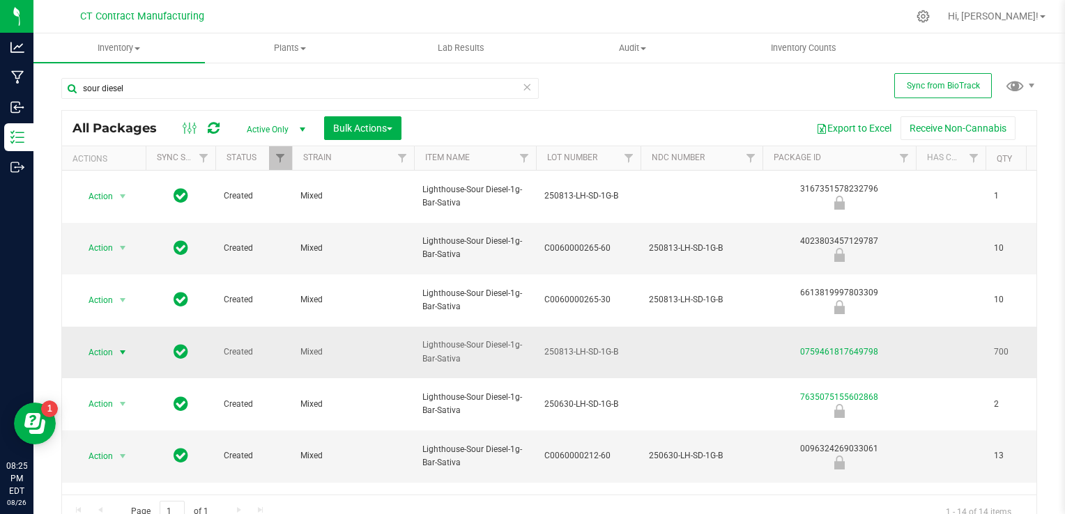
click at [128, 343] on span "select" at bounding box center [122, 353] width 17 height 20
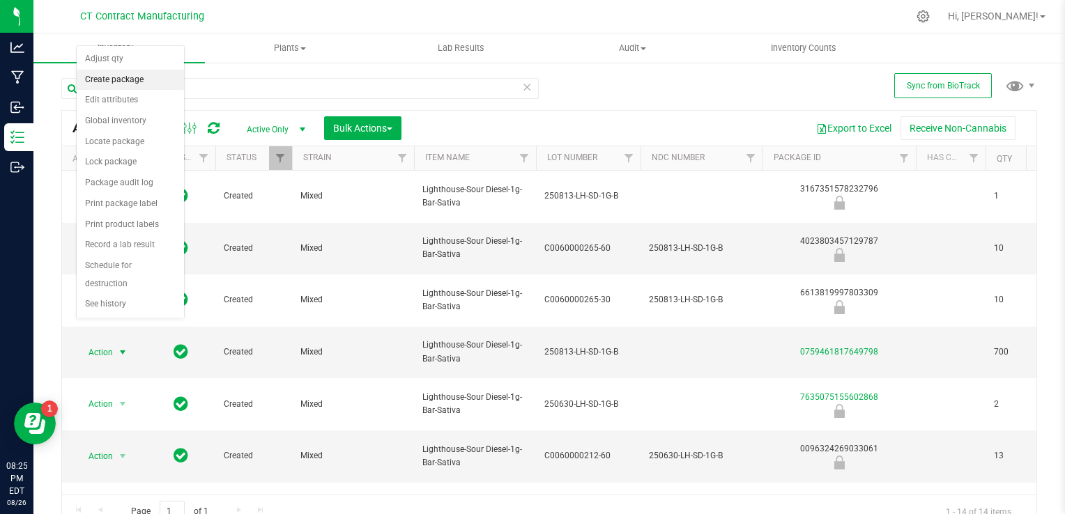
click at [130, 77] on li "Create package" at bounding box center [130, 80] width 107 height 21
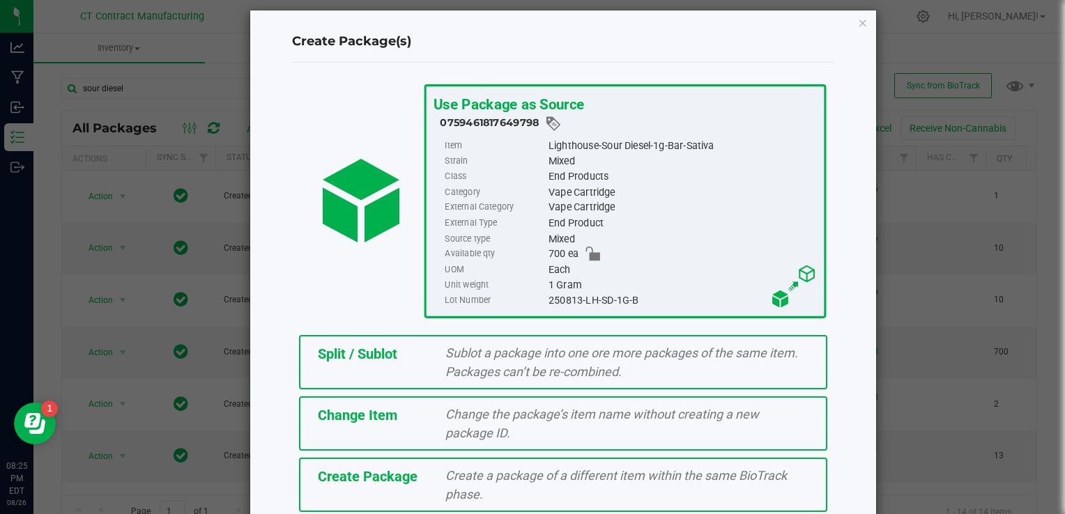
scroll to position [10, 0]
click at [563, 146] on div "Lighthouse-Sour Diesel-1g-Bar-Sativa" at bounding box center [682, 146] width 268 height 15
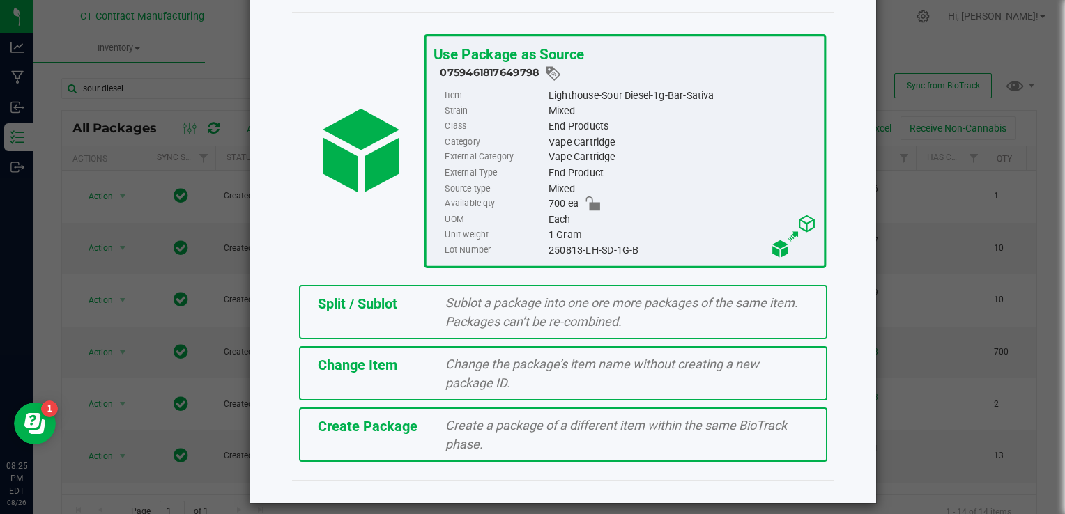
scroll to position [0, 0]
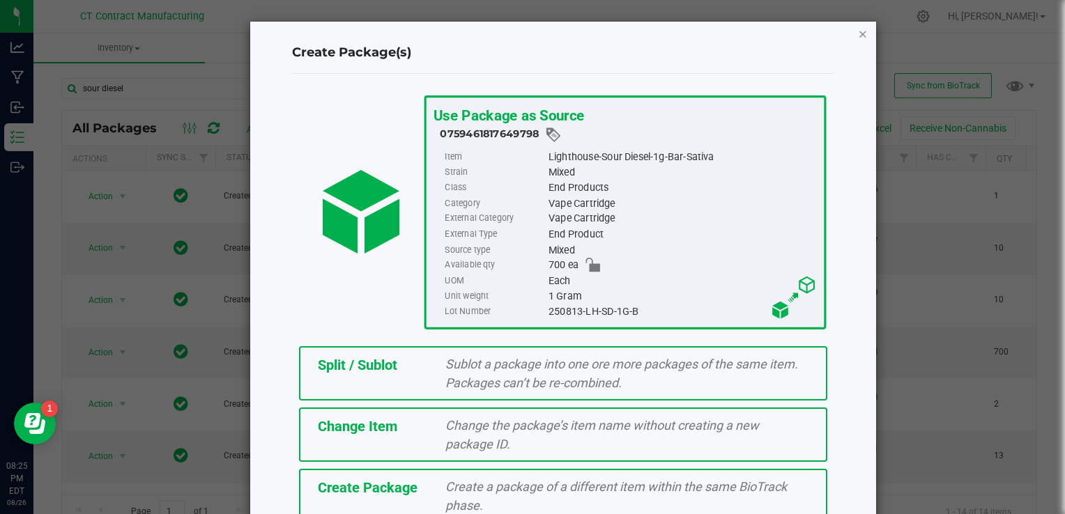
click at [858, 32] on icon "button" at bounding box center [863, 33] width 10 height 17
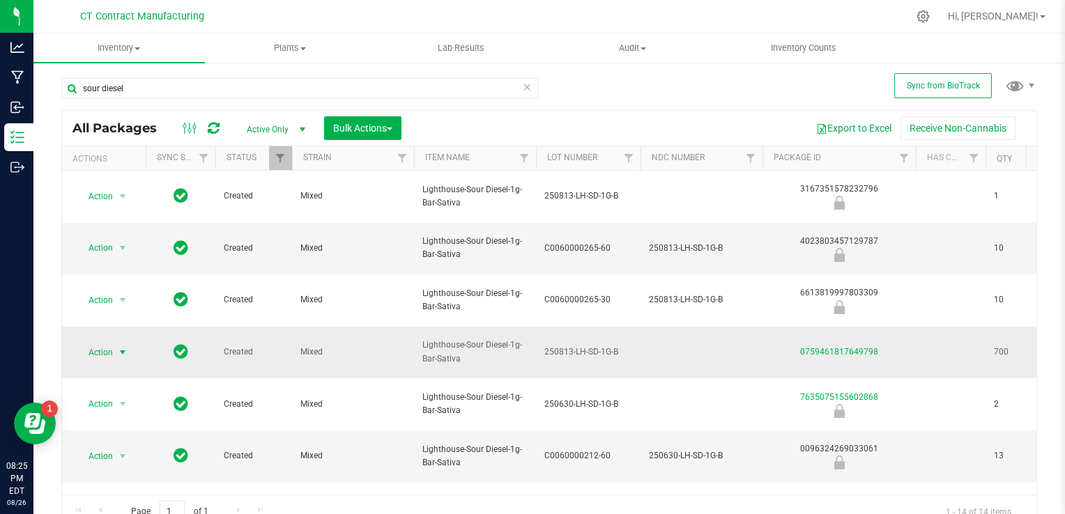
click at [120, 347] on span "select" at bounding box center [122, 352] width 11 height 11
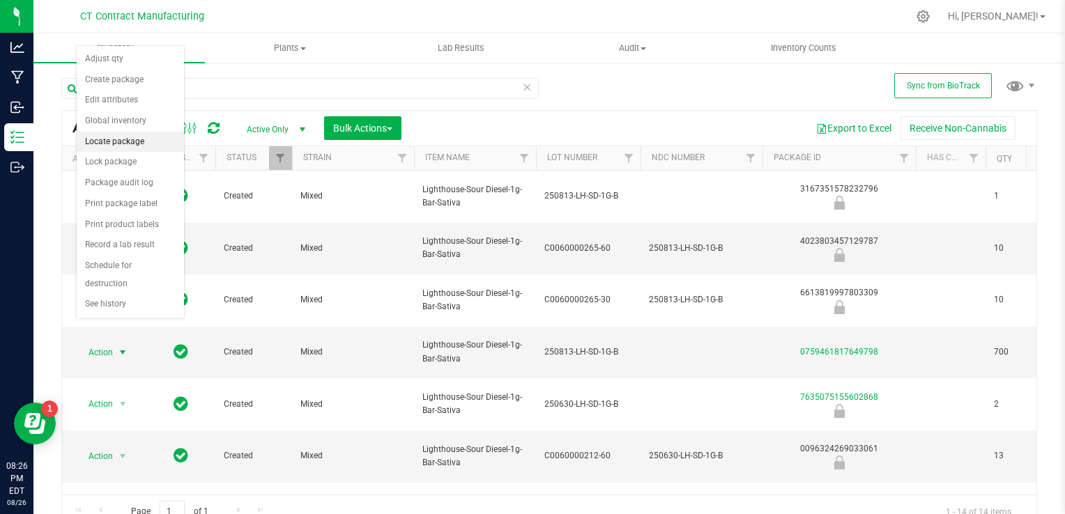
click at [127, 147] on li "Locate package" at bounding box center [130, 142] width 107 height 21
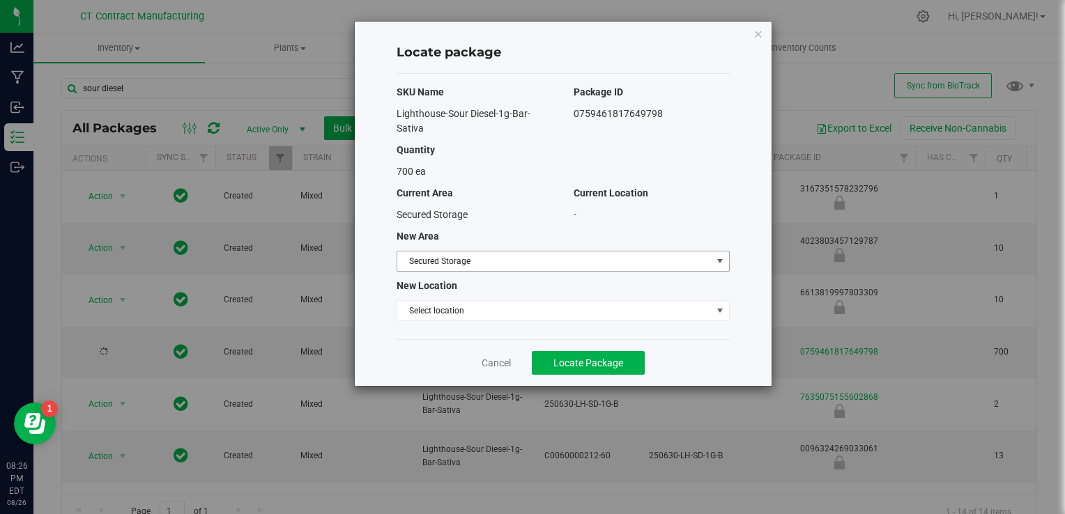
click at [573, 266] on span "Secured Storage" at bounding box center [554, 262] width 314 height 20
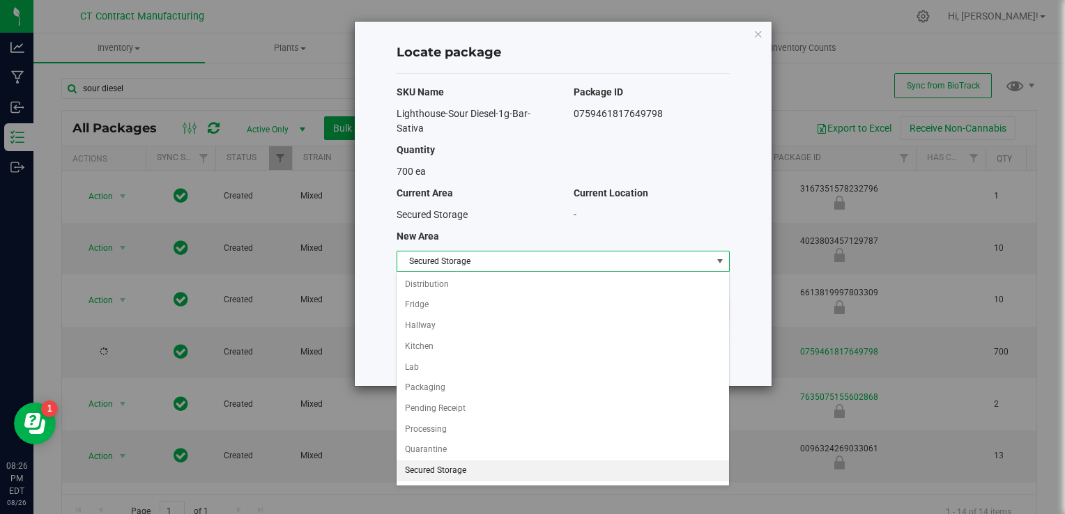
click at [573, 266] on span "Secured Storage" at bounding box center [554, 262] width 314 height 20
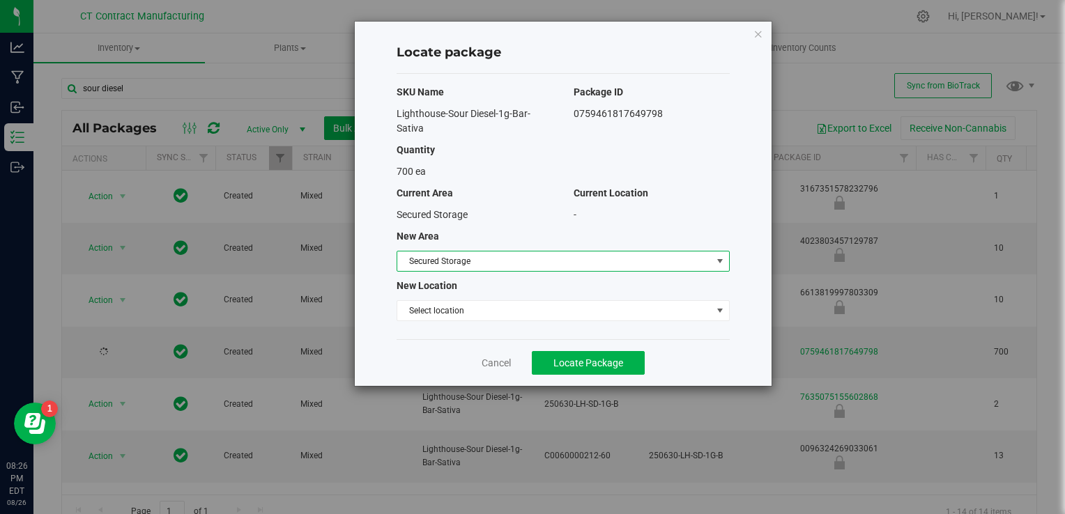
click at [573, 266] on span "Secured Storage" at bounding box center [554, 262] width 314 height 20
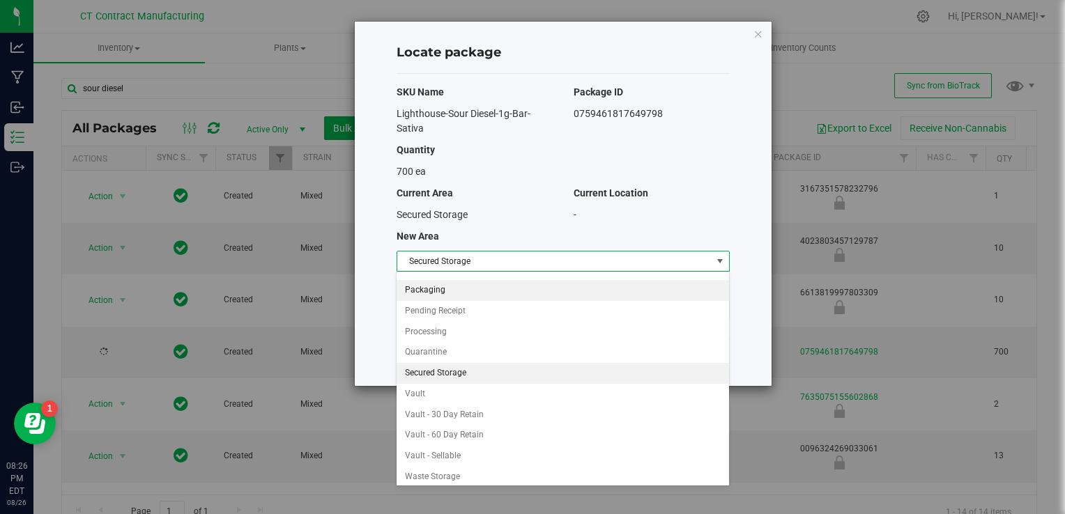
scroll to position [97, 0]
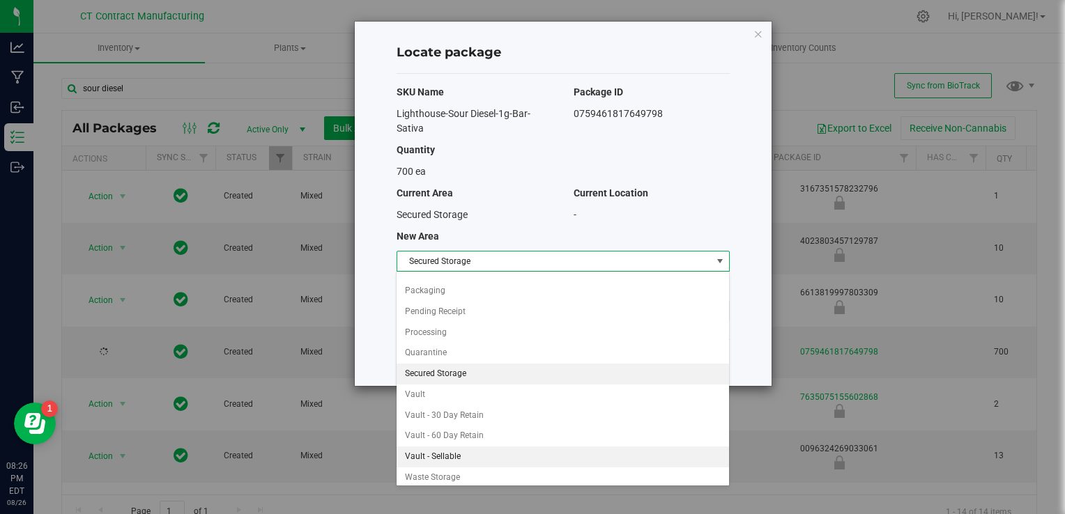
click at [473, 447] on li "Vault - Sellable" at bounding box center [563, 457] width 332 height 21
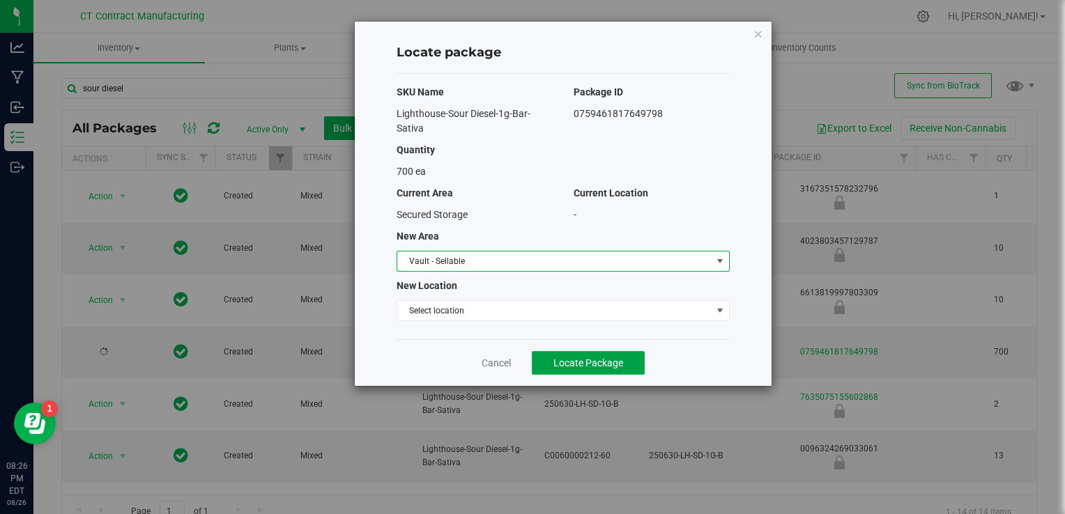
click at [594, 358] on span "Locate Package" at bounding box center [588, 363] width 70 height 11
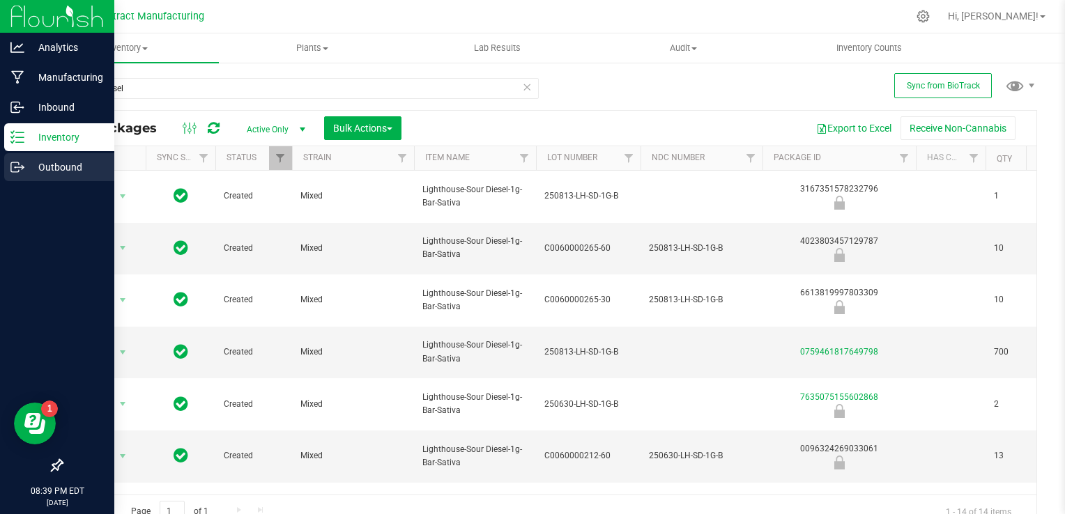
click at [15, 163] on icon at bounding box center [17, 167] width 14 height 14
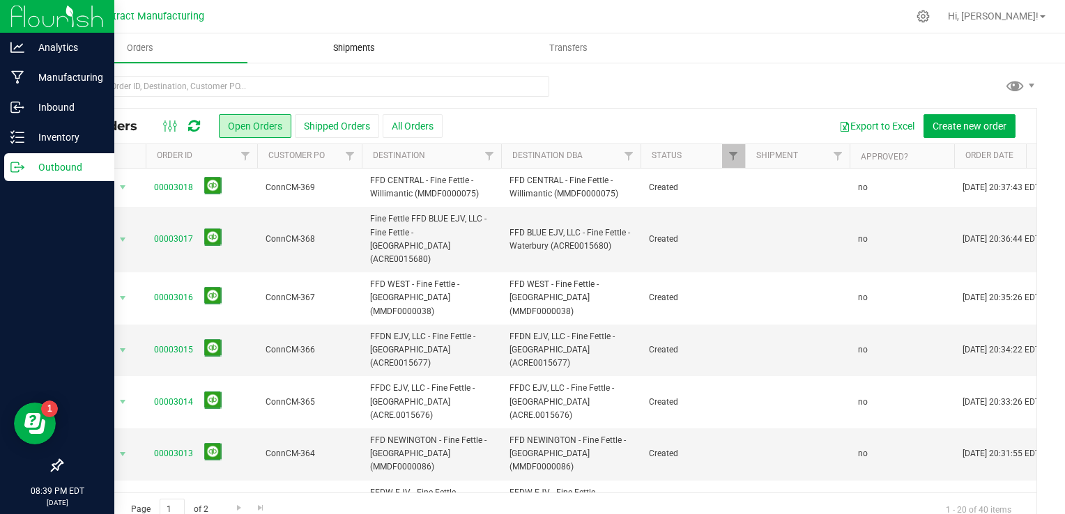
click at [360, 49] on span "Shipments" at bounding box center [353, 48] width 79 height 13
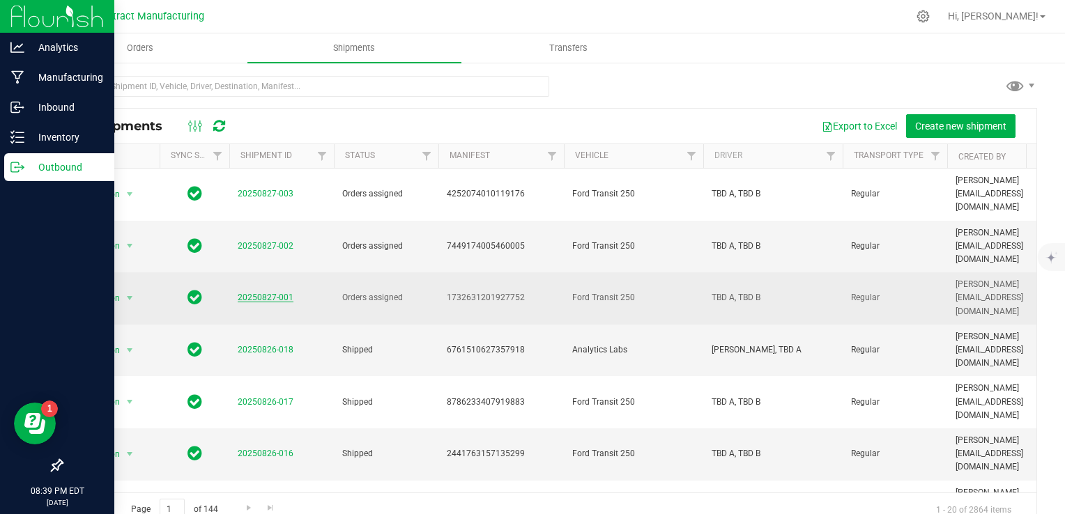
click at [261, 293] on link "20250827-001" at bounding box center [266, 298] width 56 height 10
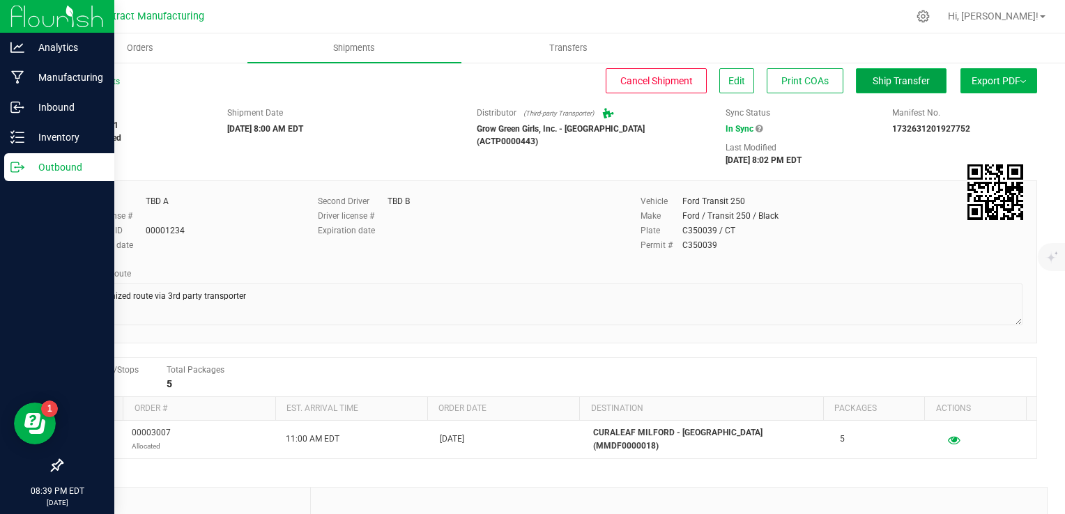
click at [882, 83] on span "Ship Transfer" at bounding box center [901, 80] width 57 height 11
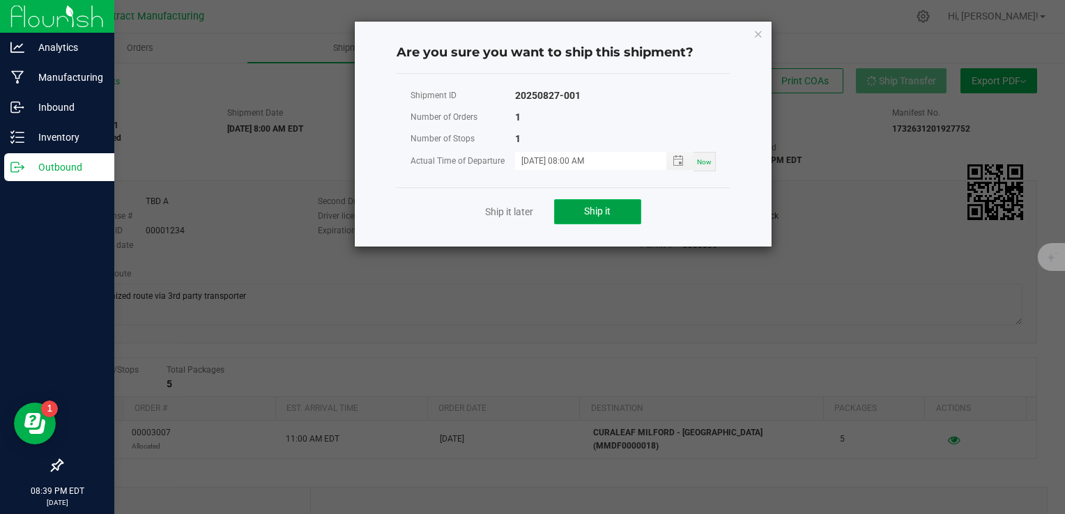
click at [569, 216] on button "Ship it" at bounding box center [597, 211] width 87 height 25
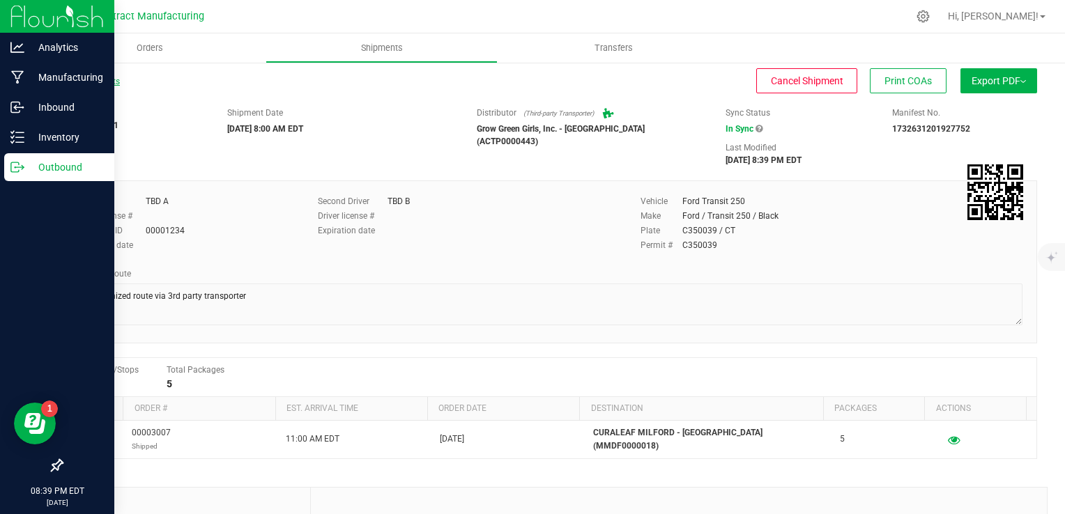
click at [117, 80] on link "All Shipments" at bounding box center [90, 82] width 59 height 10
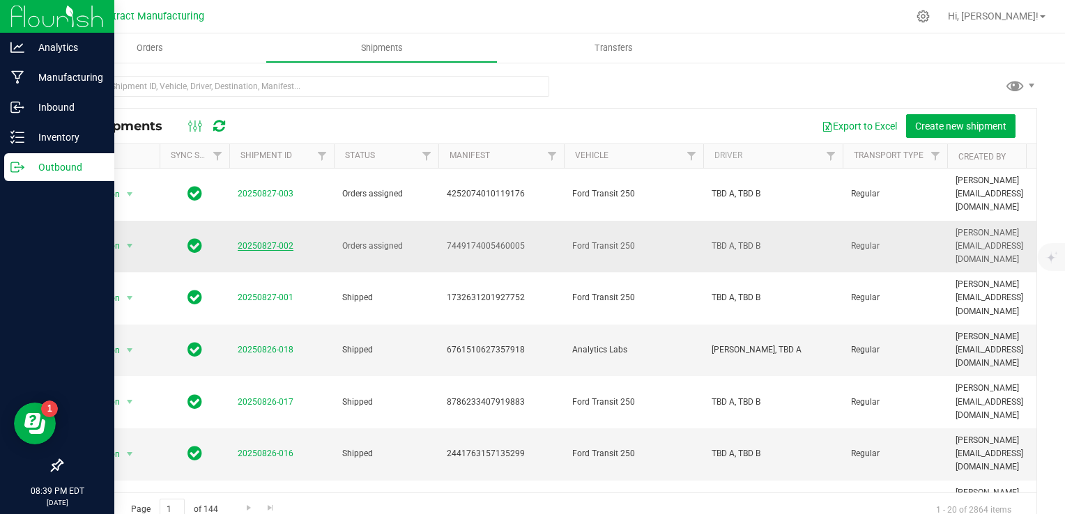
click at [262, 241] on link "20250827-002" at bounding box center [266, 246] width 56 height 10
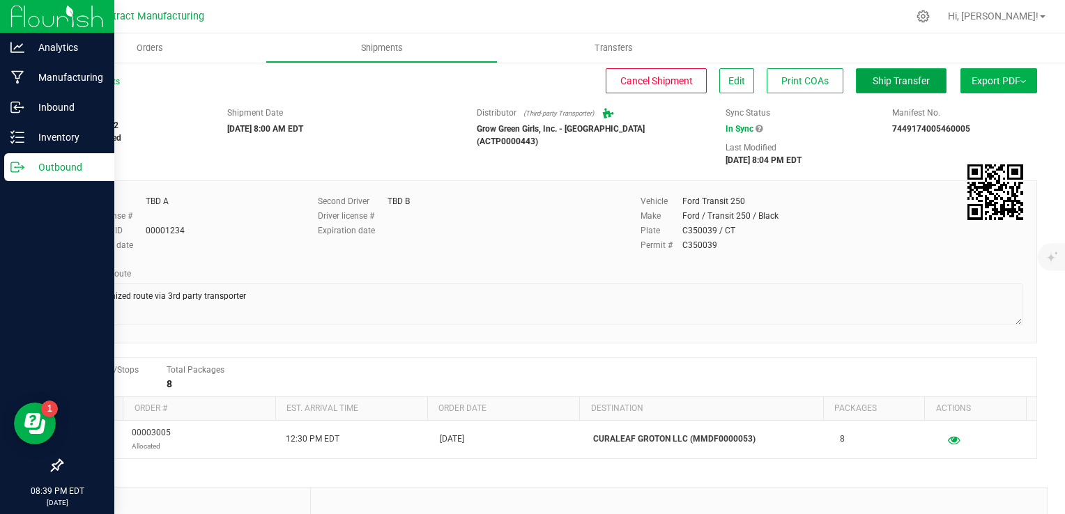
click at [898, 74] on button "Ship Transfer" at bounding box center [901, 80] width 91 height 25
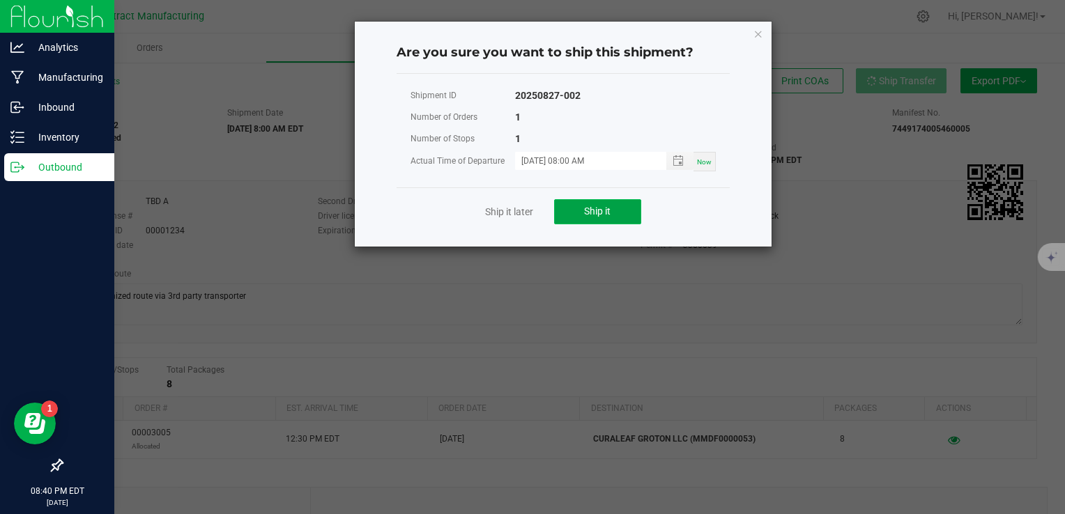
click at [616, 204] on button "Ship it" at bounding box center [597, 211] width 87 height 25
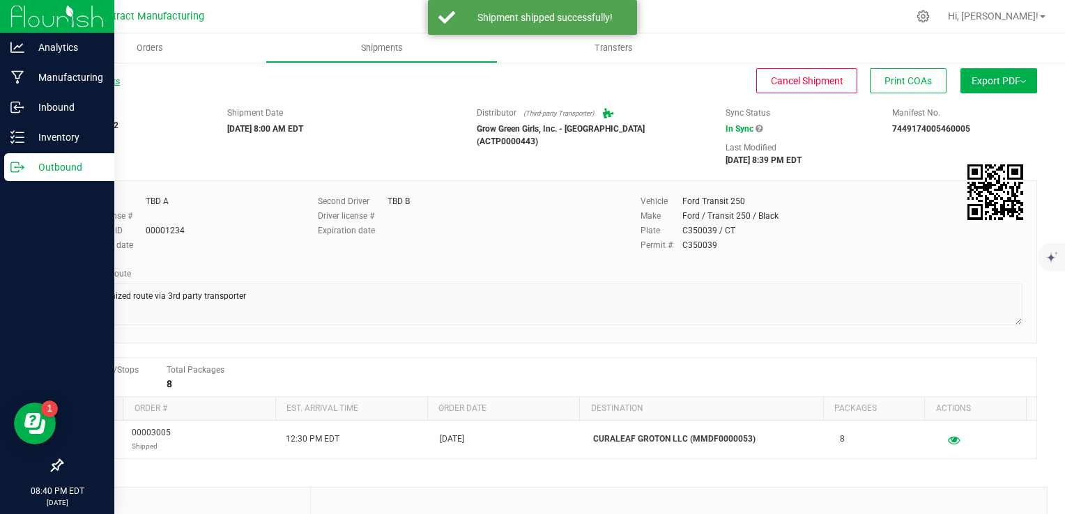
click at [110, 80] on link "All Shipments" at bounding box center [90, 82] width 59 height 10
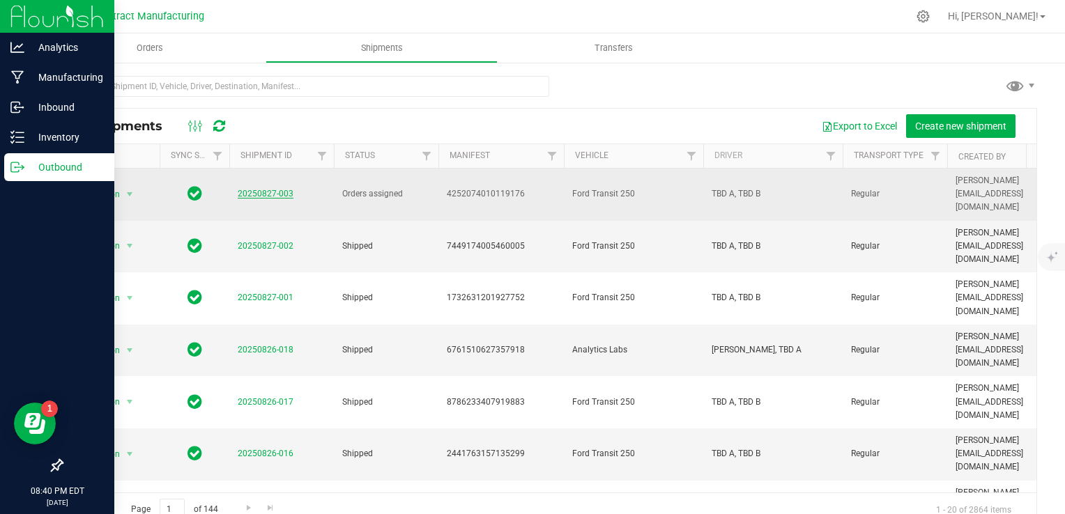
click at [276, 189] on link "20250827-003" at bounding box center [266, 194] width 56 height 10
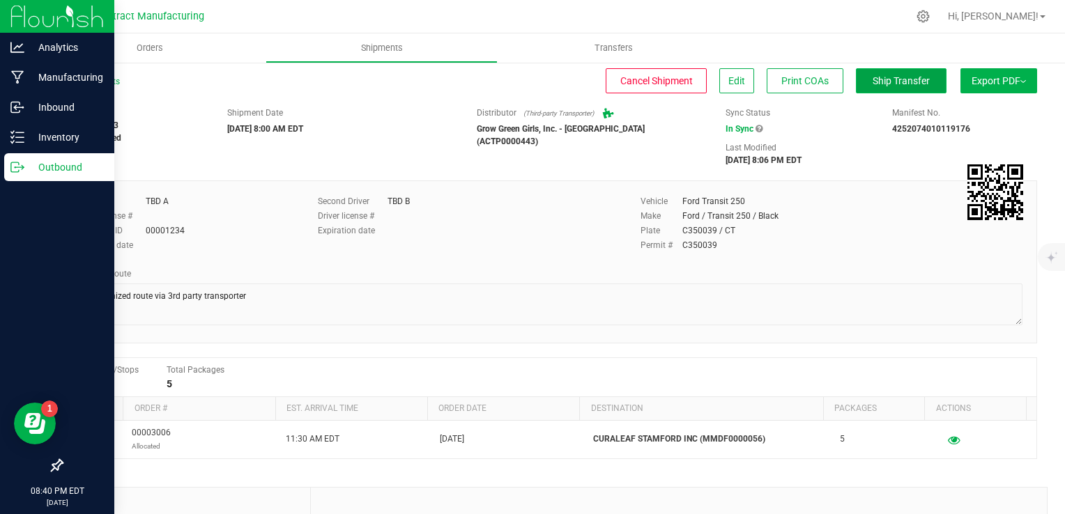
click at [884, 82] on span "Ship Transfer" at bounding box center [901, 80] width 57 height 11
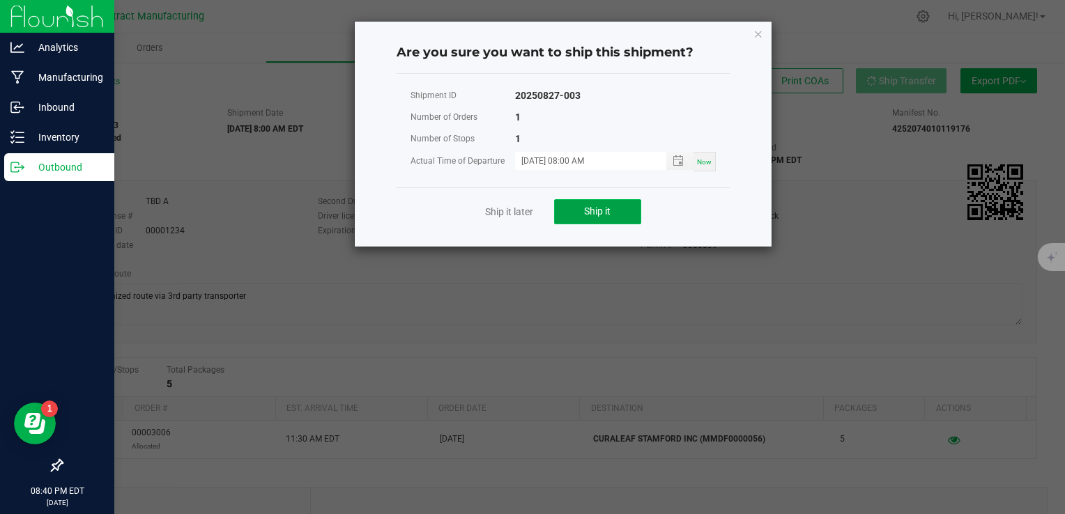
click at [592, 206] on span "Ship it" at bounding box center [597, 211] width 26 height 11
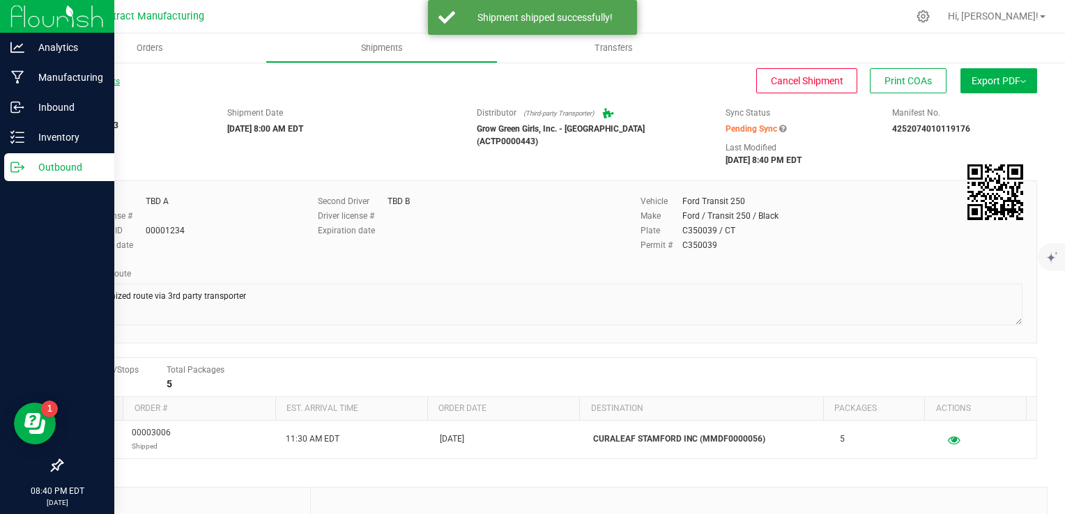
click at [112, 80] on link "All Shipments" at bounding box center [90, 82] width 59 height 10
